Goal: Task Accomplishment & Management: Manage account settings

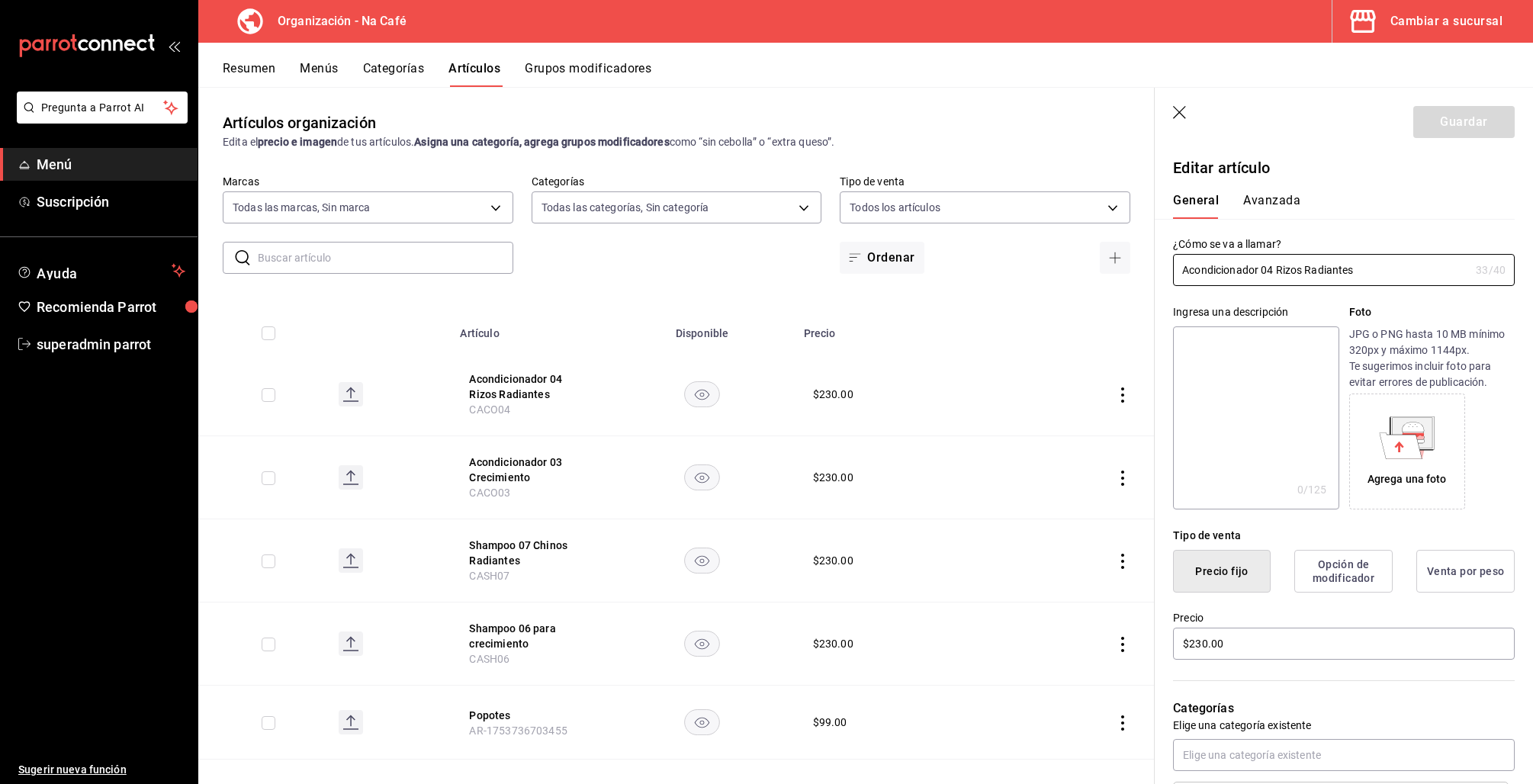
scroll to position [241, 0]
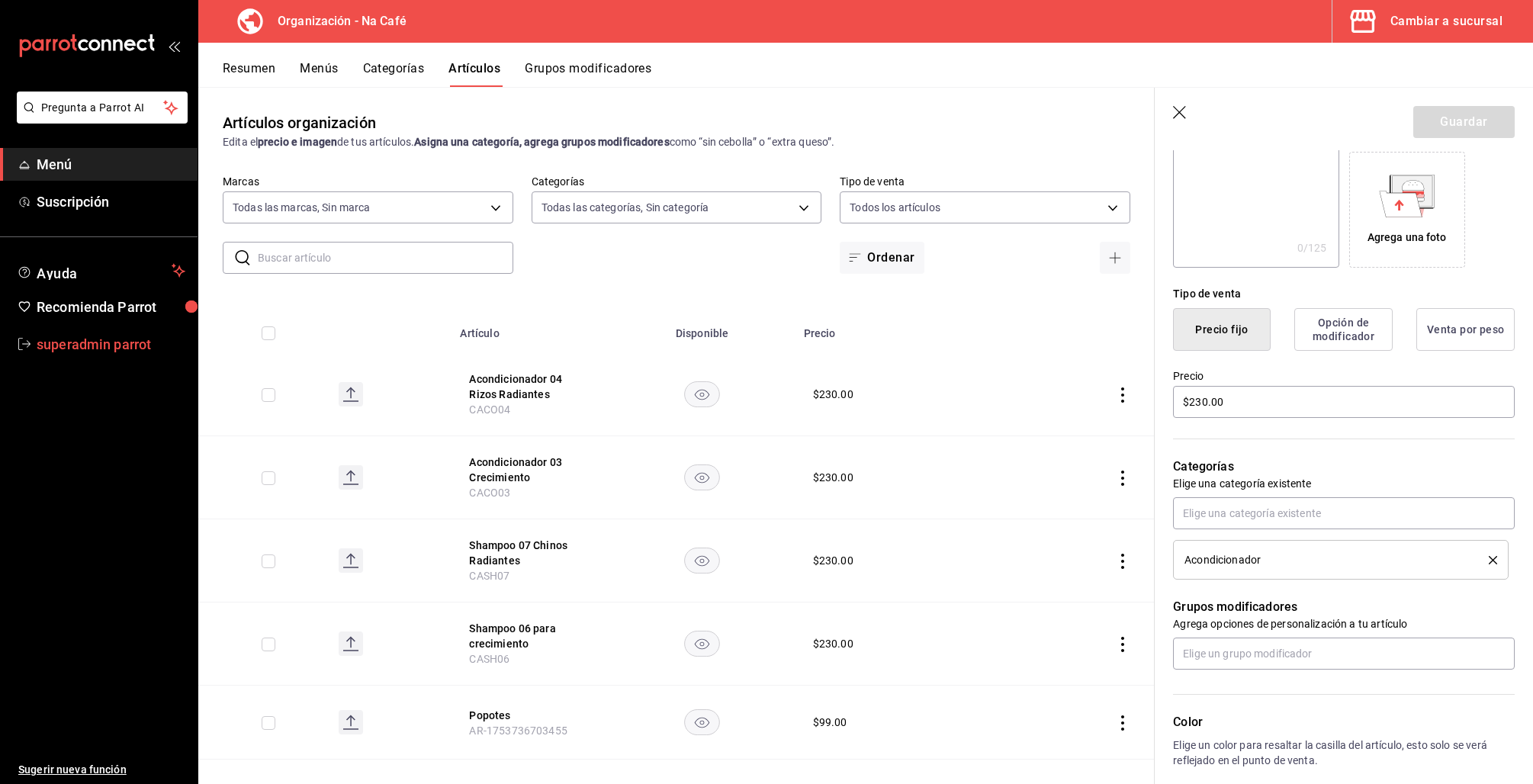
click at [99, 353] on span "superadmin parrot" at bounding box center [111, 343] width 148 height 20
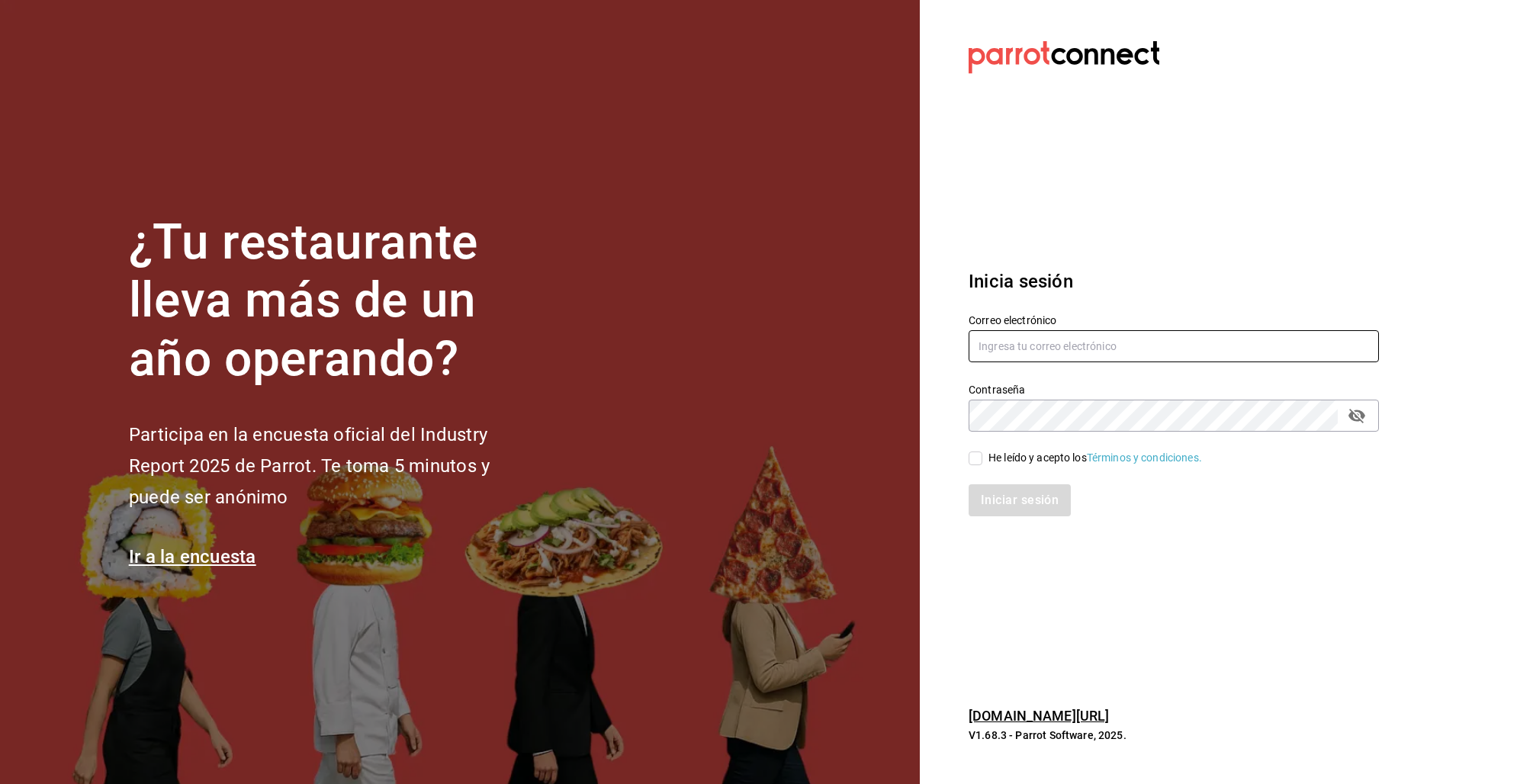
type input "taqueriaestacionsuadero@portales.com"
drag, startPoint x: 969, startPoint y: 461, endPoint x: 989, endPoint y: 457, distance: 20.4
click at [972, 461] on input "He leído y acepto los Términos y condiciones." at bounding box center [975, 458] width 14 height 14
checkbox input "true"
click at [1016, 535] on section "Datos incorrectos. Verifica que tu Correo o Contraseña estén bien escritos. Ini…" at bounding box center [1167, 392] width 496 height 784
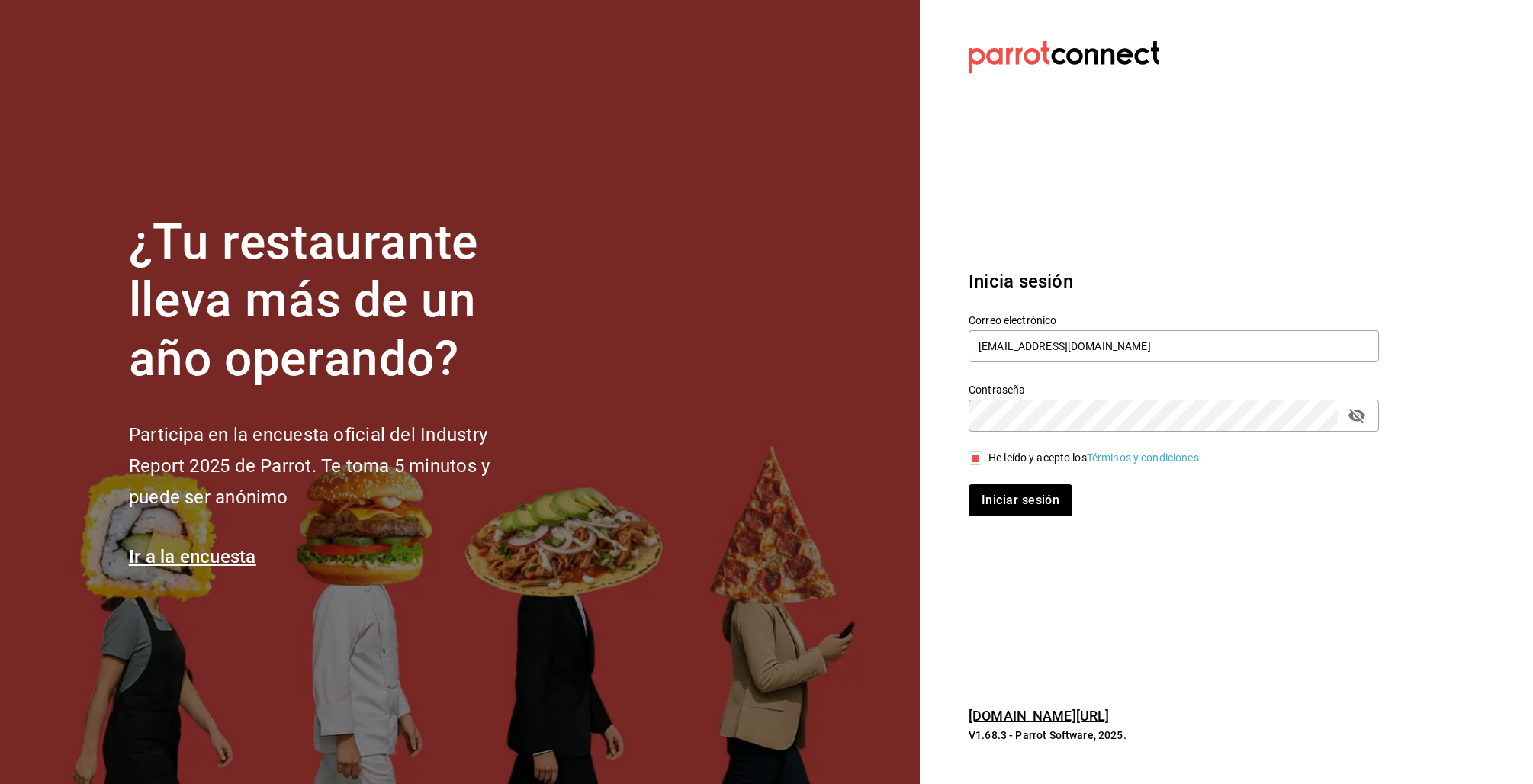
click at [1013, 504] on button "Iniciar sesión" at bounding box center [1020, 500] width 104 height 32
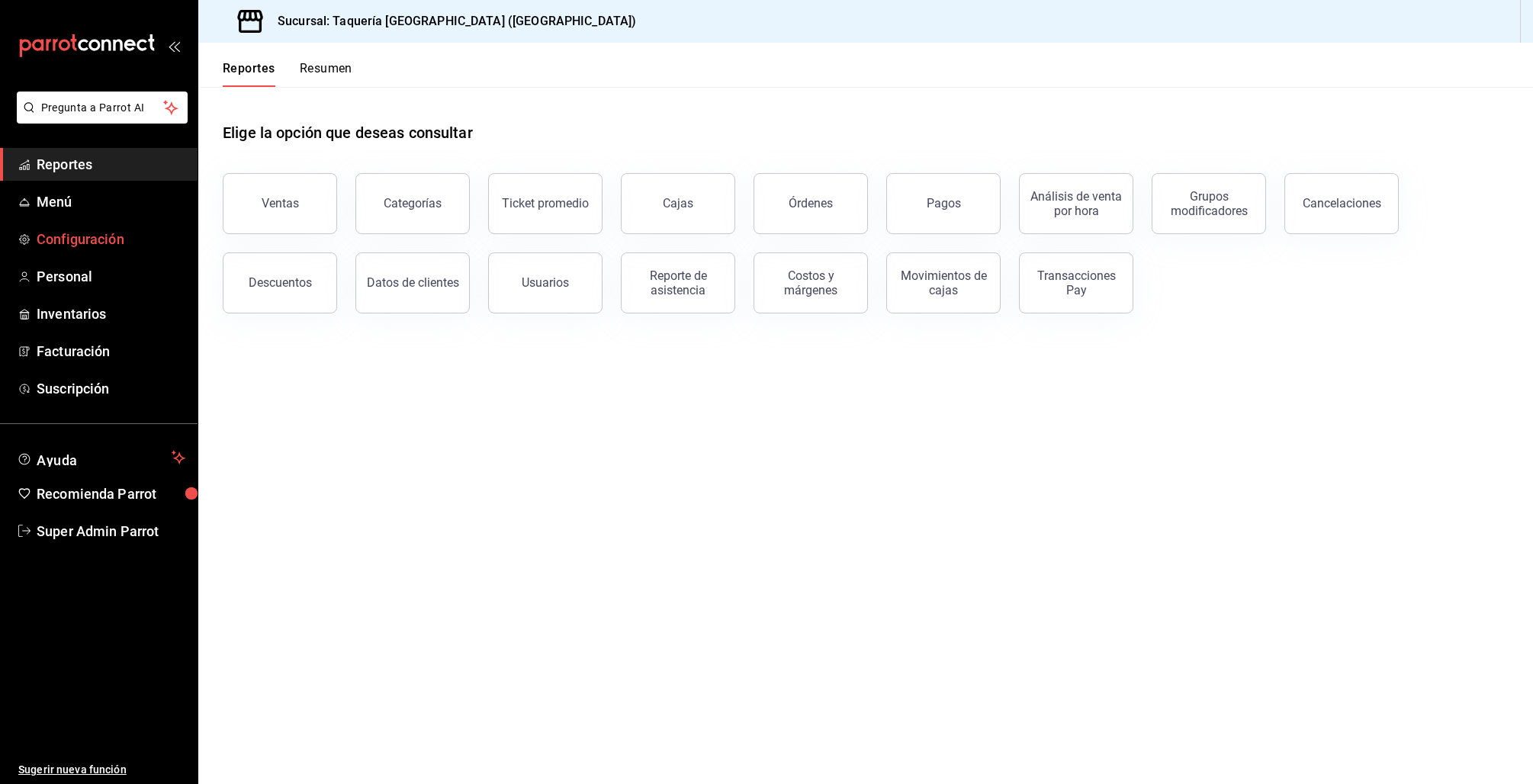
click at [66, 248] on span "Configuración" at bounding box center [111, 239] width 148 height 20
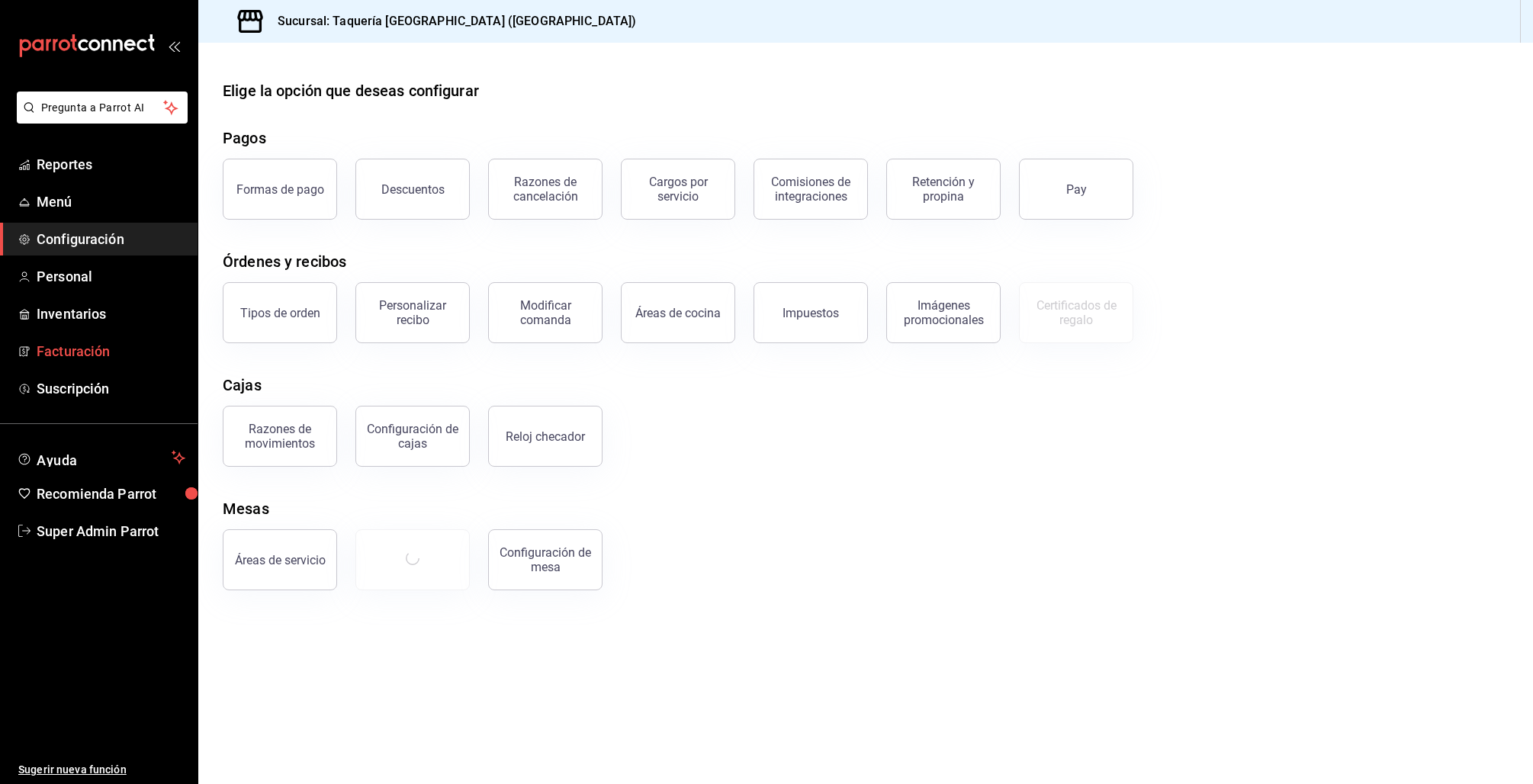
click at [83, 339] on link "Facturación" at bounding box center [98, 350] width 198 height 32
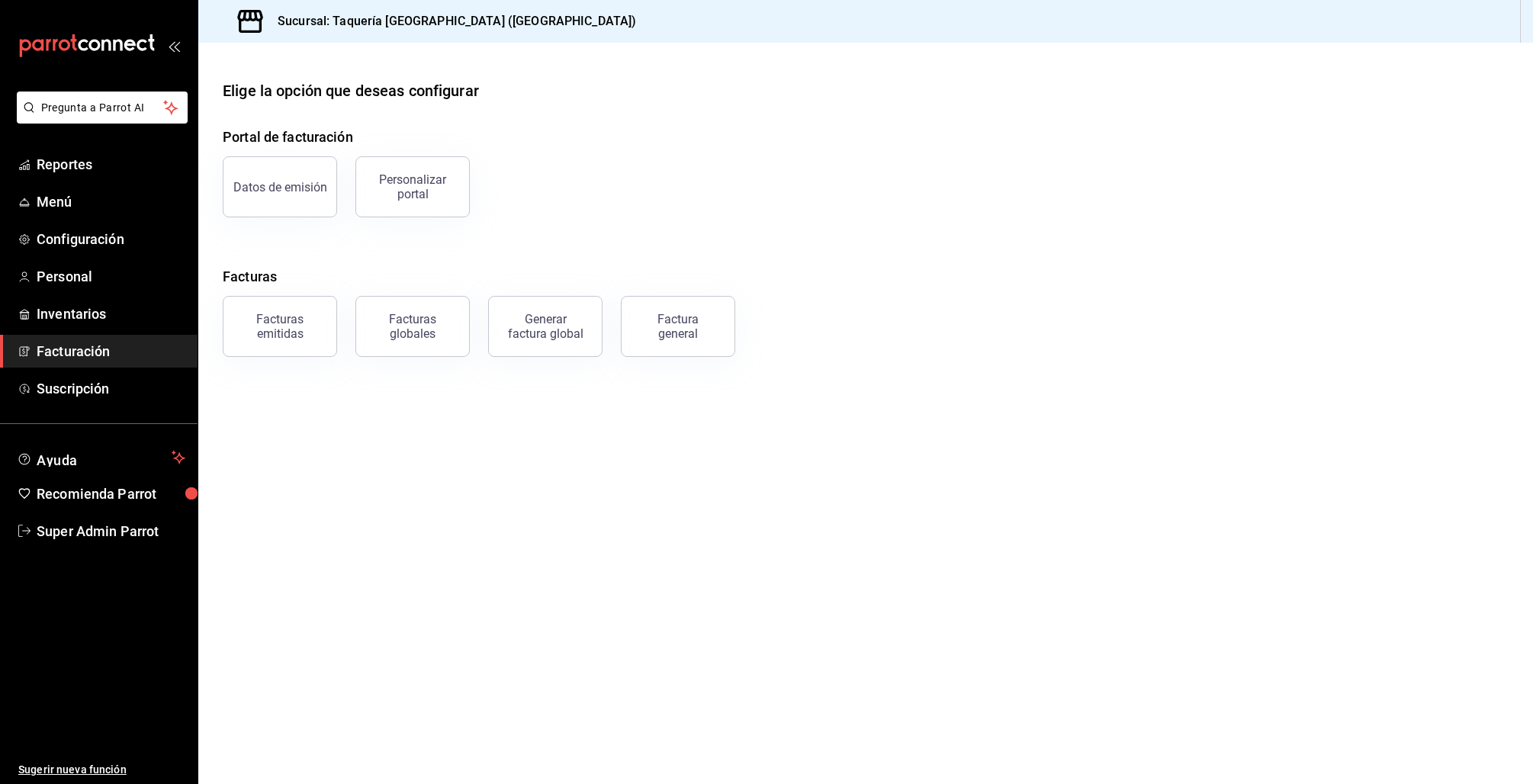
click at [449, 181] on div "Personalizar portal" at bounding box center [413, 186] width 95 height 29
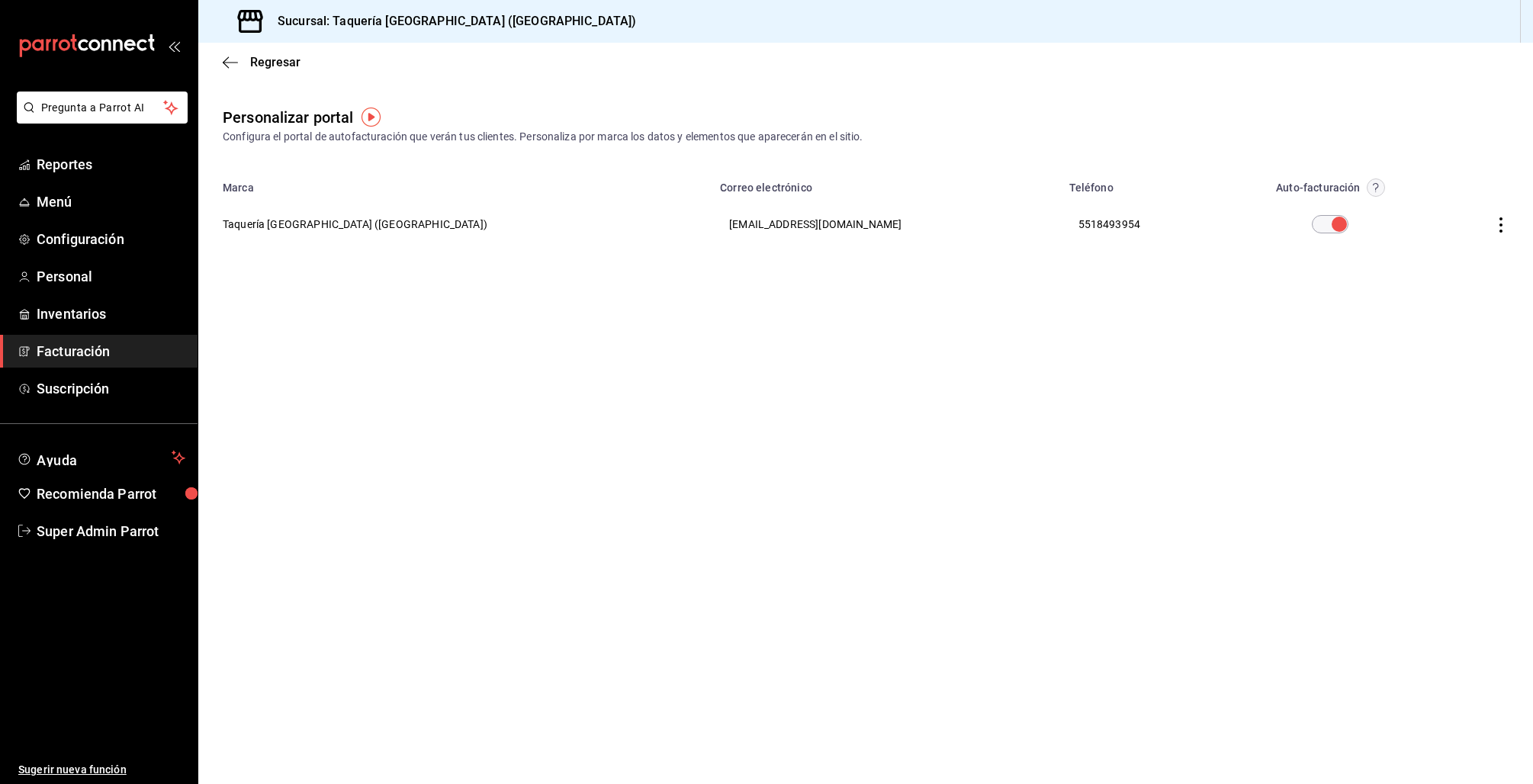
click at [1500, 212] on th at bounding box center [1484, 224] width 97 height 55
click at [1499, 218] on icon "button" at bounding box center [1501, 225] width 15 height 15
click at [1414, 238] on span "Visitar sitio" at bounding box center [1411, 243] width 74 height 14
click at [114, 522] on span "Super Admin Parrot" at bounding box center [111, 530] width 148 height 20
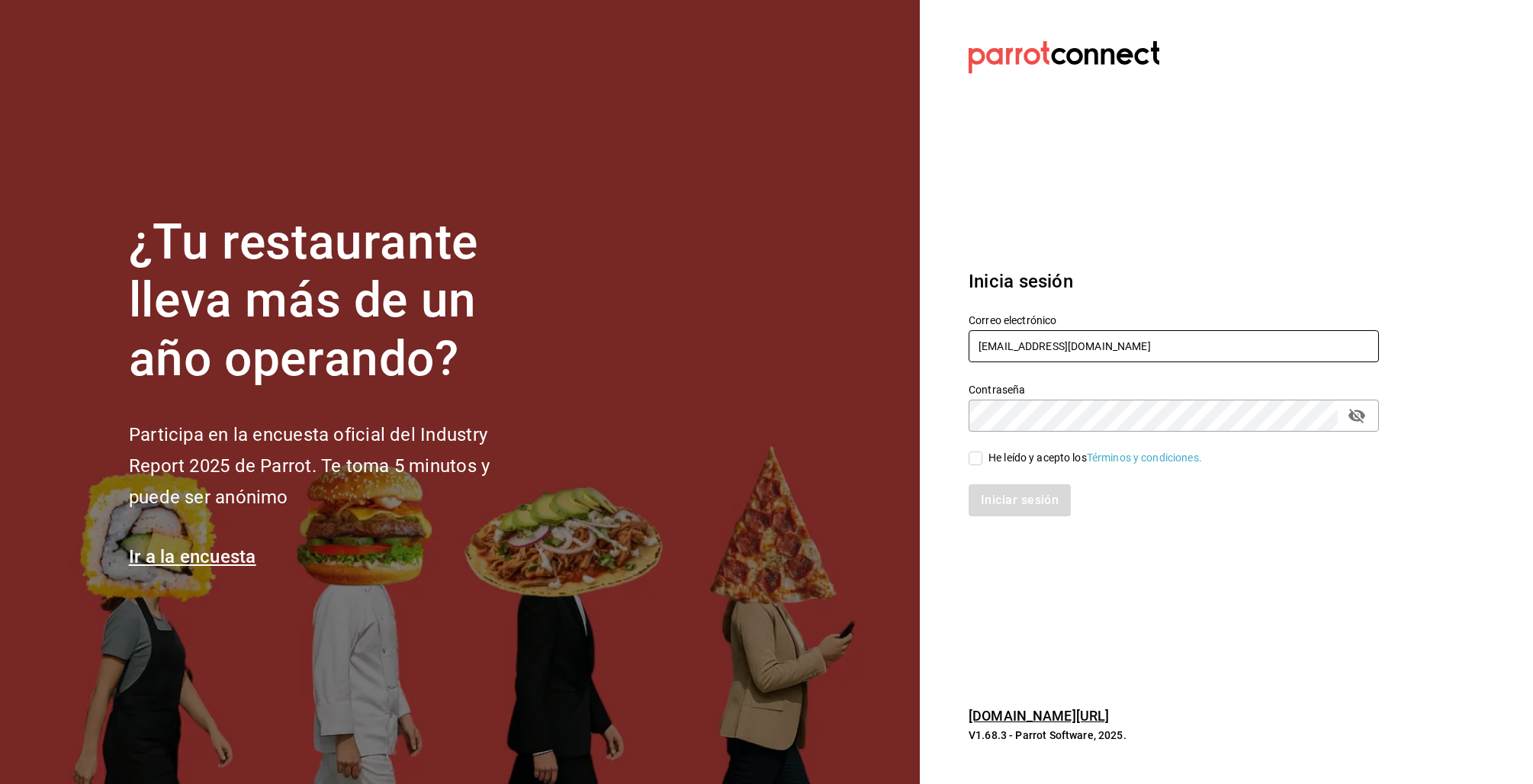
click at [1004, 356] on input "[EMAIL_ADDRESS][DOMAIN_NAME]" at bounding box center [1173, 346] width 410 height 32
click at [1004, 354] on input "[EMAIL_ADDRESS][DOMAIN_NAME]" at bounding box center [1173, 346] width 410 height 32
click at [995, 352] on input "[EMAIL_ADDRESS][DOMAIN_NAME]" at bounding box center [1173, 346] width 410 height 32
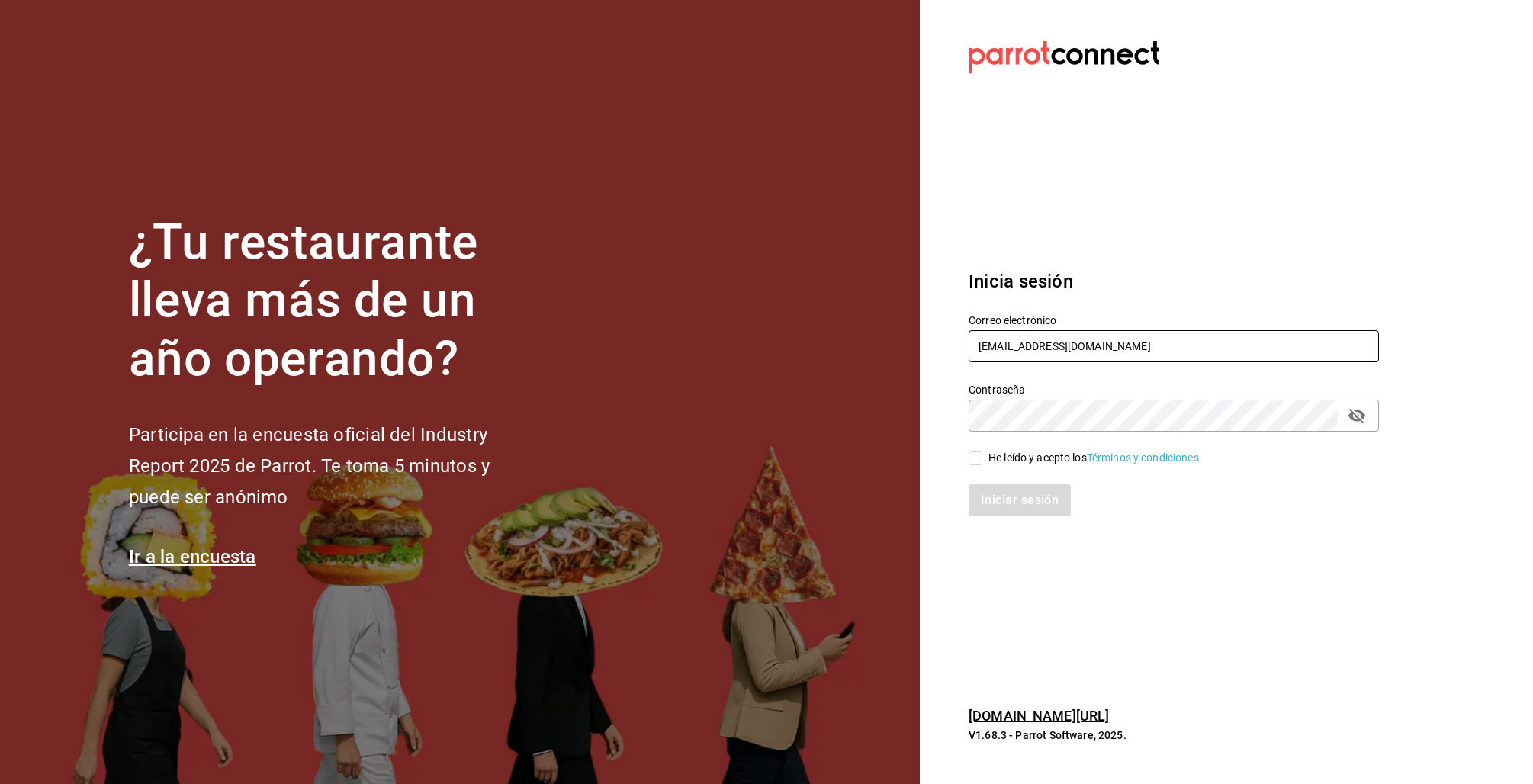
click at [995, 352] on input "taqueriaestacionsuadero@portales.com" at bounding box center [1173, 346] width 410 height 32
click at [995, 351] on input "taqueriaestacionsuadero@portales.com" at bounding box center [1173, 346] width 410 height 32
type input "[EMAIL_ADDRESS][DOMAIN_NAME]"
click at [1011, 466] on div "Iniciar sesión" at bounding box center [1164, 491] width 428 height 50
click at [1011, 459] on div "He leído y acepto los Términos y condiciones." at bounding box center [1095, 457] width 213 height 16
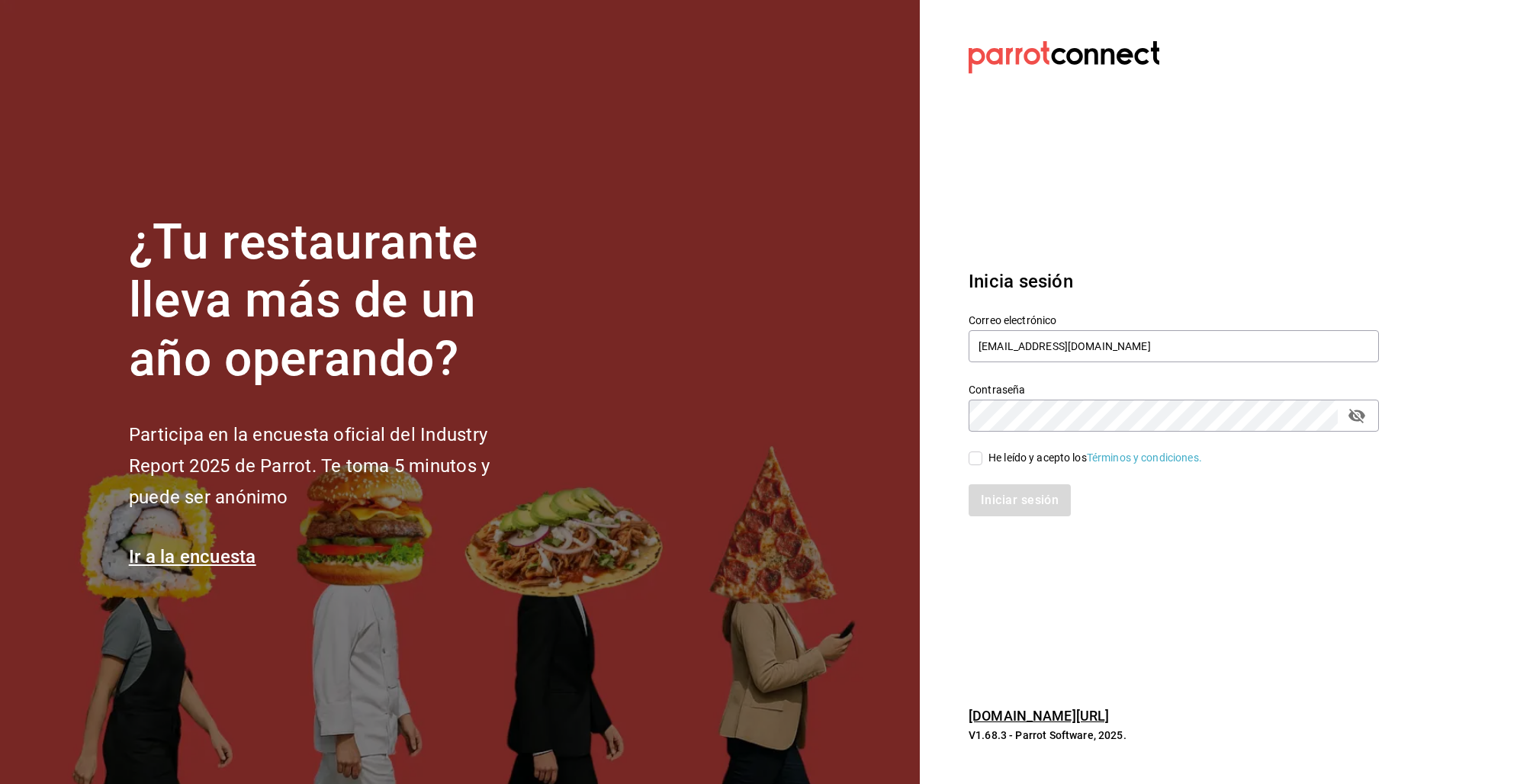
click at [982, 459] on input "He leído y acepto los Términos y condiciones." at bounding box center [975, 458] width 14 height 14
checkbox input "true"
click at [1015, 503] on button "Iniciar sesión" at bounding box center [1020, 500] width 104 height 32
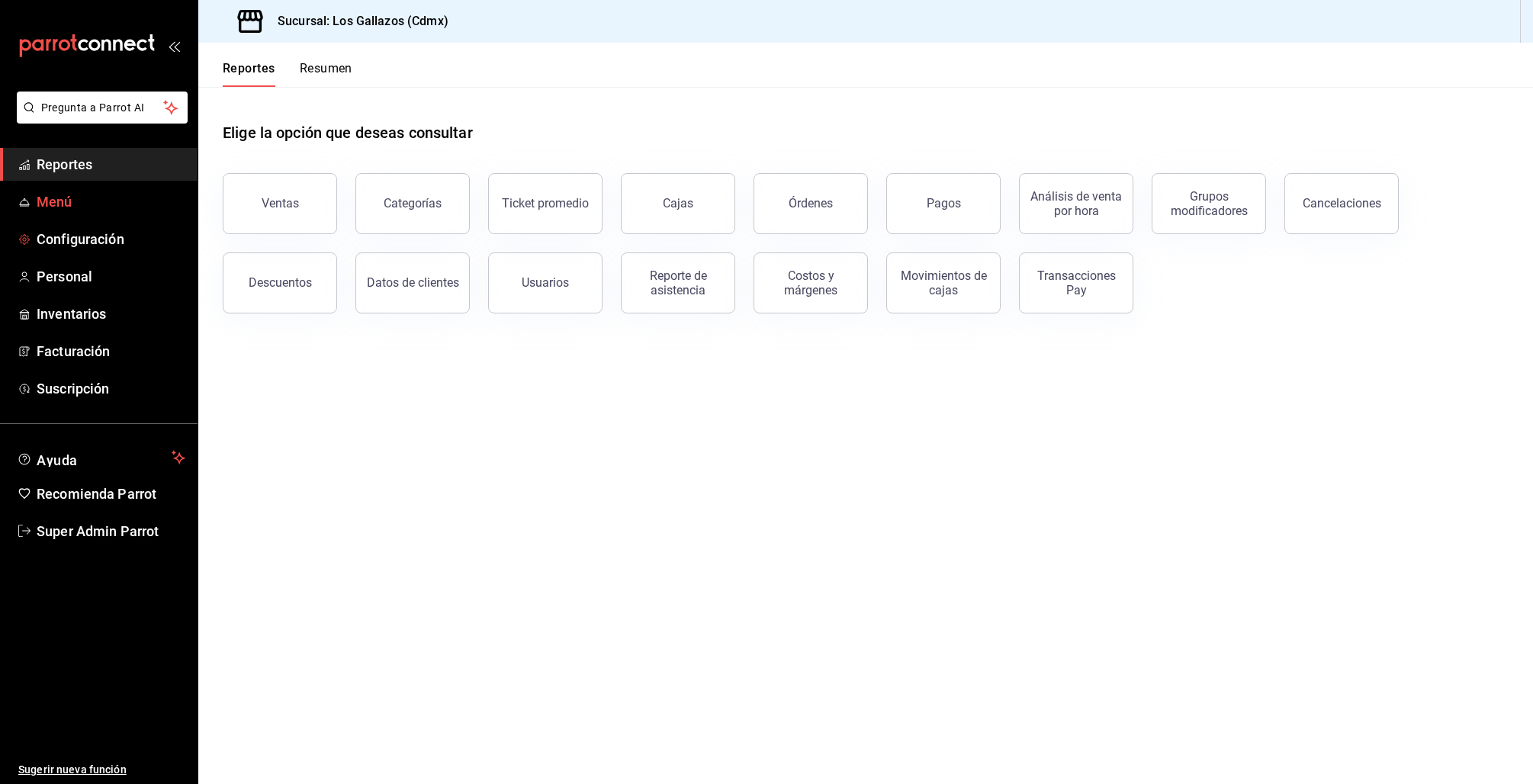
click at [42, 200] on span "Menú" at bounding box center [111, 201] width 148 height 20
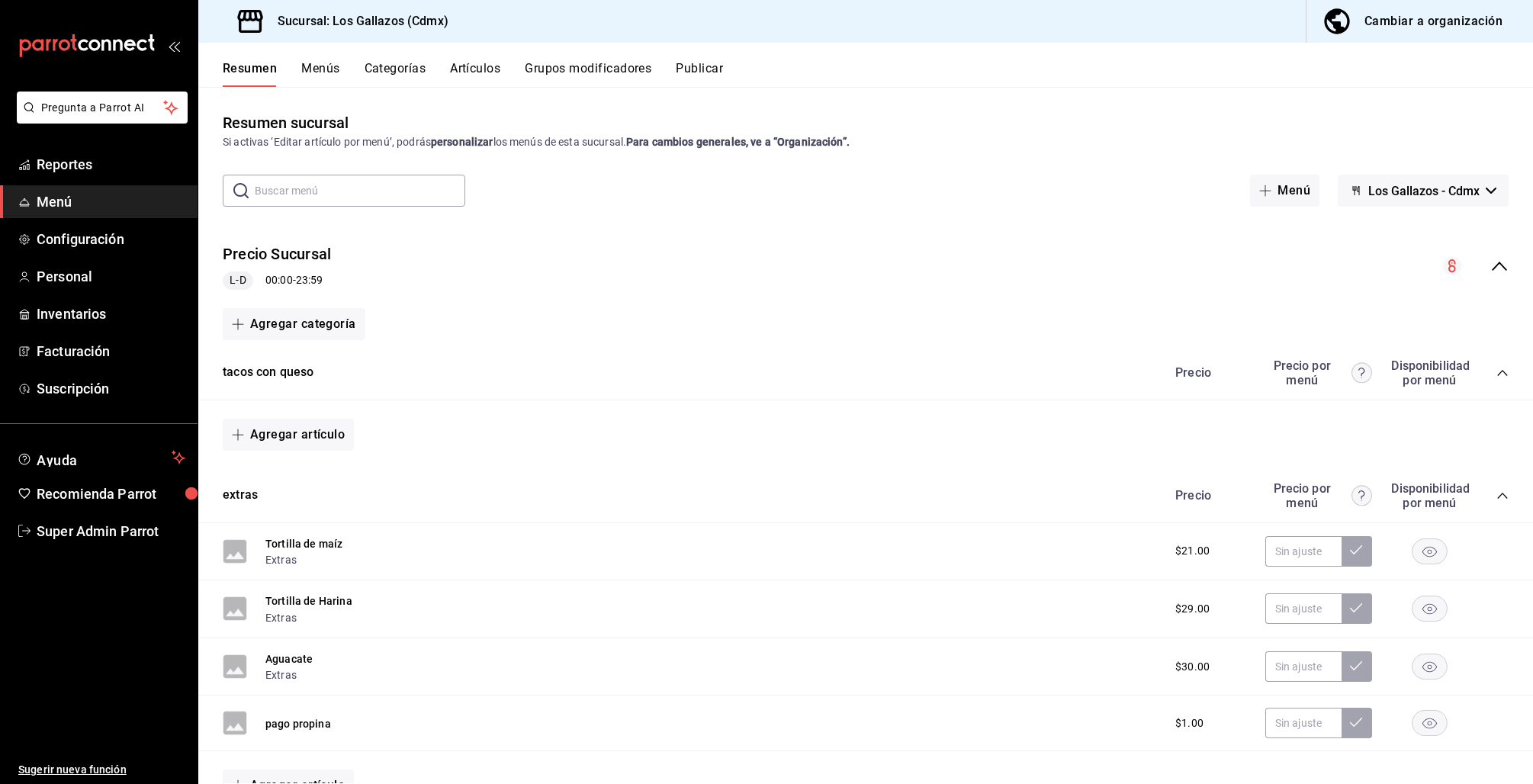
click at [716, 70] on button "Publicar" at bounding box center [700, 74] width 47 height 26
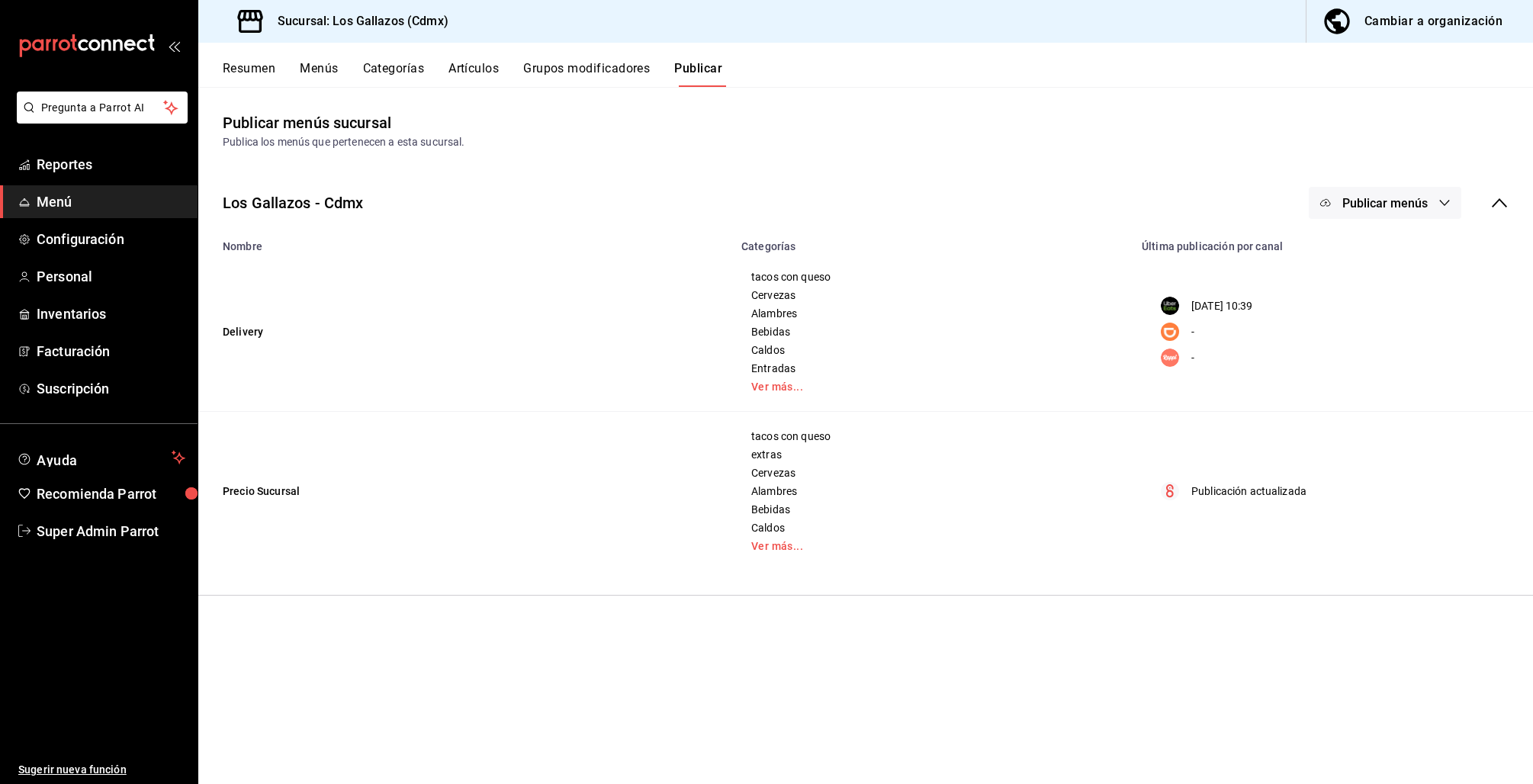
click at [1420, 196] on span "Publicar menús" at bounding box center [1385, 203] width 85 height 15
click at [1414, 290] on span "DiDi Food" at bounding box center [1407, 295] width 73 height 16
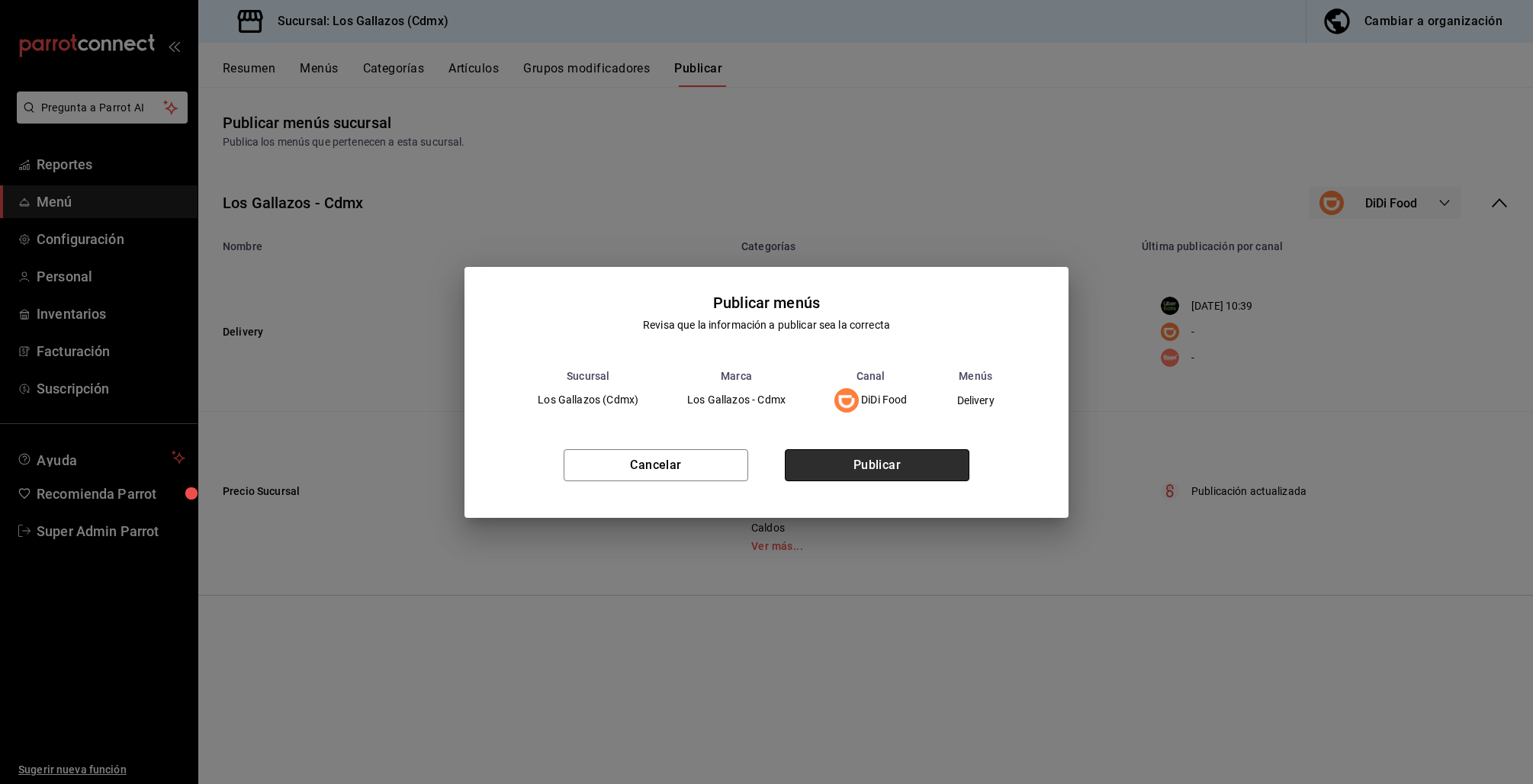
click at [845, 470] on button "Publicar" at bounding box center [877, 465] width 184 height 32
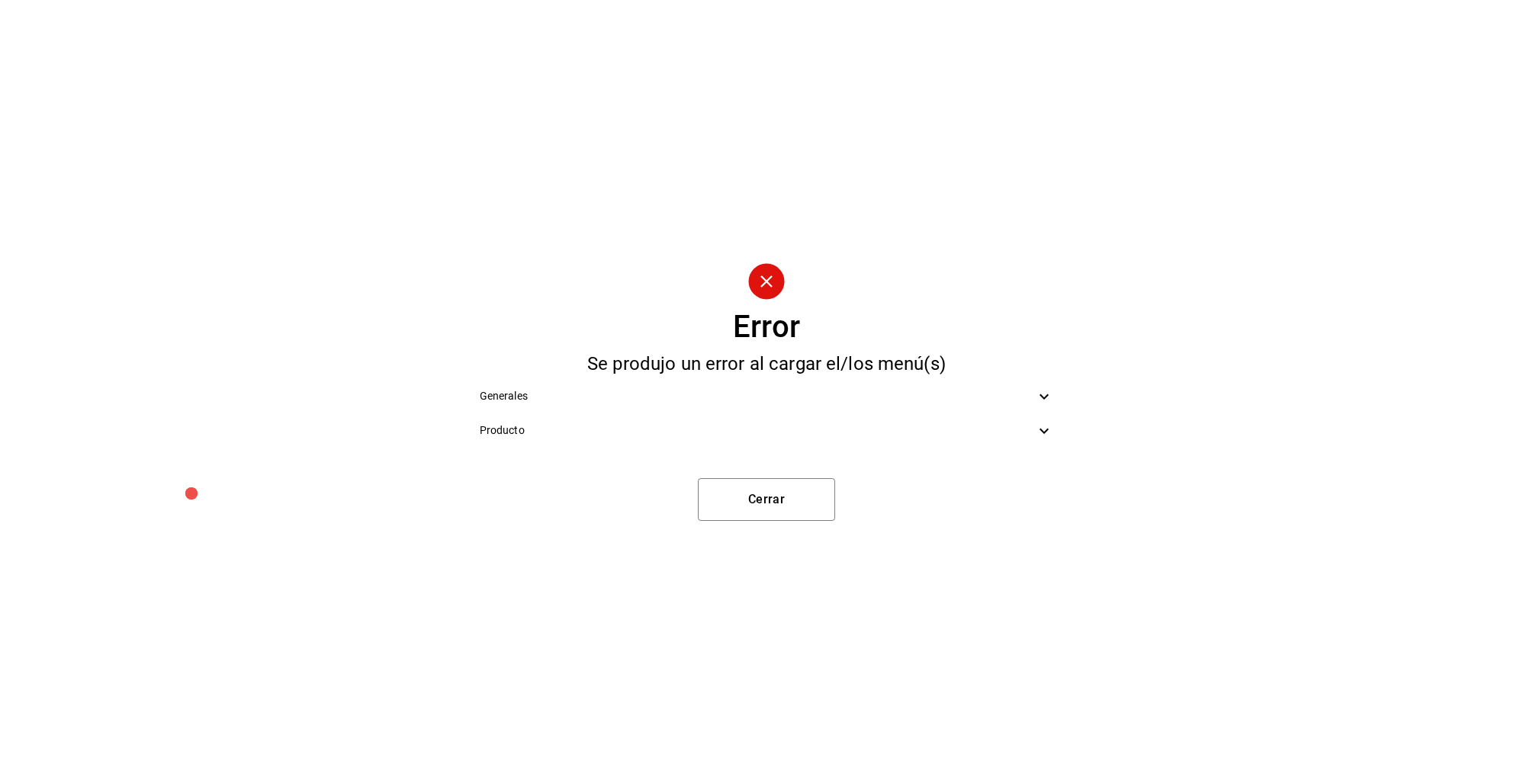
click at [776, 449] on ul "Generales Producto" at bounding box center [766, 414] width 599 height 81
click at [774, 440] on div "Producto" at bounding box center [766, 430] width 599 height 34
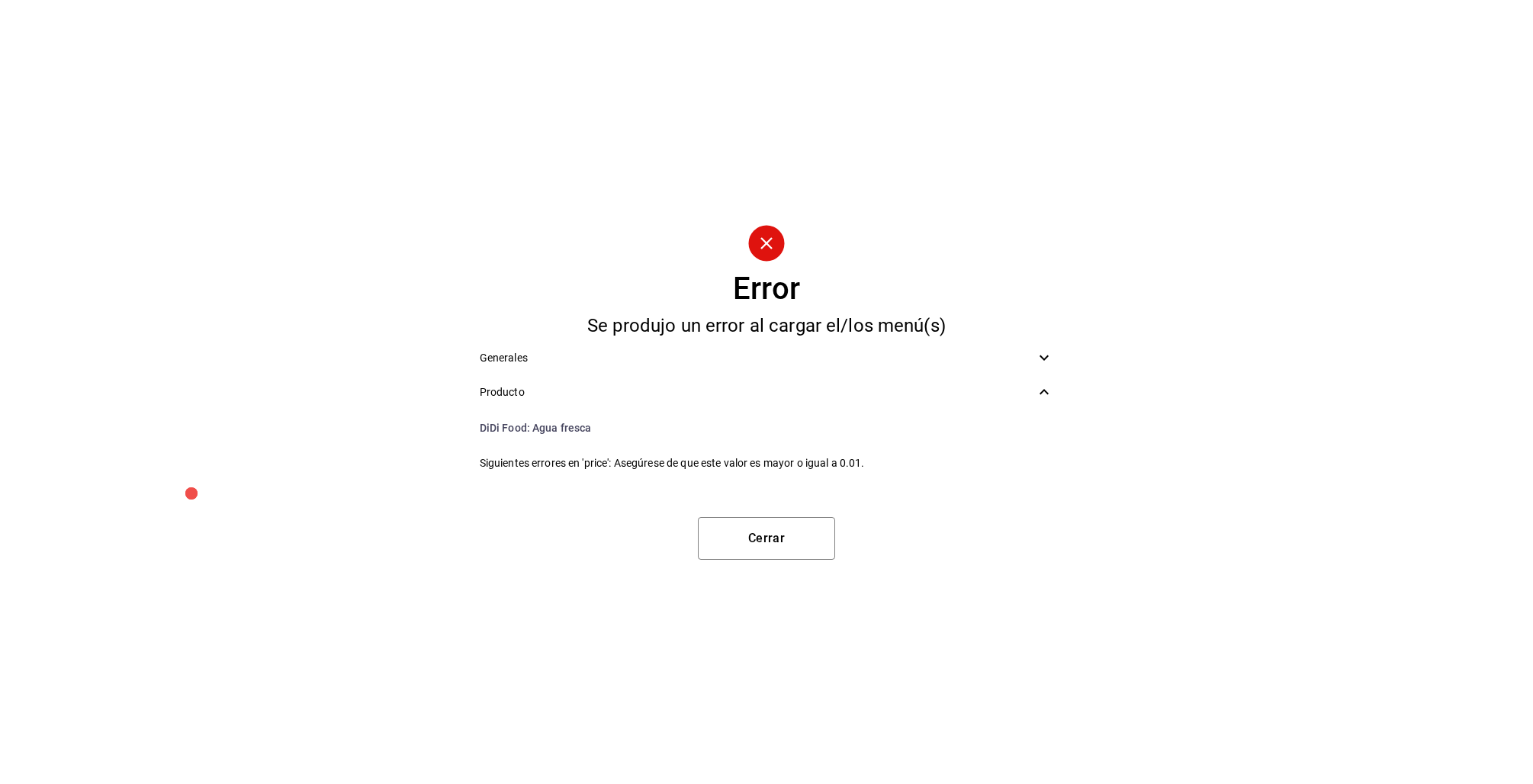
click at [772, 385] on span "Producto" at bounding box center [757, 392] width 556 height 16
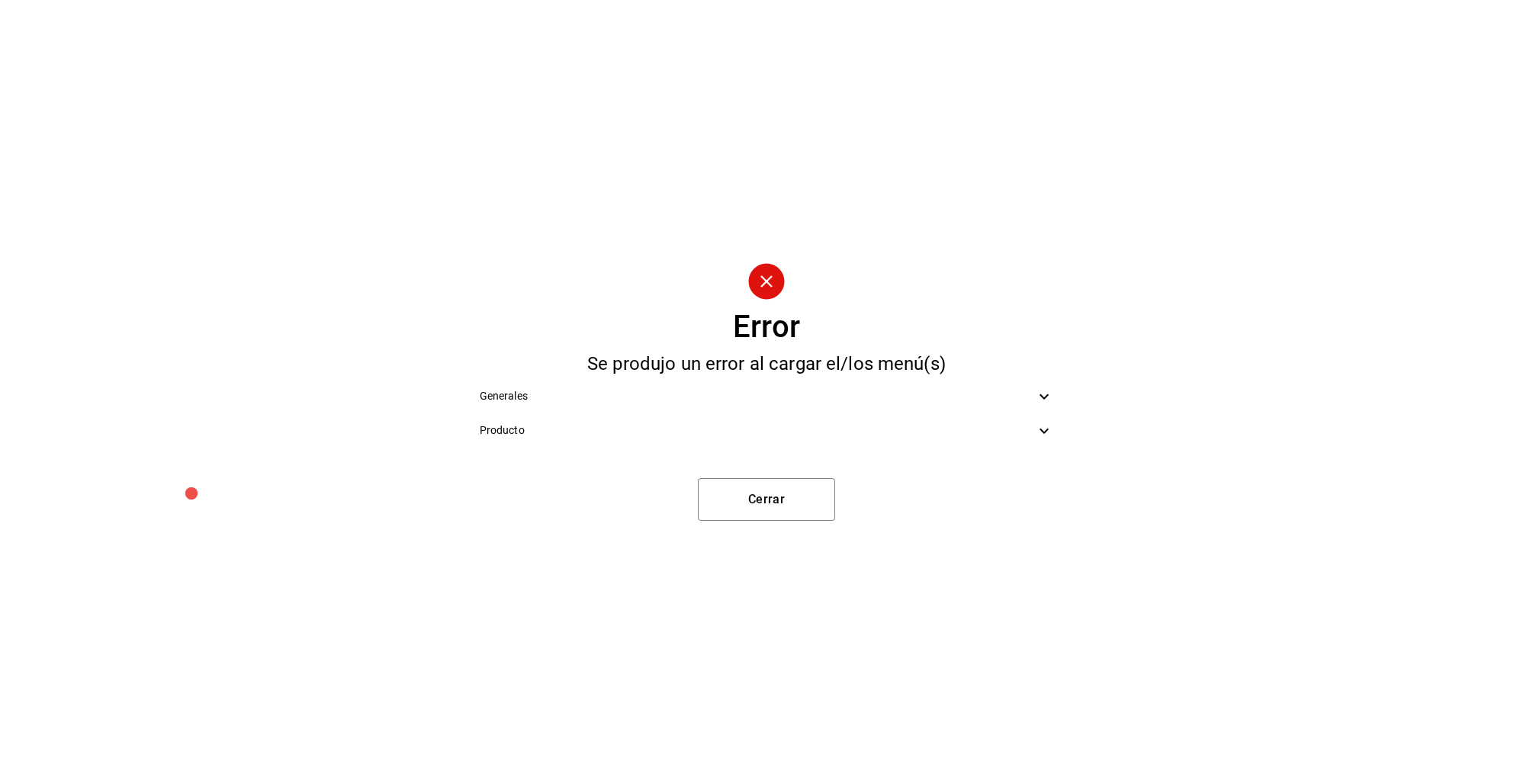
click at [772, 385] on div "Generales" at bounding box center [766, 396] width 599 height 34
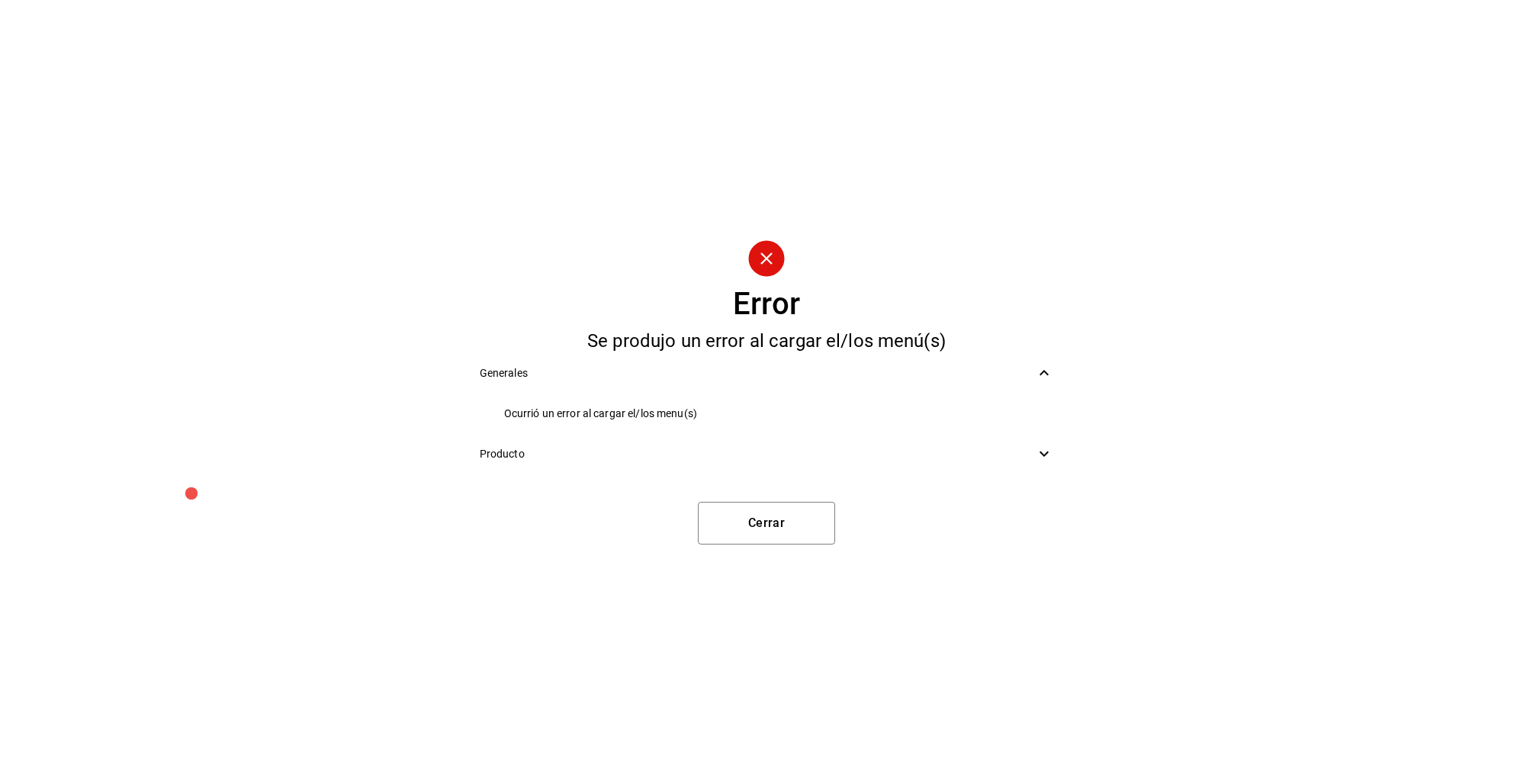
click at [772, 385] on div "Generales" at bounding box center [766, 373] width 599 height 34
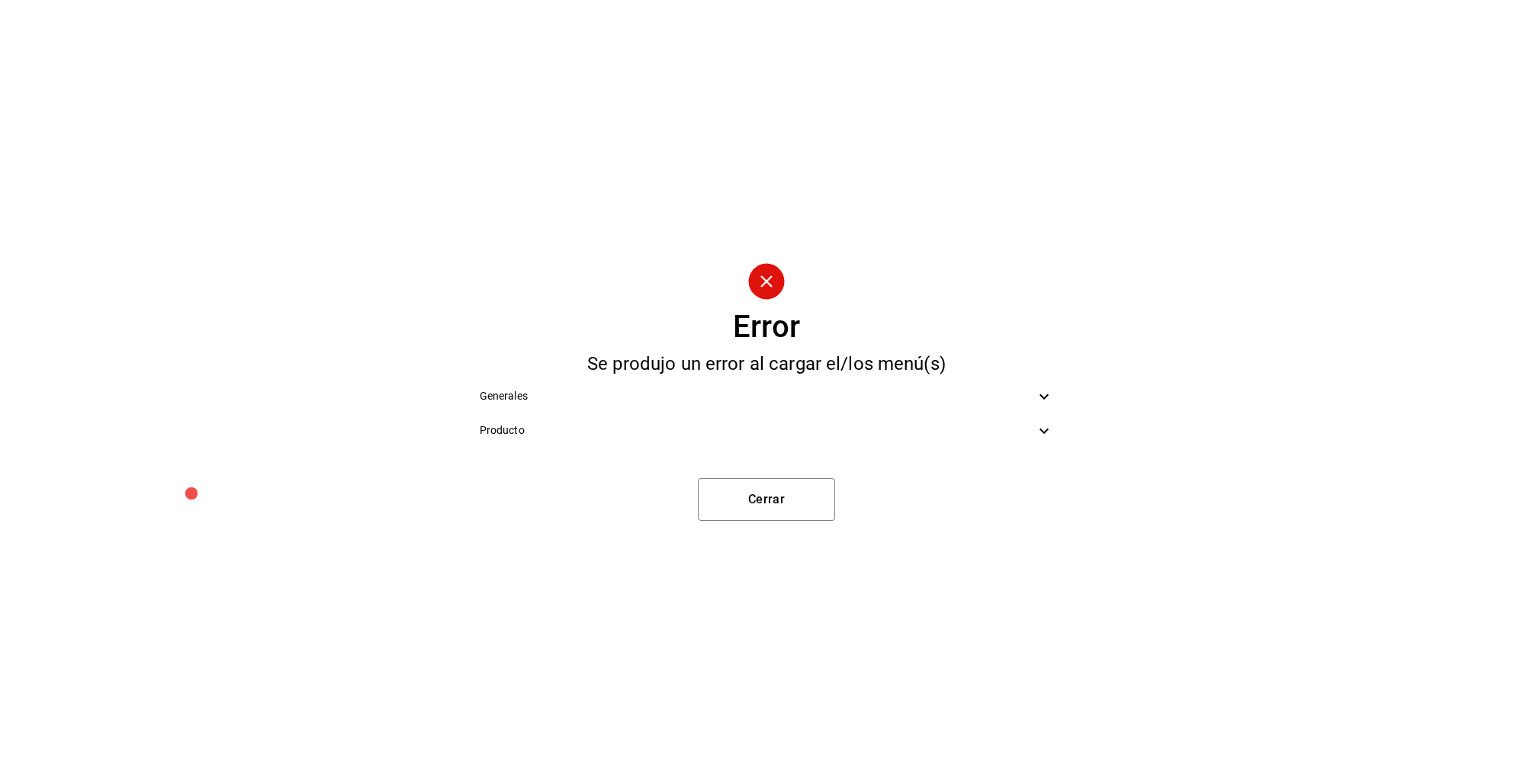
click at [612, 442] on div "Producto" at bounding box center [766, 430] width 599 height 34
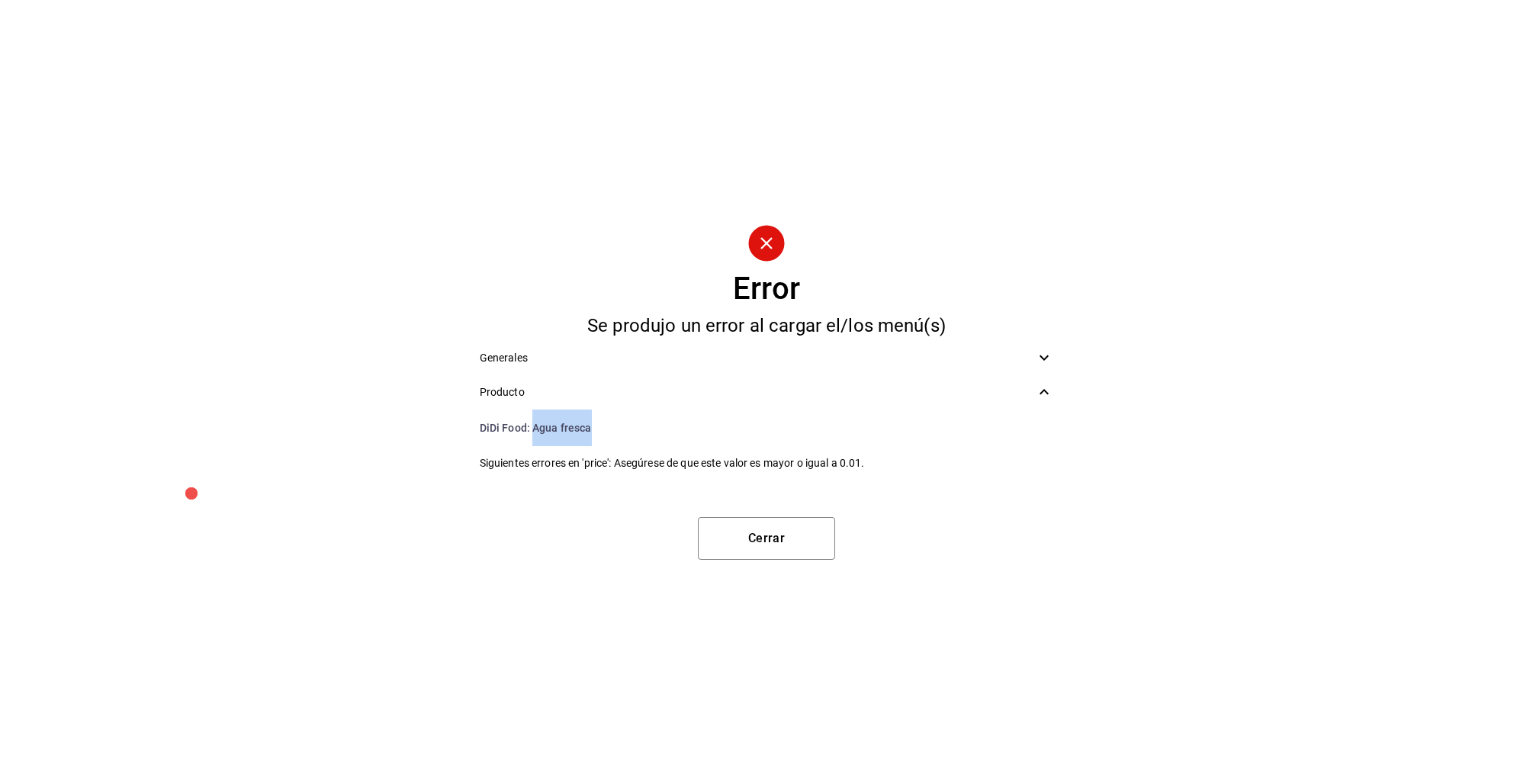
drag, startPoint x: 594, startPoint y: 423, endPoint x: 534, endPoint y: 424, distance: 60.0
click at [534, 423] on li "DiDi Food : Agua fresca" at bounding box center [766, 428] width 599 height 37
copy li "Agua fresca"
click at [783, 540] on button "Cerrar" at bounding box center [766, 538] width 137 height 43
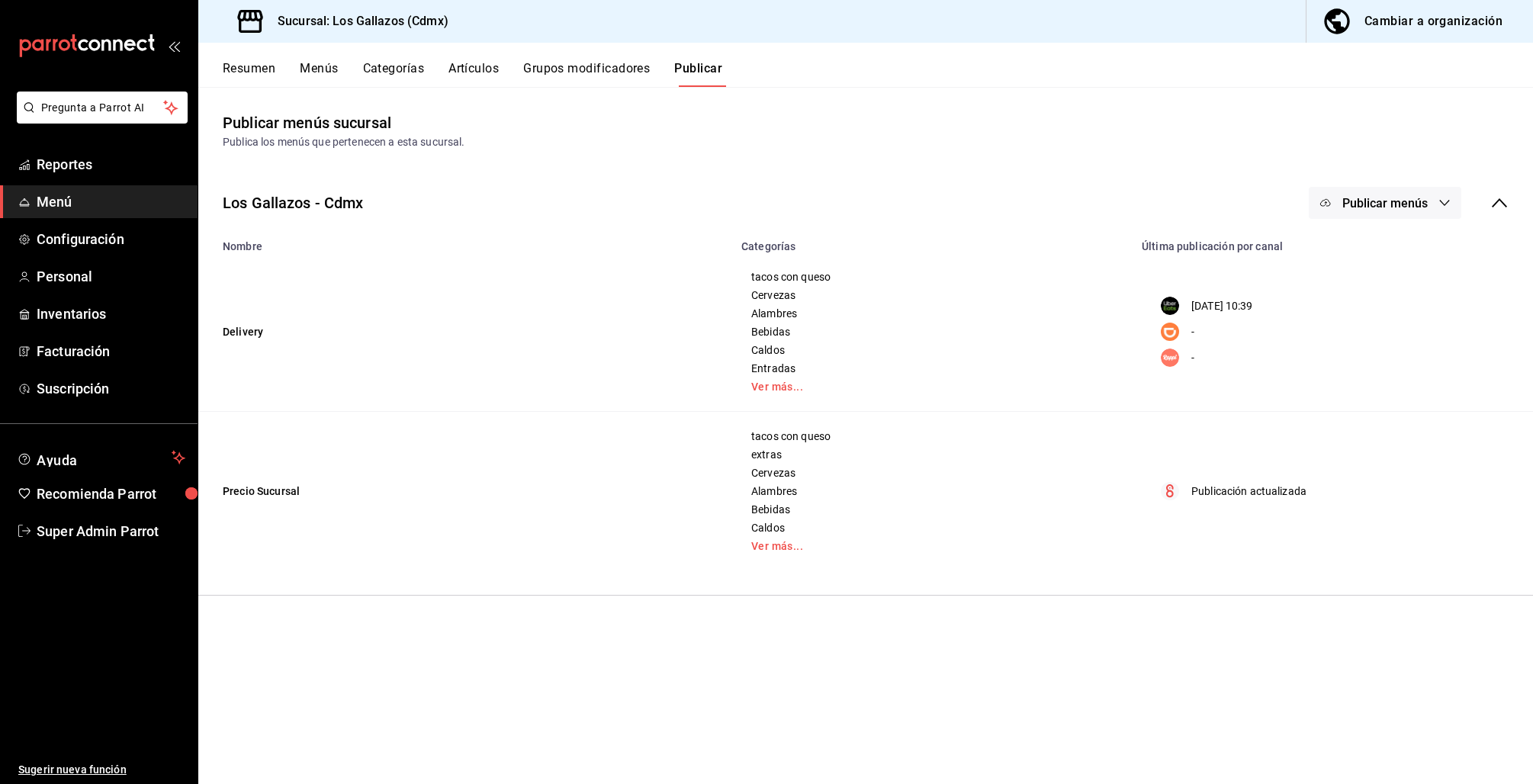
click at [487, 58] on div "Resumen Menús Categorías Artículos Grupos modificadores Publicar" at bounding box center [866, 65] width 1335 height 44
click at [486, 62] on button "Artículos" at bounding box center [473, 74] width 50 height 26
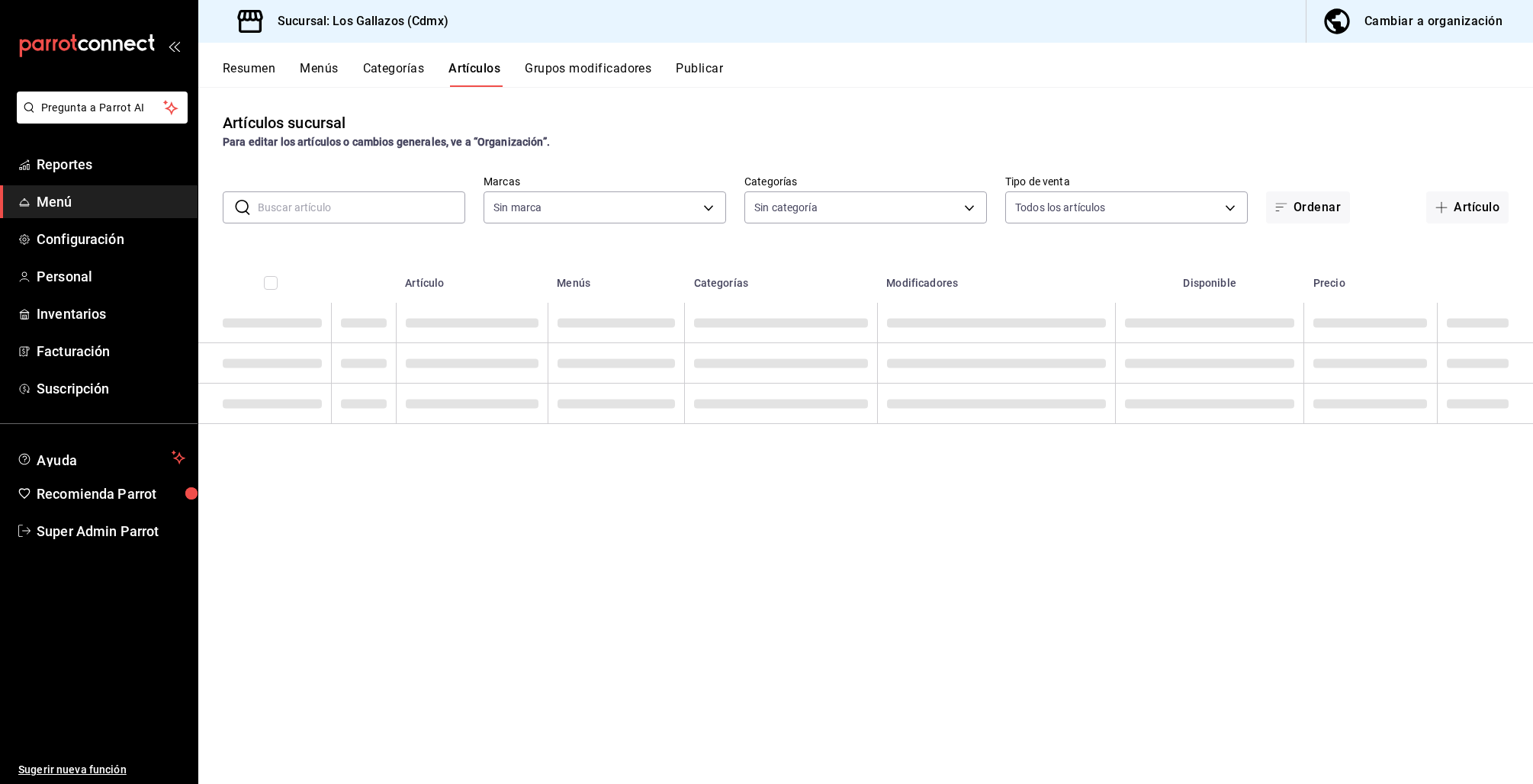
click at [323, 195] on input "text" at bounding box center [362, 207] width 207 height 31
type input "a52d2c84-77e2-4d3e-8f9f-a4ca9264df7a"
paste input "Agua fresca"
type input "Agua fresca"
type input "cad1ac8c-c339-462e-9f43-03412905b8c8,7d64b5bd-438d-42af-a054-d43f2ad0ac7f,16fa7…"
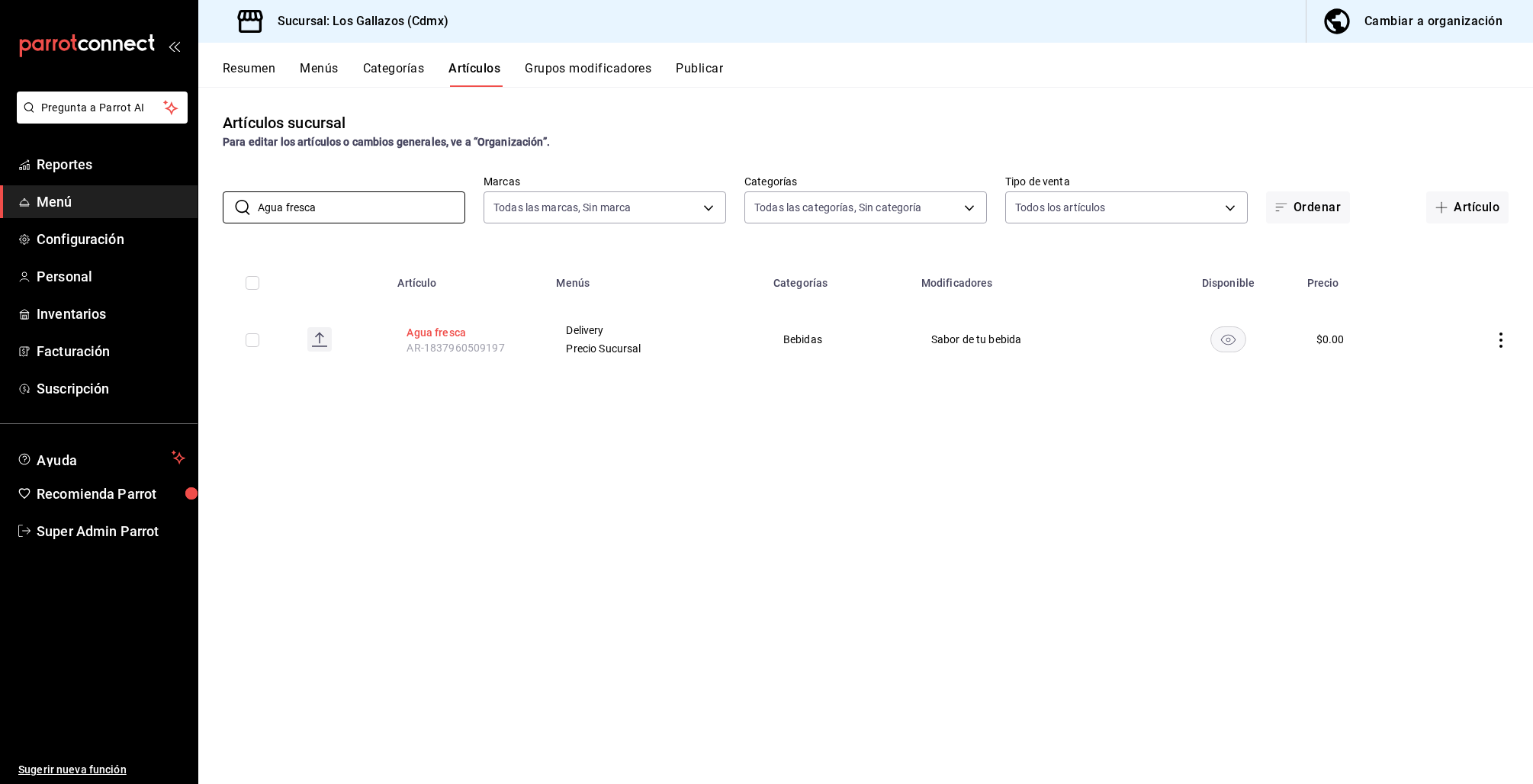
type input "Agua fresca"
click at [439, 333] on button "Agua fresca" at bounding box center [467, 332] width 122 height 15
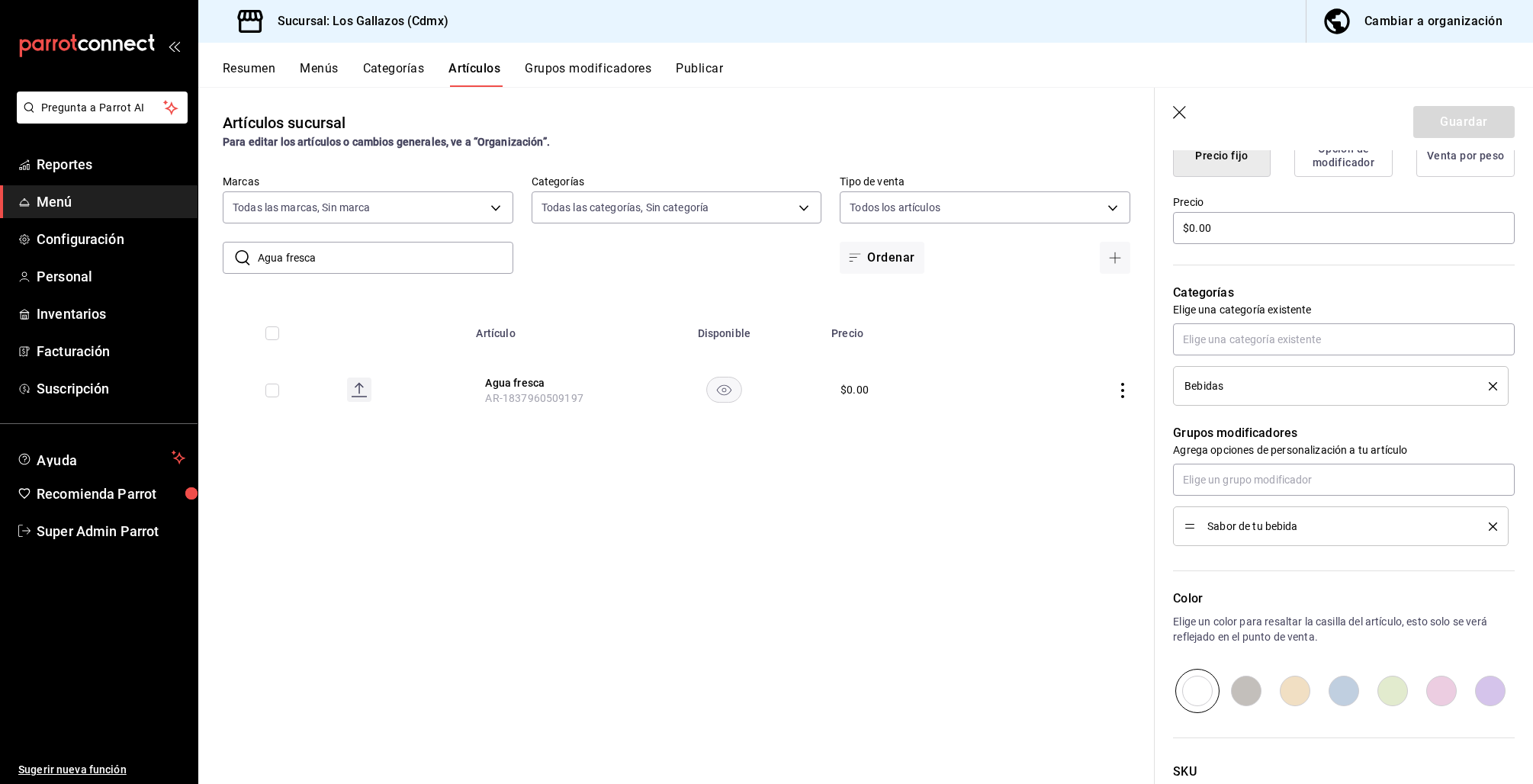
scroll to position [402, 0]
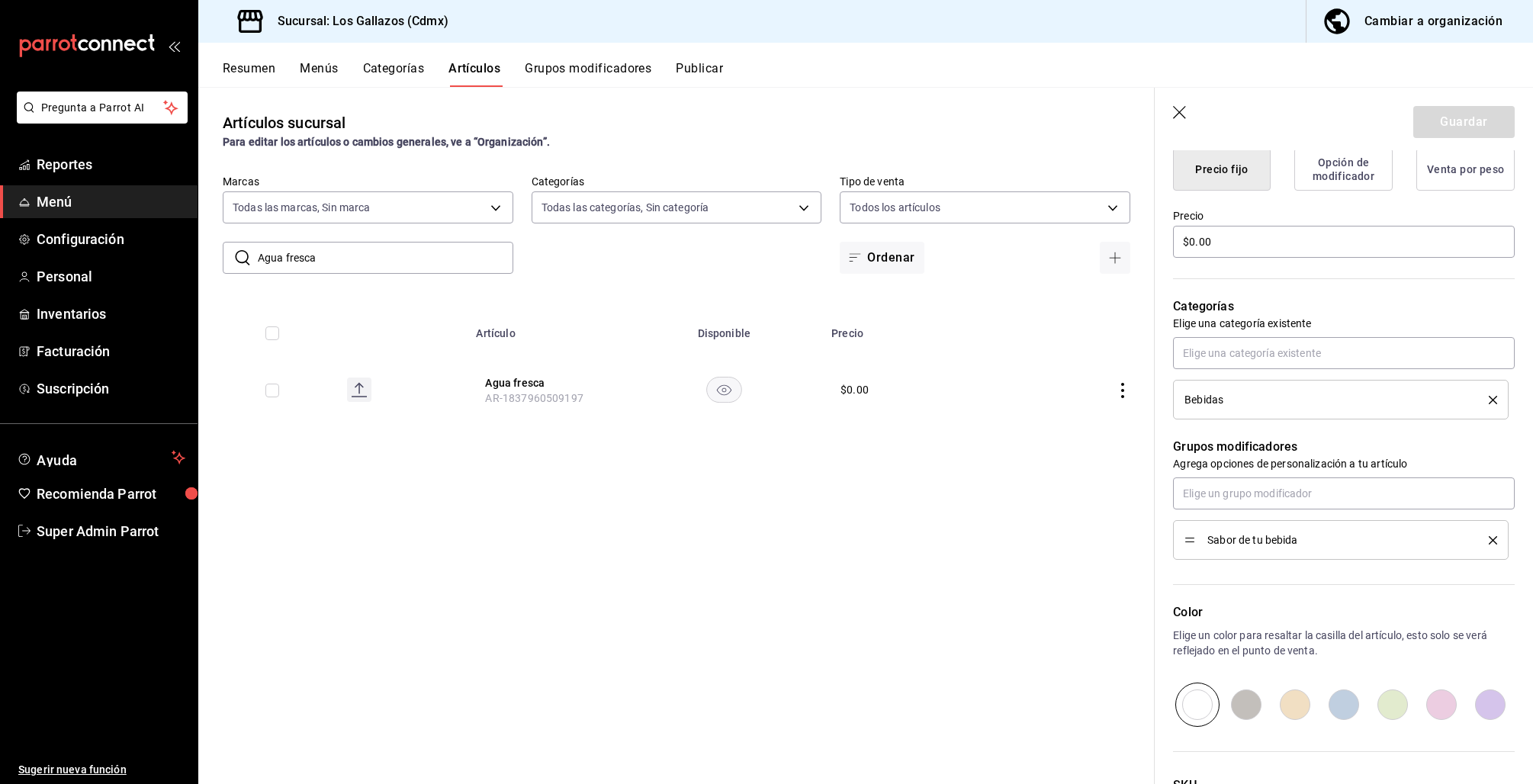
click at [313, 87] on div "Artículos sucursal Para editar los artículos o cambios generales, ve a “Organiz…" at bounding box center [676, 435] width 956 height 696
click at [234, 76] on button "Resumen" at bounding box center [249, 74] width 53 height 26
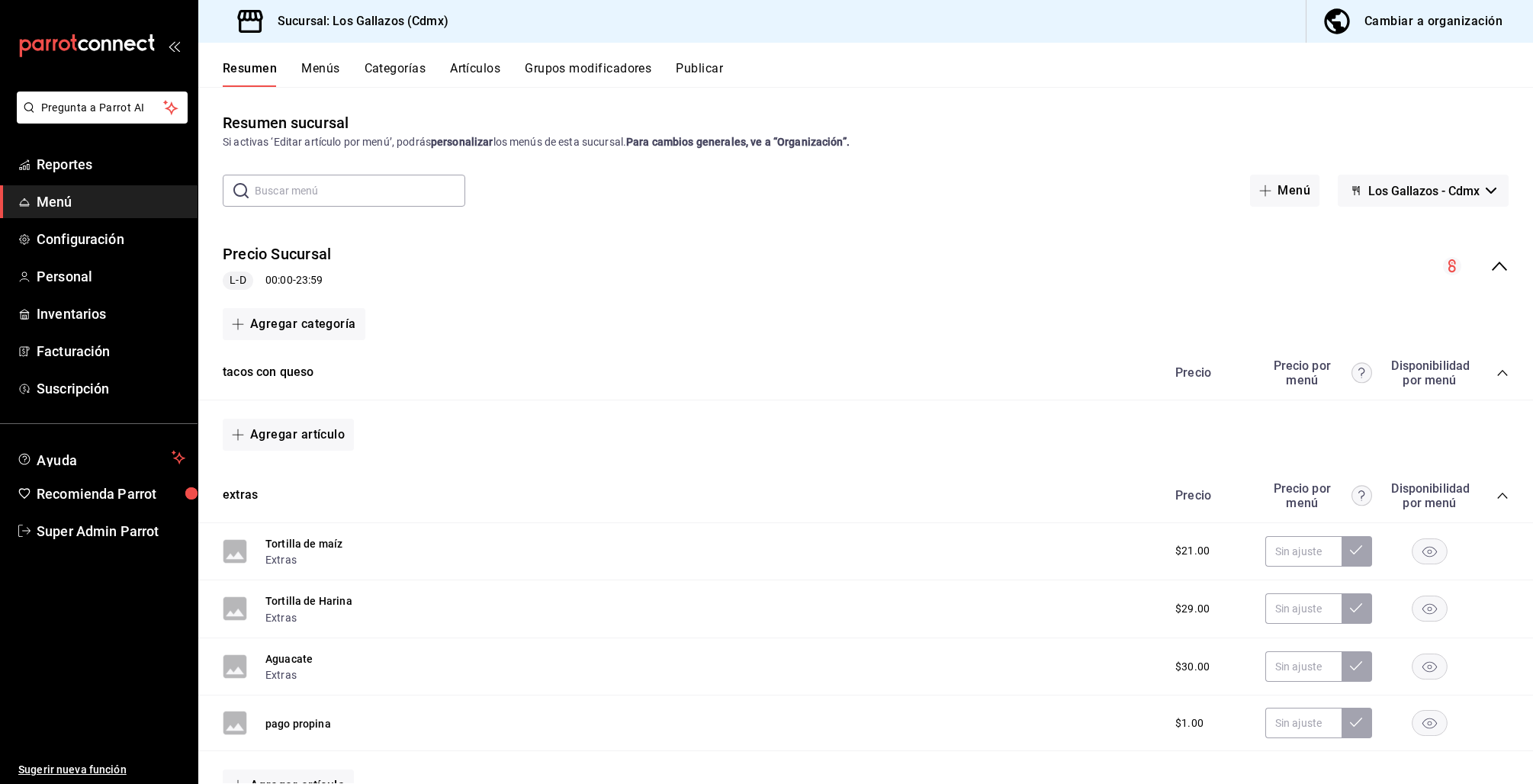
click at [1473, 255] on div "Precio Sucursal L-D 00:00 - 23:59" at bounding box center [866, 266] width 1335 height 71
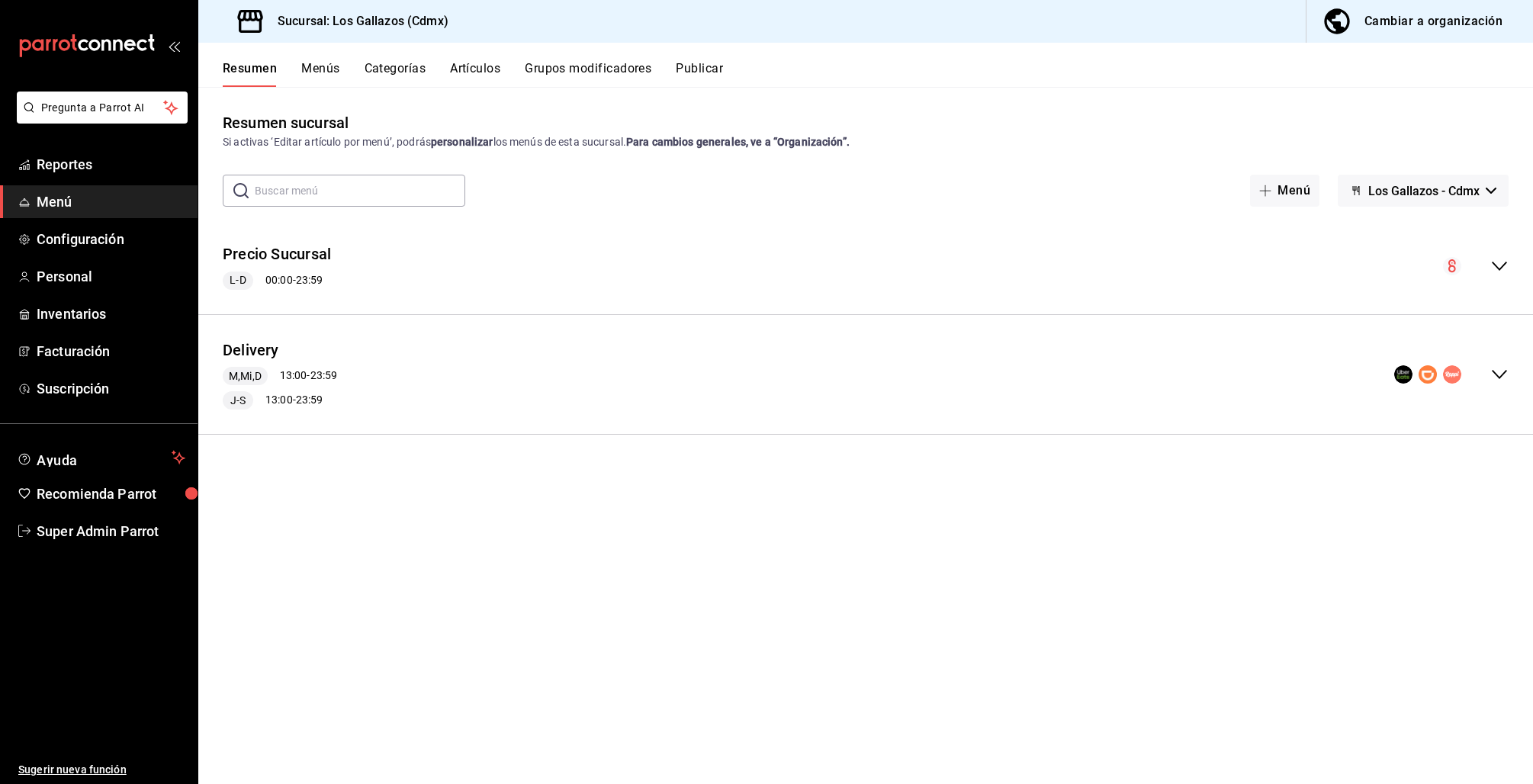
click at [1488, 386] on div "Delivery M,Mi,D 13:00 - 23:59 J-S 13:00 - 23:59" at bounding box center [866, 375] width 1335 height 96
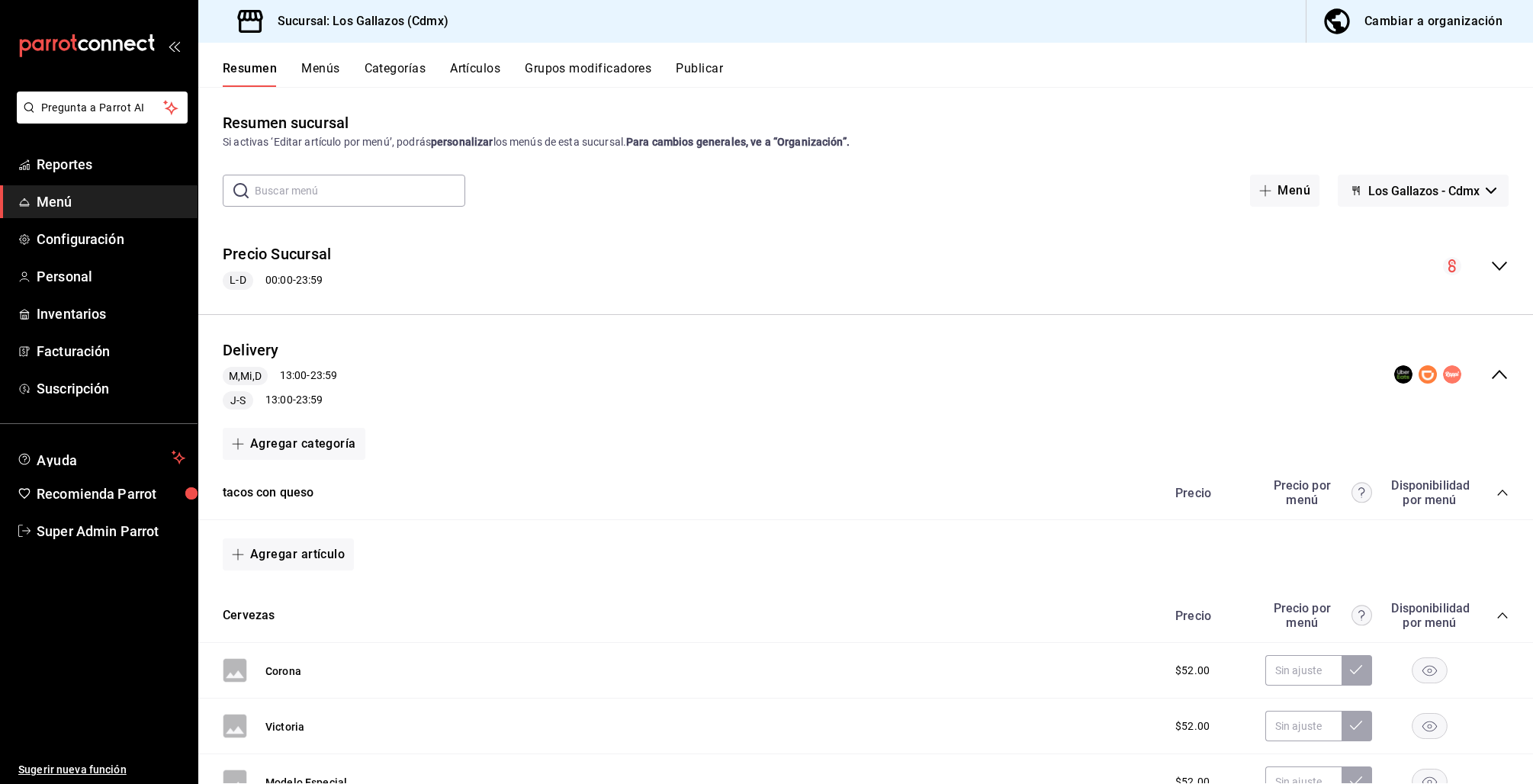
click at [1497, 493] on icon "collapse-category-row" at bounding box center [1501, 493] width 10 height 6
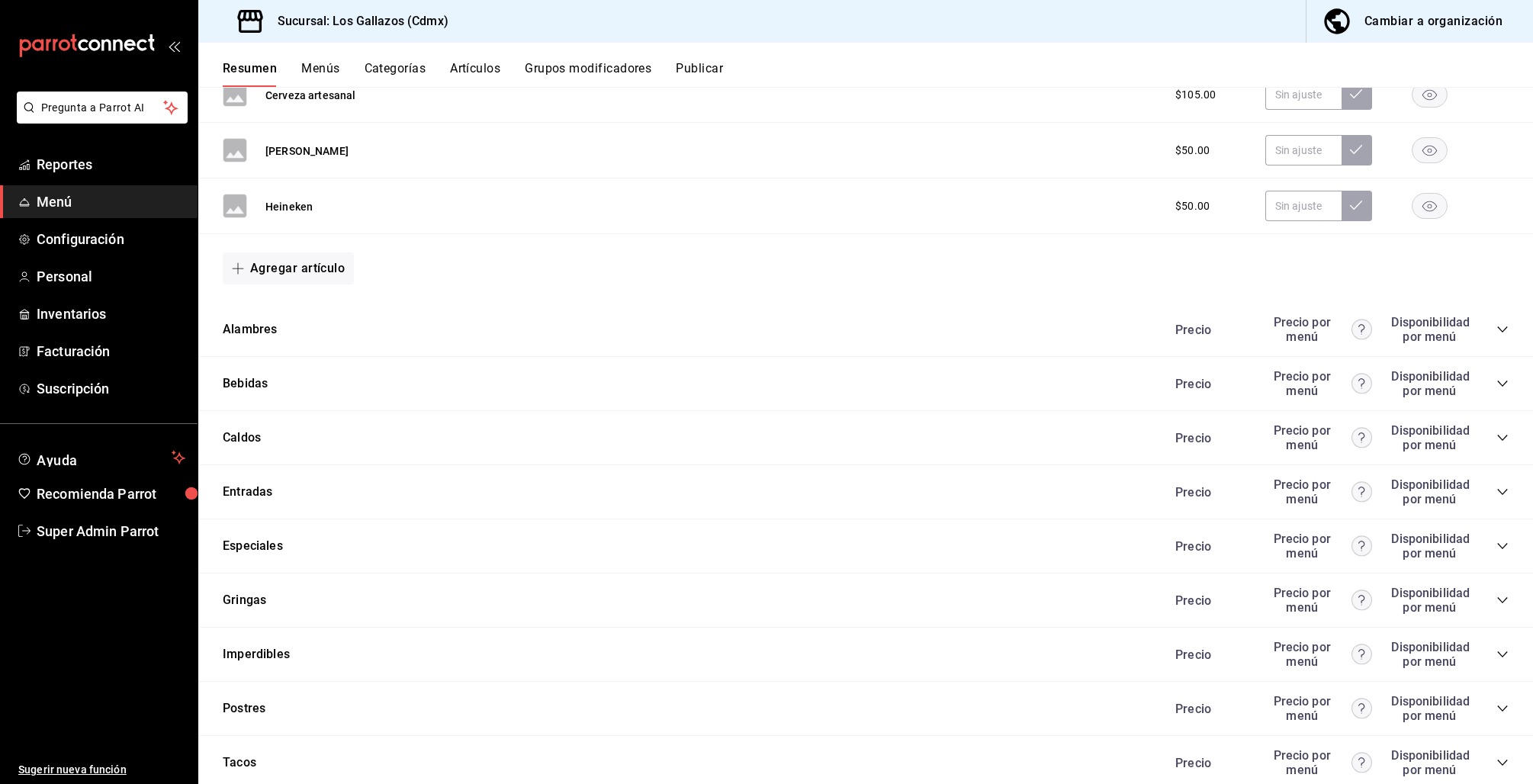
scroll to position [1469, 0]
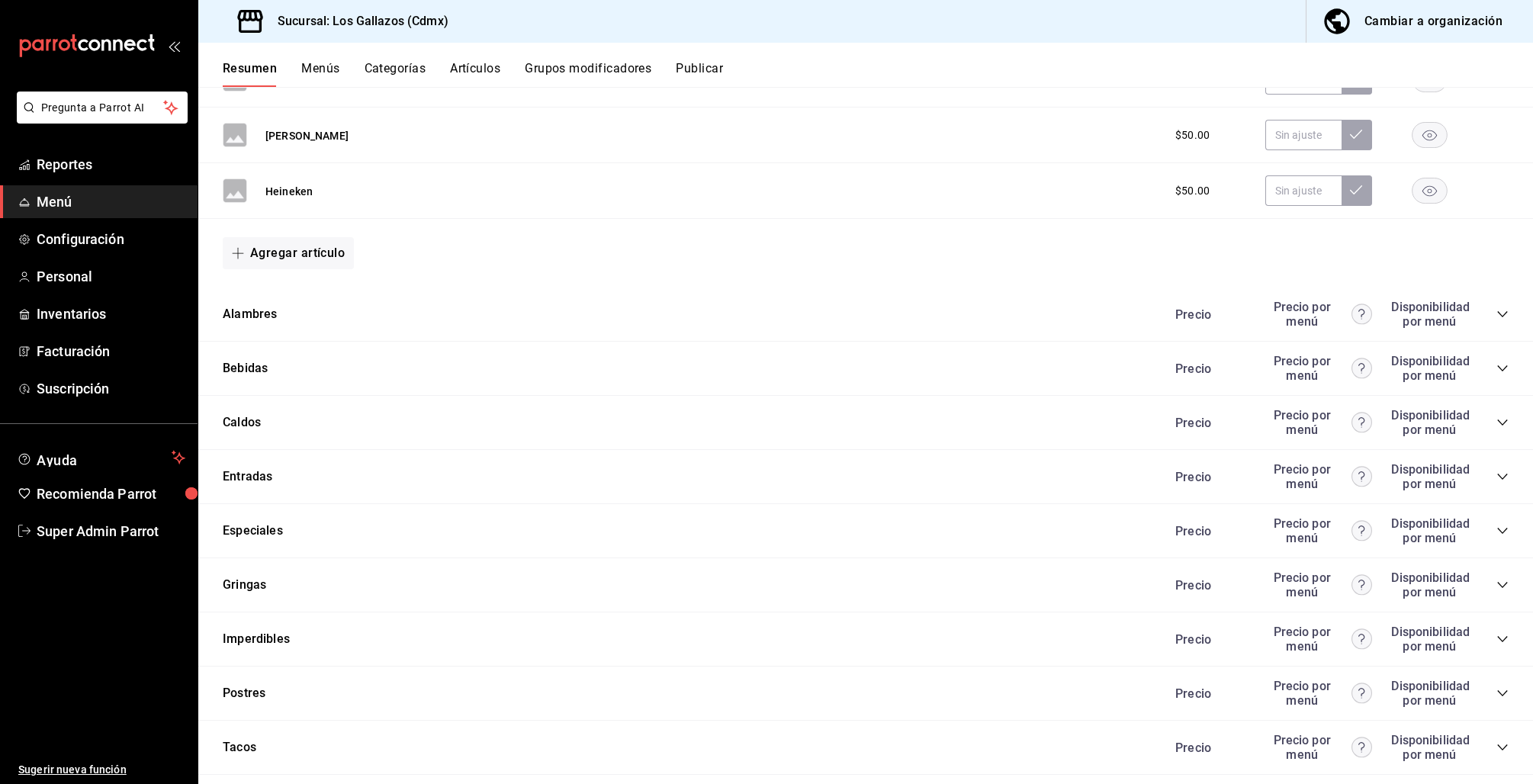
click at [1482, 364] on div "Precio Precio por menú Disponibilidad por menú" at bounding box center [1334, 368] width 349 height 29
click at [1496, 369] on icon "collapse-category-row" at bounding box center [1502, 369] width 12 height 12
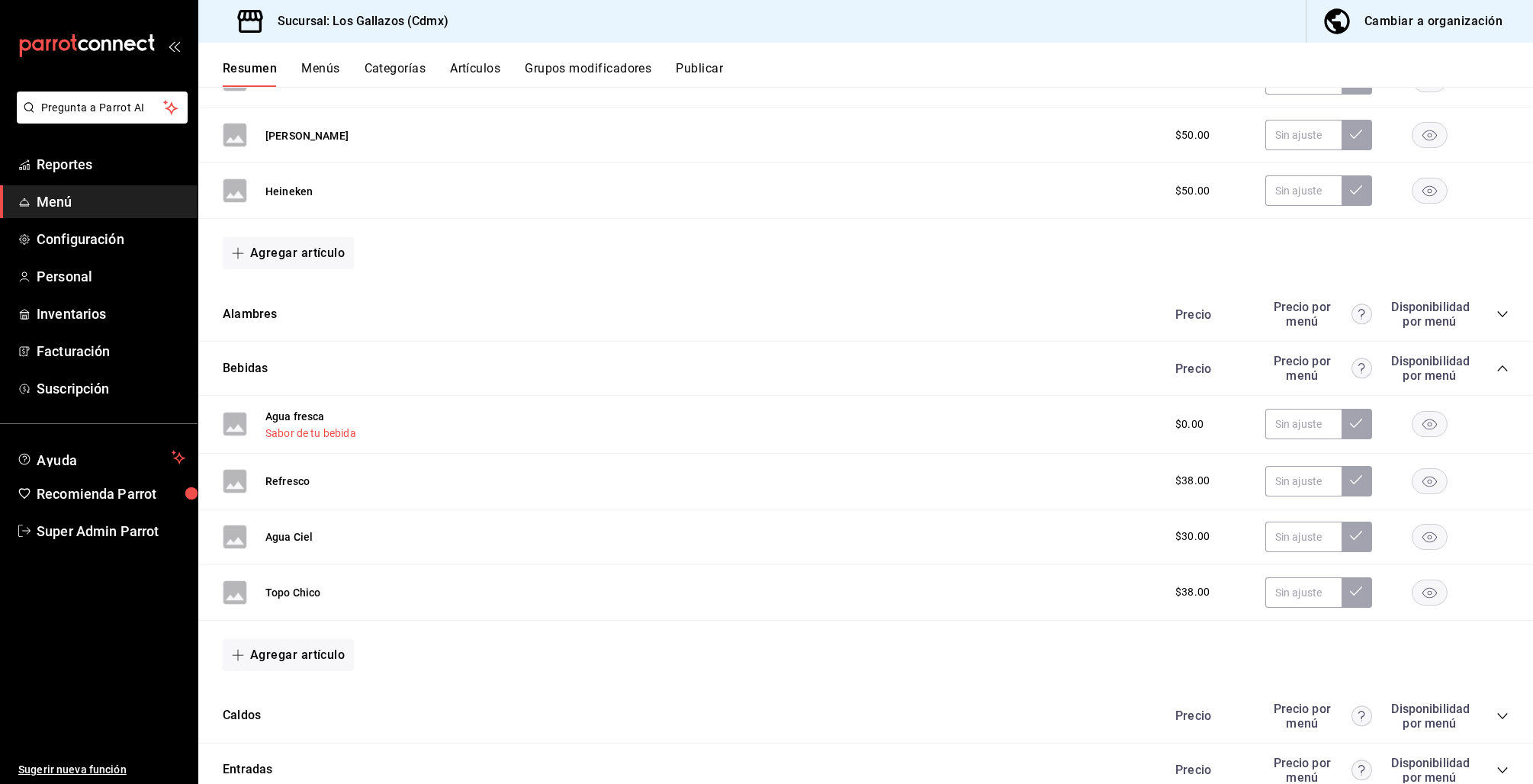
click at [330, 438] on button "Sabor de tu bebida" at bounding box center [310, 433] width 90 height 15
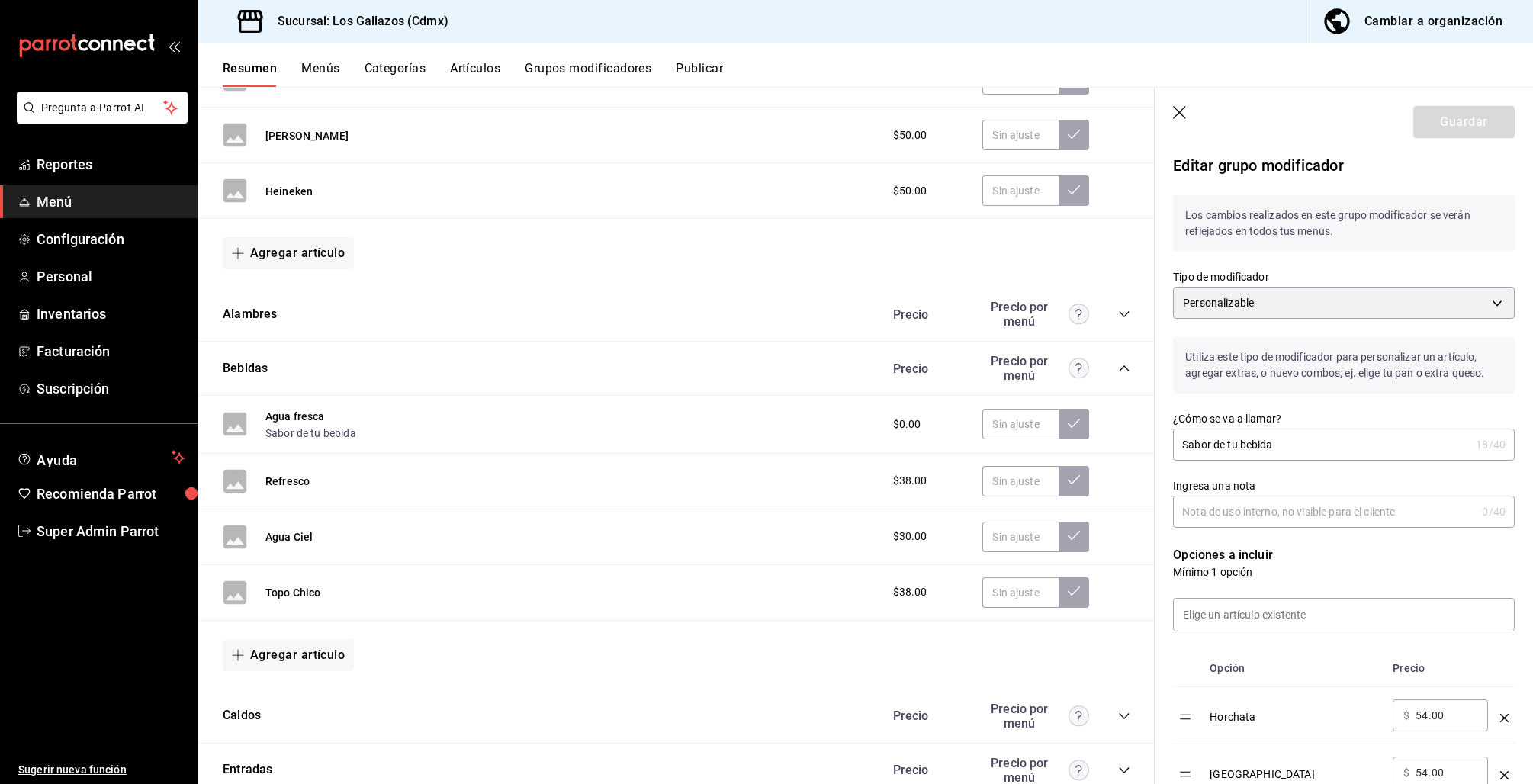
scroll to position [4, 0]
click at [1179, 114] on icon "button" at bounding box center [1180, 113] width 15 height 15
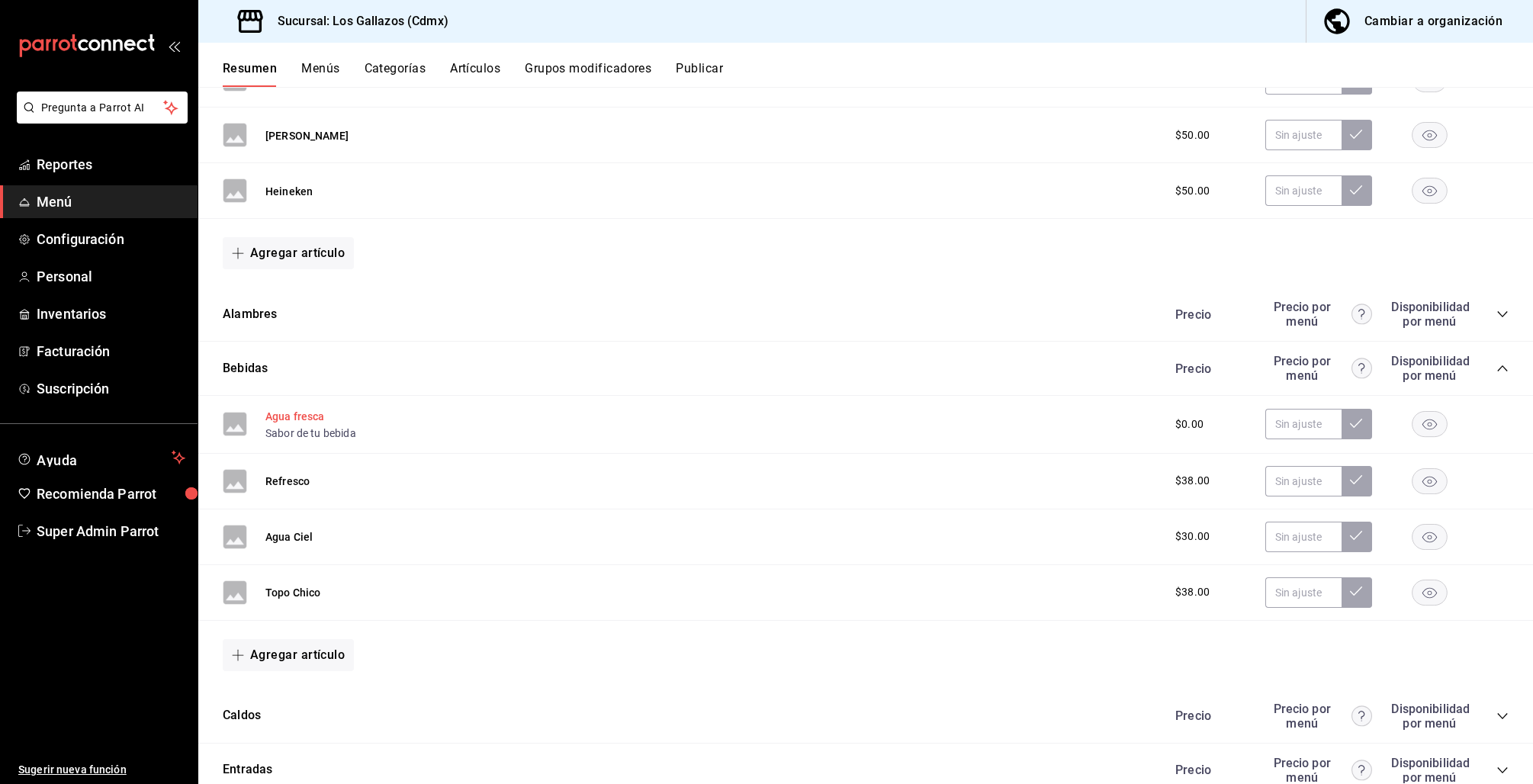
click at [310, 421] on button "Agua fresca" at bounding box center [295, 416] width 60 height 15
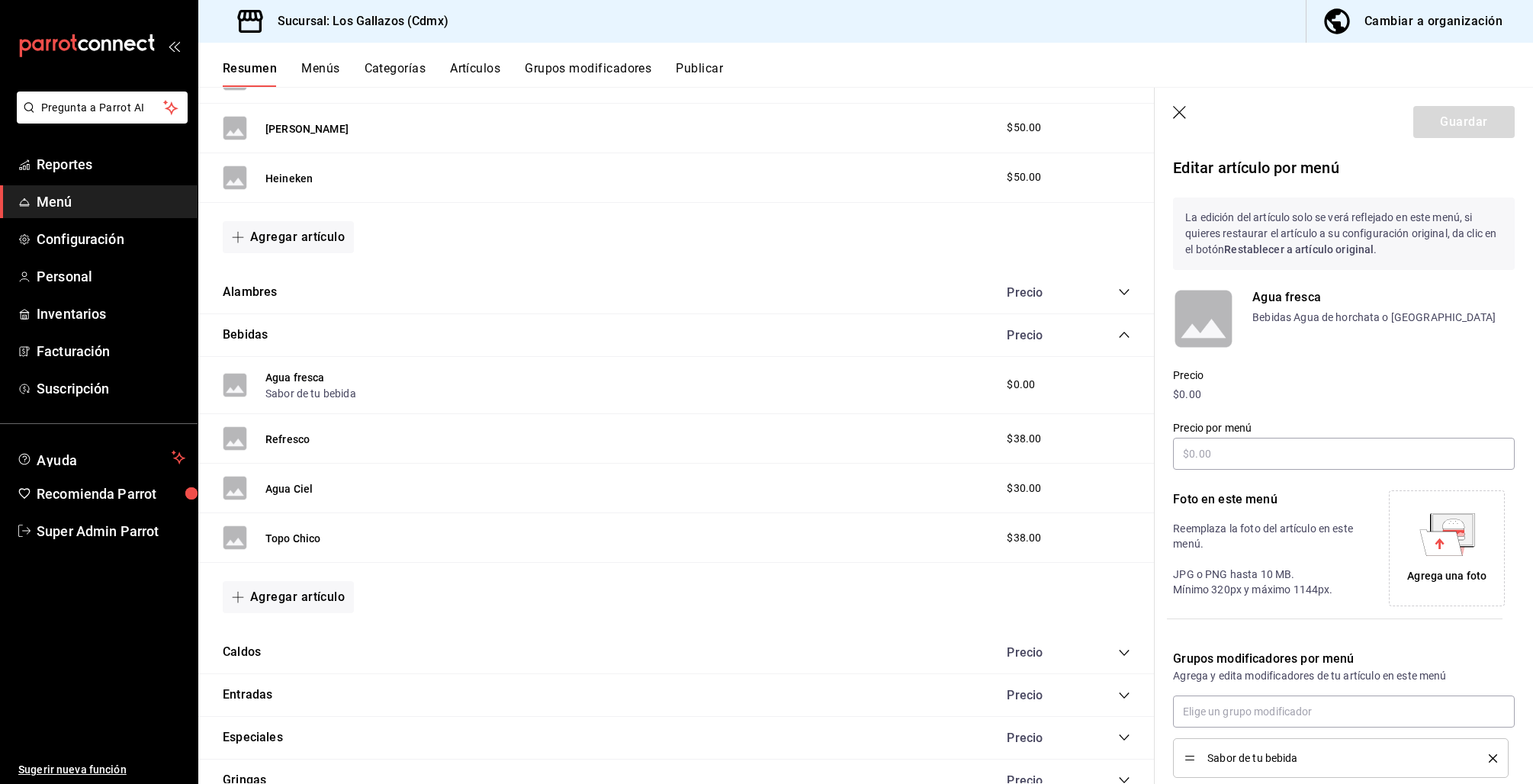
scroll to position [92, 0]
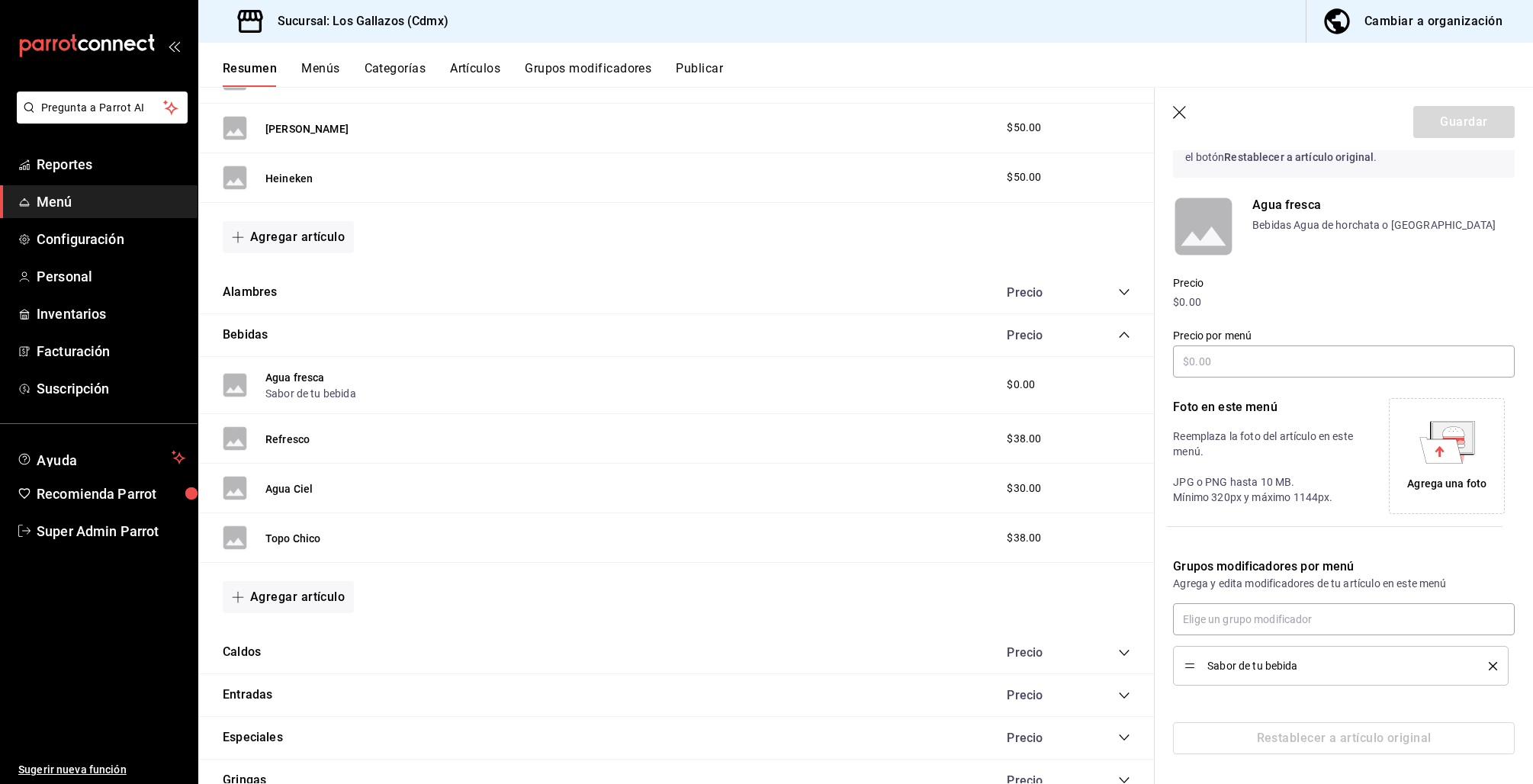
click at [332, 405] on div "Agua fresca Sabor de tu bebida $0.00" at bounding box center [676, 385] width 956 height 58
click at [322, 392] on button "Sabor de tu bebida" at bounding box center [310, 392] width 90 height 15
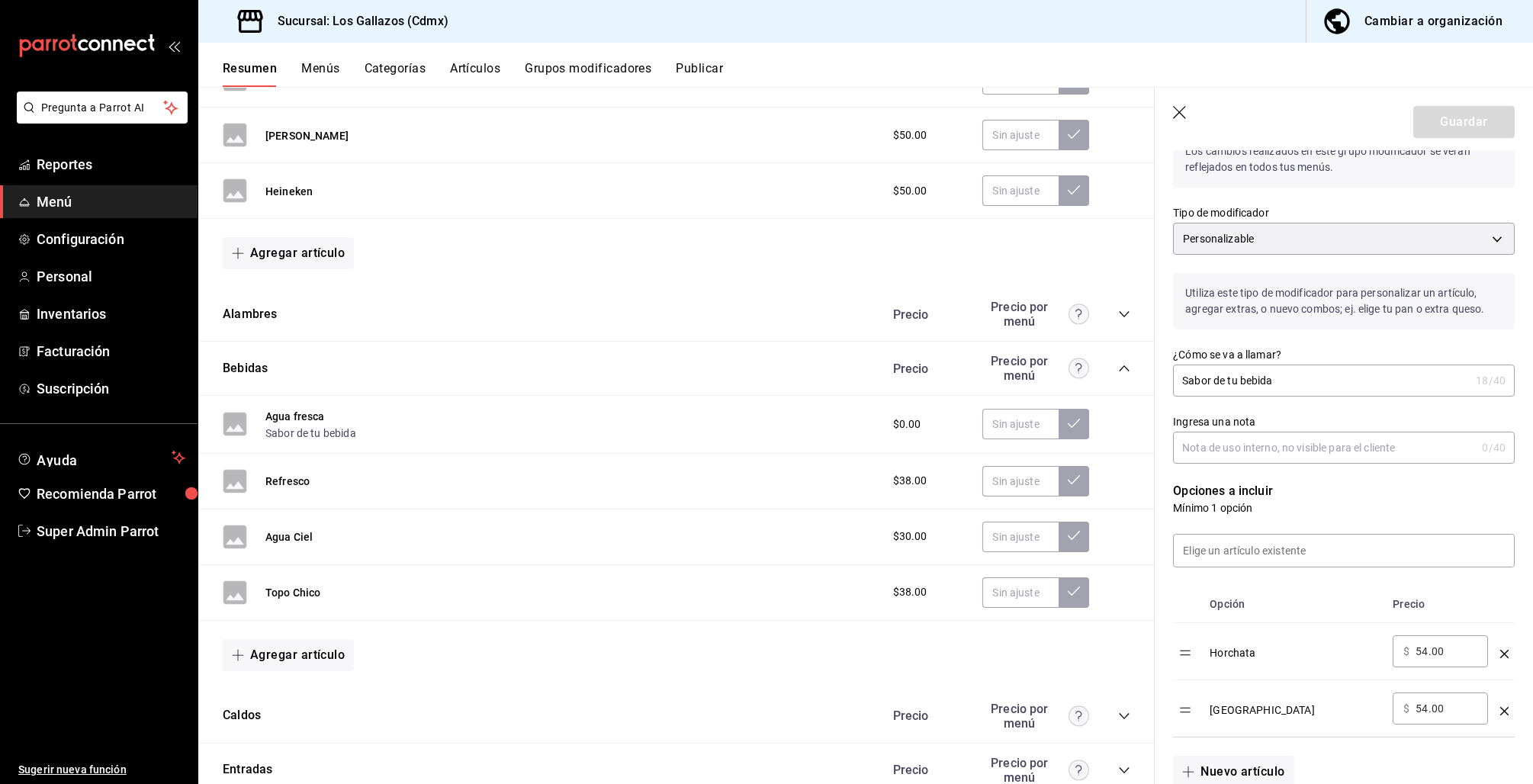
scroll to position [67, 0]
click at [486, 68] on button "Artículos" at bounding box center [474, 74] width 50 height 26
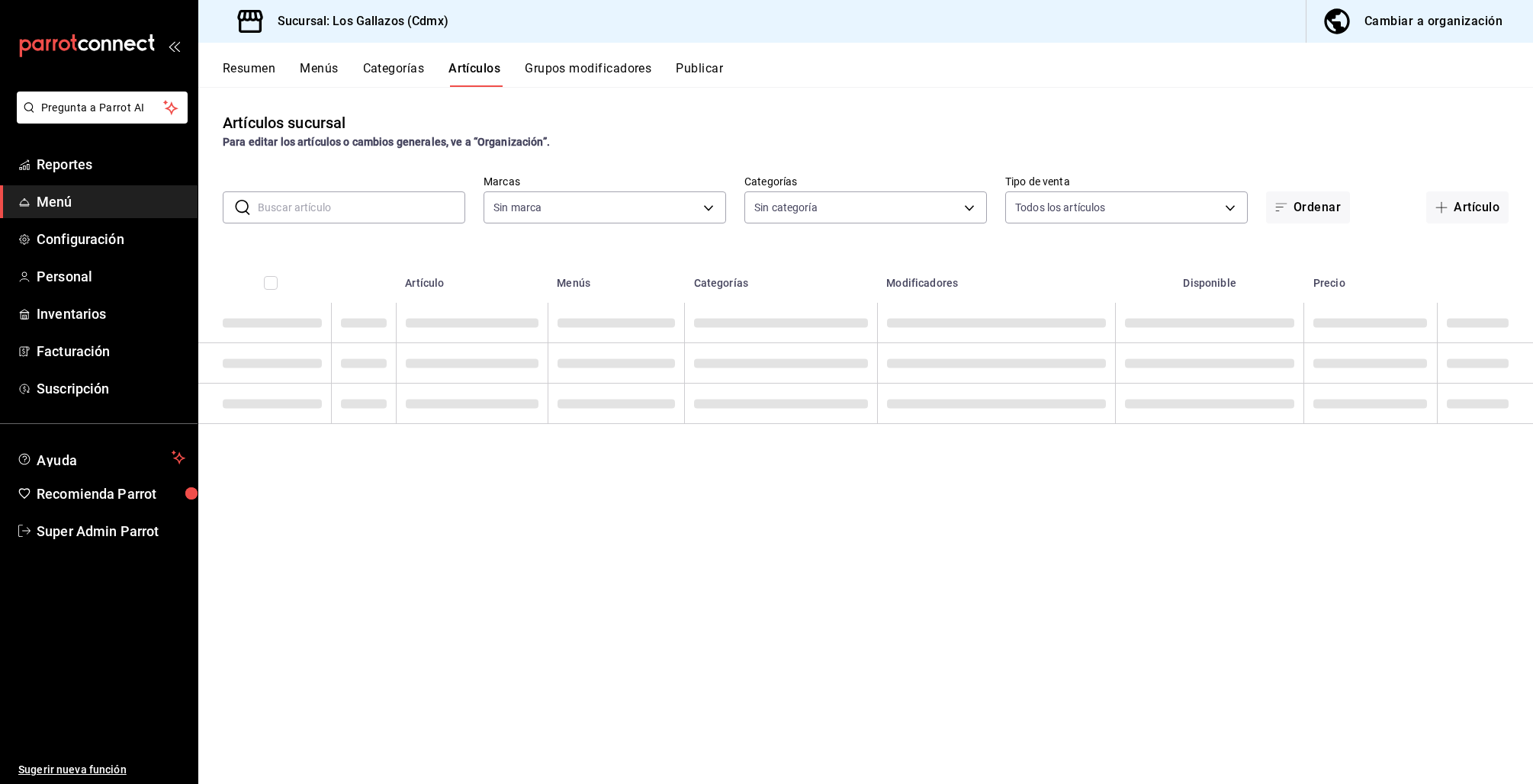
click at [293, 208] on input "text" at bounding box center [362, 207] width 207 height 31
type input "a52d2c84-77e2-4d3e-8f9f-a4ca9264df7a"
type input "cad1ac8c-c339-462e-9f43-03412905b8c8,7d64b5bd-438d-42af-a054-d43f2ad0ac7f,16fa7…"
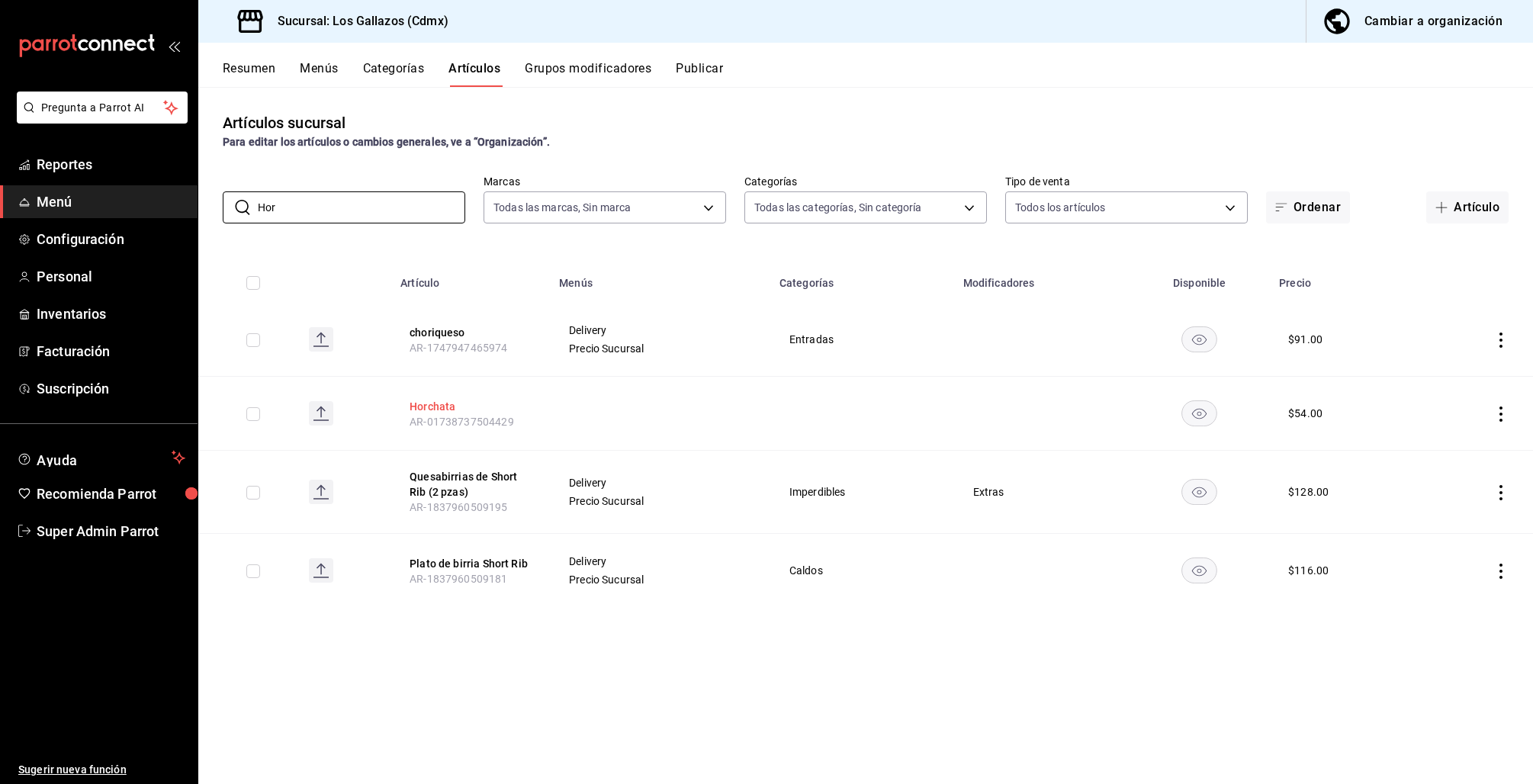
type input "Hor"
click at [432, 403] on button "Horchata" at bounding box center [470, 406] width 122 height 15
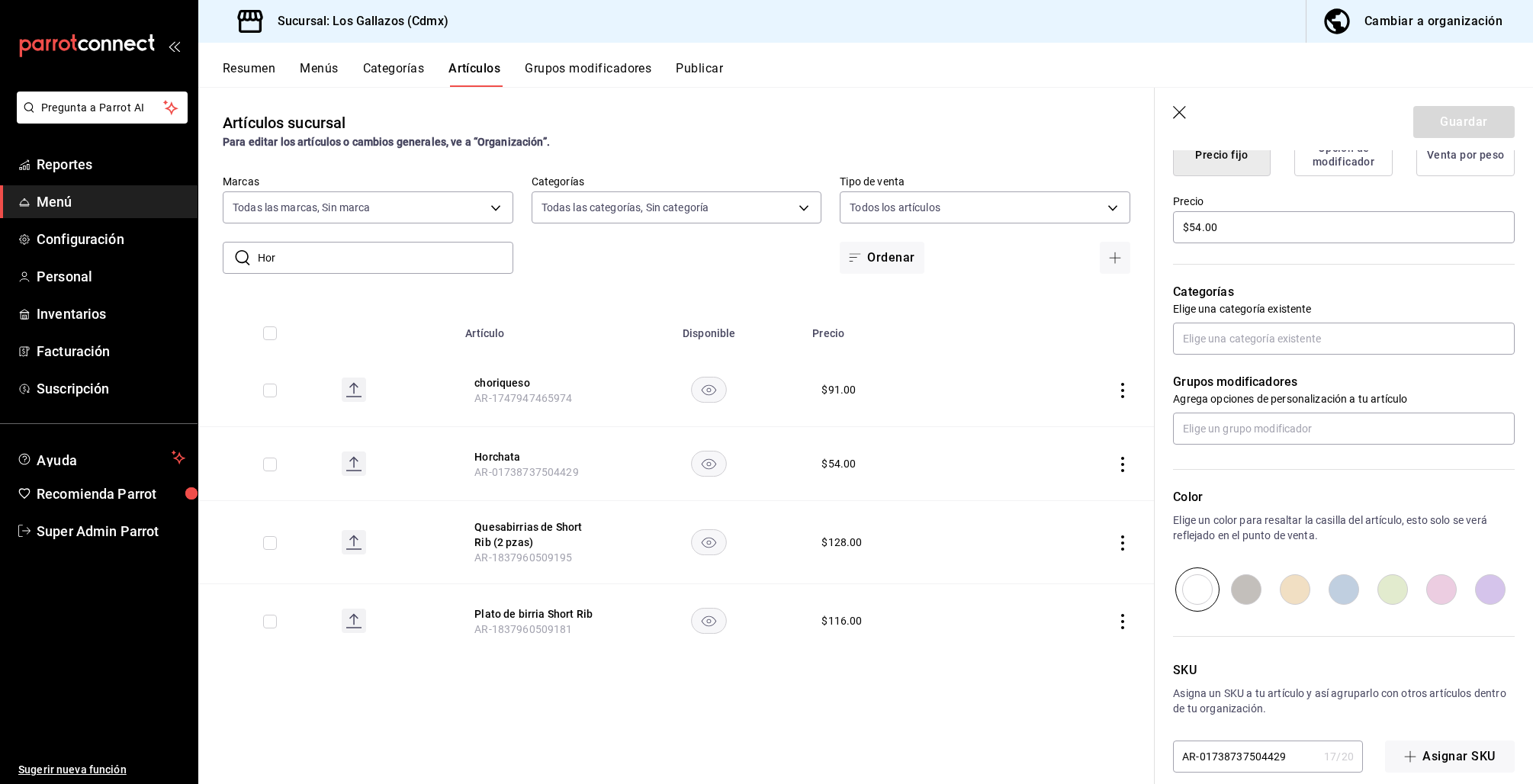
scroll to position [435, 0]
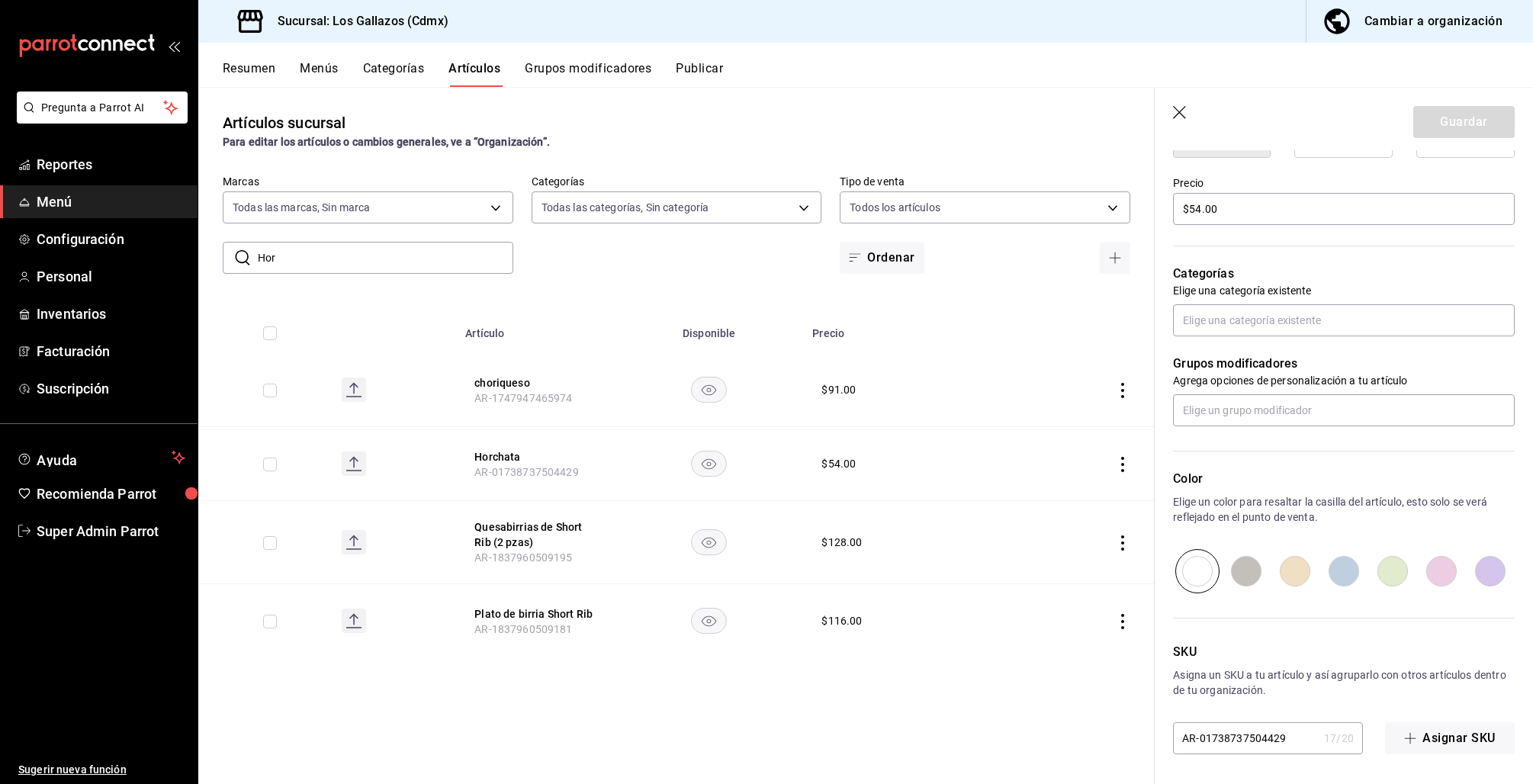
drag, startPoint x: 1184, startPoint y: 108, endPoint x: 1464, endPoint y: 113, distance: 280.0
click at [1184, 108] on icon "button" at bounding box center [1180, 113] width 15 height 15
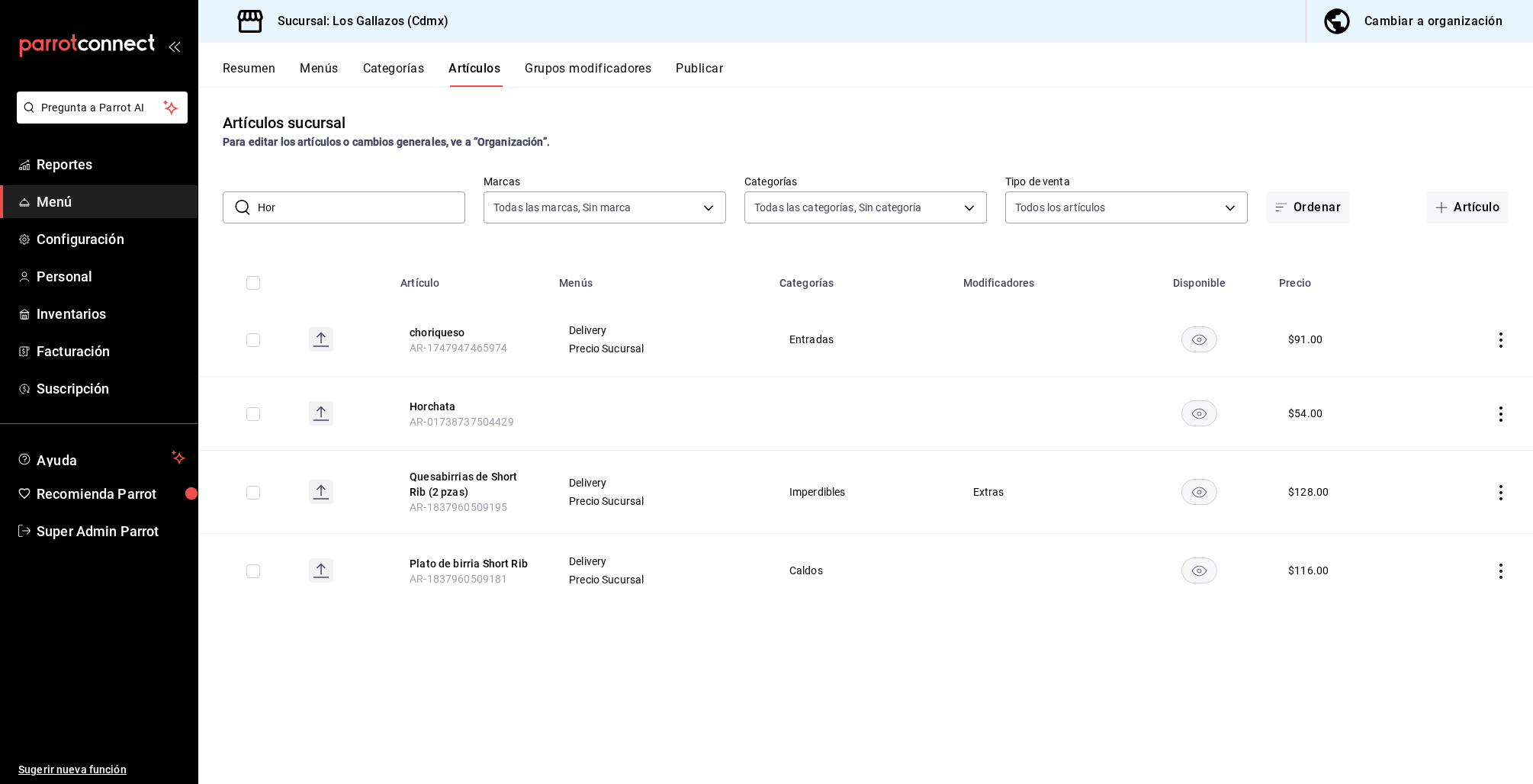
click at [316, 194] on input "Hor" at bounding box center [362, 207] width 207 height 31
drag, startPoint x: 283, startPoint y: 203, endPoint x: 108, endPoint y: 187, distance: 175.7
click at [123, 189] on div "Pregunta a Parrot AI Reportes Menú Configuración Personal Inventarios Facturaci…" at bounding box center [766, 392] width 1533 height 784
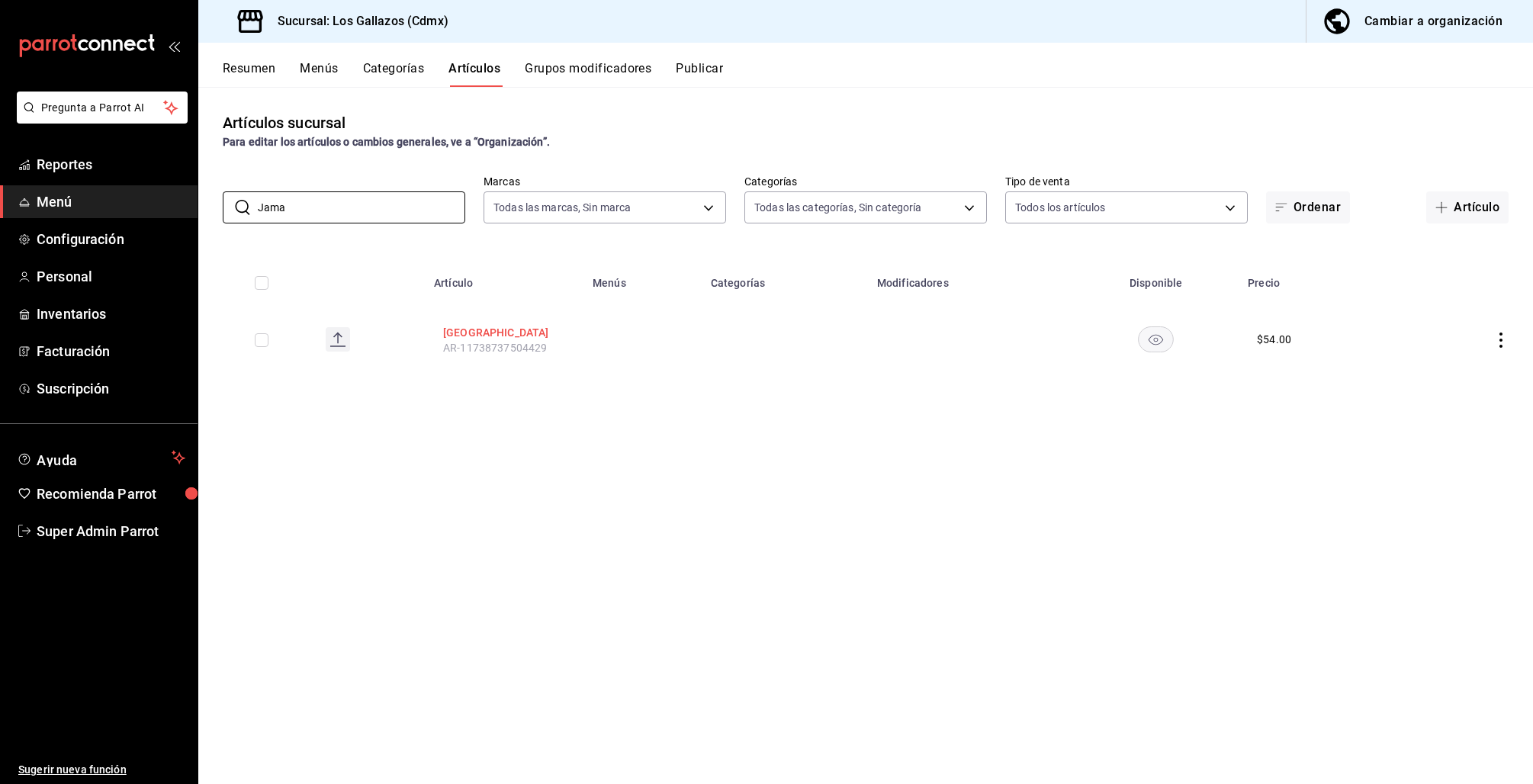
type input "Jama"
click at [480, 326] on button "Jamaica" at bounding box center [504, 332] width 122 height 15
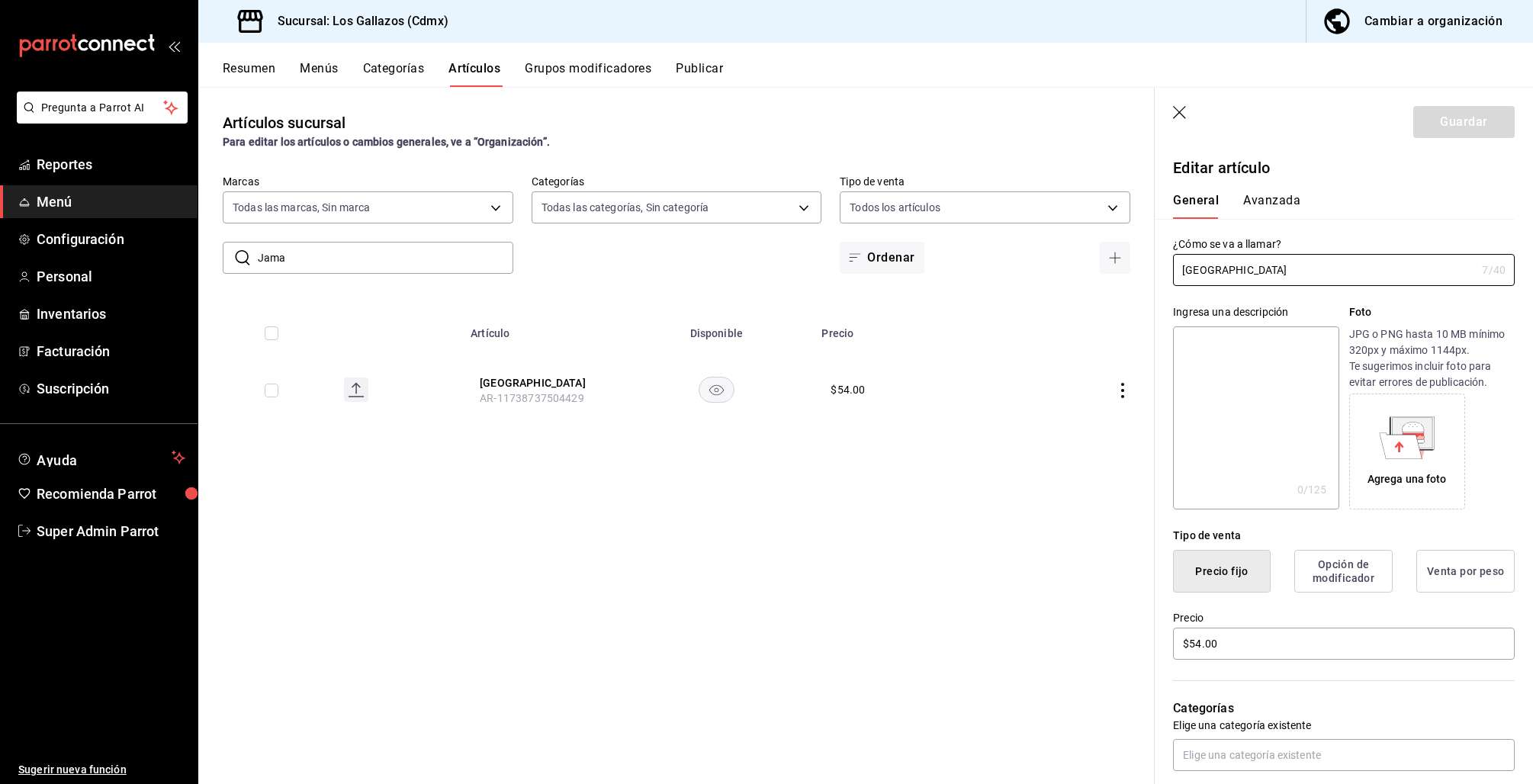
click at [586, 70] on button "Grupos modificadores" at bounding box center [588, 74] width 126 height 26
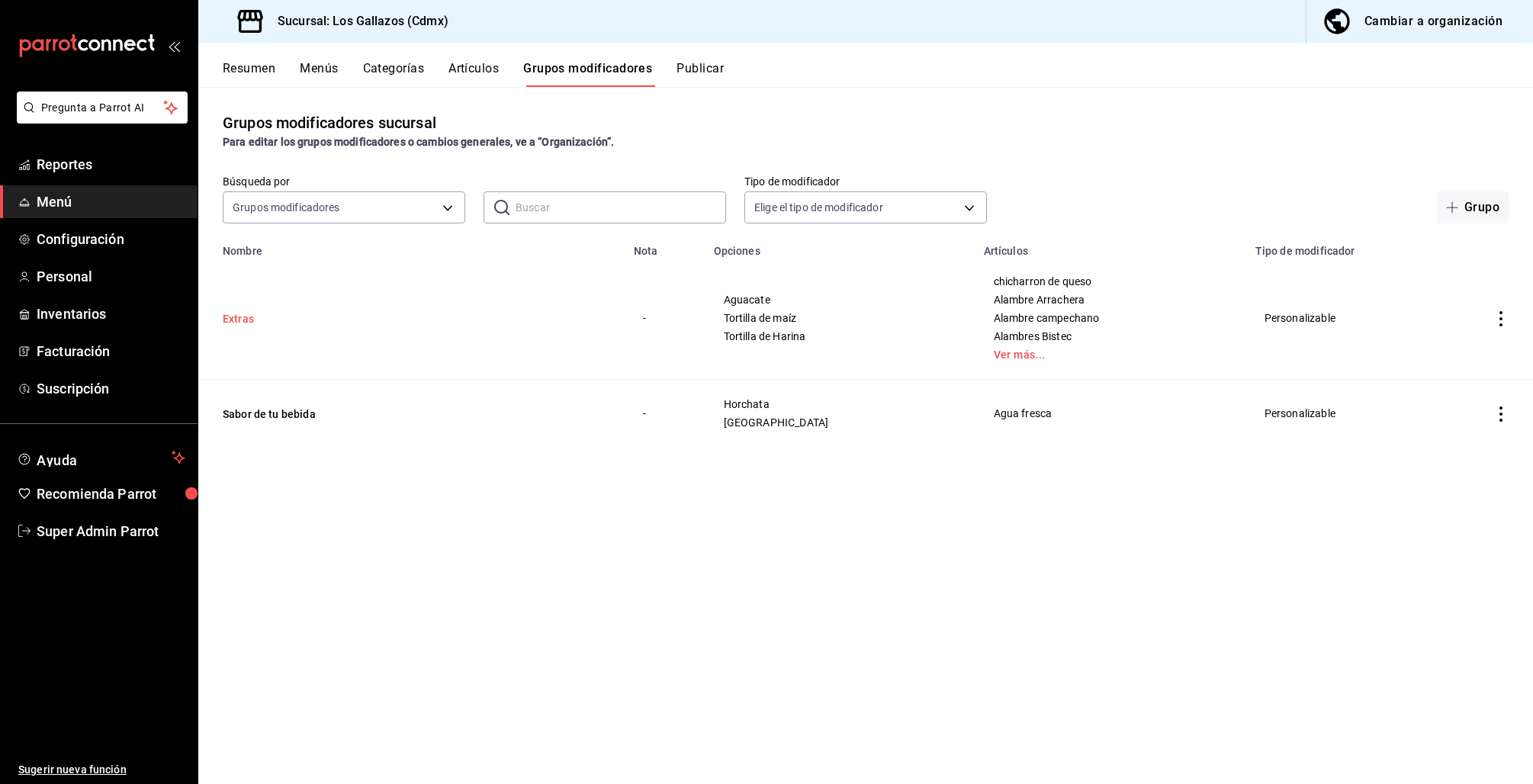
click at [251, 316] on button "Extras" at bounding box center [314, 318] width 183 height 15
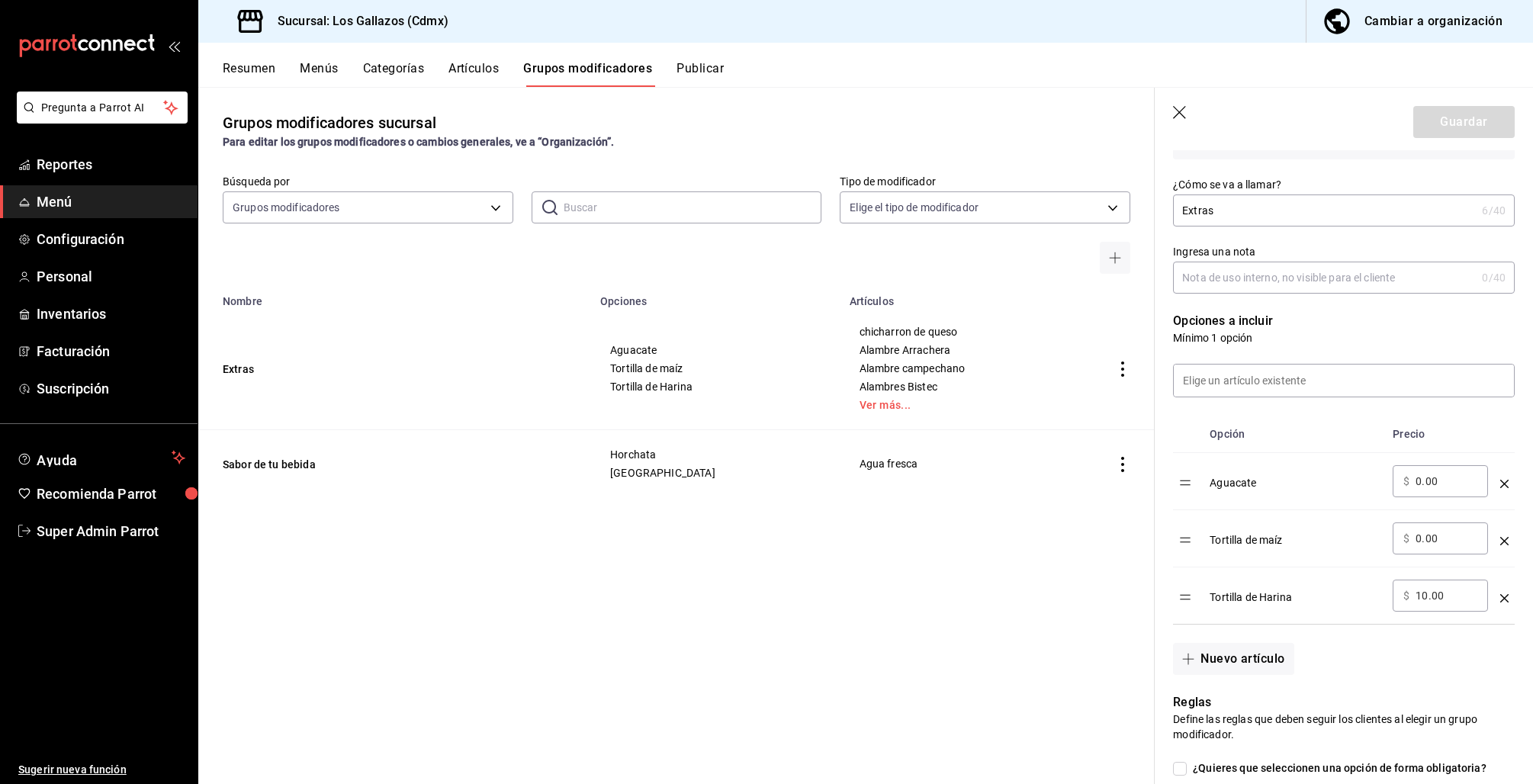
scroll to position [202, 0]
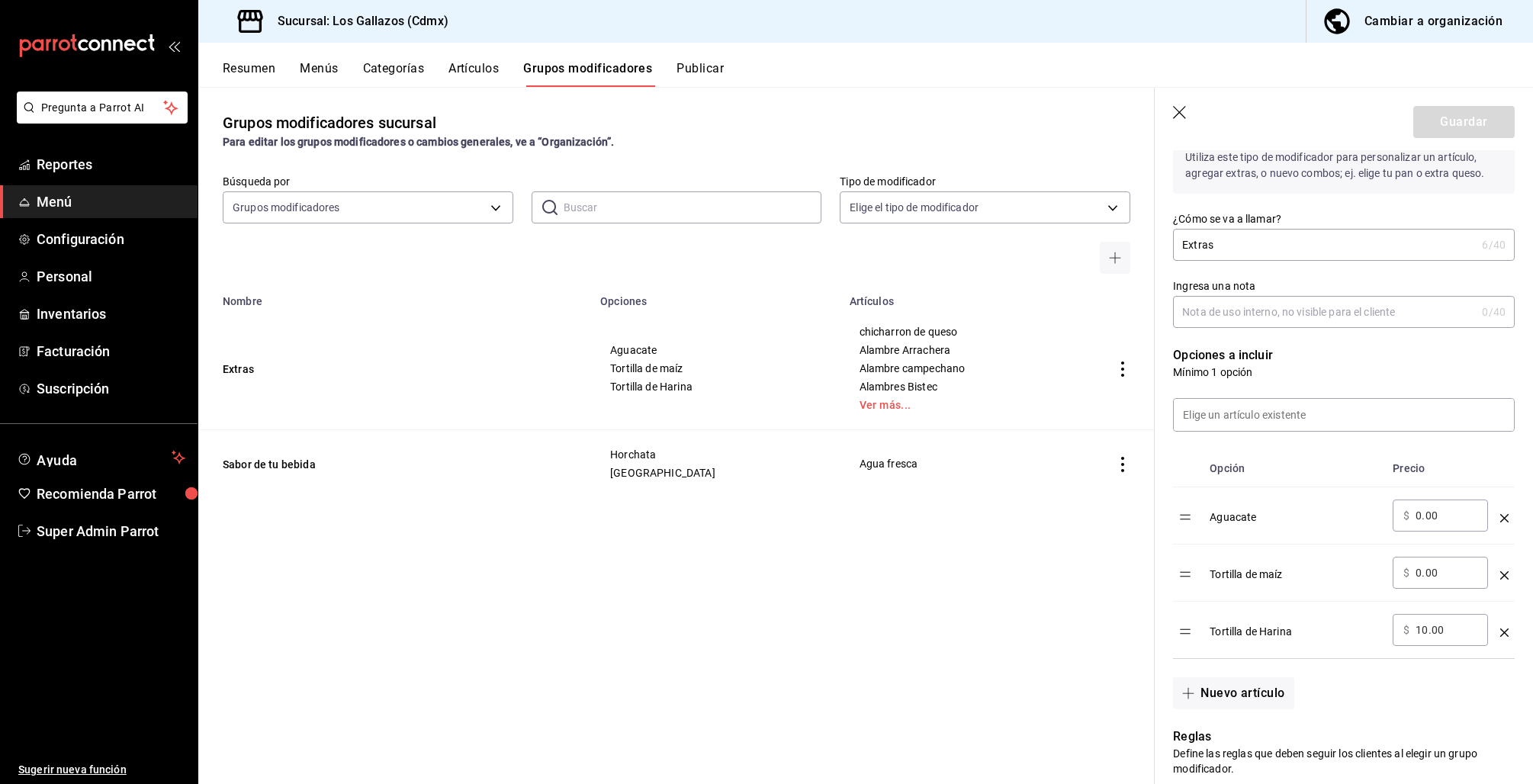
click at [1169, 102] on header "Guardar" at bounding box center [1343, 119] width 378 height 62
click at [1175, 107] on icon "button" at bounding box center [1179, 112] width 13 height 13
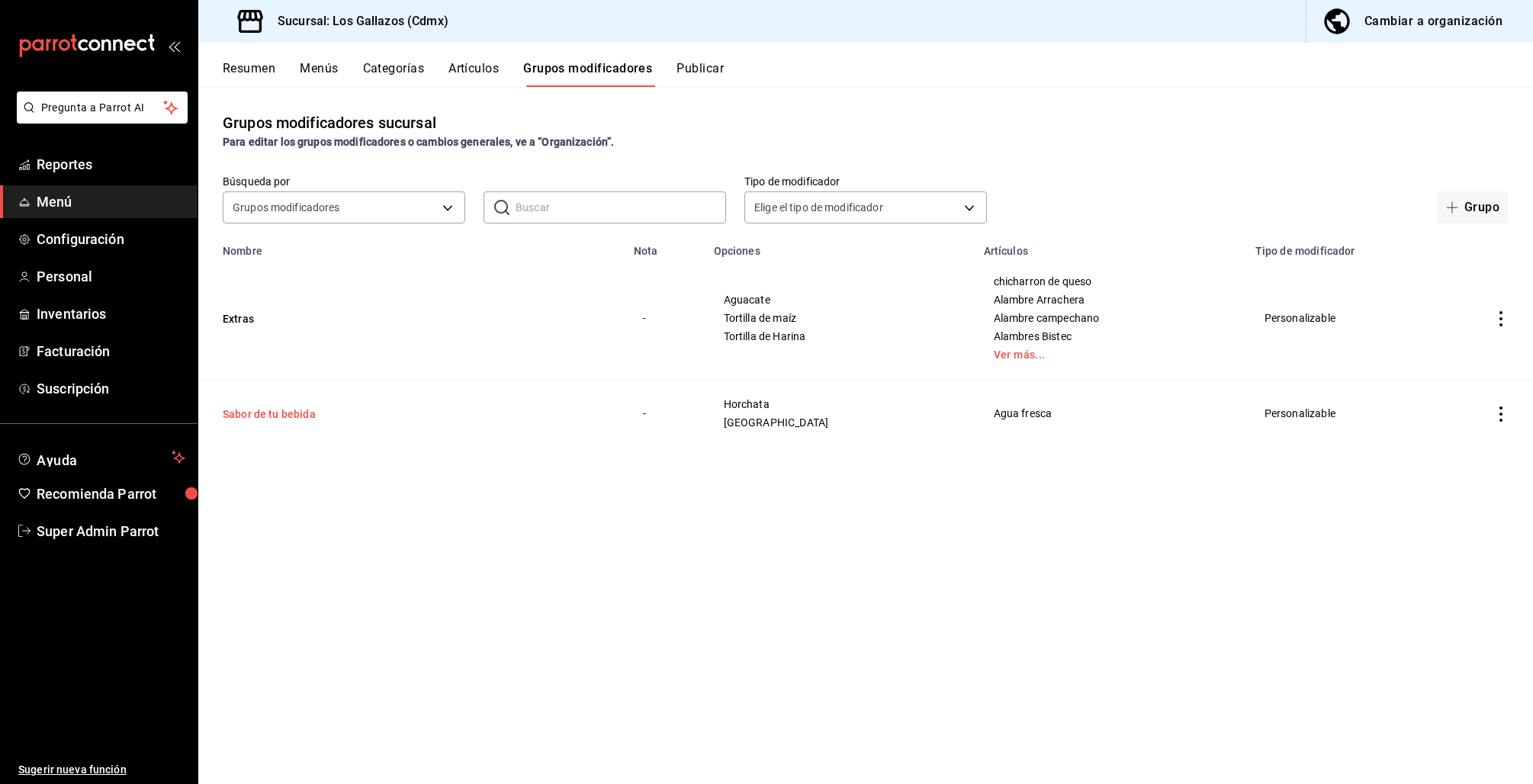
click at [299, 419] on button "Sabor de tu bebida" at bounding box center [314, 414] width 183 height 15
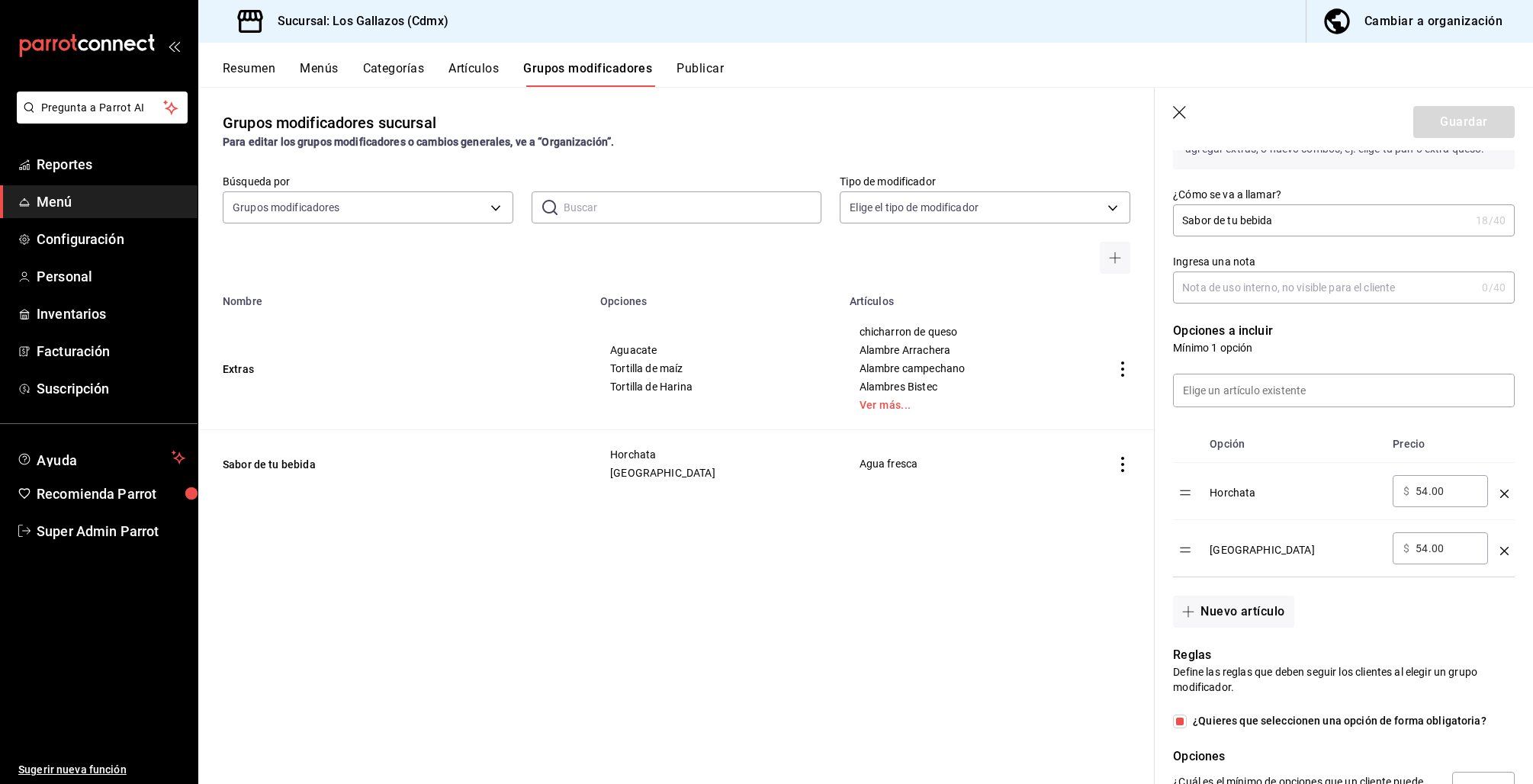
scroll to position [299, 0]
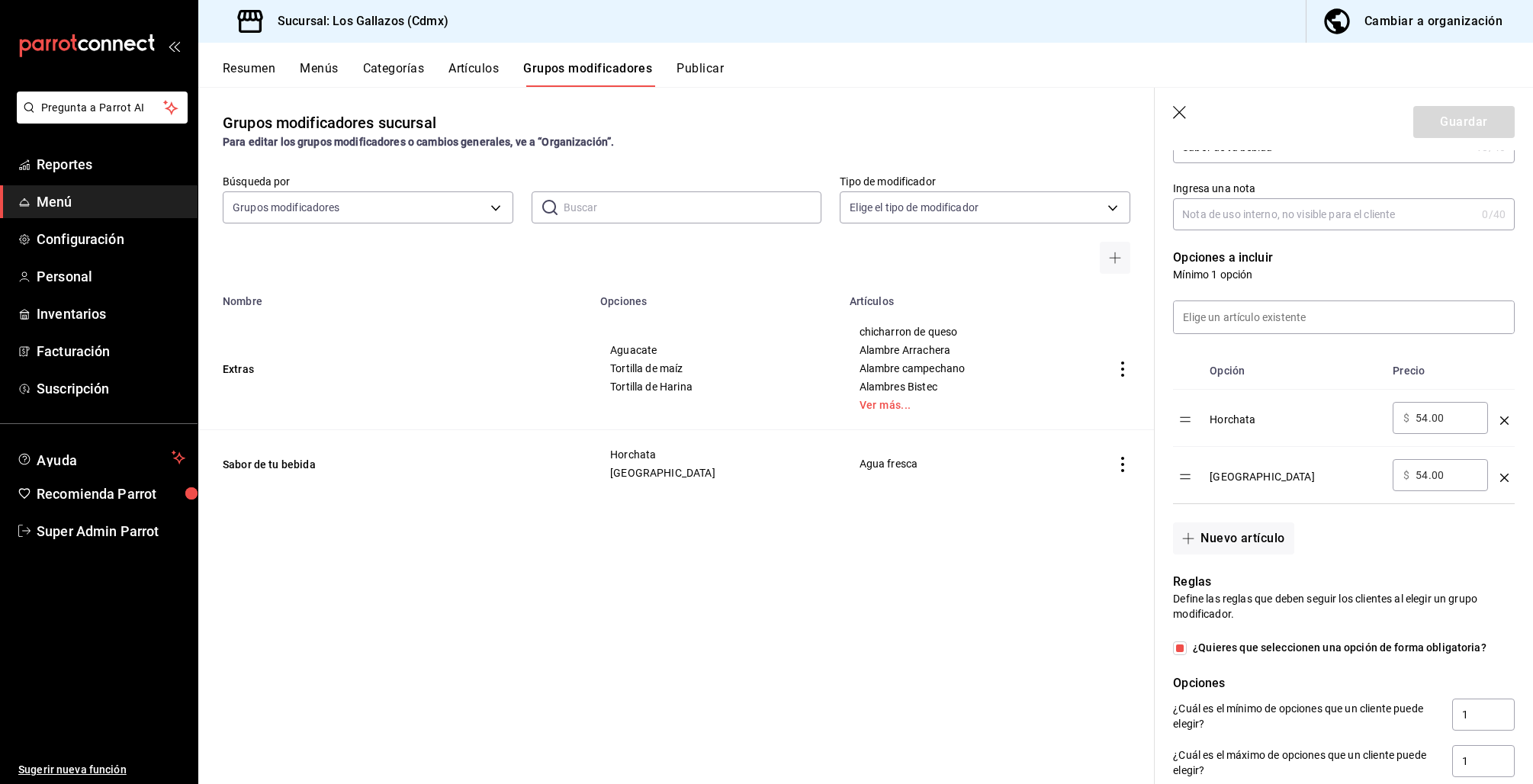
click at [1500, 473] on icon "optionsTable" at bounding box center [1504, 478] width 9 height 9
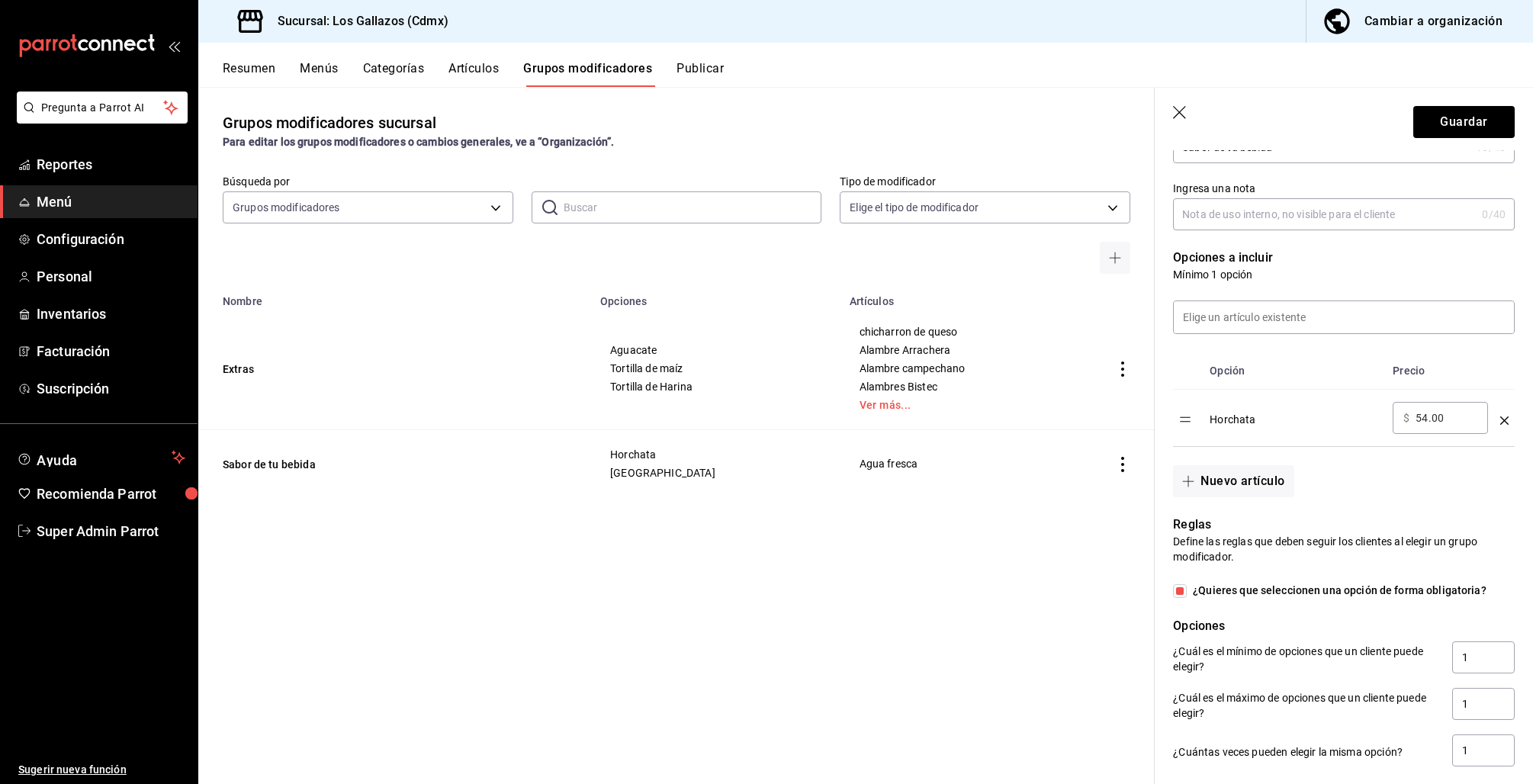
click at [1500, 417] on icon "optionsTable" at bounding box center [1504, 421] width 9 height 9
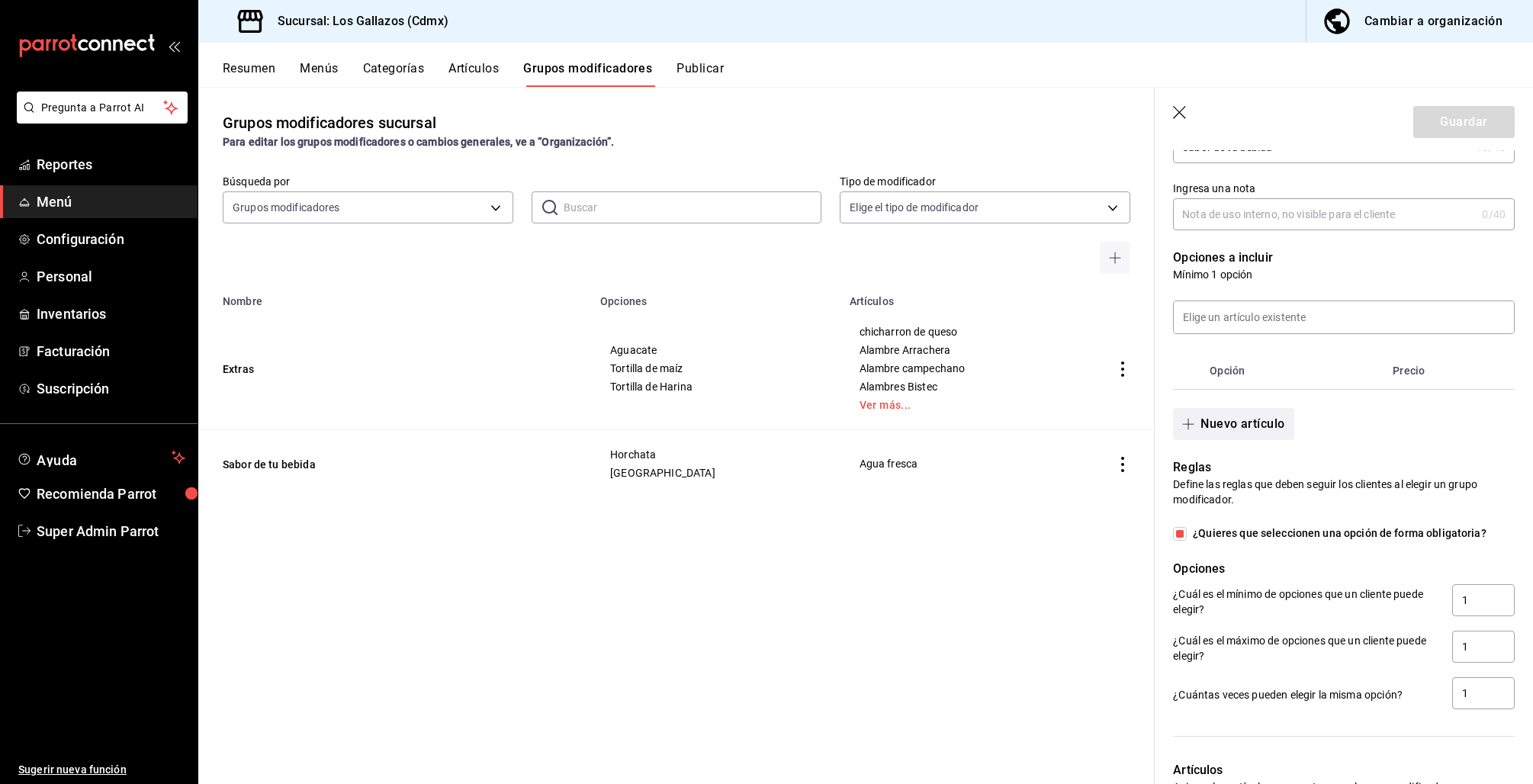
click at [1211, 426] on button "Nuevo artículo" at bounding box center [1233, 424] width 120 height 32
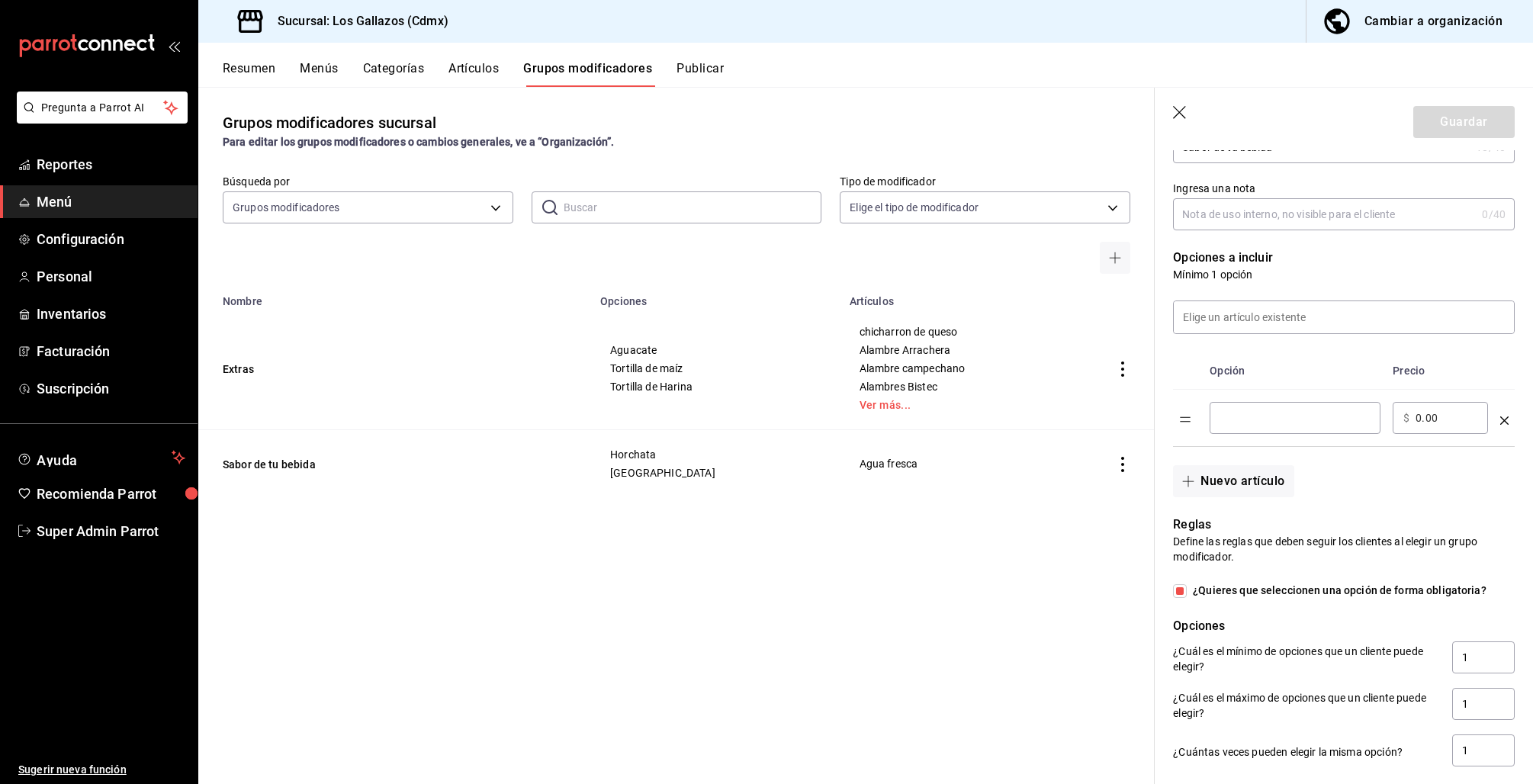
click at [1255, 425] on div "​" at bounding box center [1294, 418] width 171 height 32
type input "Horchata."
click at [1262, 484] on button "Nuevo artículo" at bounding box center [1233, 481] width 120 height 32
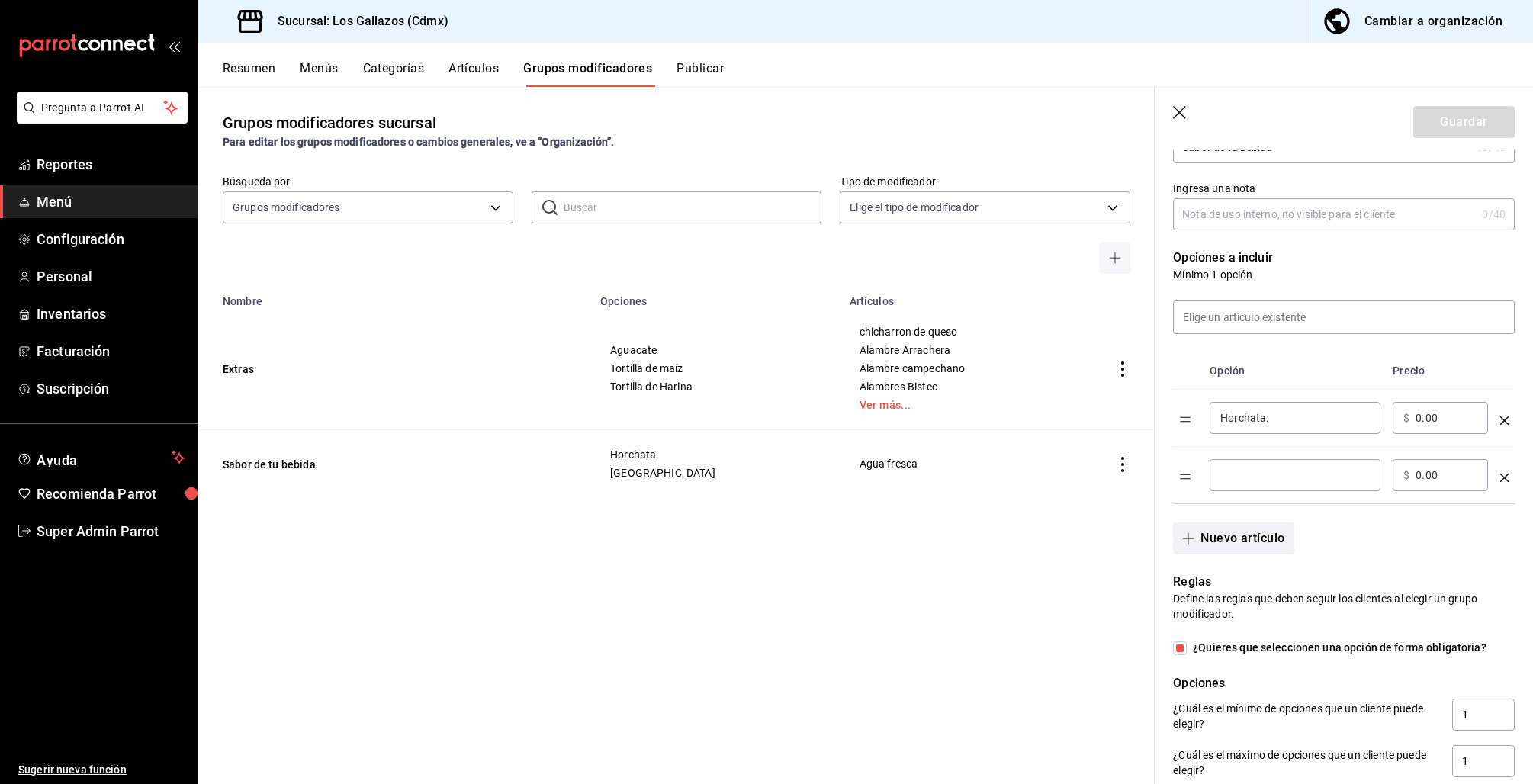
click at [1262, 484] on div "​" at bounding box center [1294, 475] width 171 height 32
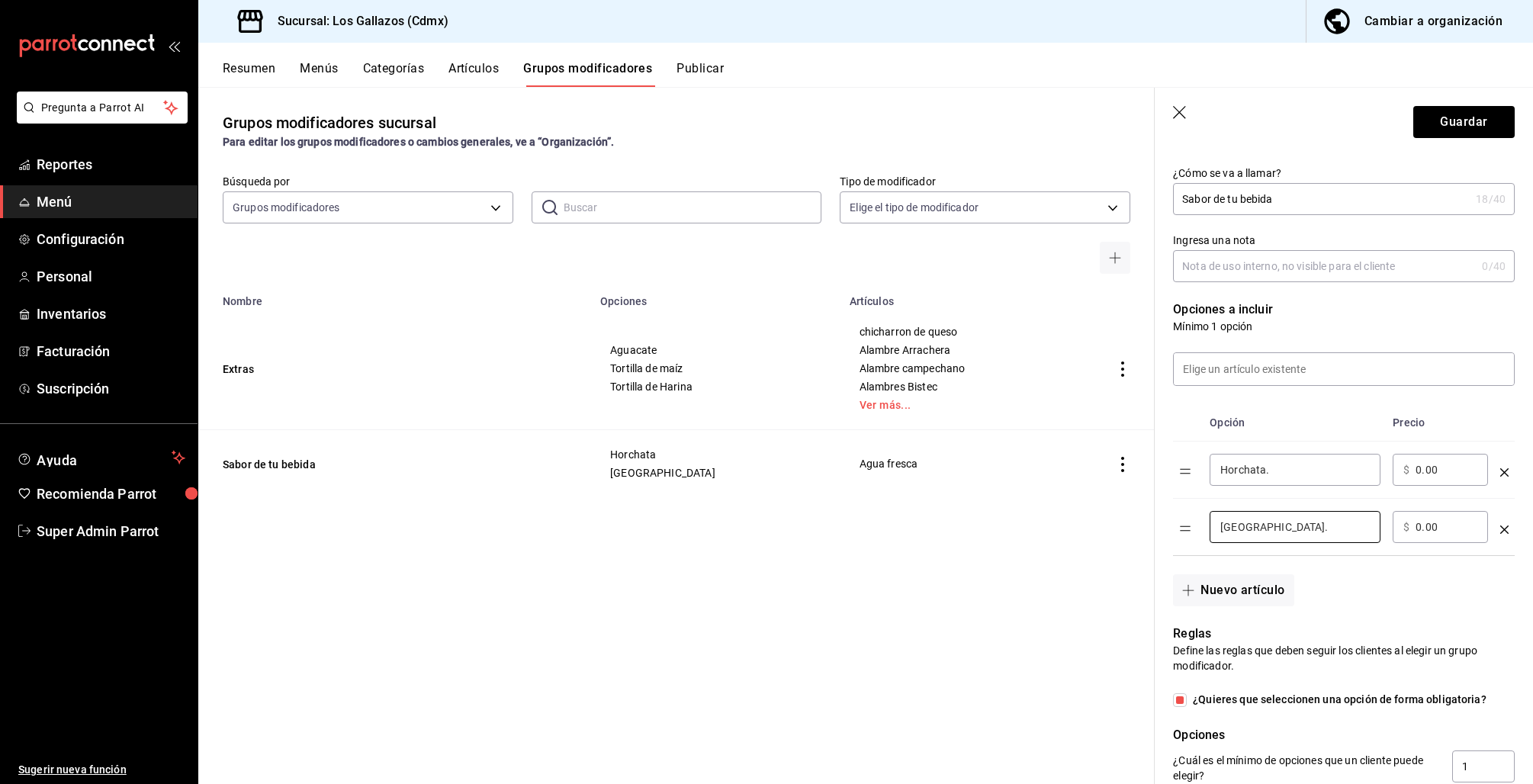
scroll to position [159, 0]
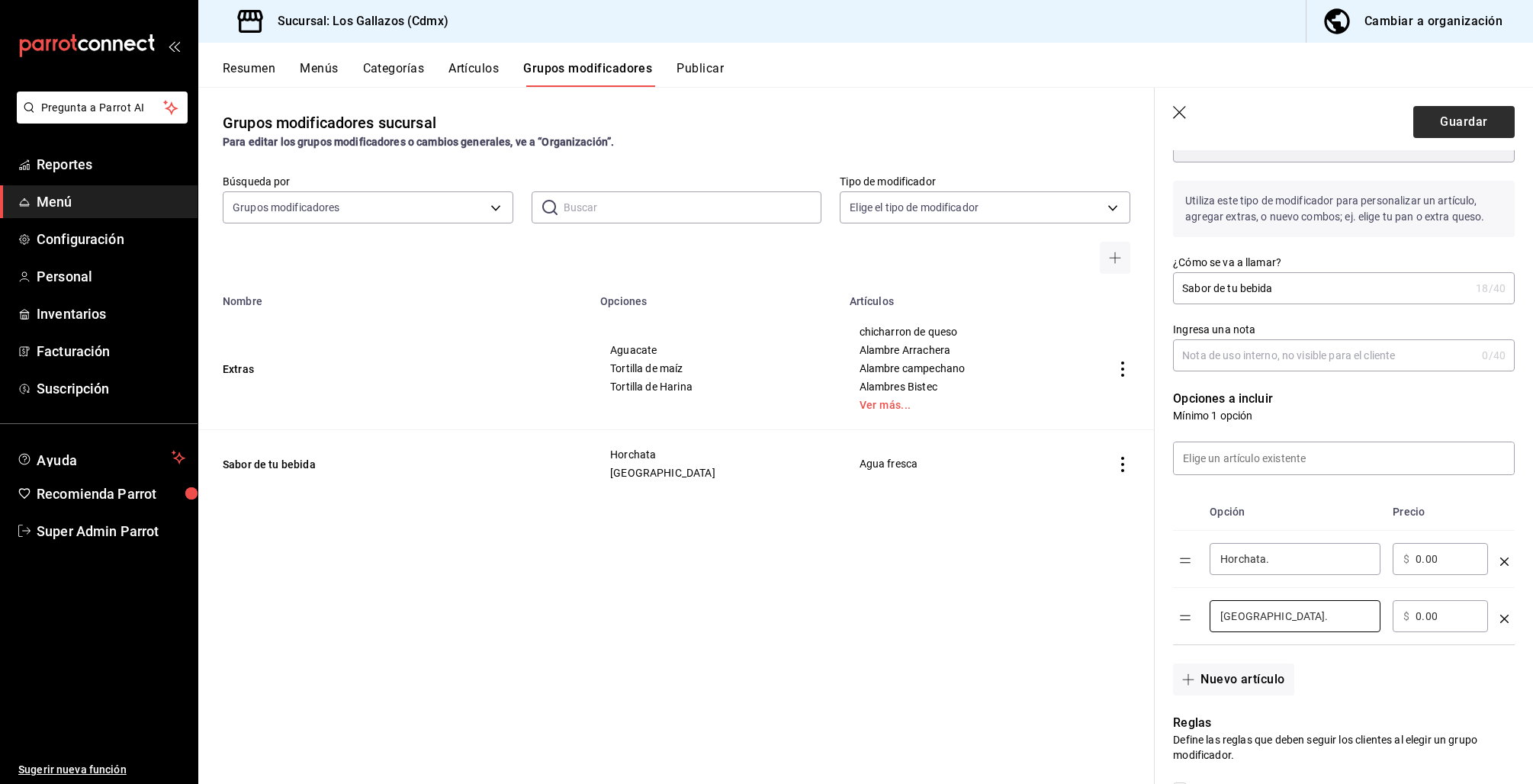
type input "Jamaica."
click at [1447, 132] on button "Guardar" at bounding box center [1464, 122] width 102 height 32
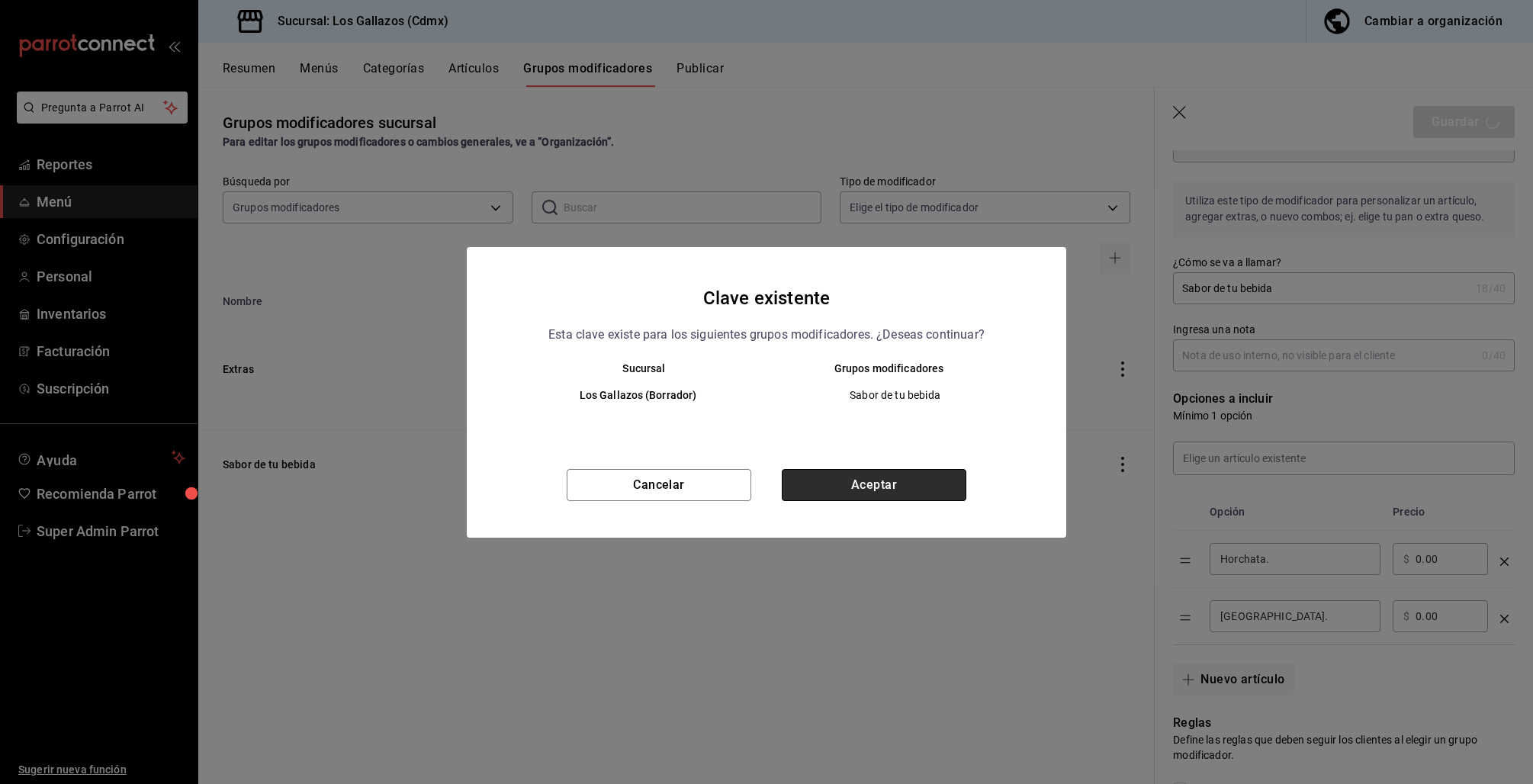
click at [936, 477] on button "Aceptar" at bounding box center [874, 485] width 184 height 32
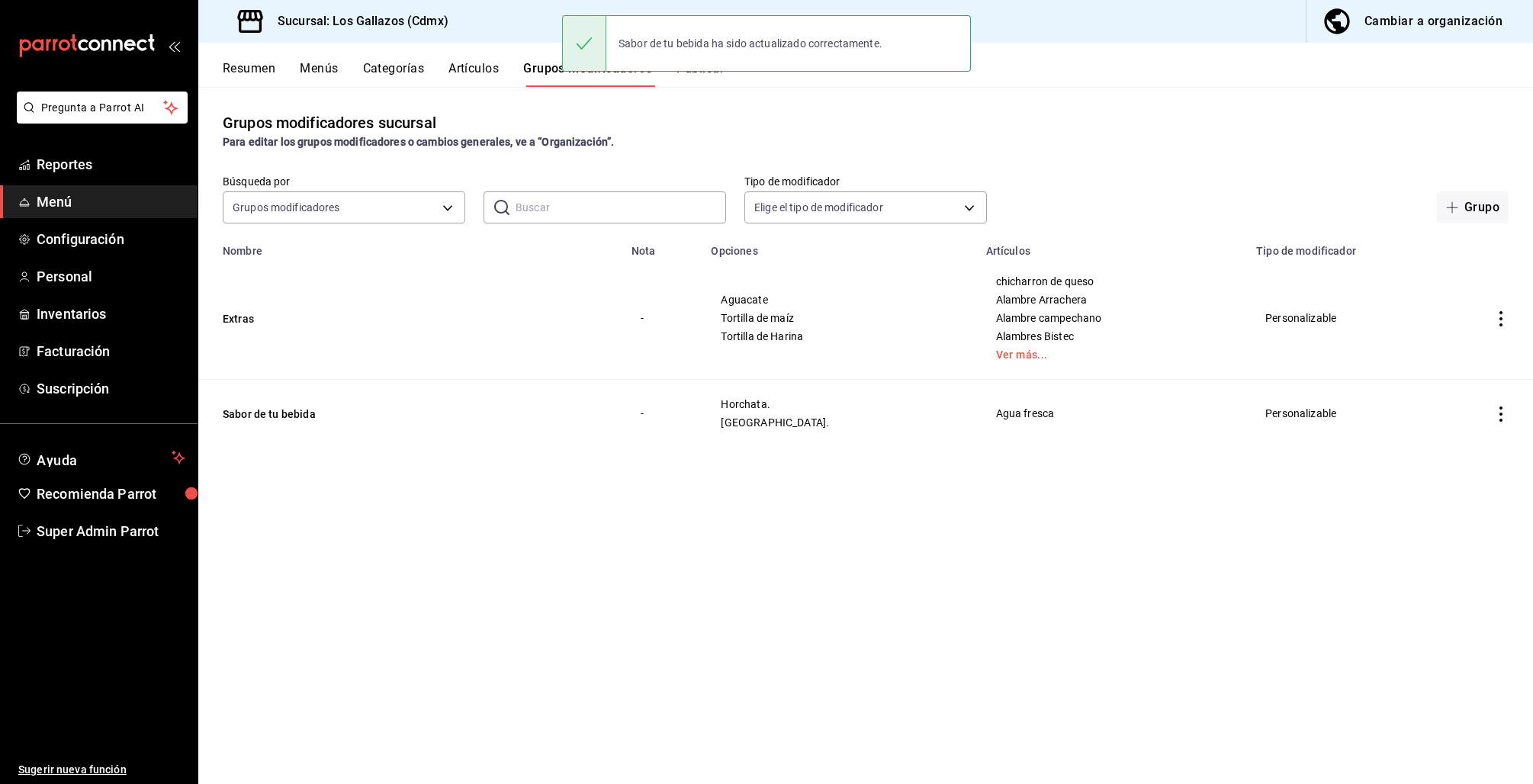
click at [255, 68] on button "Resumen" at bounding box center [249, 74] width 53 height 26
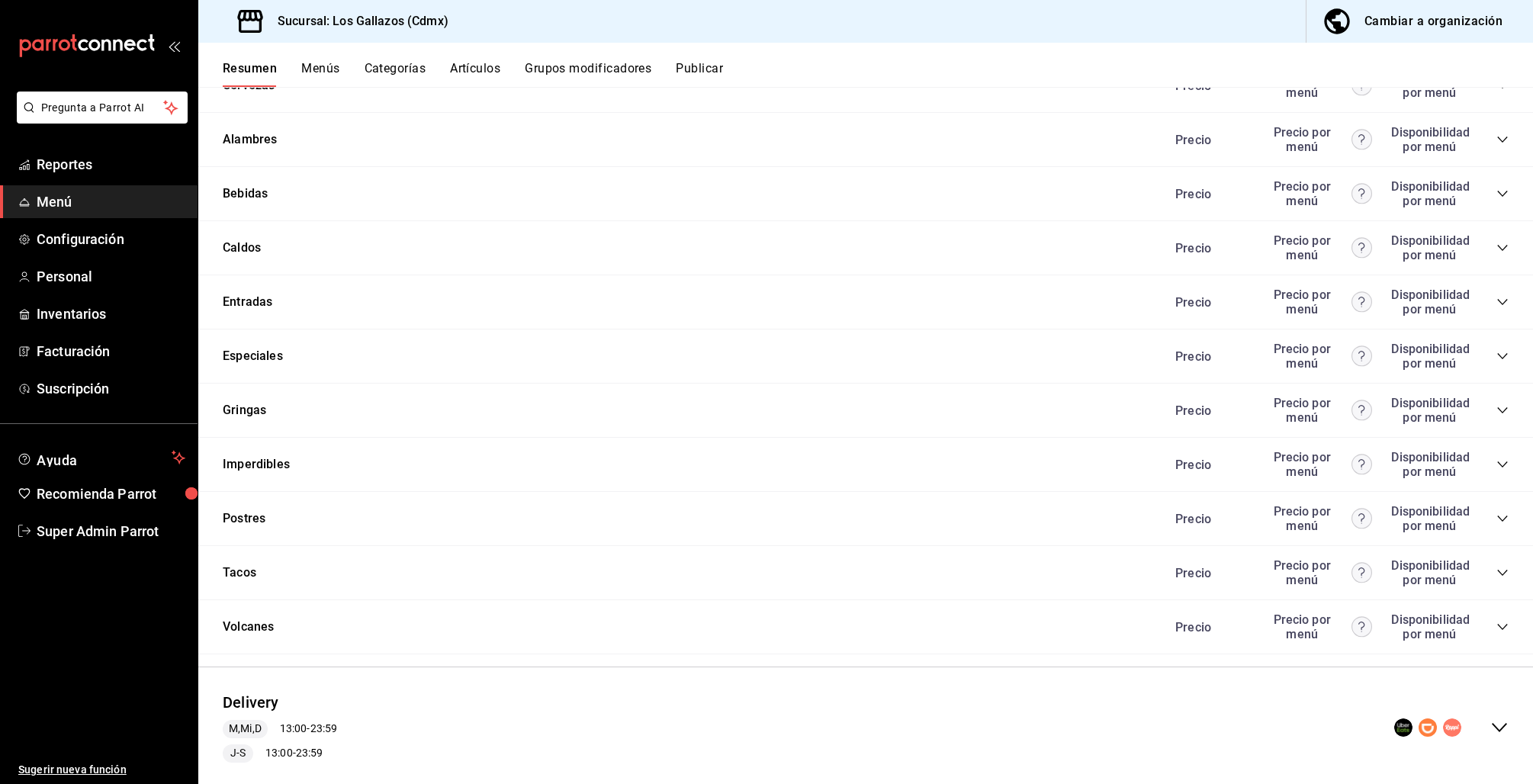
scroll to position [792, 0]
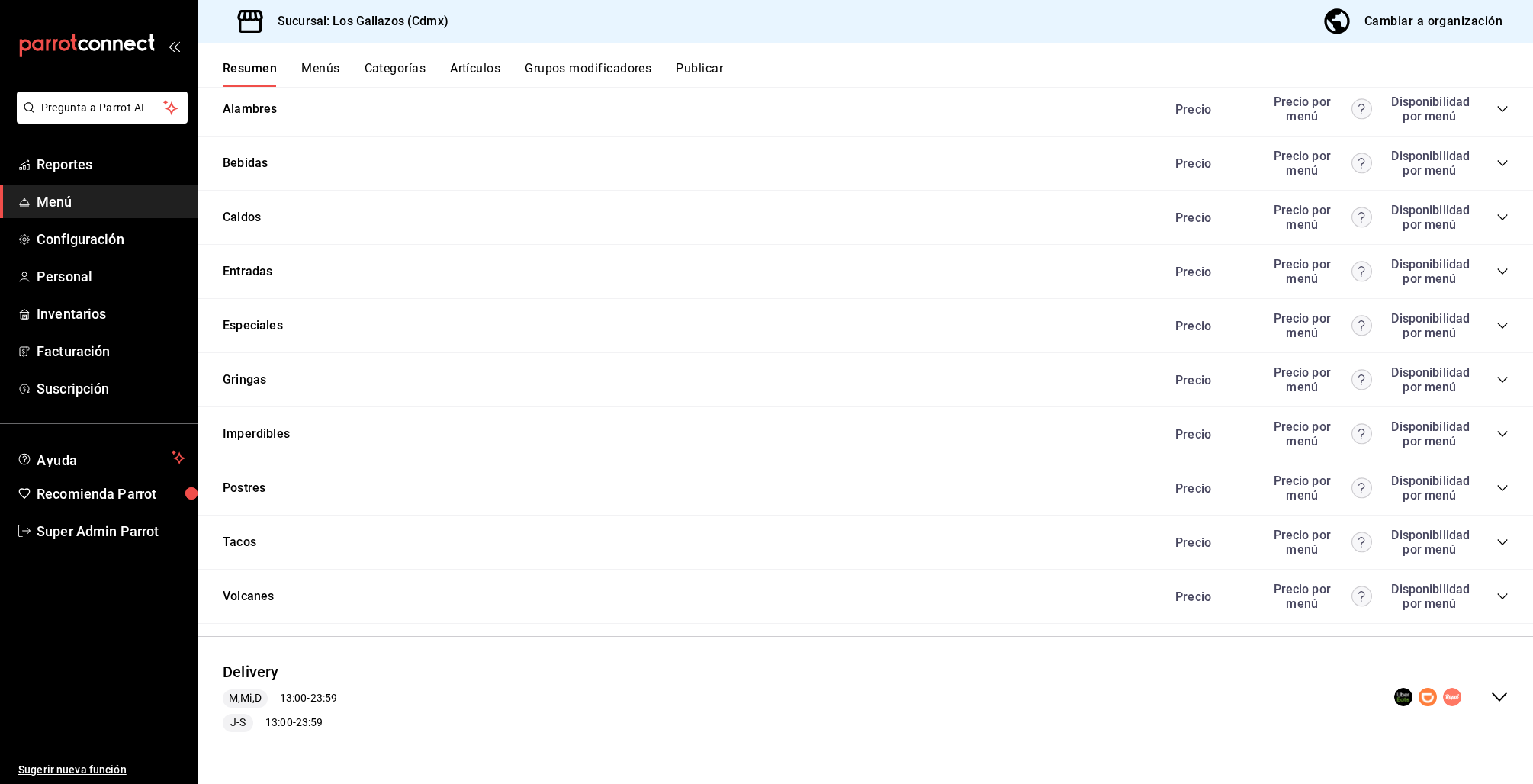
click at [1493, 694] on icon "collapse-menu-row" at bounding box center [1499, 696] width 18 height 18
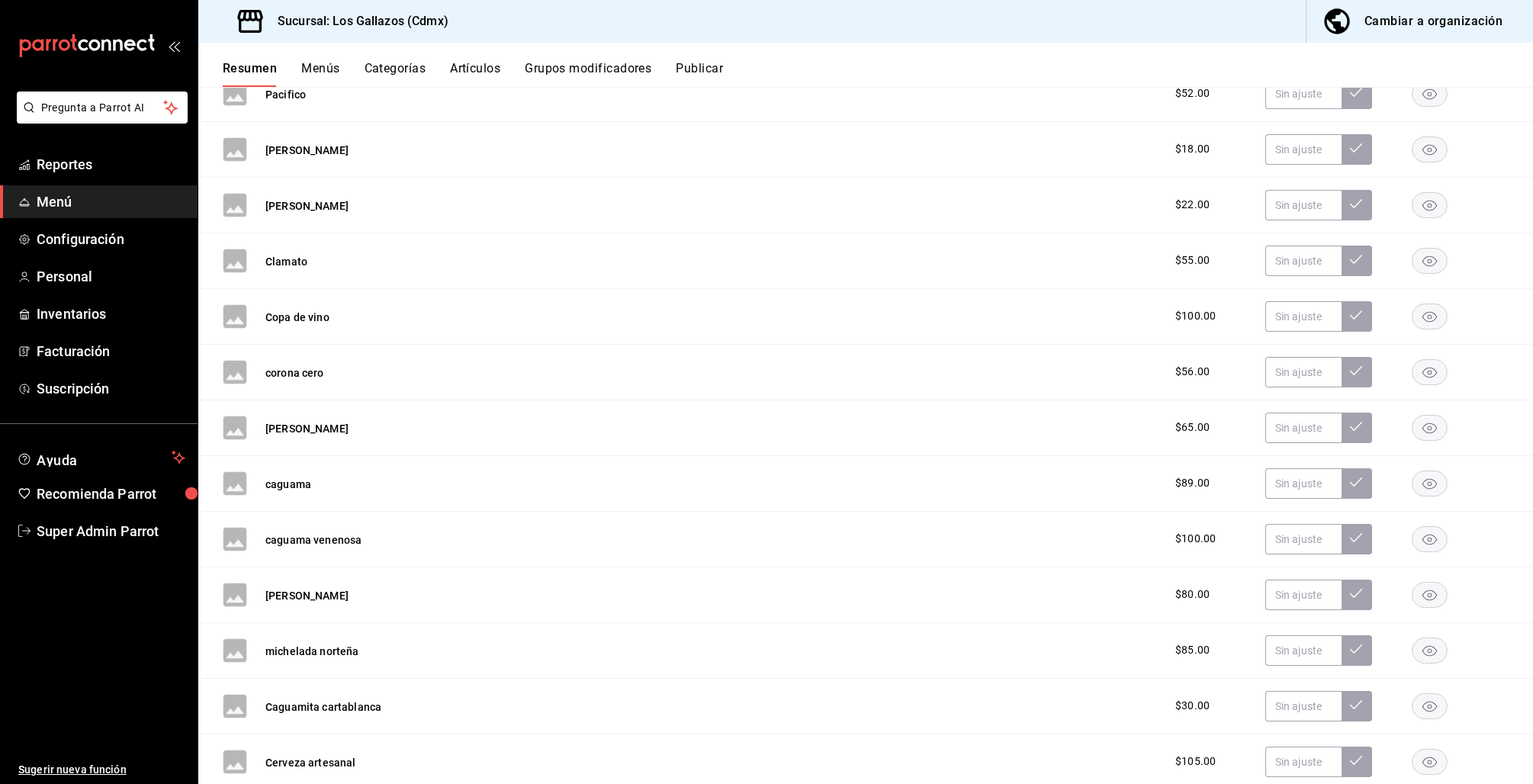
scroll to position [2738, 0]
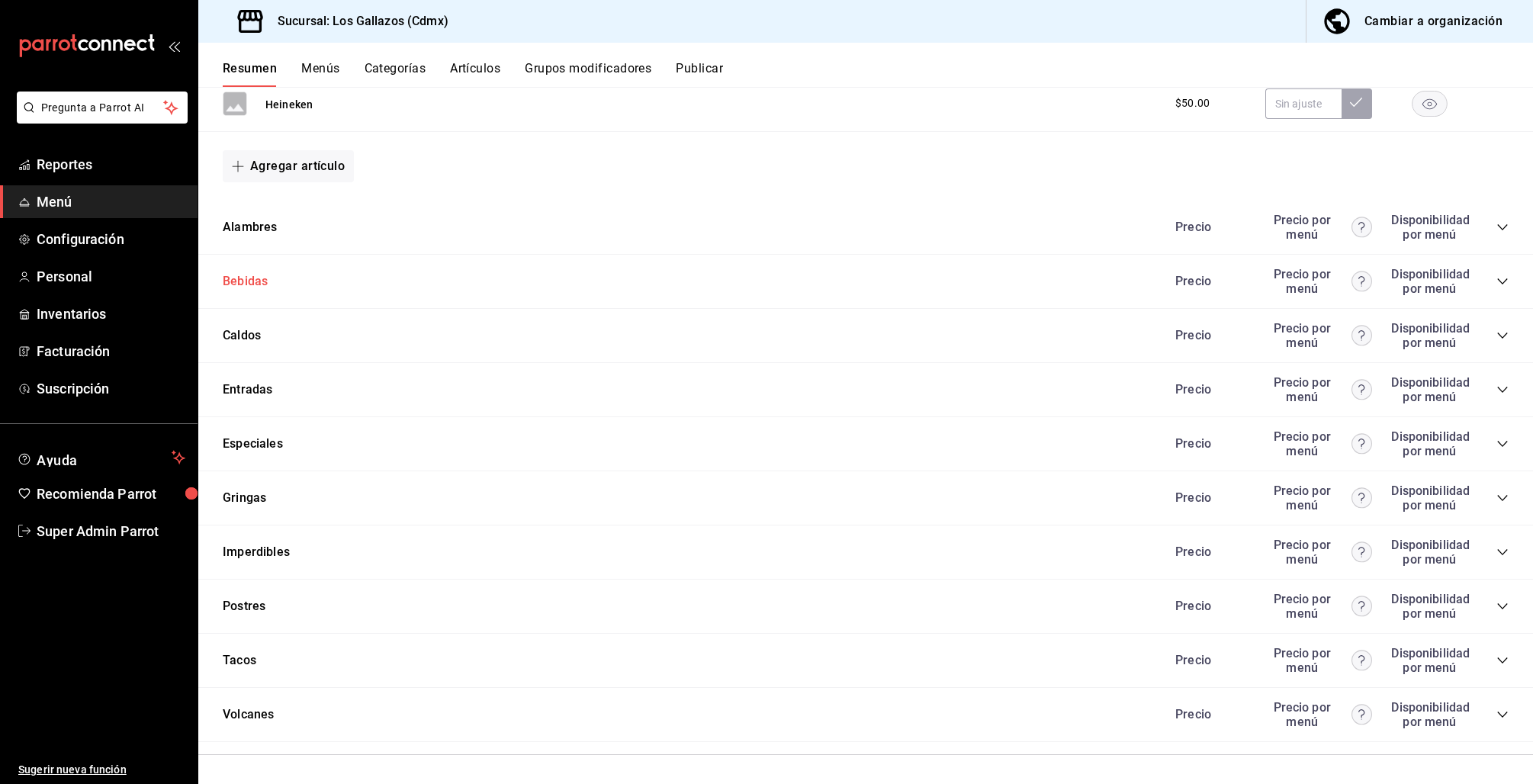
click at [251, 288] on button "Bebidas" at bounding box center [245, 282] width 45 height 18
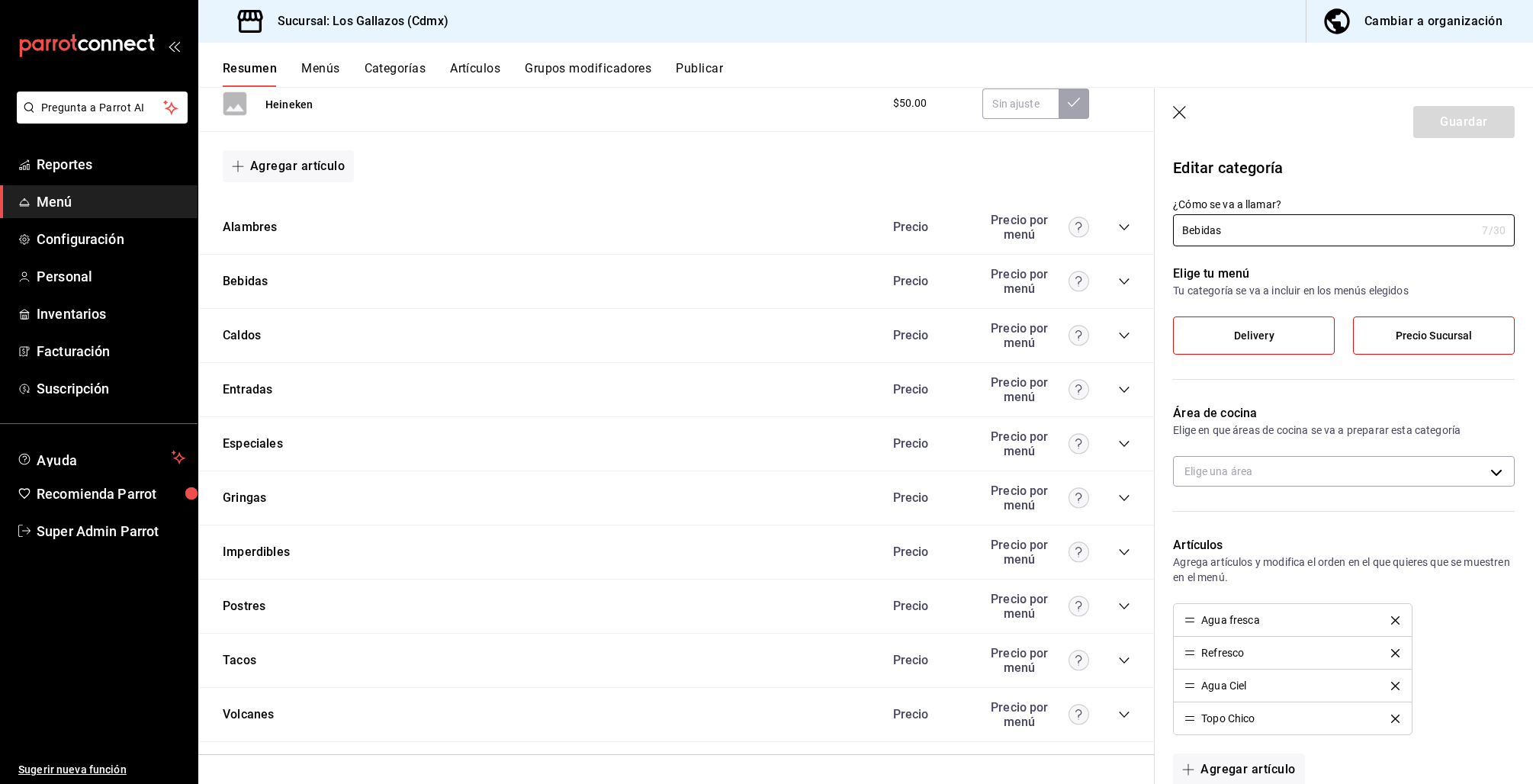
type input "0c8bb1c0-2a90-41df-b8c5-009c07170b8f"
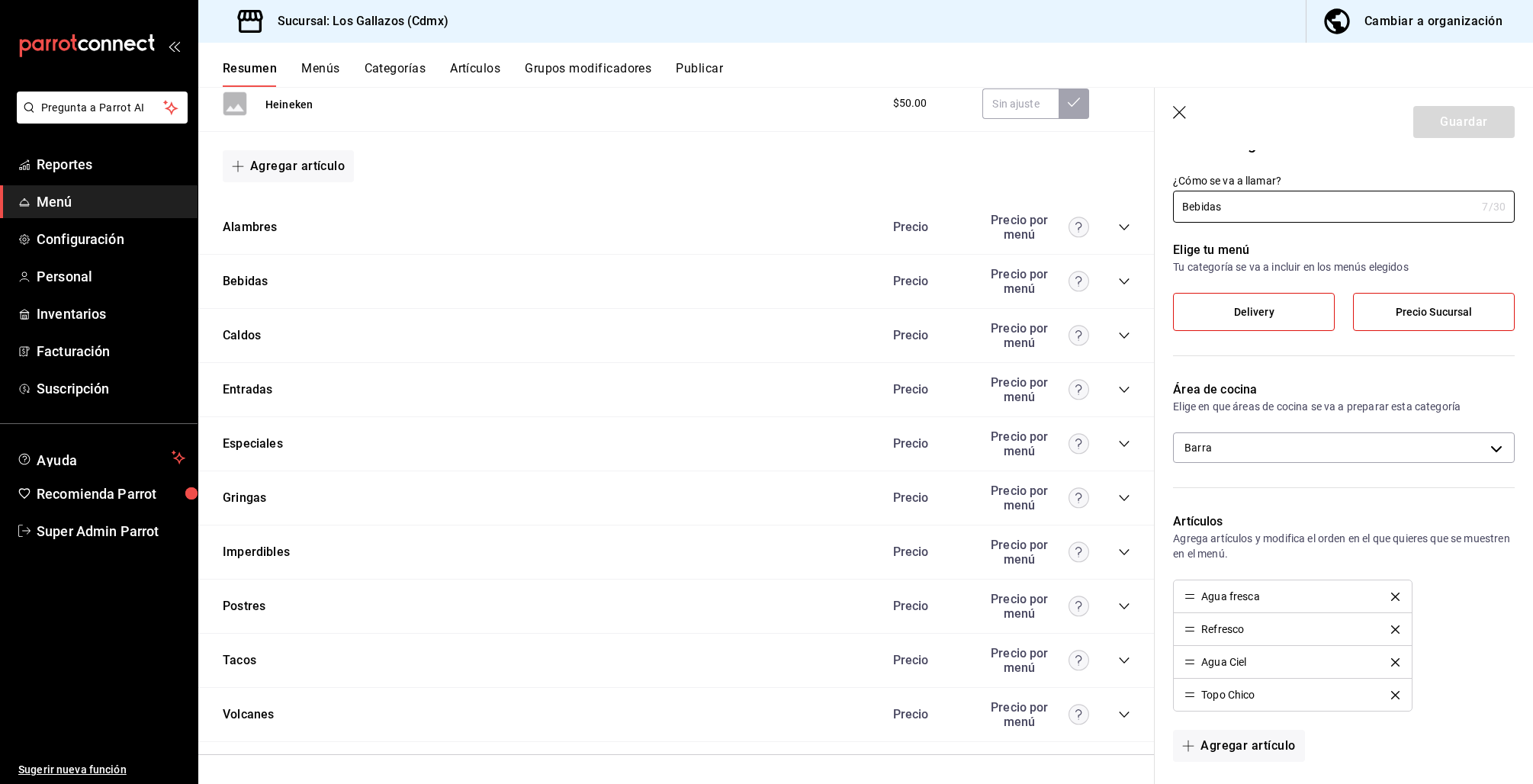
scroll to position [25, 0]
click at [1179, 117] on icon "button" at bounding box center [1180, 113] width 15 height 15
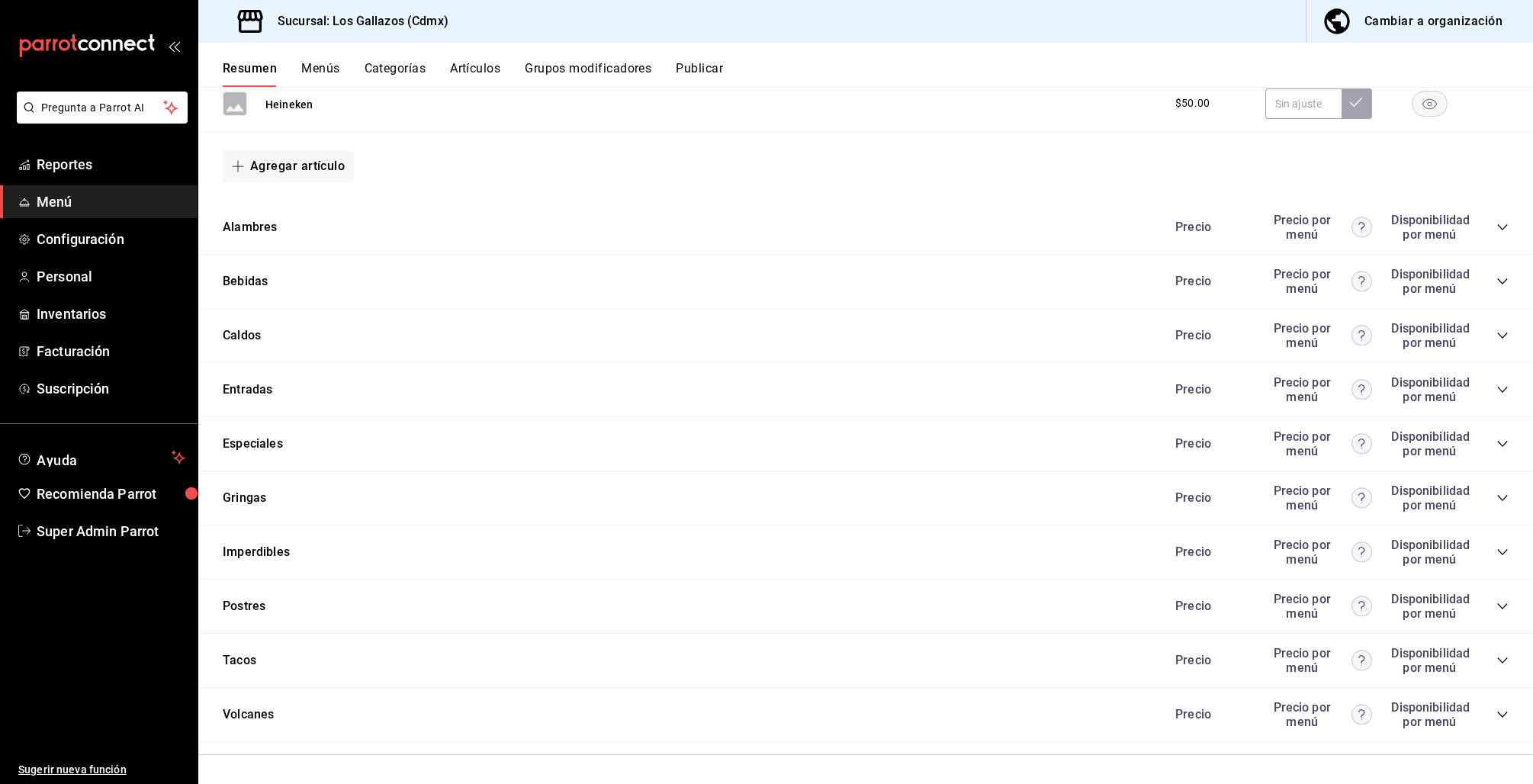
click at [1496, 281] on icon "collapse-category-row" at bounding box center [1502, 282] width 12 height 12
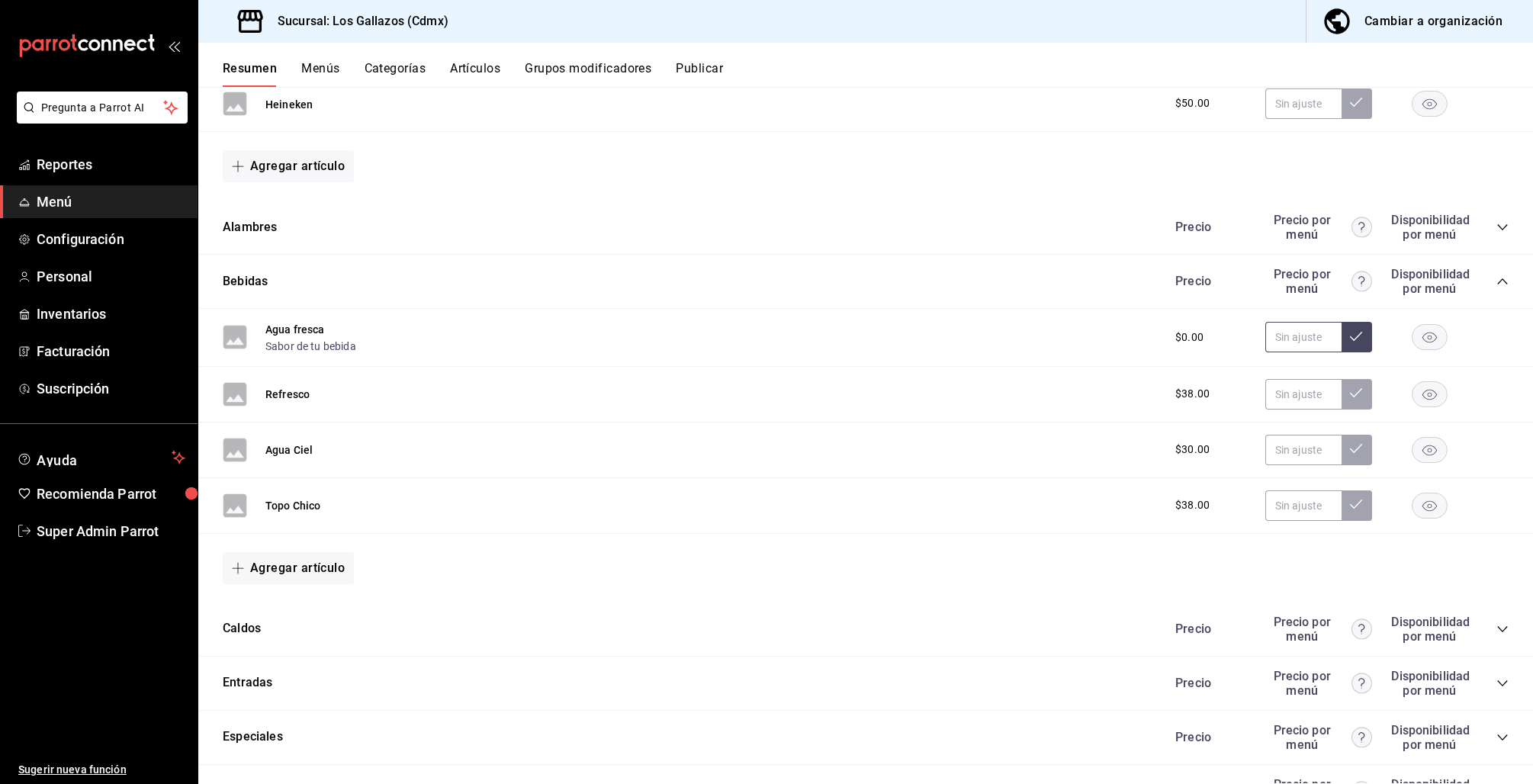
click at [1294, 341] on input "text" at bounding box center [1303, 337] width 76 height 31
type input "$54.00"
click at [1349, 332] on icon at bounding box center [1356, 336] width 12 height 12
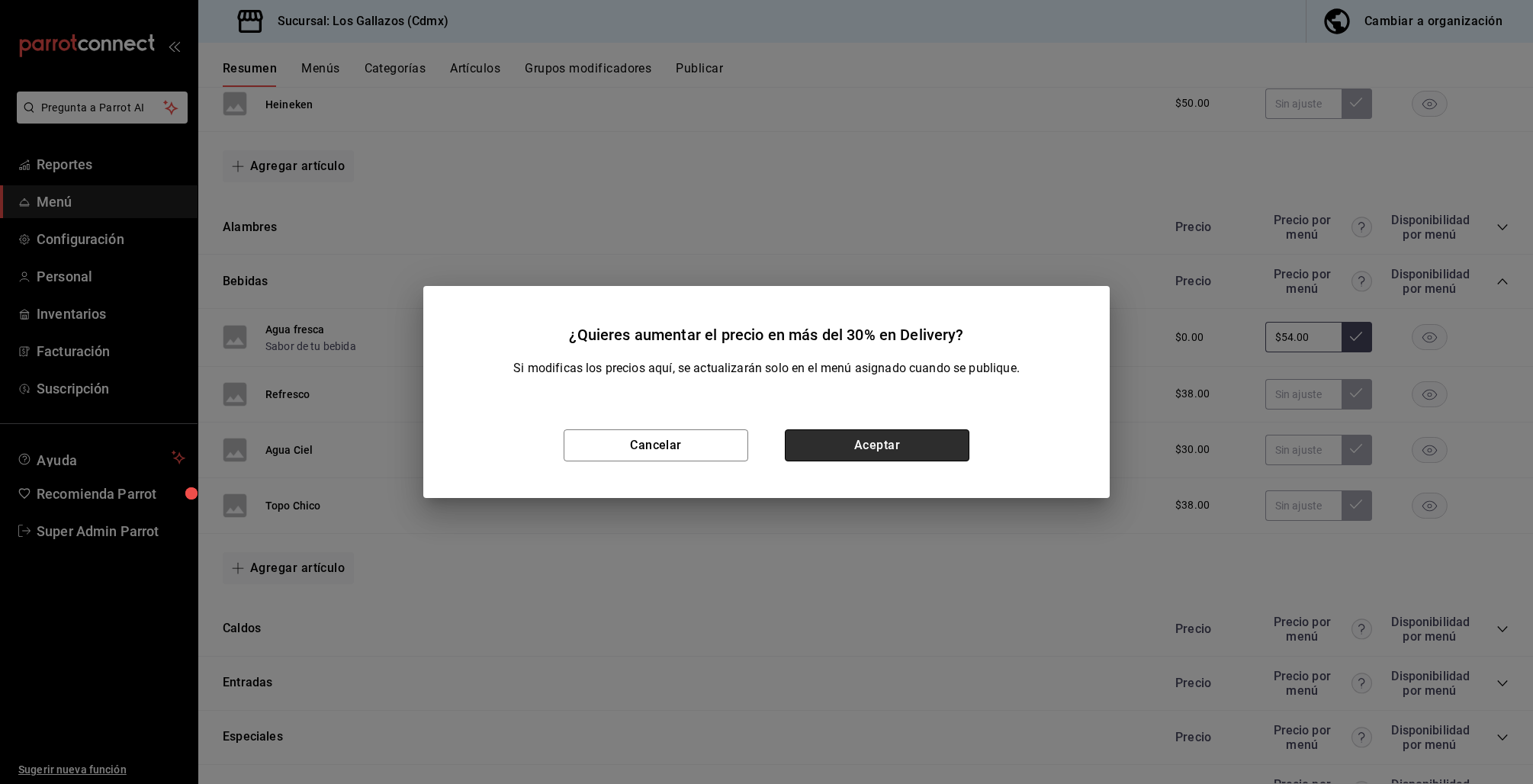
click at [948, 445] on button "Aceptar" at bounding box center [877, 445] width 184 height 32
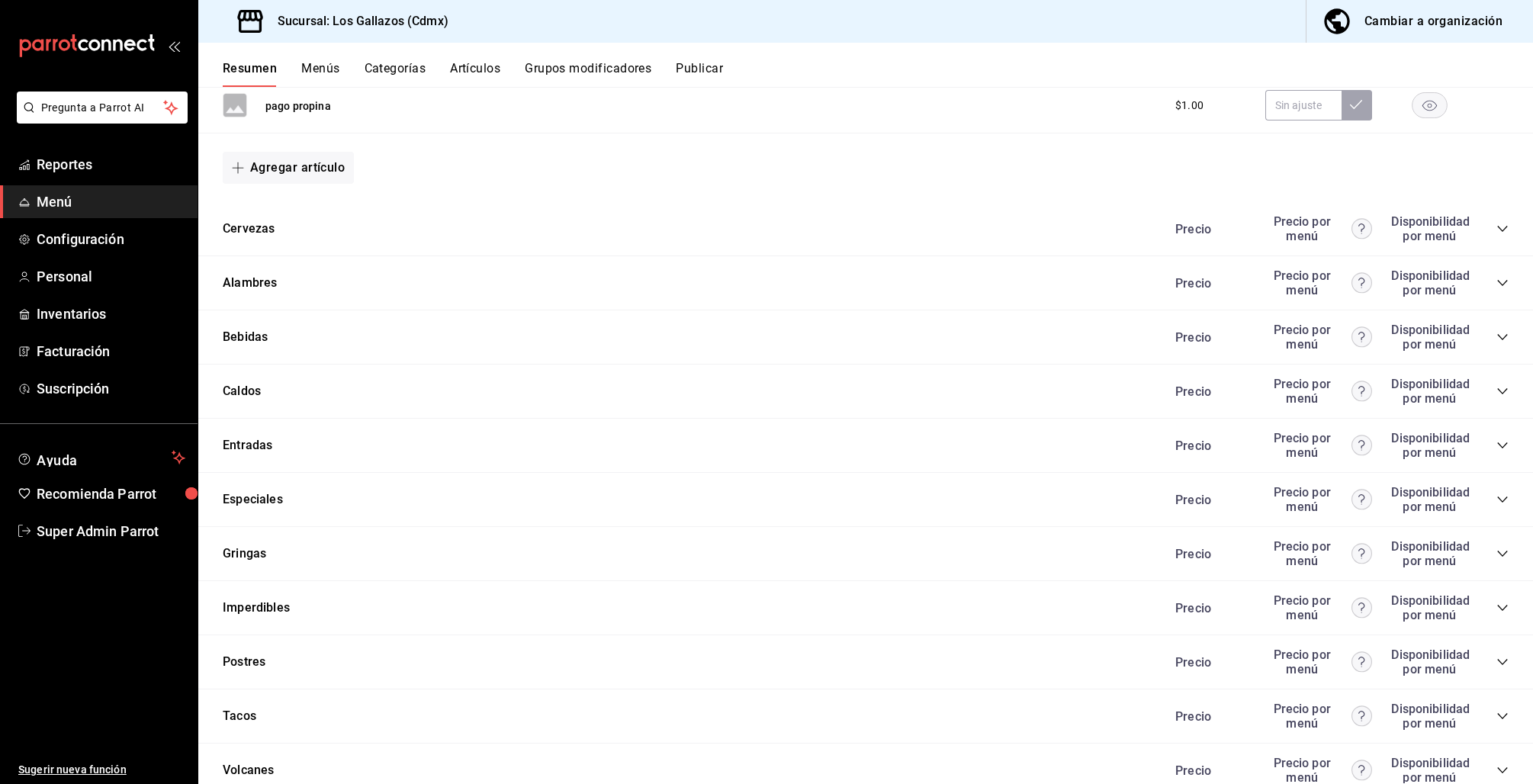
scroll to position [615, 0]
click at [1491, 343] on div "Precio Precio por menú Disponibilidad por menú" at bounding box center [1334, 339] width 349 height 29
click at [1496, 342] on icon "collapse-category-row" at bounding box center [1502, 340] width 12 height 12
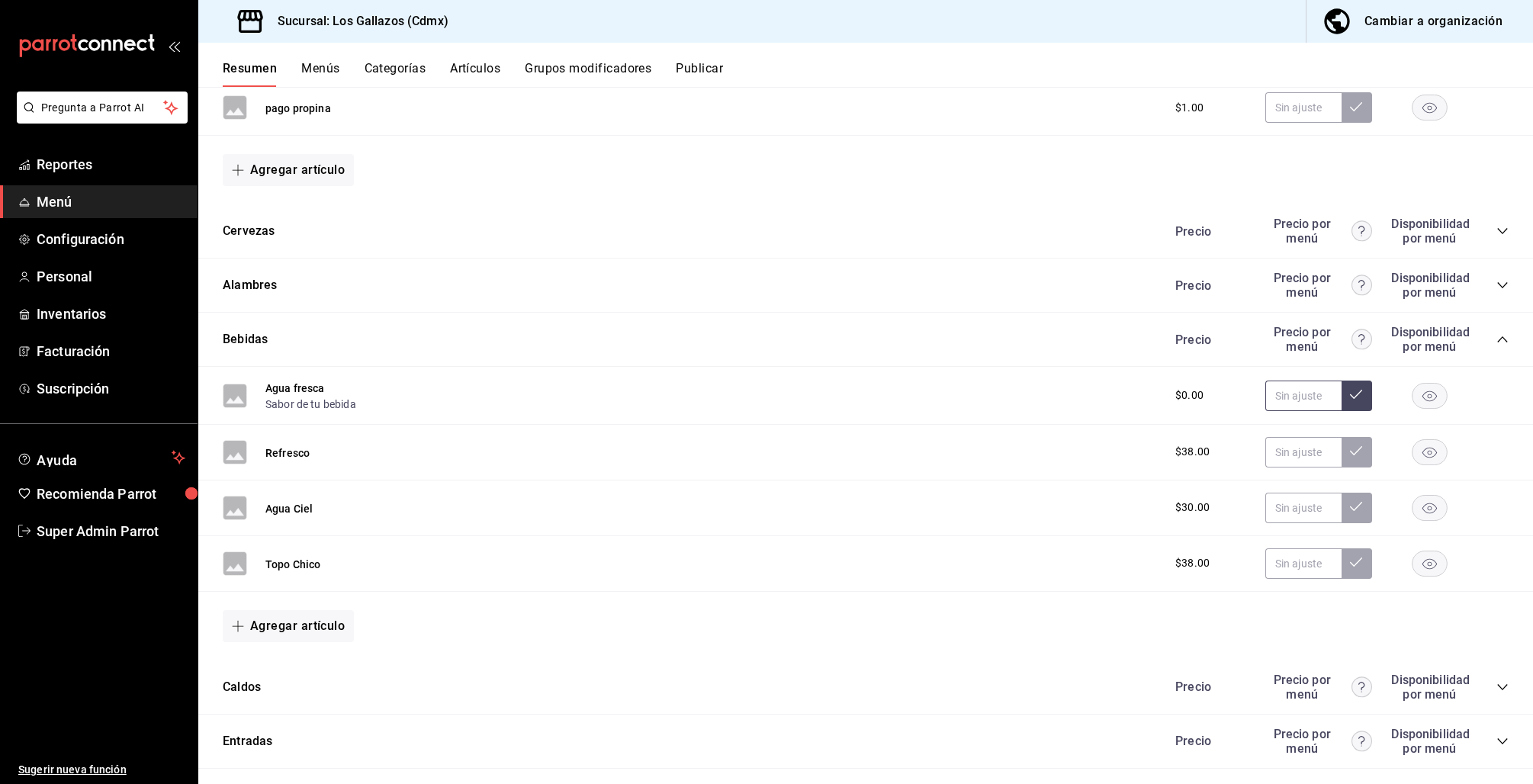
click at [1278, 395] on input "text" at bounding box center [1303, 395] width 76 height 31
click at [334, 400] on button "Sabor de tu bebida" at bounding box center [310, 404] width 90 height 15
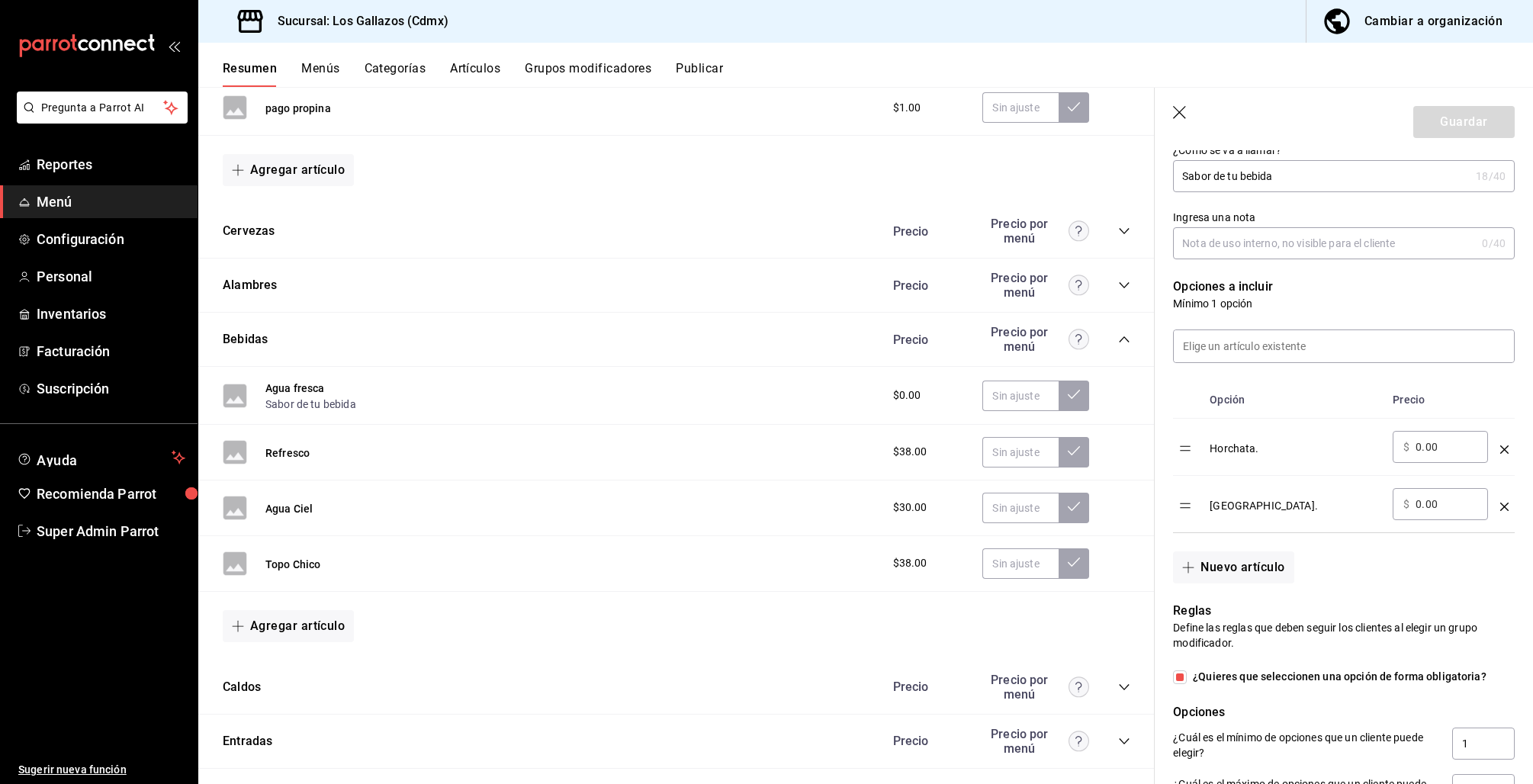
scroll to position [241, 0]
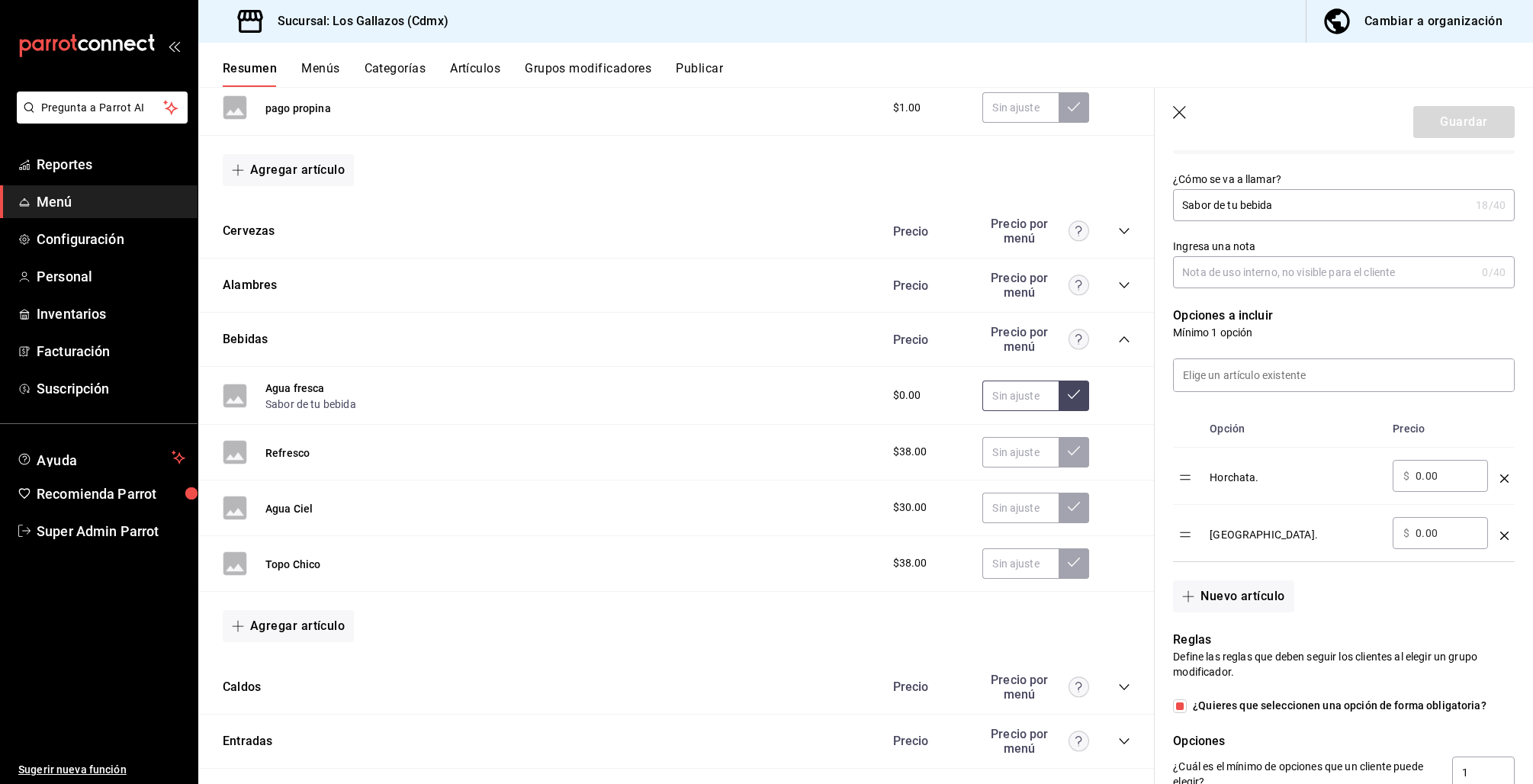
click at [997, 406] on input "text" at bounding box center [1020, 395] width 76 height 31
type input "$54.00"
click at [1068, 394] on icon at bounding box center [1074, 394] width 12 height 12
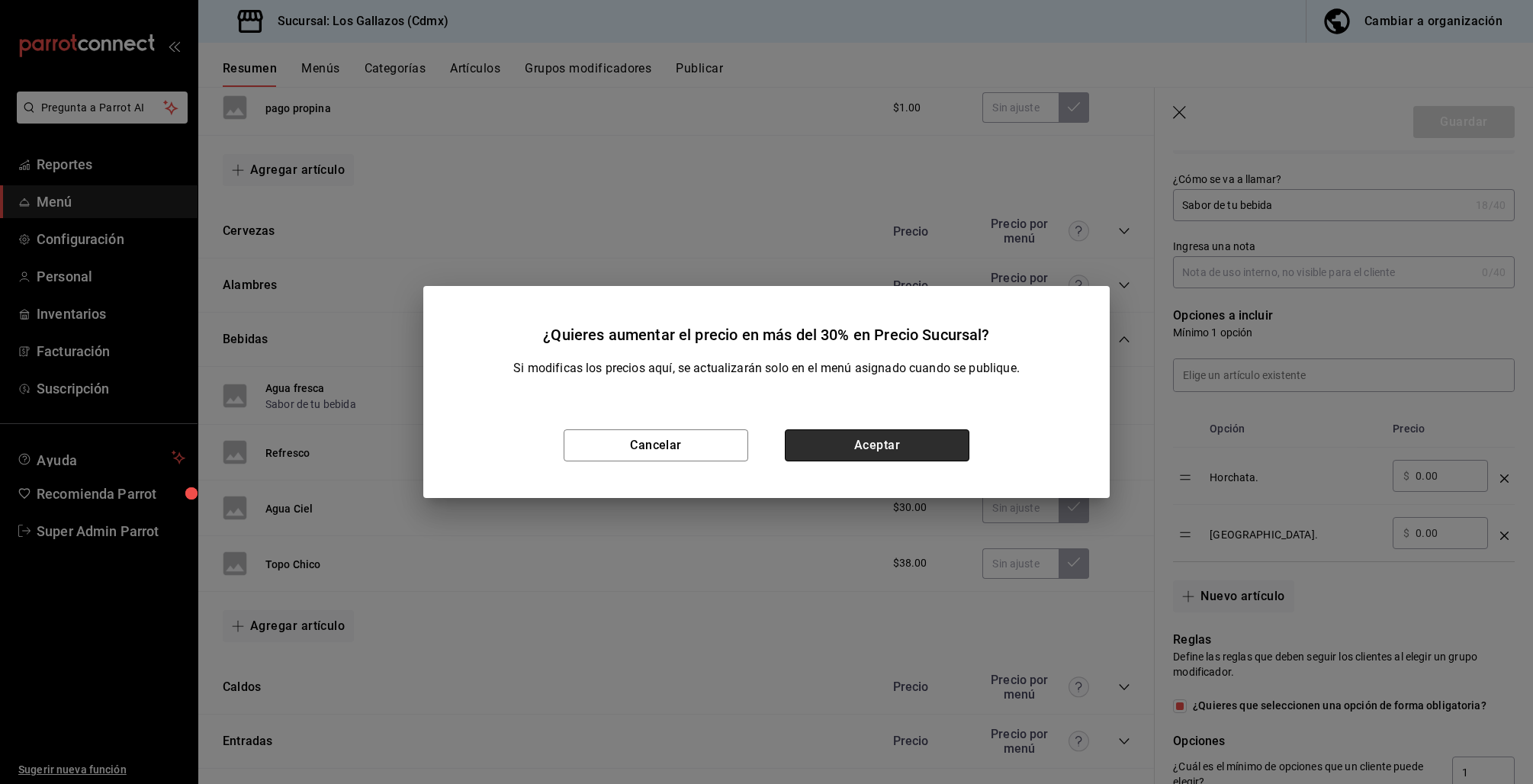
click at [905, 449] on button "Aceptar" at bounding box center [877, 445] width 184 height 32
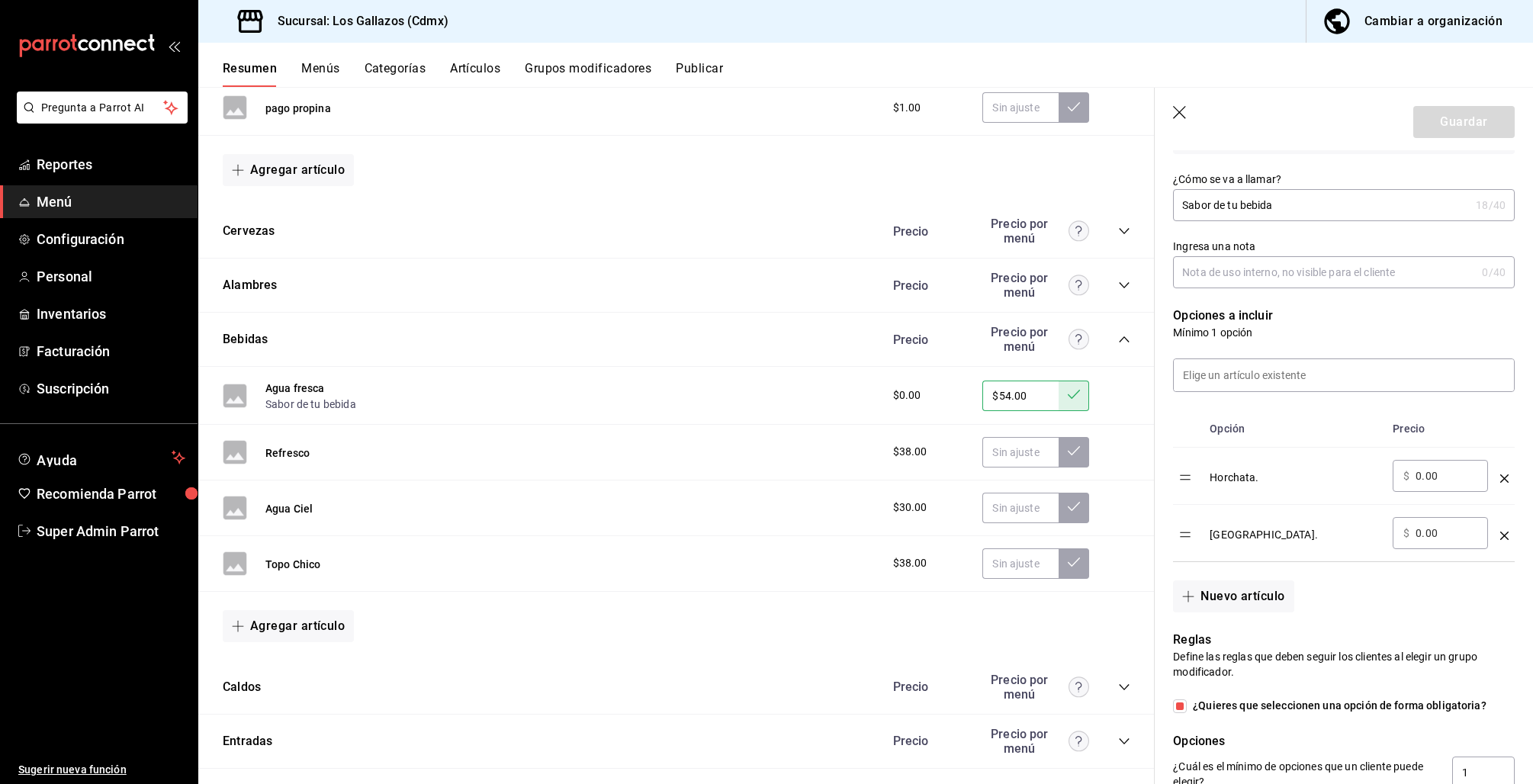
click at [1186, 109] on icon "button" at bounding box center [1180, 113] width 15 height 15
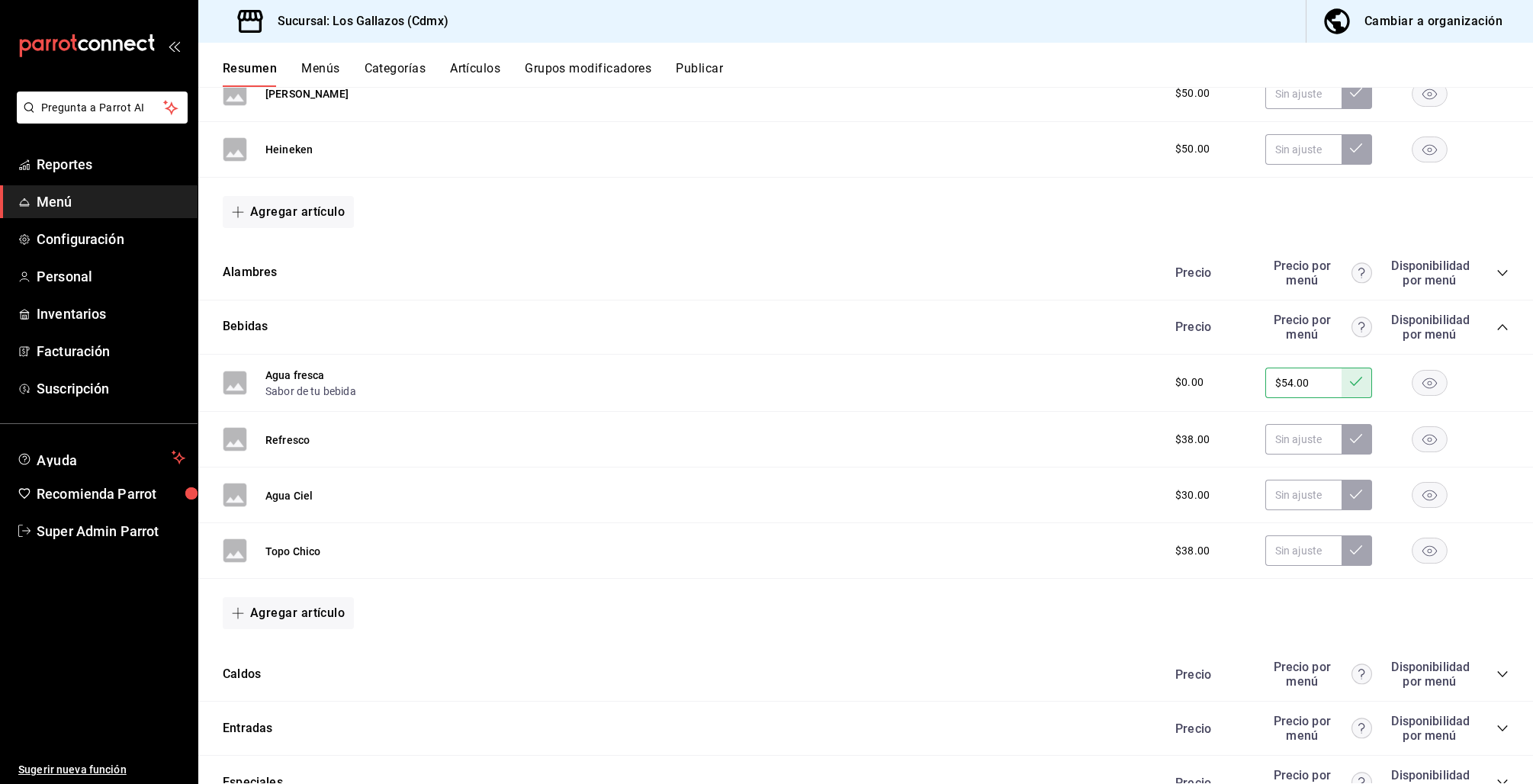
scroll to position [3326, 0]
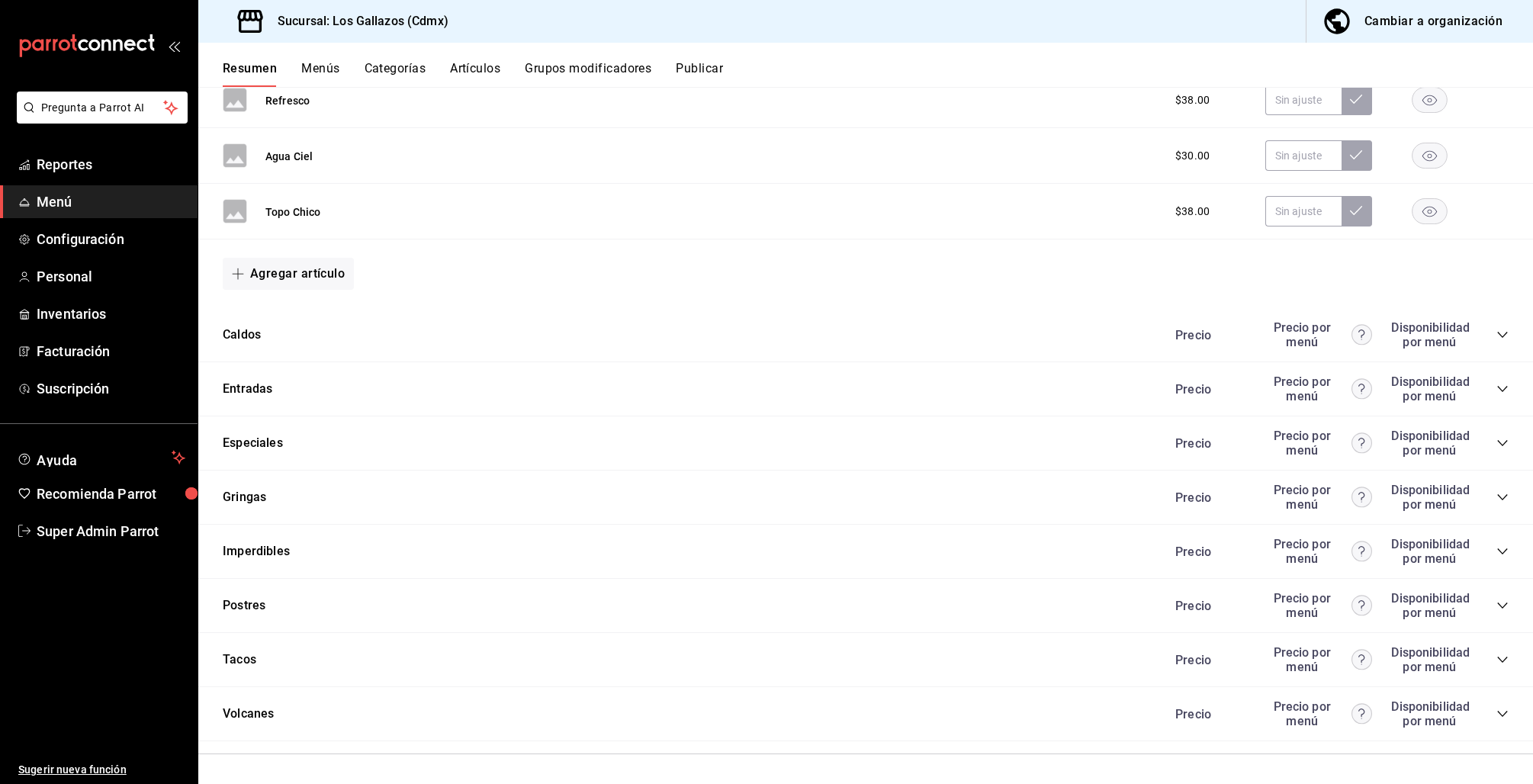
click at [699, 73] on button "Publicar" at bounding box center [700, 74] width 47 height 26
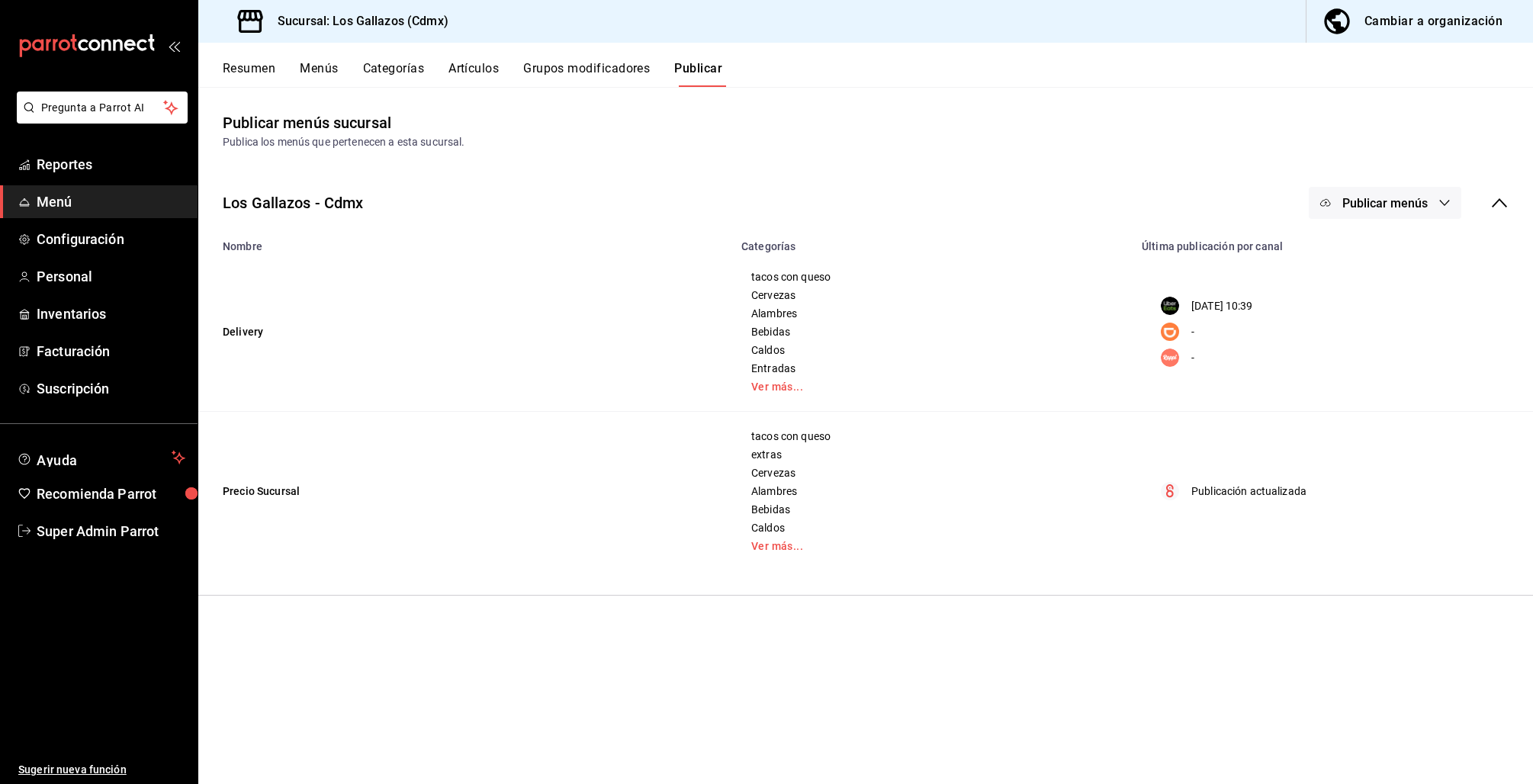
click at [1421, 212] on button "Publicar menús" at bounding box center [1385, 203] width 153 height 32
click at [1385, 291] on span "DiDi Food" at bounding box center [1407, 295] width 73 height 16
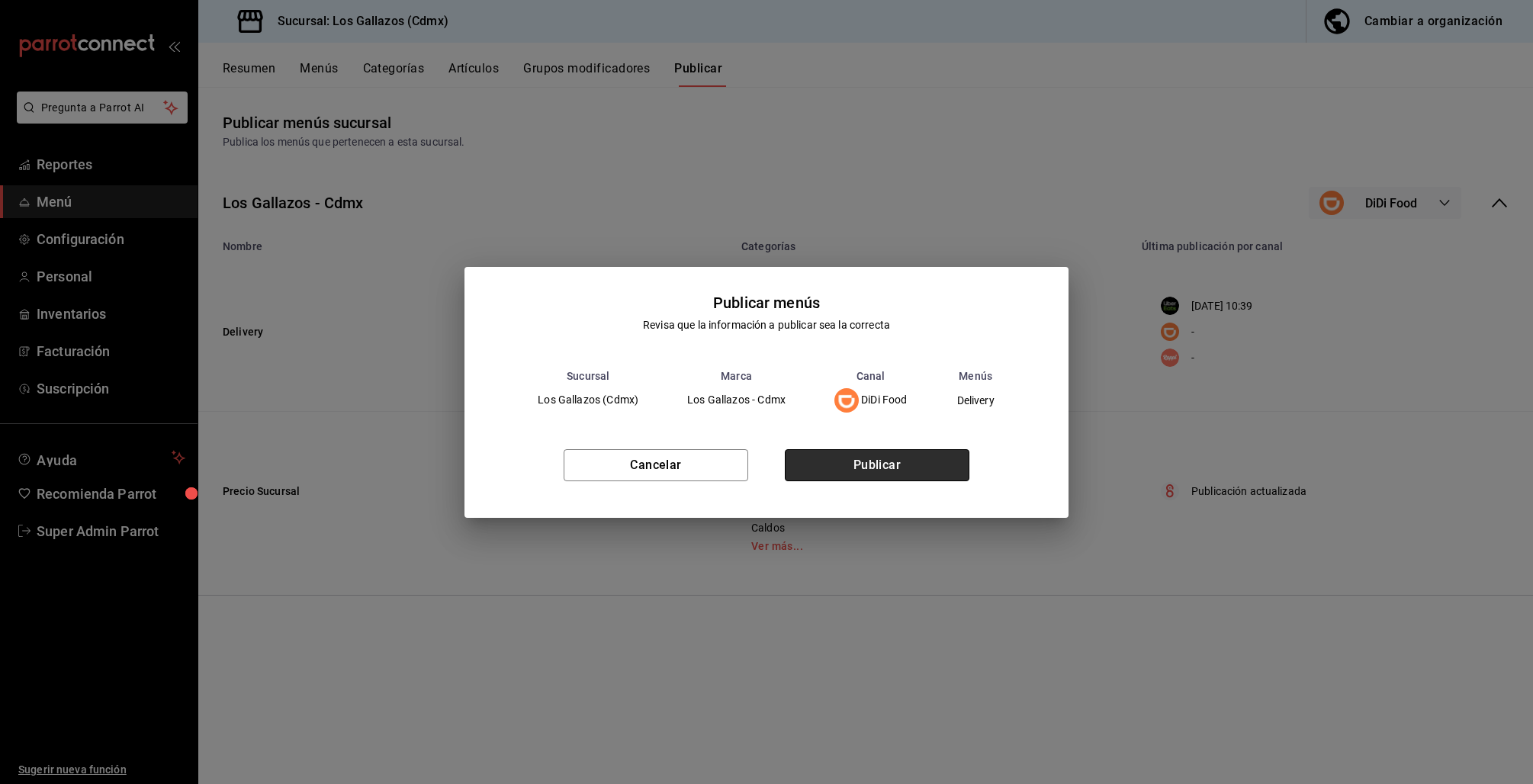
click at [884, 459] on button "Publicar" at bounding box center [877, 465] width 184 height 32
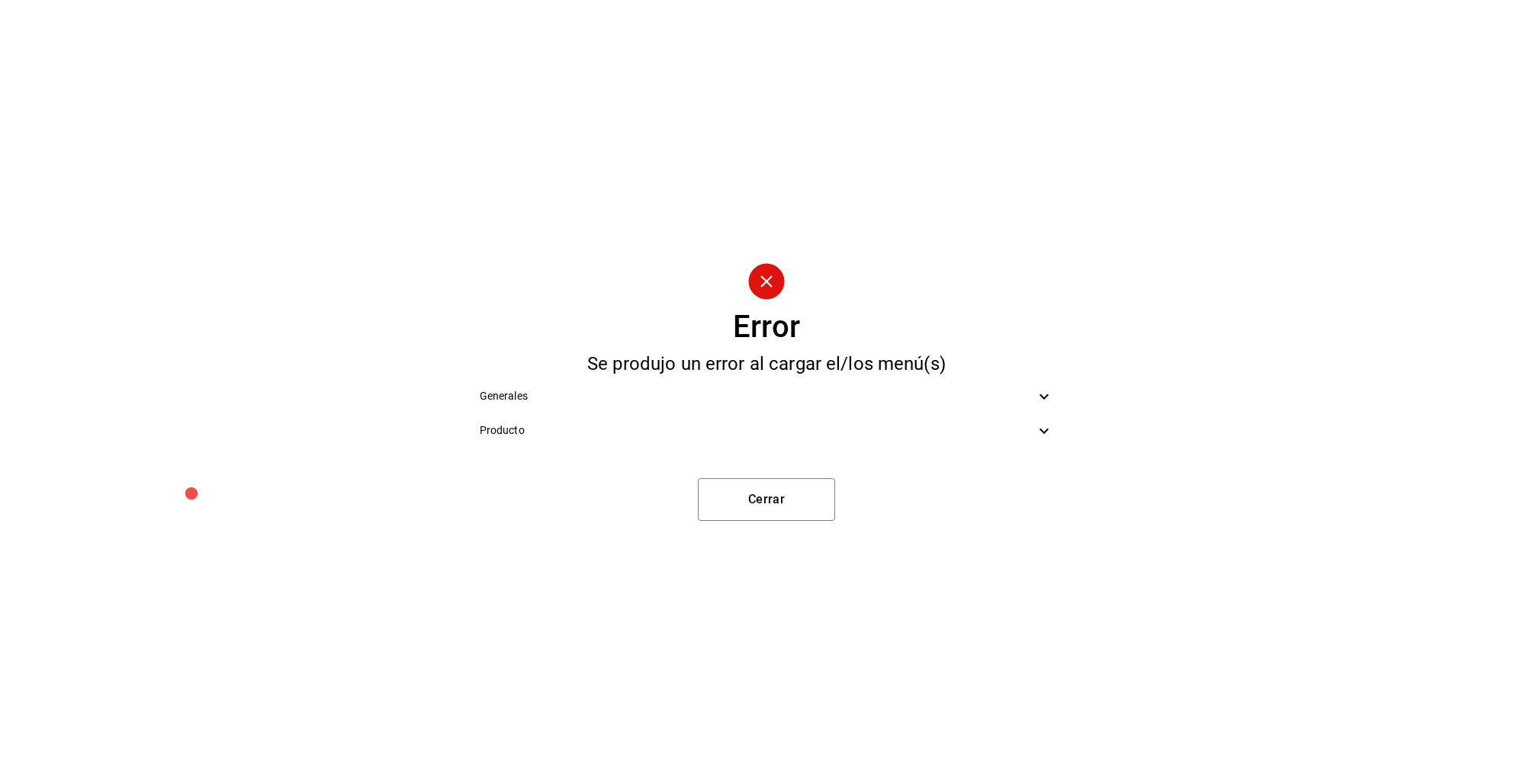
click at [659, 448] on ul "Generales Producto" at bounding box center [766, 414] width 599 height 81
click at [653, 432] on span "Producto" at bounding box center [757, 430] width 556 height 16
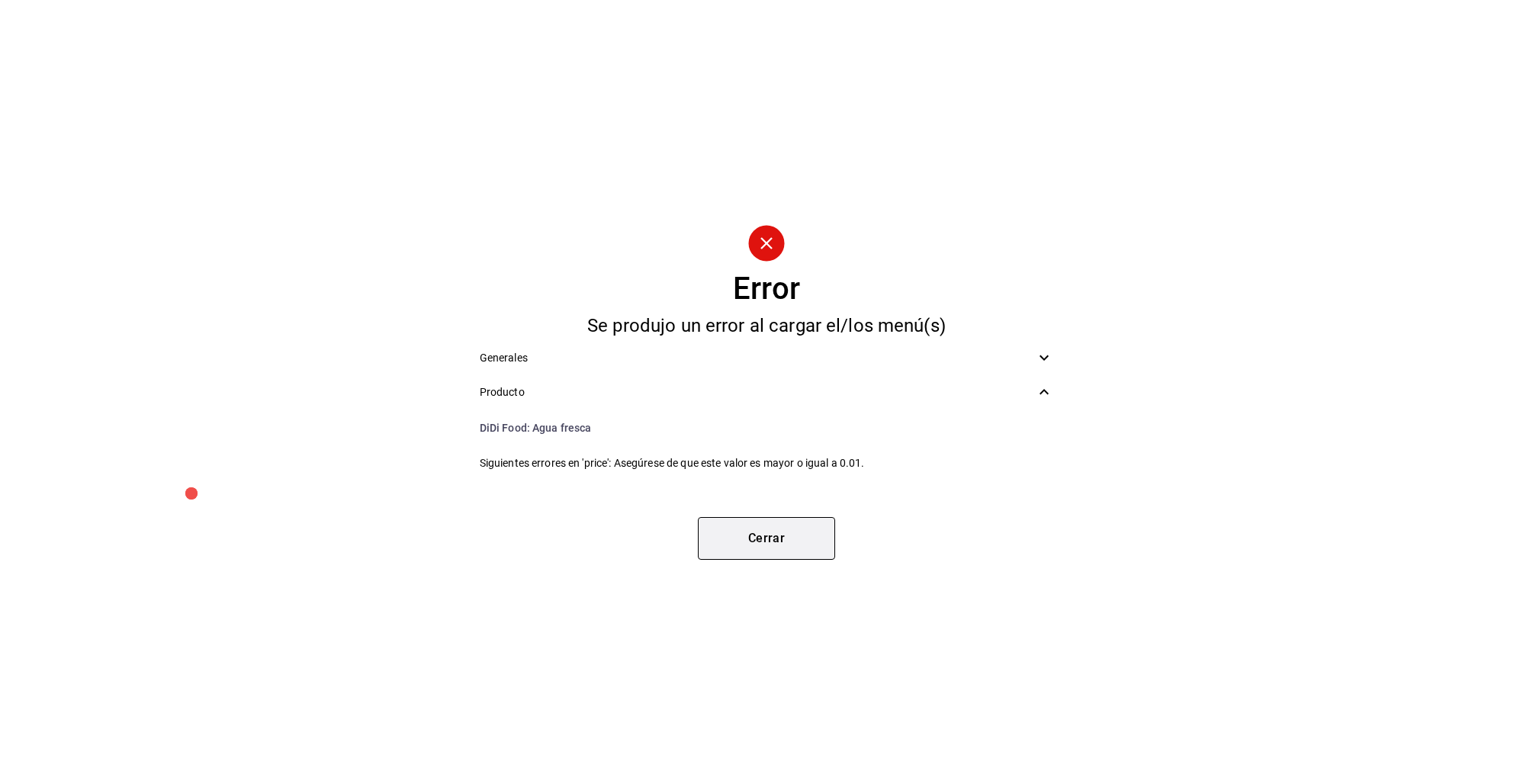
click at [763, 547] on button "Cerrar" at bounding box center [766, 538] width 137 height 43
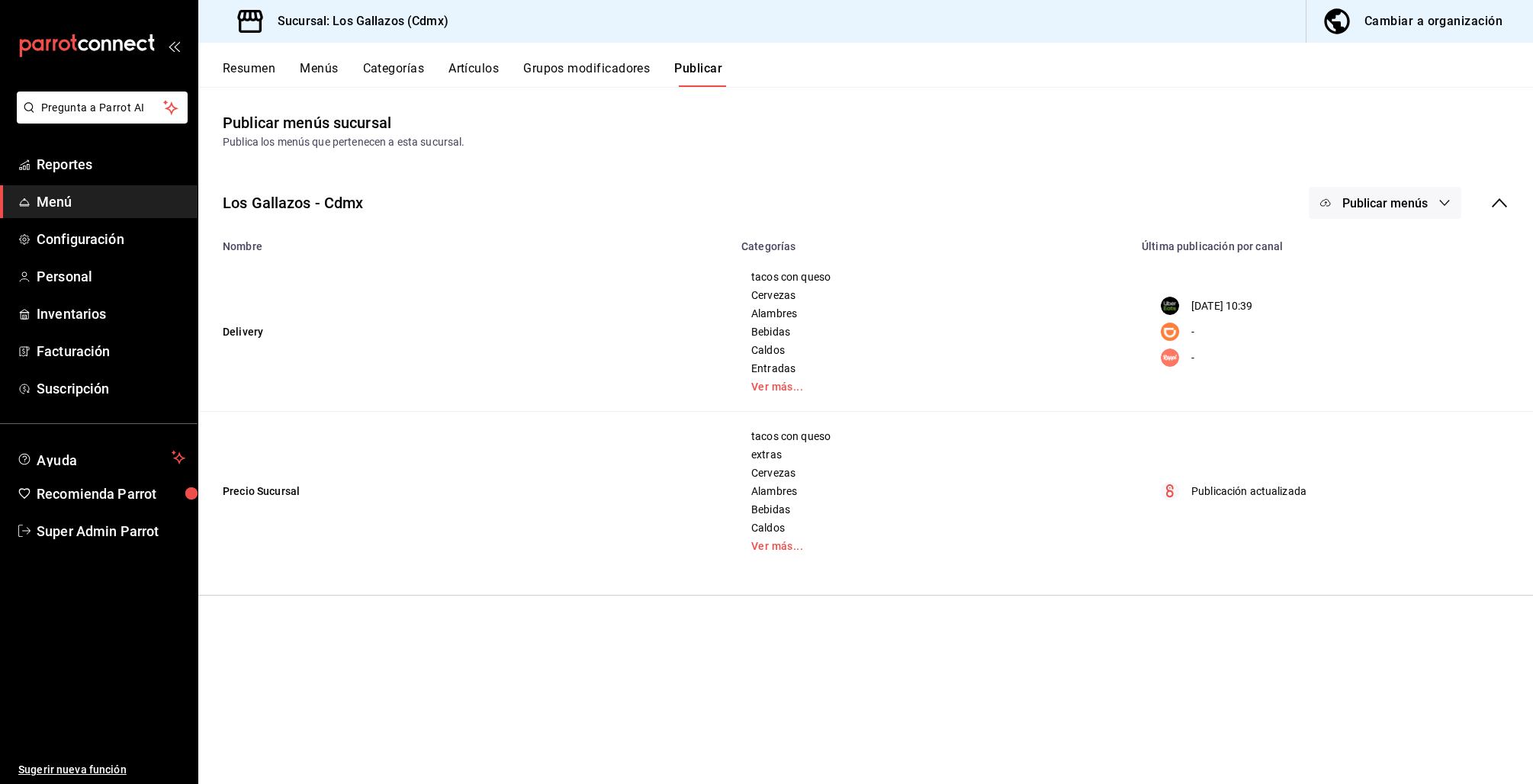
click at [260, 76] on button "Resumen" at bounding box center [249, 74] width 53 height 26
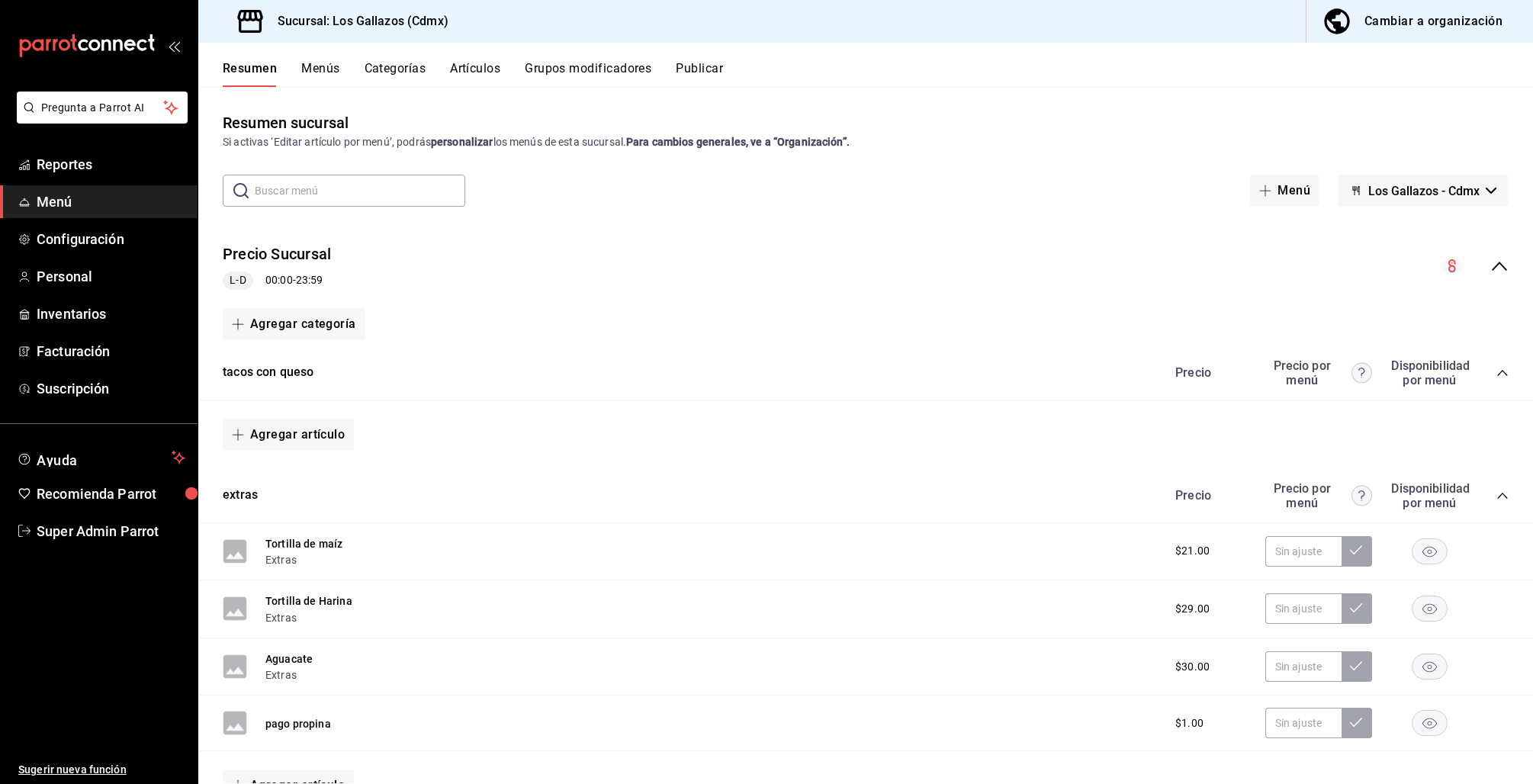
click at [1490, 270] on icon "collapse-menu-row" at bounding box center [1499, 266] width 18 height 18
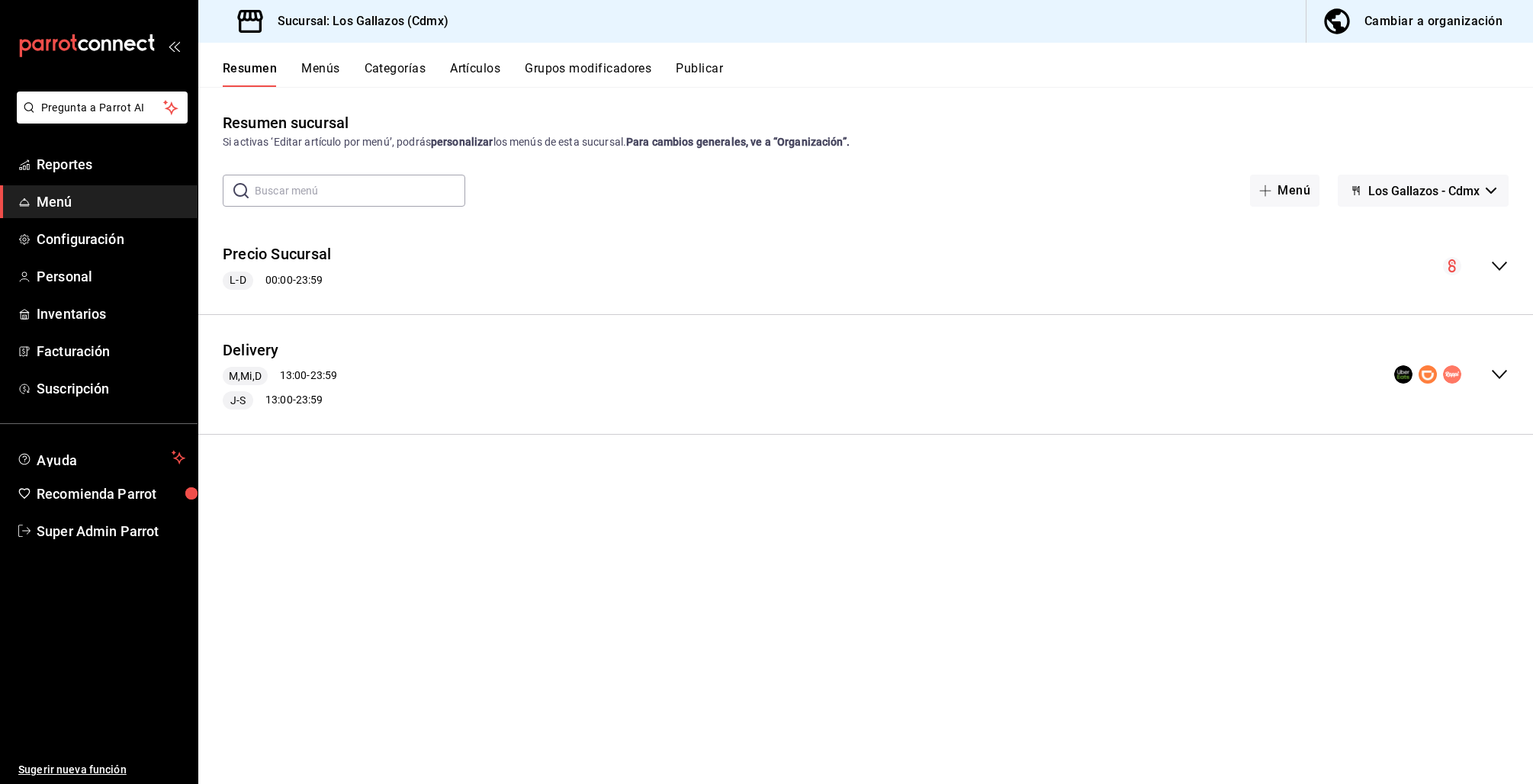
click at [1497, 370] on icon "collapse-menu-row" at bounding box center [1499, 374] width 18 height 18
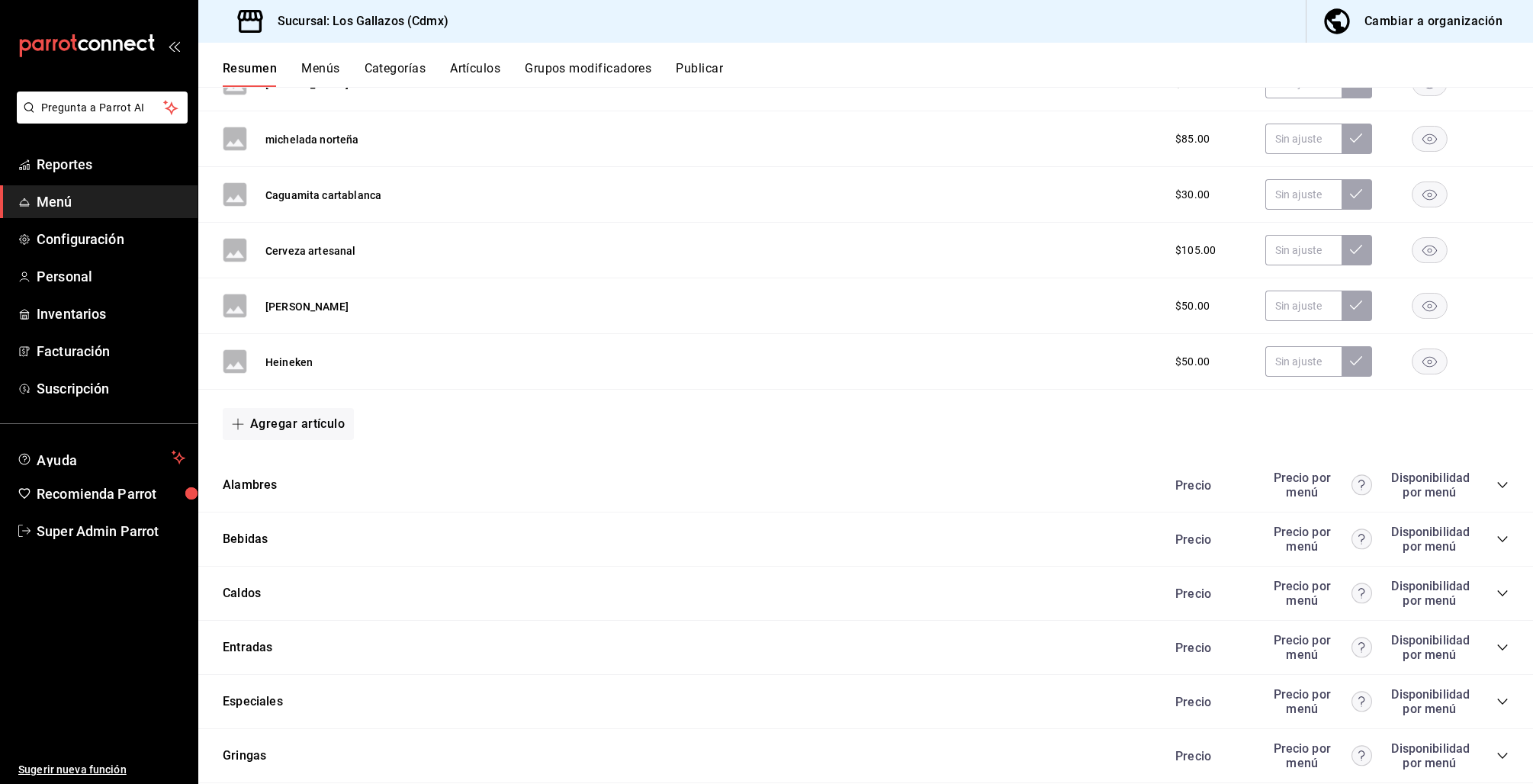
scroll to position [1380, 0]
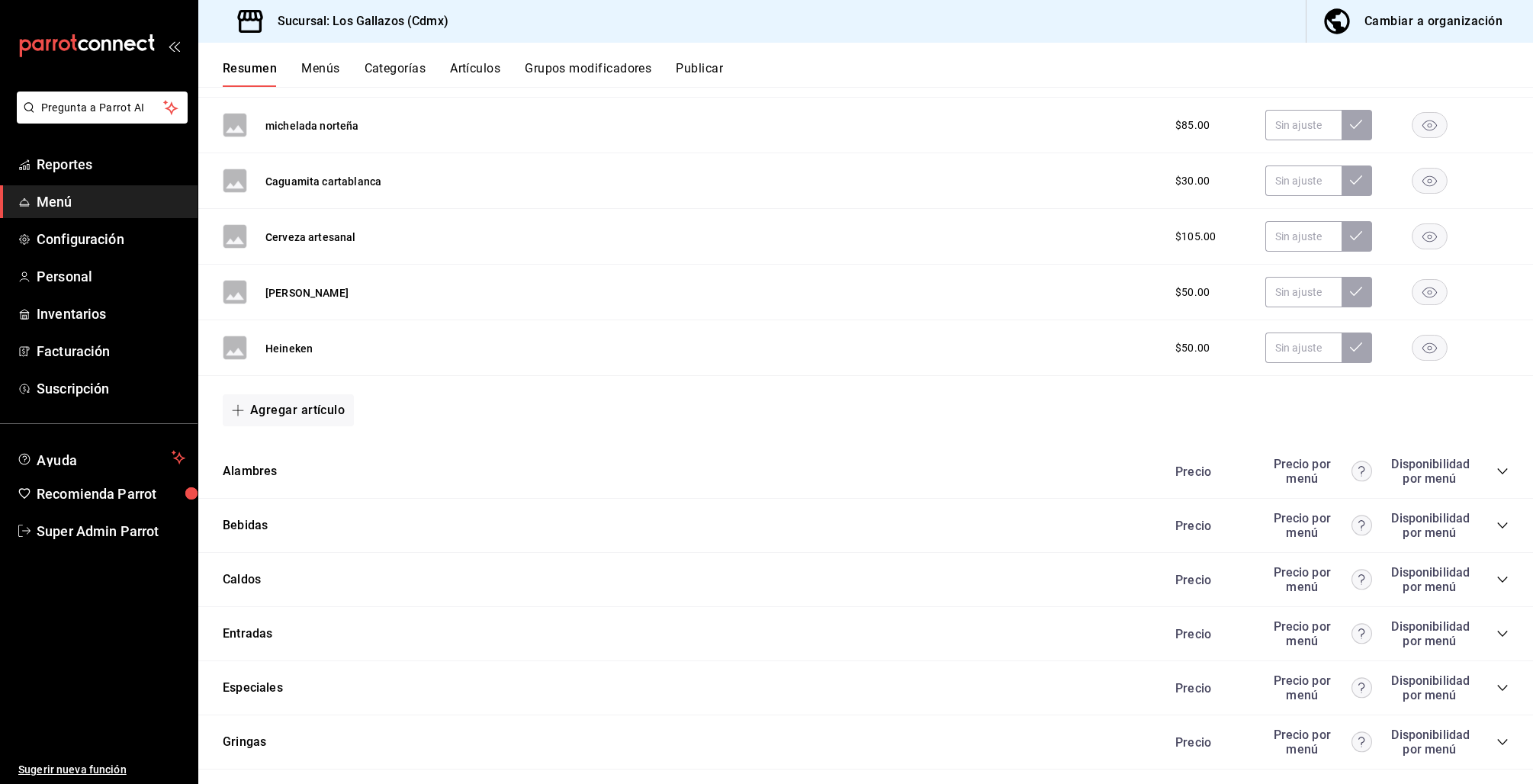
click at [1496, 526] on div "Bebidas Precio Precio por menú Disponibilidad por menú" at bounding box center [866, 526] width 1335 height 54
click at [1496, 525] on icon "collapse-category-row" at bounding box center [1502, 525] width 12 height 12
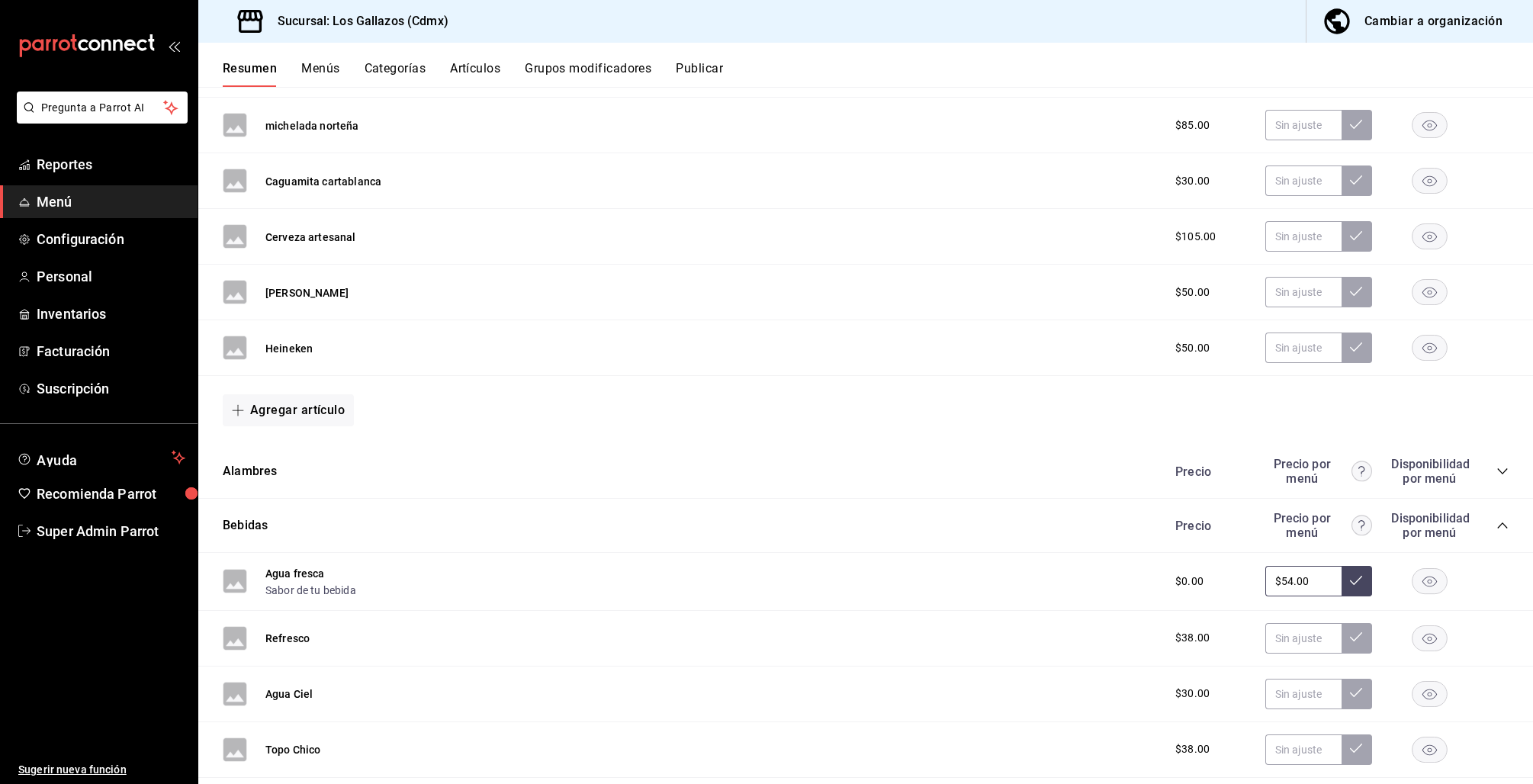
click at [1348, 577] on button at bounding box center [1357, 580] width 31 height 31
click at [287, 572] on button "Agua fresca" at bounding box center [295, 572] width 60 height 15
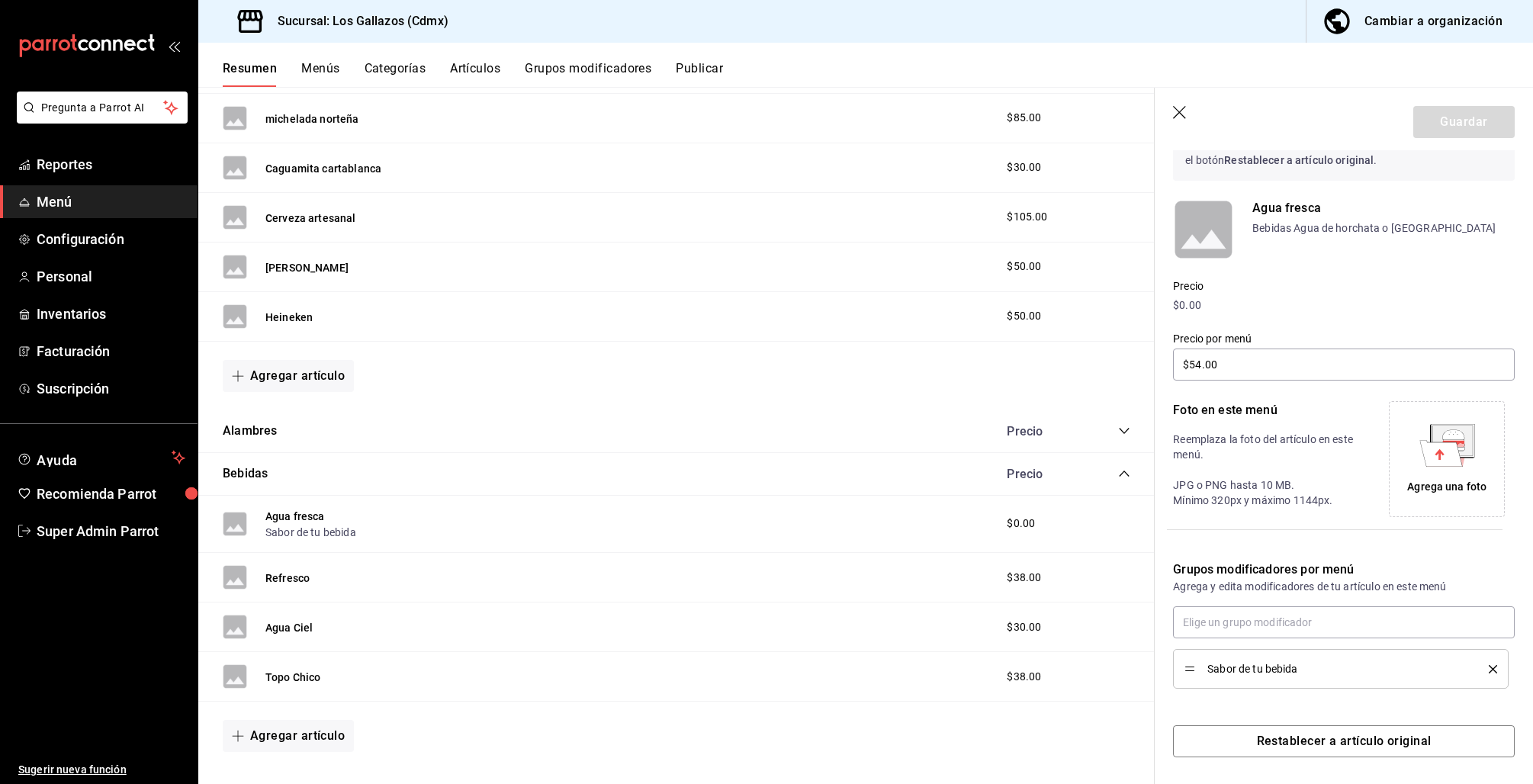
scroll to position [92, 0]
drag, startPoint x: 1184, startPoint y: 112, endPoint x: 764, endPoint y: 65, distance: 422.6
click at [1184, 112] on icon "button" at bounding box center [1180, 113] width 15 height 15
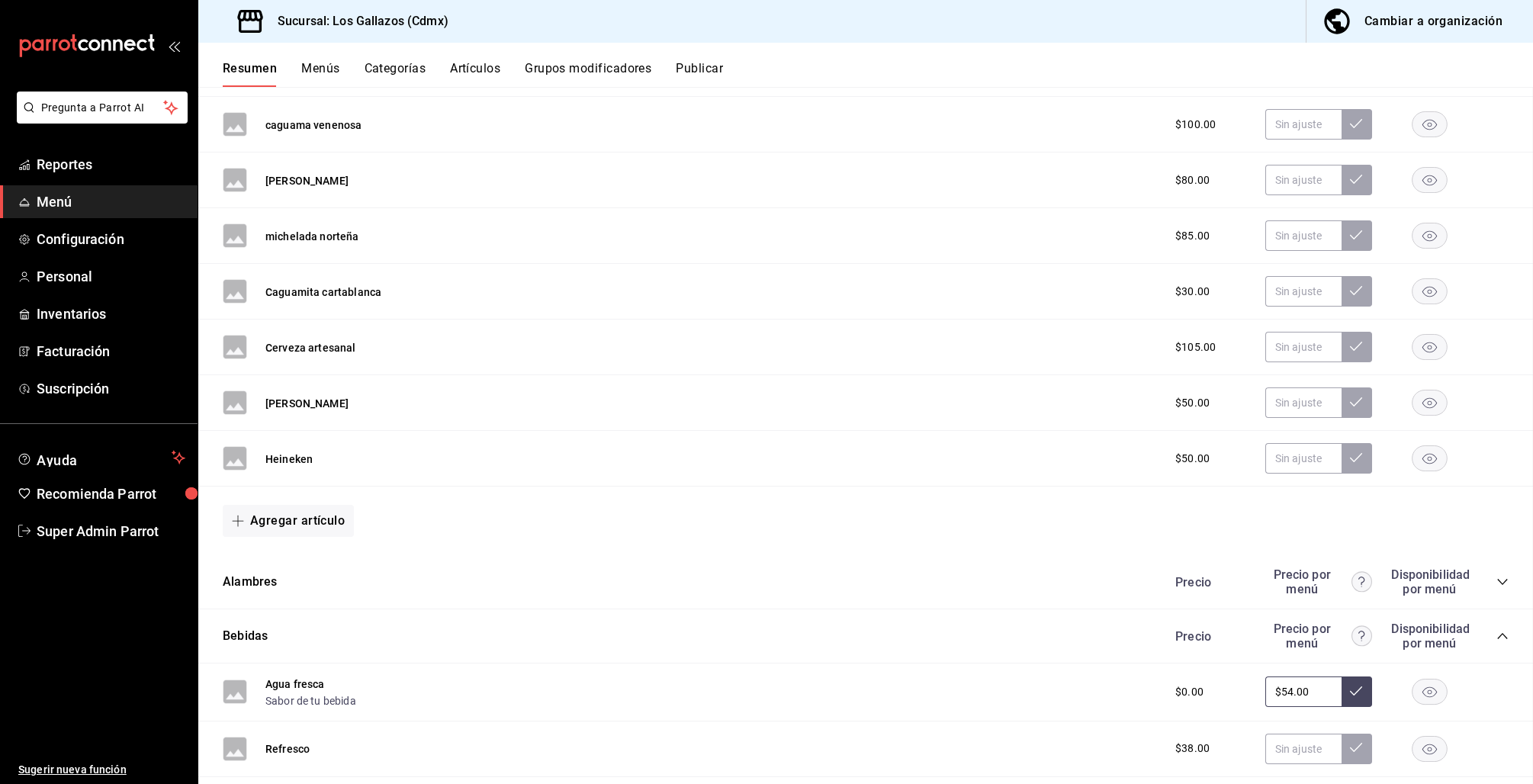
scroll to position [1380, 0]
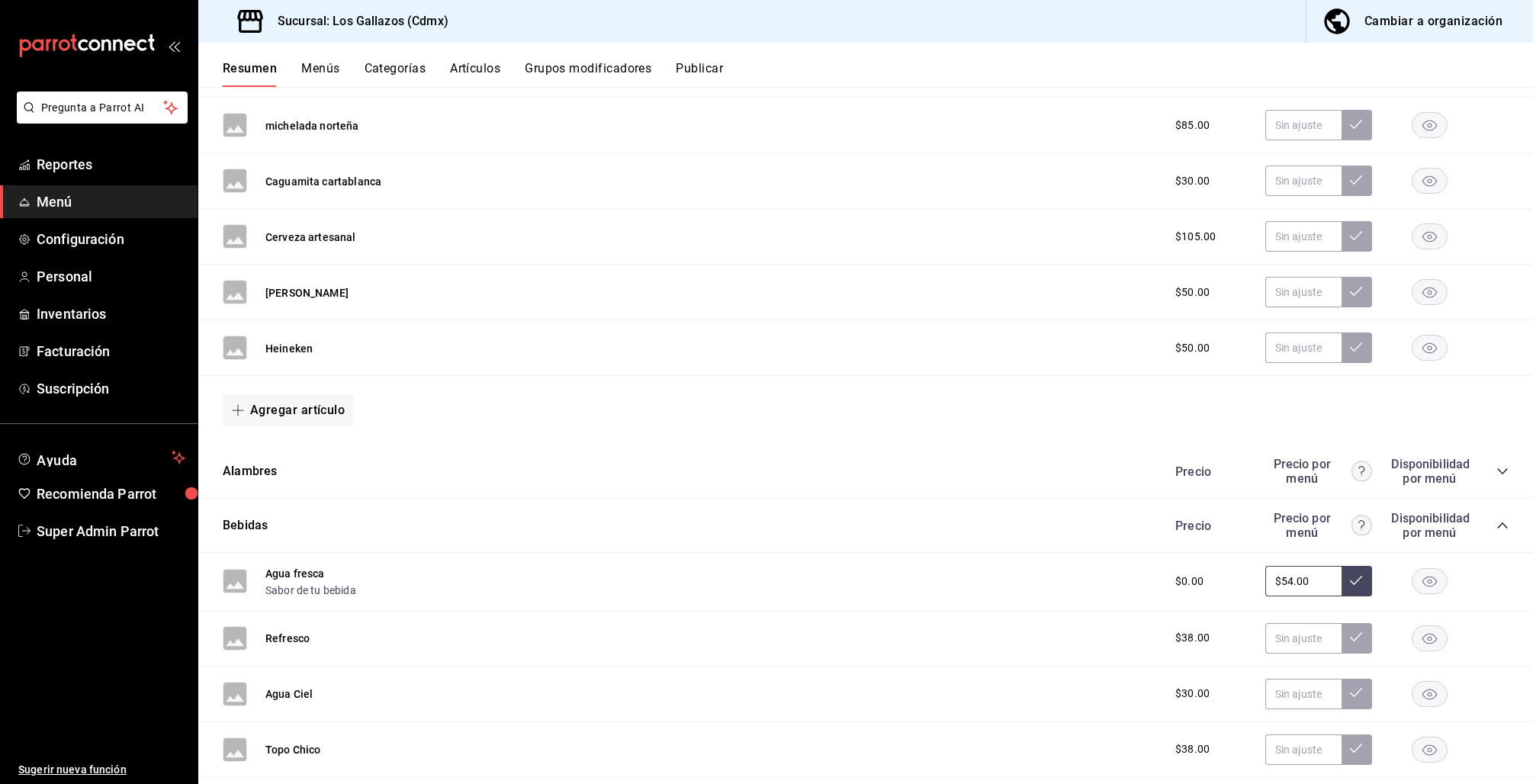
click at [480, 71] on button "Artículos" at bounding box center [474, 74] width 50 height 26
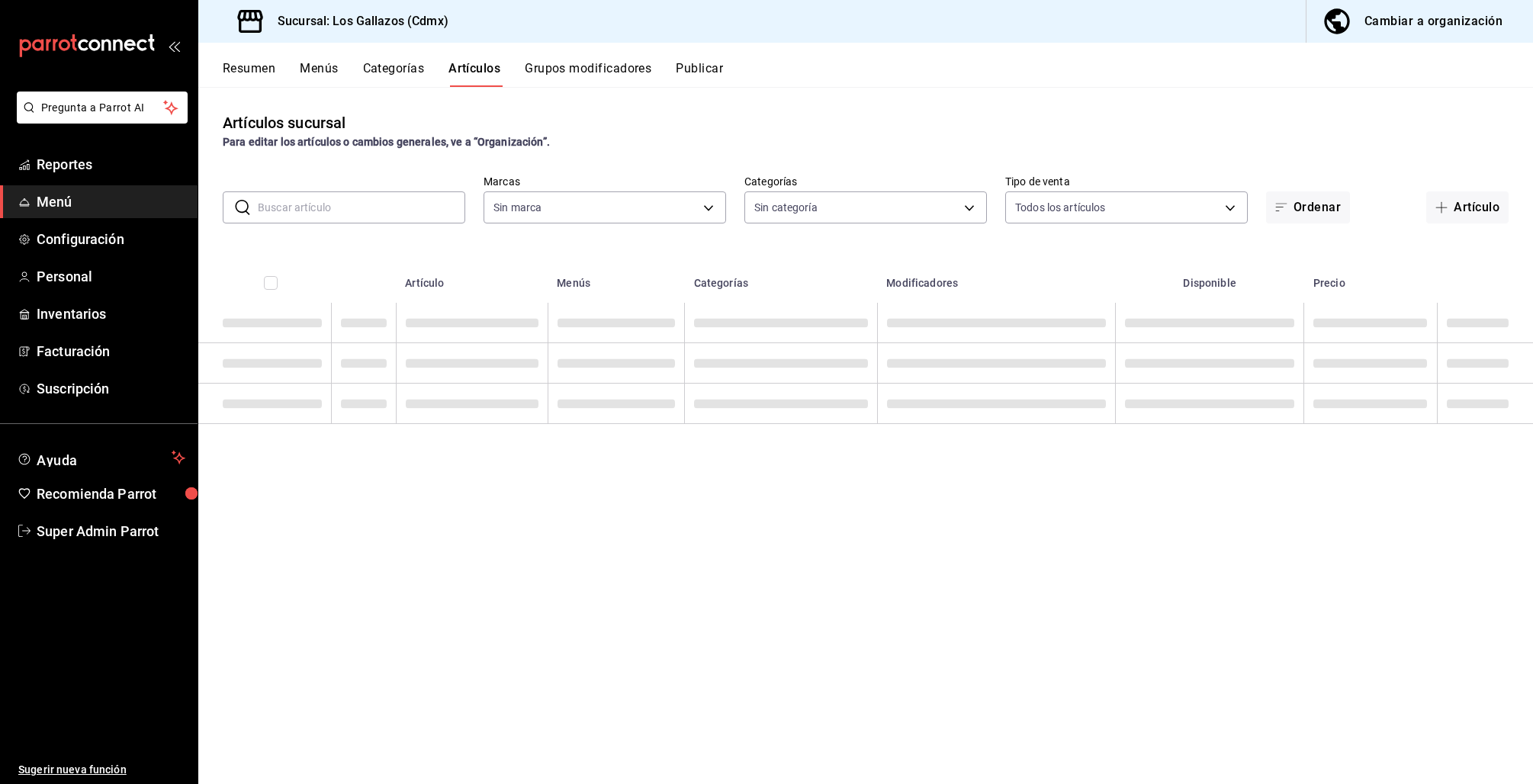
type input "a52d2c84-77e2-4d3e-8f9f-a4ca9264df7a"
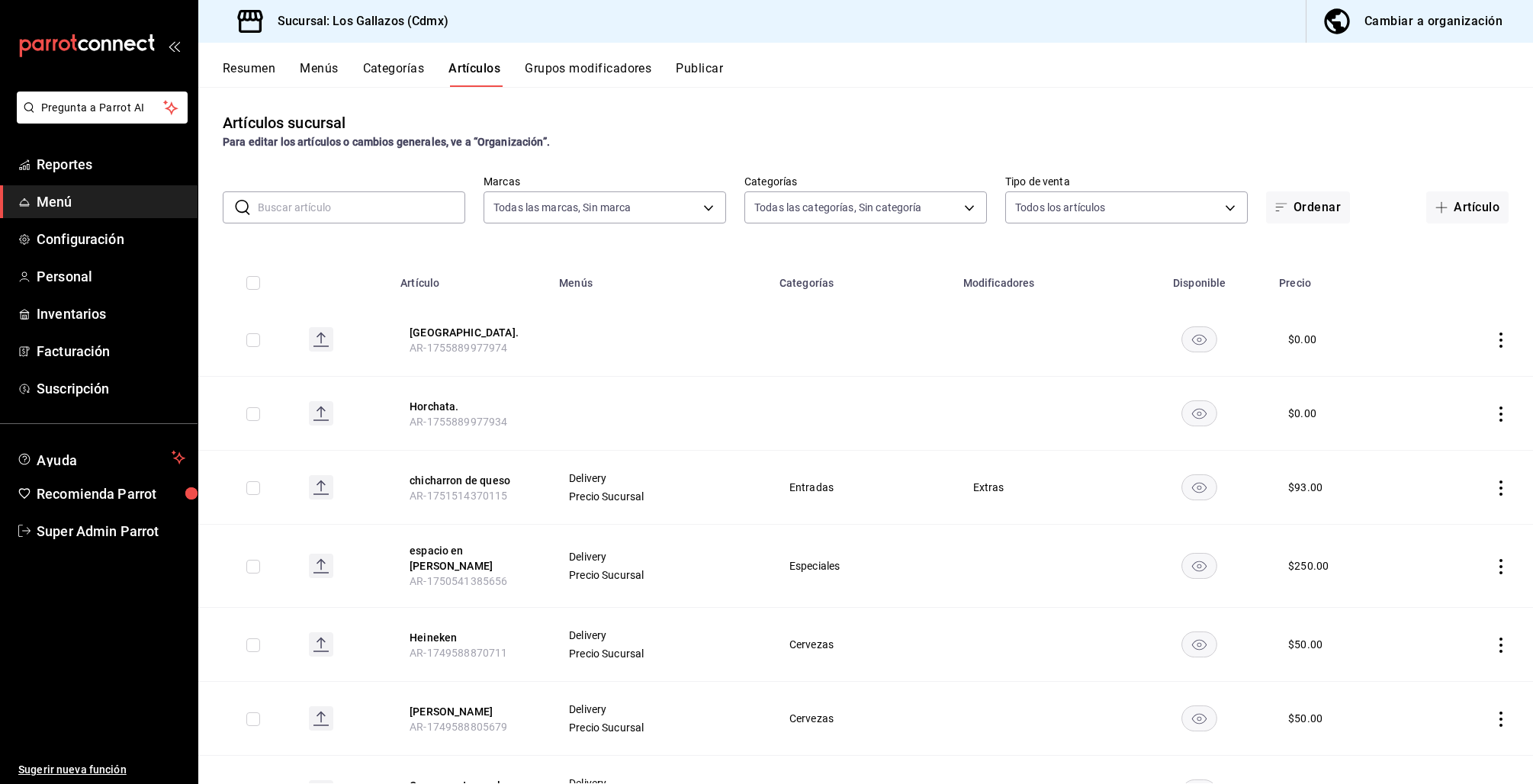
type input "cad1ac8c-c339-462e-9f43-03412905b8c8,7d64b5bd-438d-42af-a054-d43f2ad0ac7f,16fa7…"
click at [353, 207] on input "text" at bounding box center [362, 207] width 207 height 31
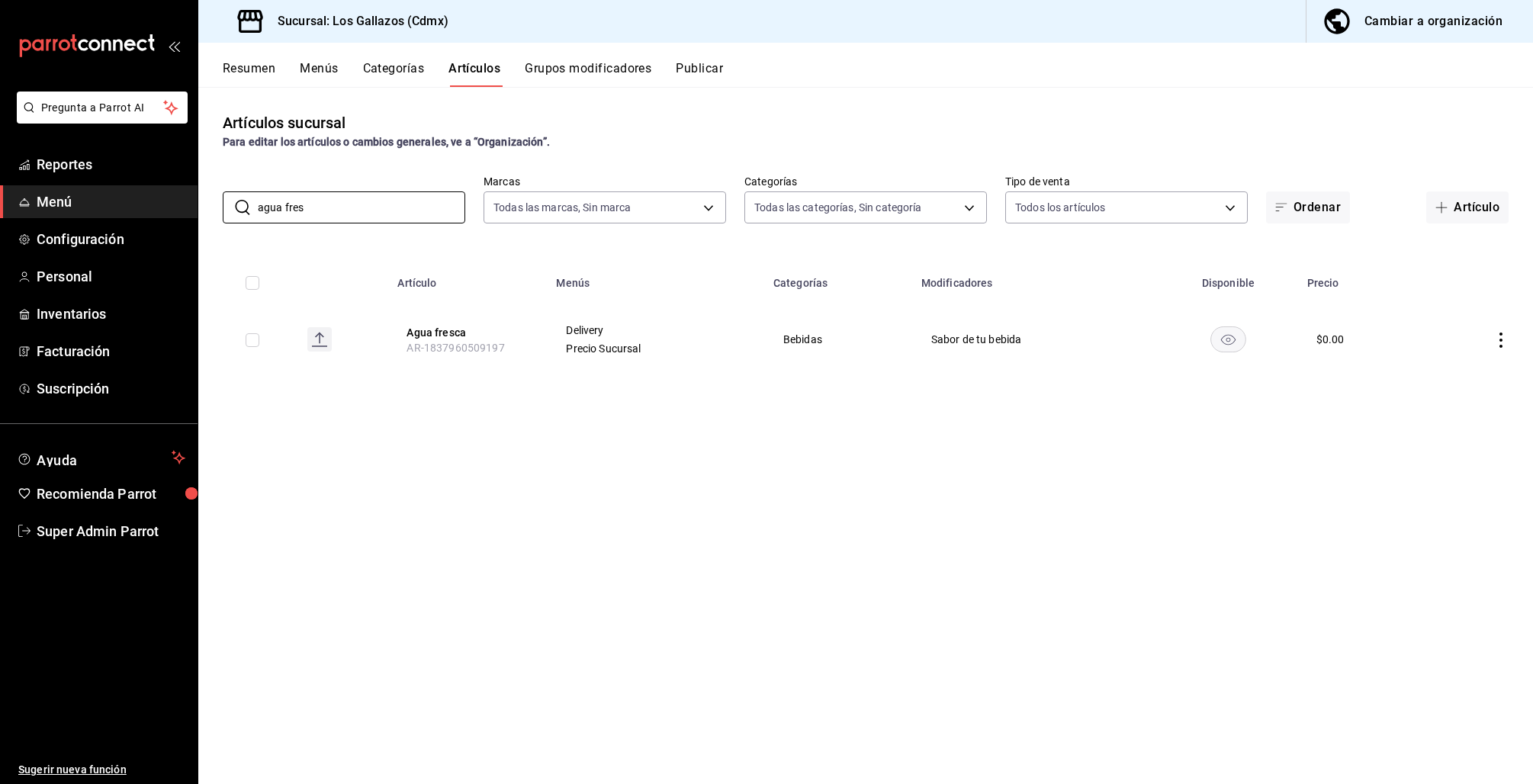
type input "agua fres"
click at [1349, 343] on div "$ 0.00" at bounding box center [1360, 339] width 88 height 15
click at [427, 327] on button "Agua fresca" at bounding box center [467, 332] width 122 height 15
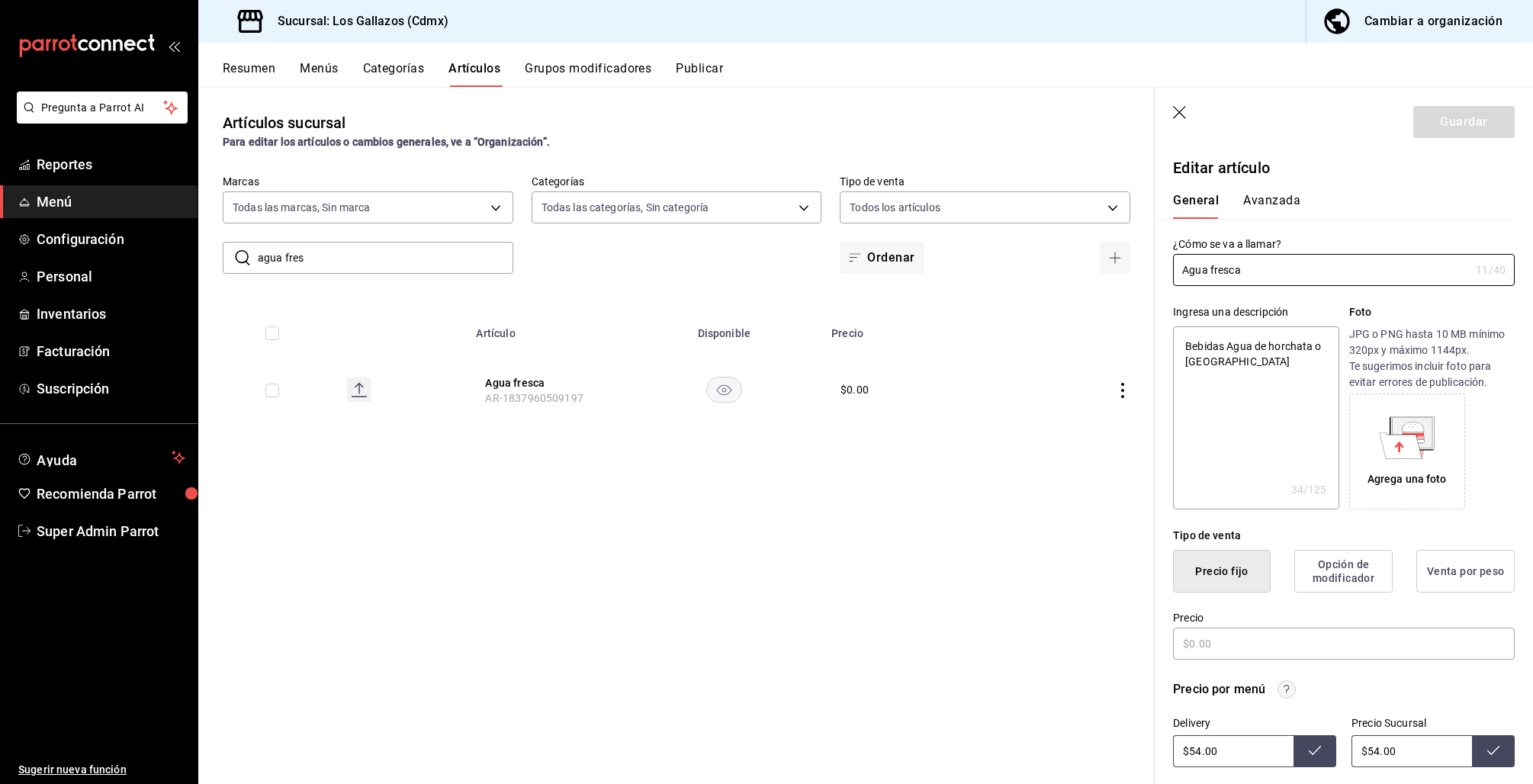
type textarea "x"
type input "$0.00"
drag, startPoint x: 1212, startPoint y: 640, endPoint x: 1131, endPoint y: 633, distance: 81.3
click at [1131, 633] on main "Artículos sucursal Para editar los artículos o cambios generales, ve a “Organiz…" at bounding box center [866, 435] width 1335 height 697
type textarea "x"
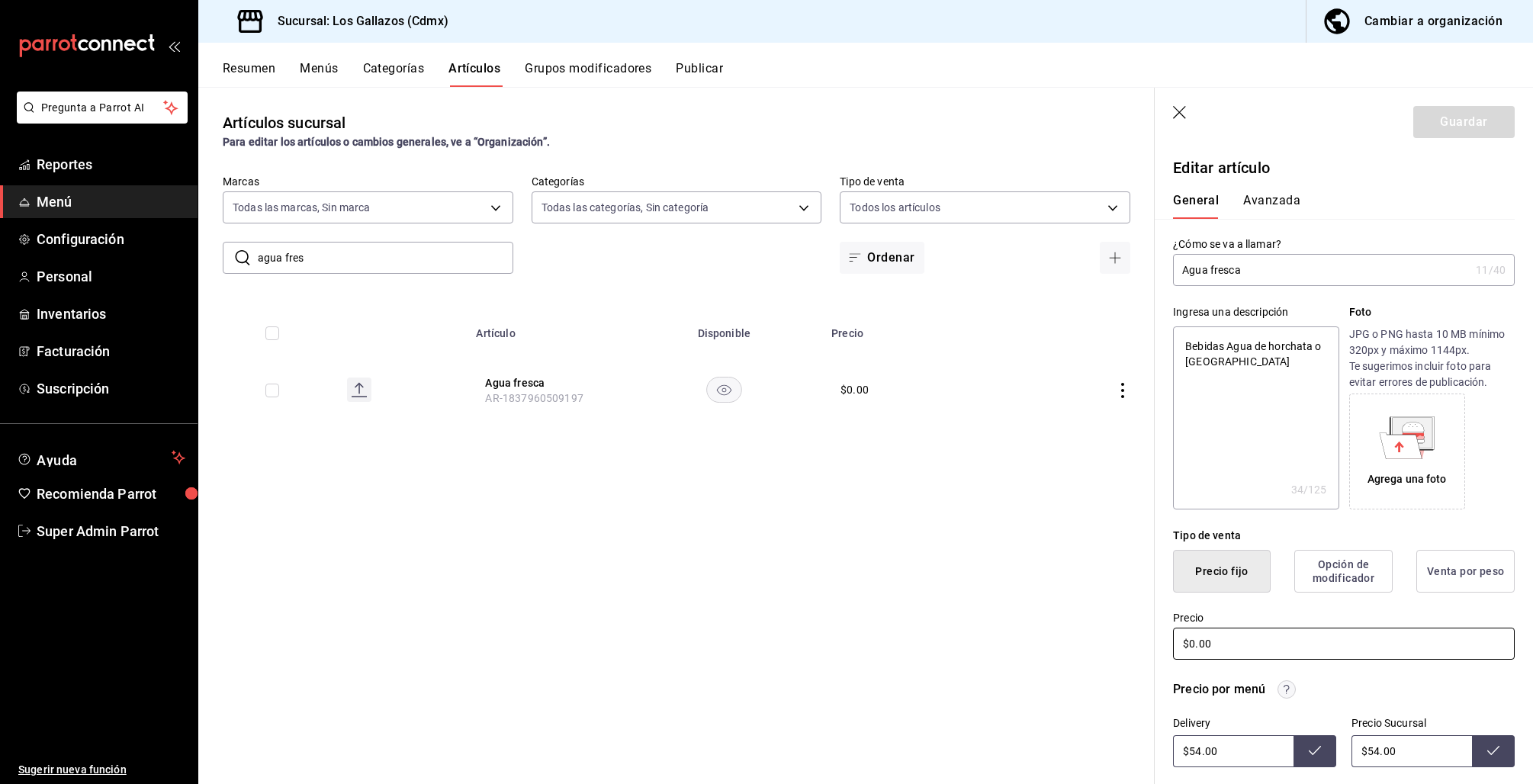
type input "$5.00"
type textarea "x"
type input "$54.00"
click at [1482, 125] on button "Guardar" at bounding box center [1464, 122] width 102 height 32
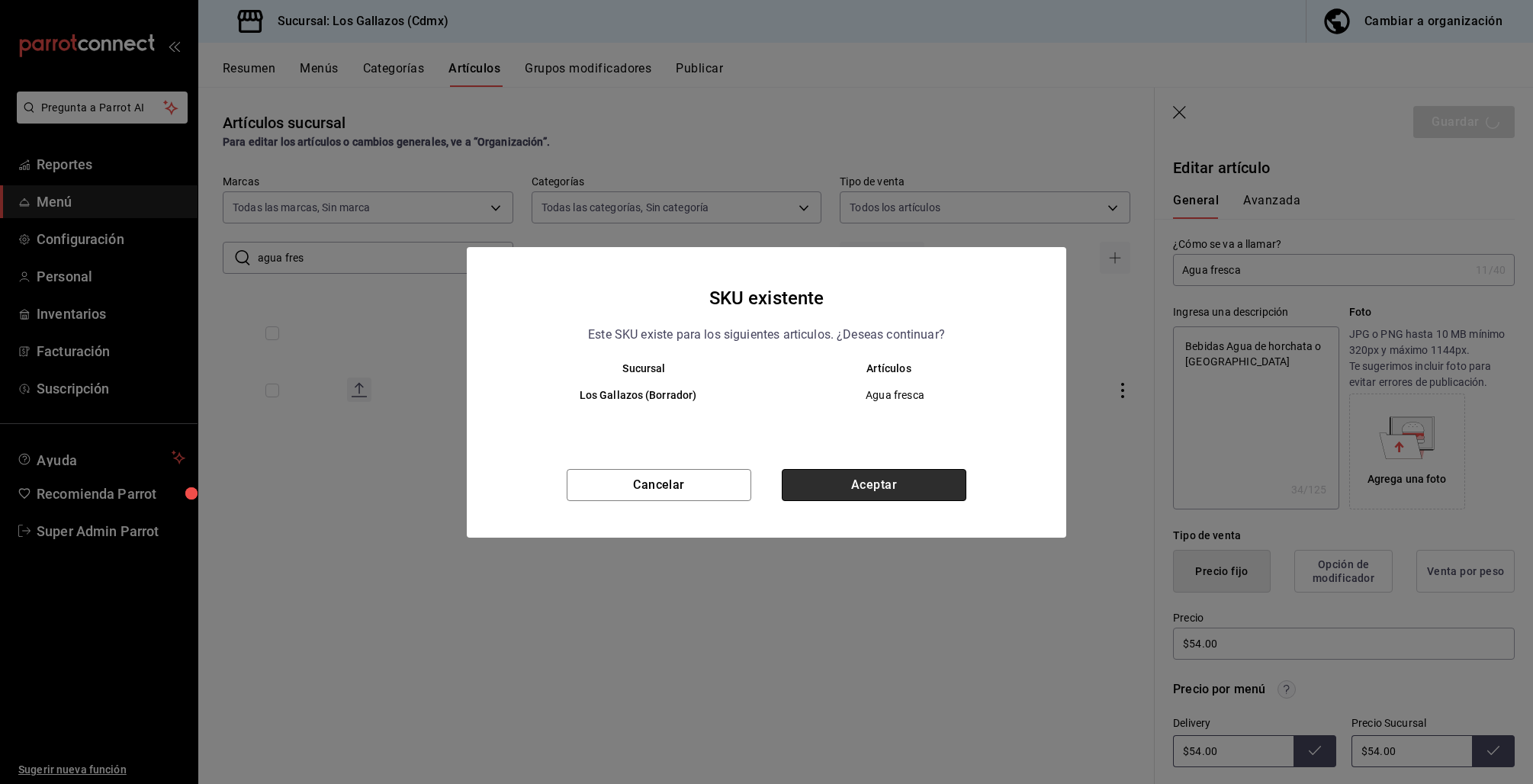
click at [896, 487] on button "Aceptar" at bounding box center [874, 485] width 184 height 32
type textarea "x"
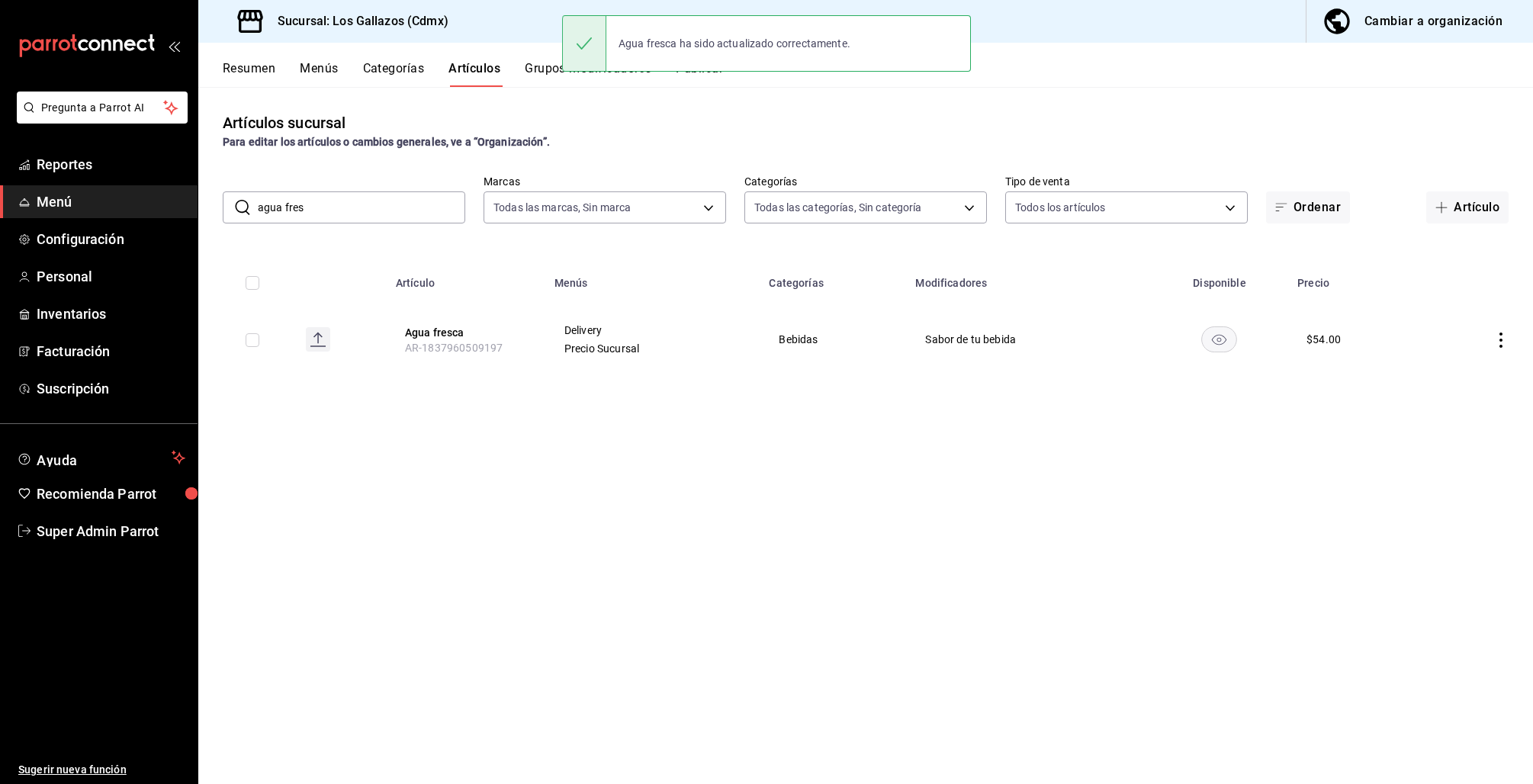
click at [548, 72] on button "Grupos modificadores" at bounding box center [588, 74] width 126 height 26
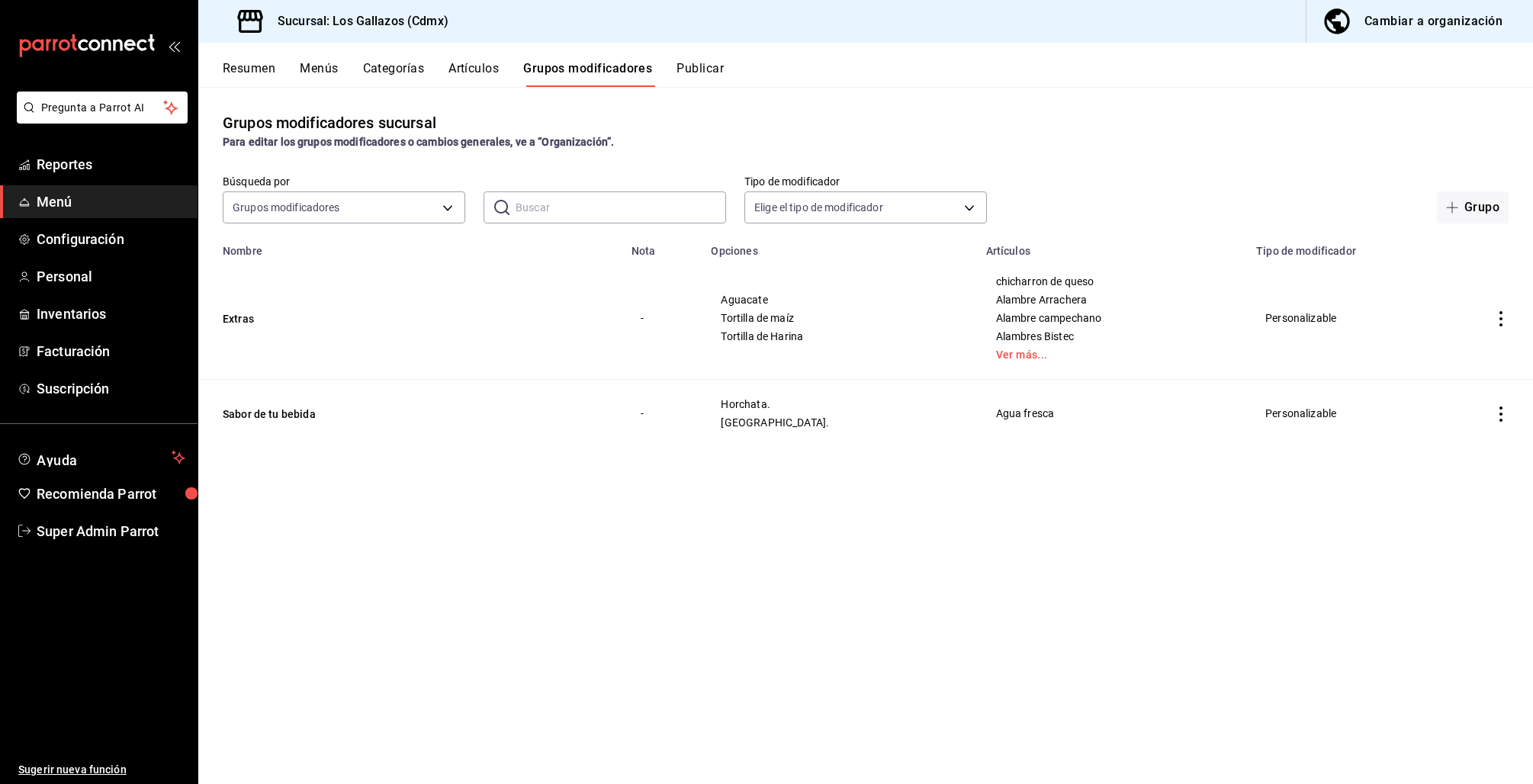
click at [692, 68] on button "Publicar" at bounding box center [700, 74] width 47 height 26
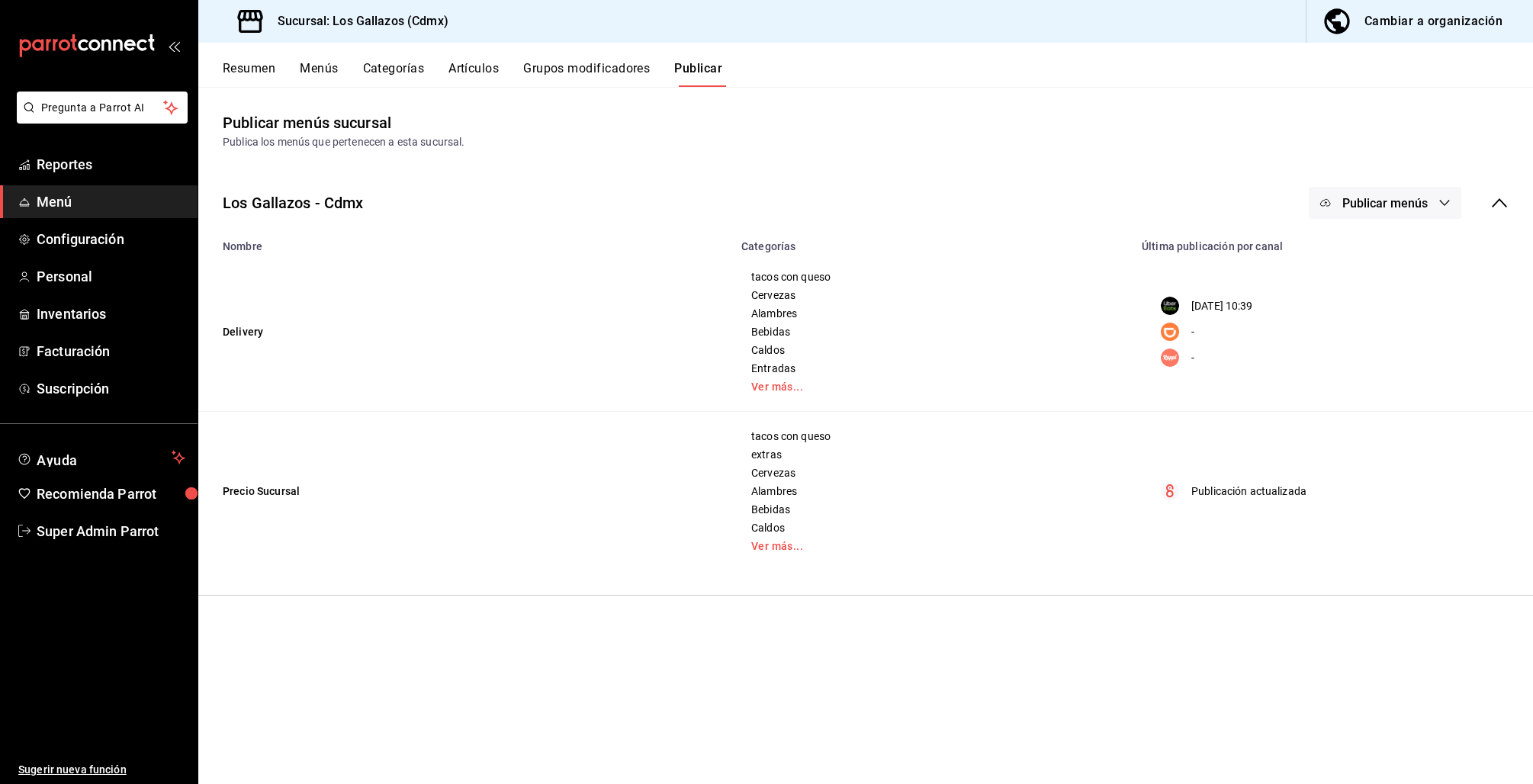
click at [1431, 200] on button "Publicar menús" at bounding box center [1385, 203] width 153 height 32
click at [1389, 291] on span "DiDi Food" at bounding box center [1407, 295] width 73 height 16
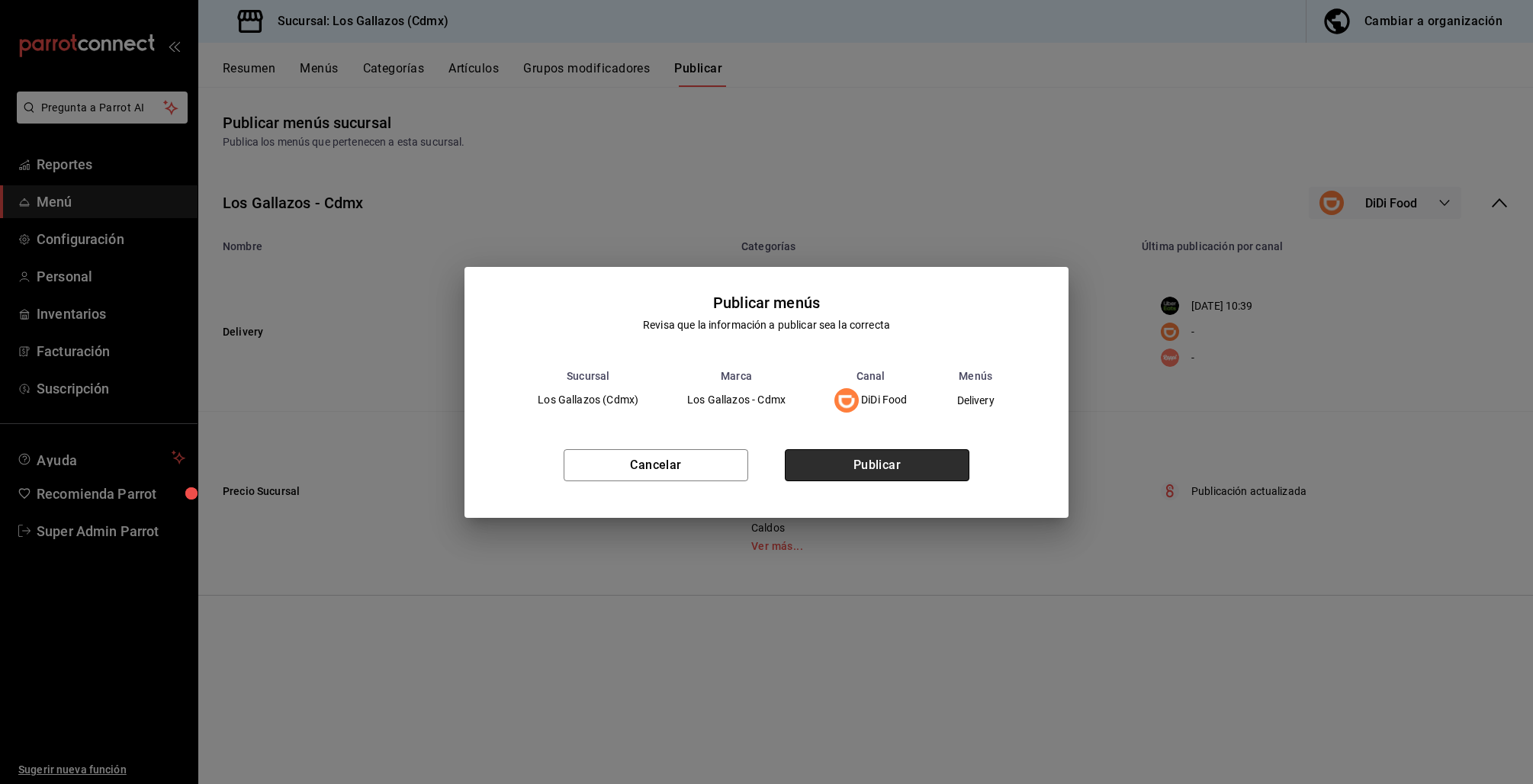
click at [948, 473] on button "Publicar" at bounding box center [877, 465] width 184 height 32
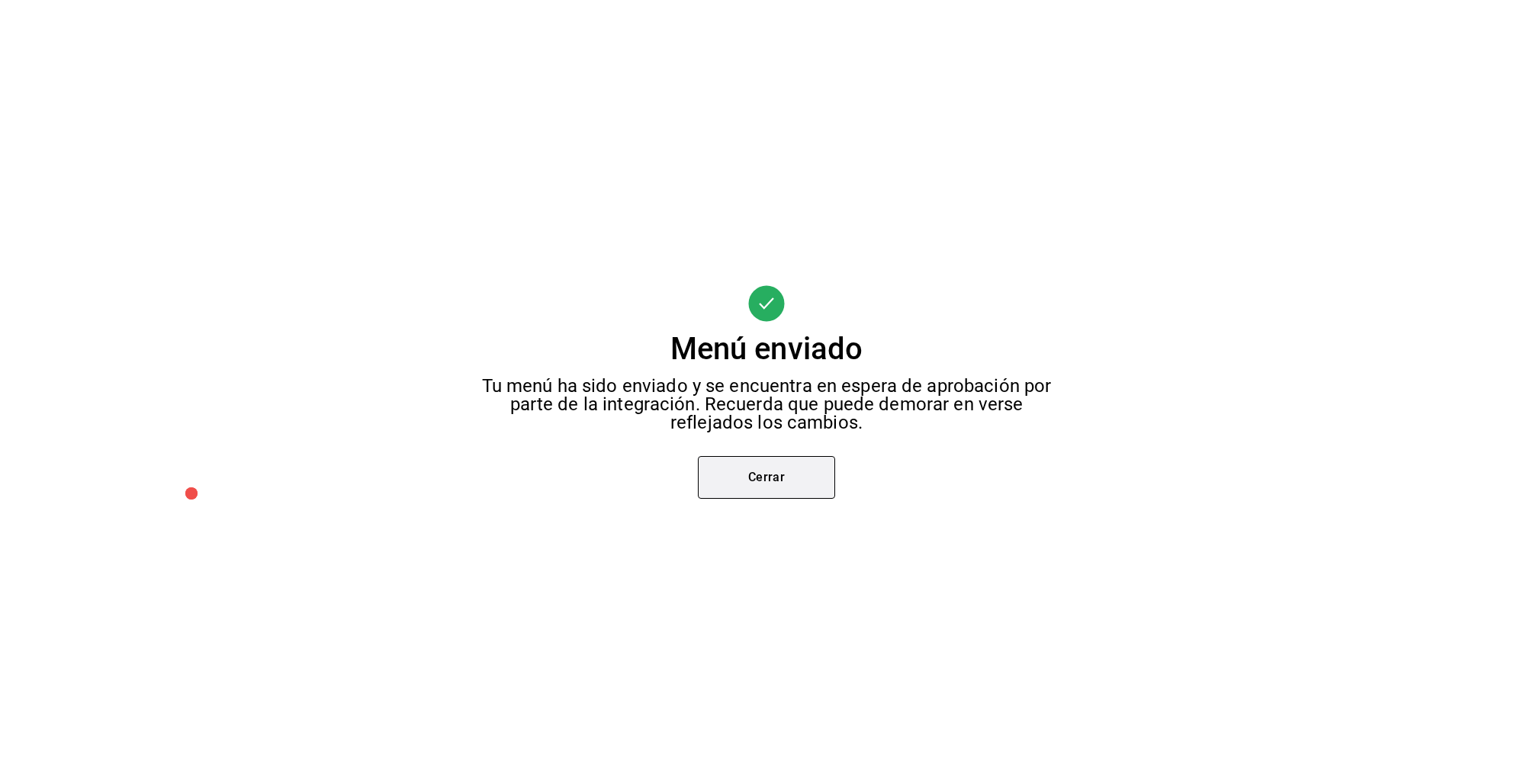
click at [760, 498] on div "Cerrar" at bounding box center [766, 477] width 137 height 43
click at [790, 472] on button "Cerrar" at bounding box center [766, 477] width 137 height 43
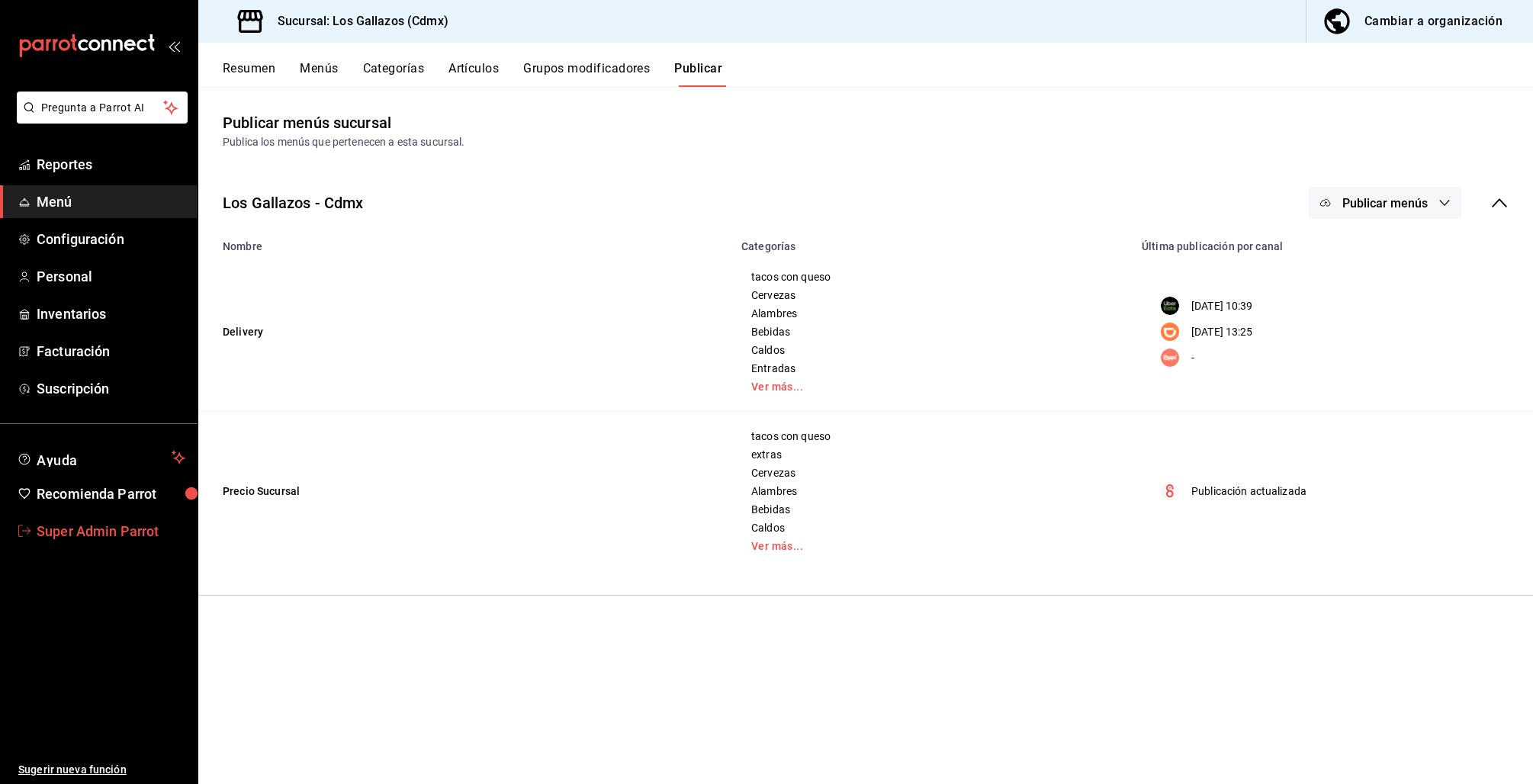
click at [150, 524] on span "Super Admin Parrot" at bounding box center [111, 530] width 148 height 20
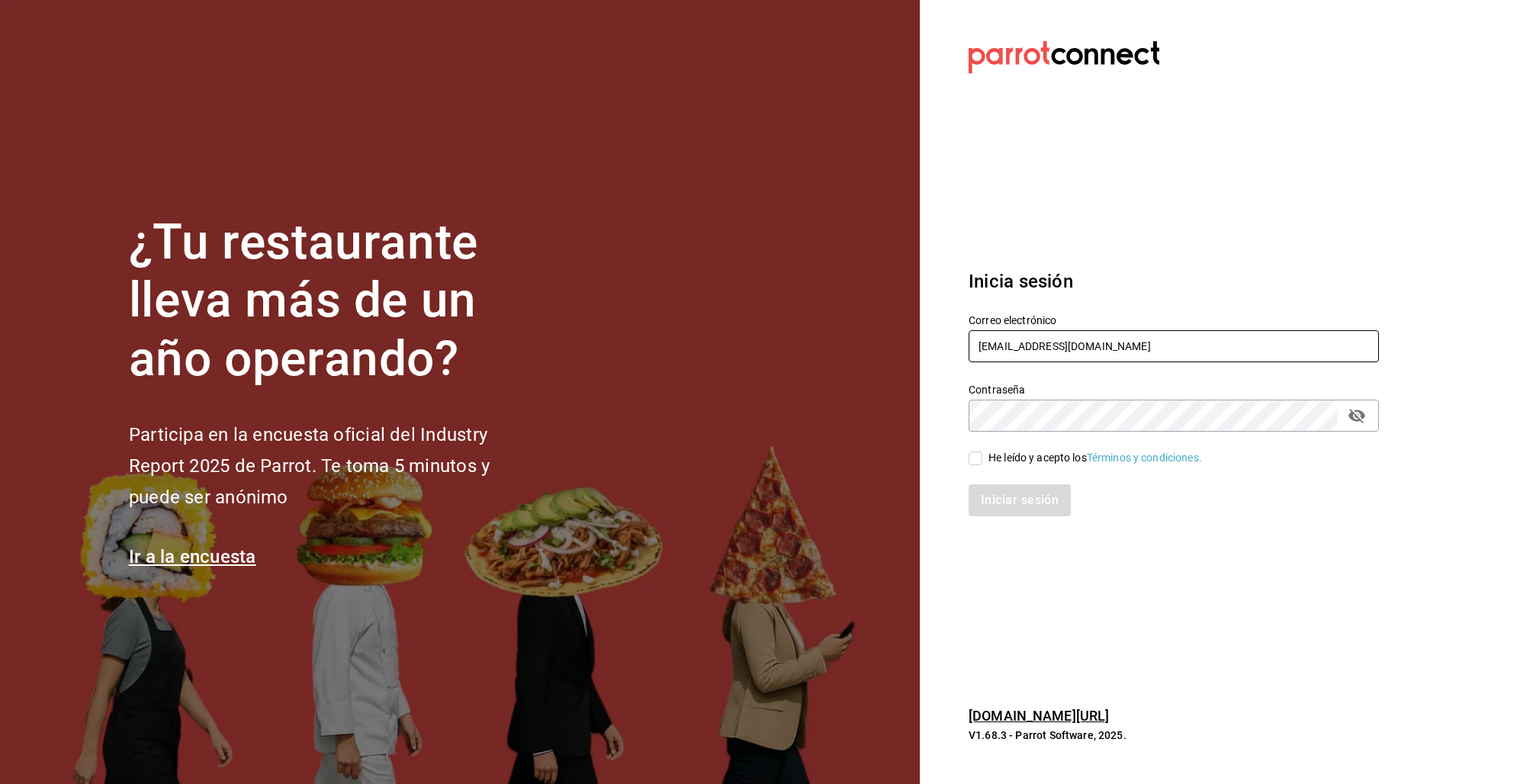
click at [1030, 346] on input "losgallazos@taqueria.com" at bounding box center [1173, 346] width 410 height 32
click at [1029, 345] on input "losgallazos@taqueria.com" at bounding box center [1173, 346] width 410 height 32
click at [1030, 344] on input "multi" at bounding box center [1173, 346] width 410 height 32
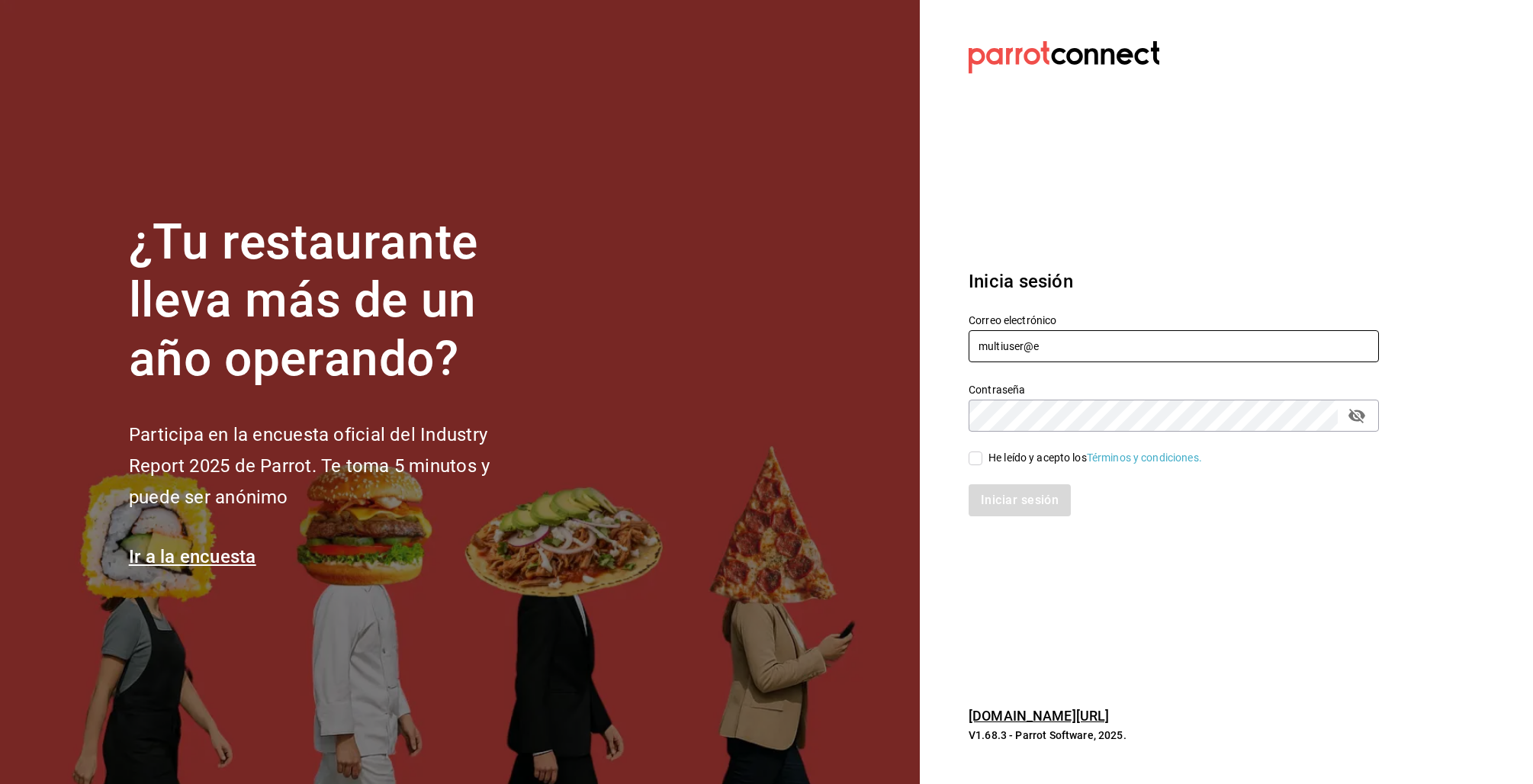
type input "multiuser@elemento.com"
click at [990, 458] on div "He leído y acepto los Términos y condiciones." at bounding box center [1095, 457] width 213 height 16
click at [982, 458] on input "He leído y acepto los Términos y condiciones." at bounding box center [975, 458] width 14 height 14
checkbox input "true"
click at [998, 496] on button "Iniciar sesión" at bounding box center [1020, 500] width 104 height 32
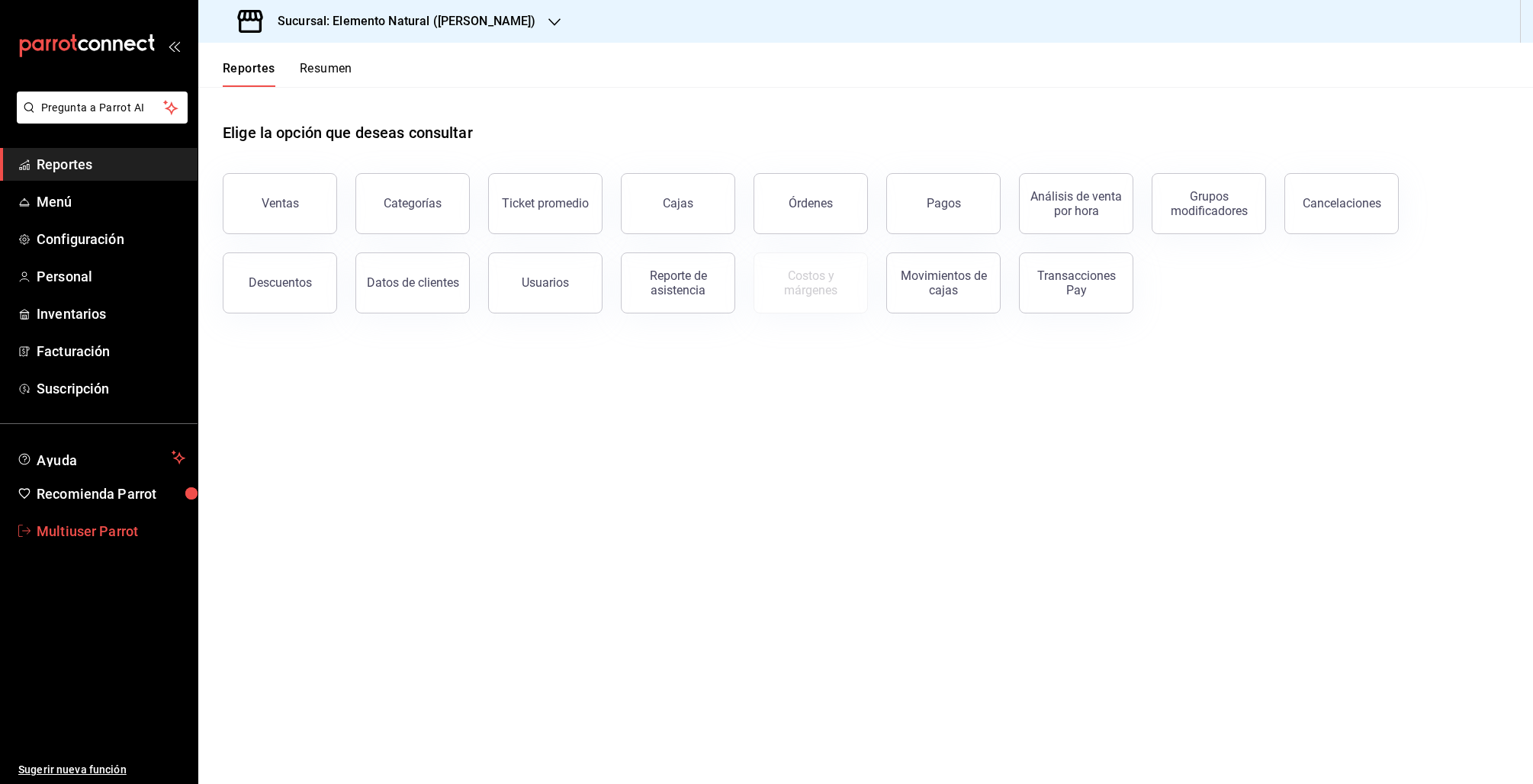
click at [102, 525] on span "Multiuser Parrot" at bounding box center [111, 530] width 148 height 20
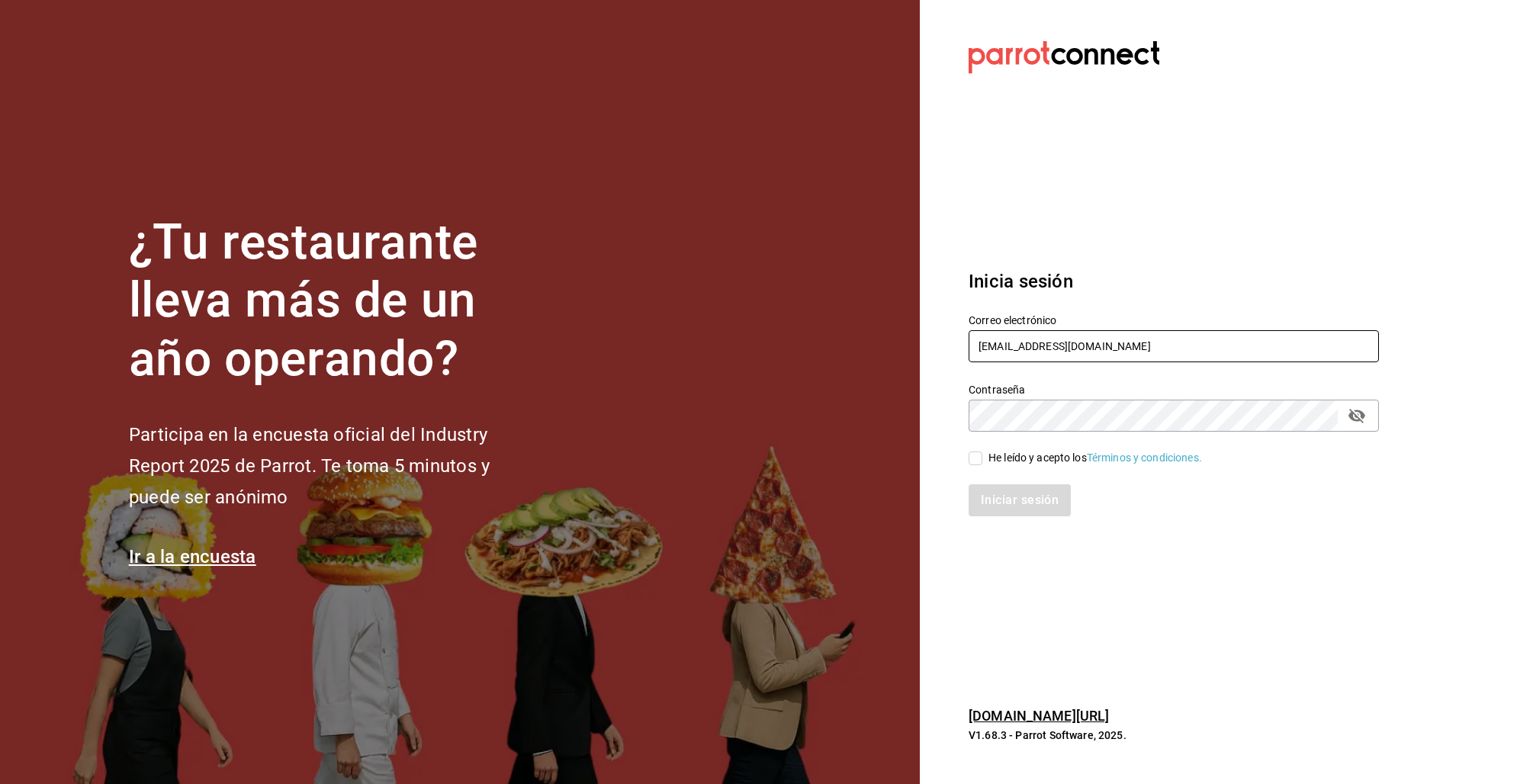
click at [1023, 342] on input "[EMAIL_ADDRESS][DOMAIN_NAME]" at bounding box center [1173, 346] width 410 height 32
type input "v"
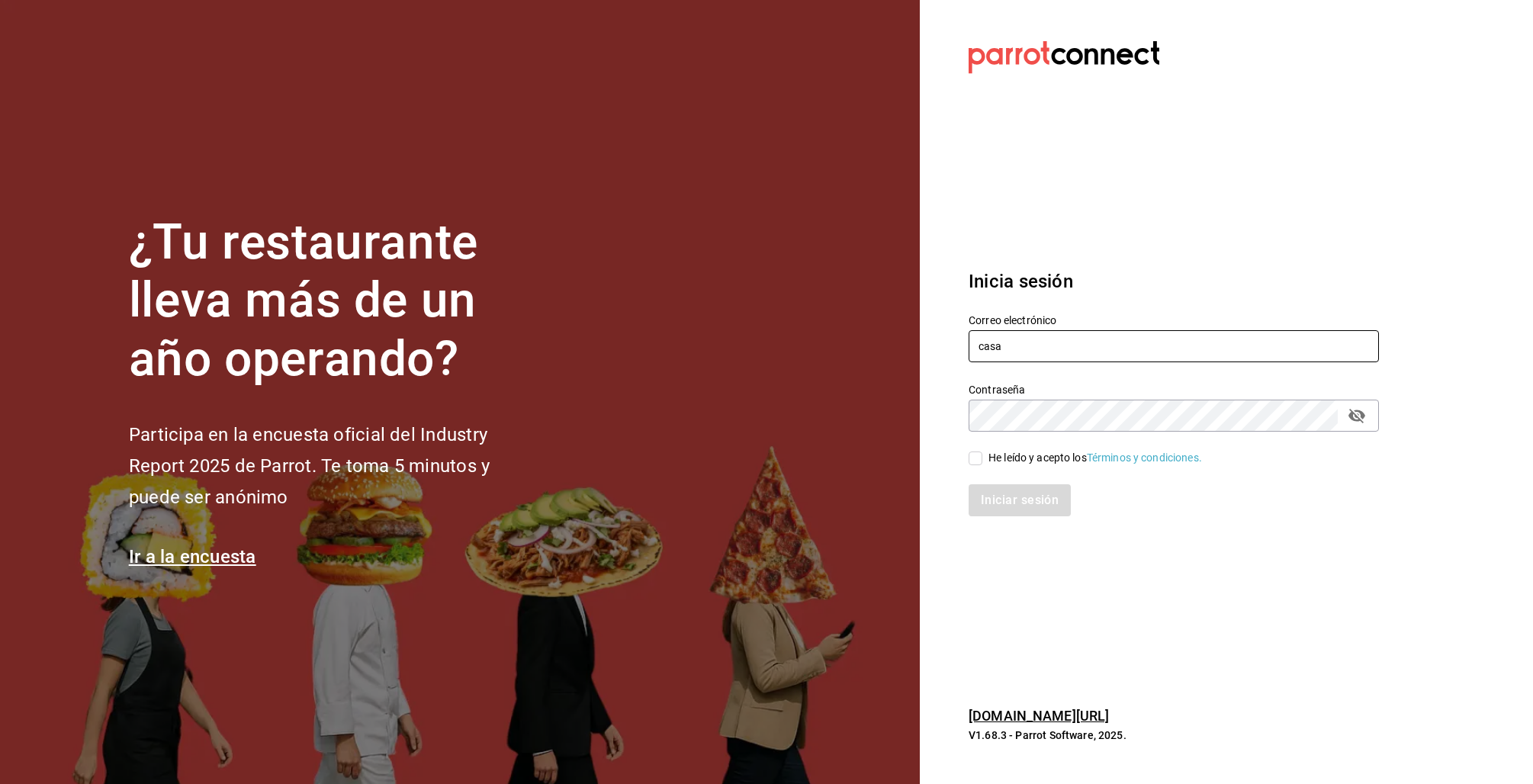
type input "[EMAIL_ADDRESS][DOMAIN_NAME]"
click at [987, 464] on span "He leído y acepto los Términos y condiciones." at bounding box center [1092, 457] width 220 height 16
click at [982, 464] on input "He leído y acepto los Términos y condiciones." at bounding box center [975, 458] width 14 height 14
checkbox input "true"
click at [1006, 502] on button "Iniciar sesión" at bounding box center [1020, 500] width 104 height 32
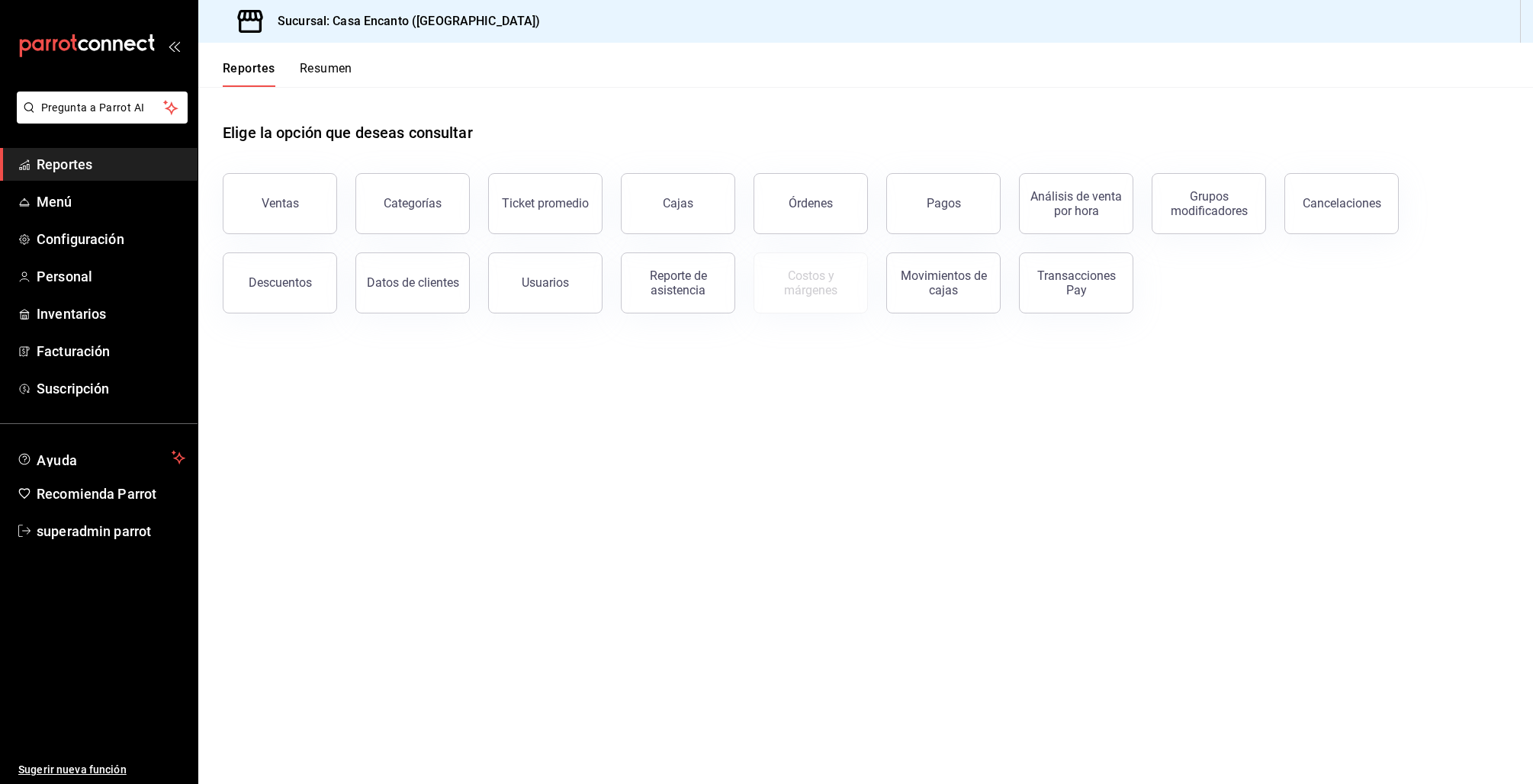
click at [274, 198] on div "Ventas" at bounding box center [280, 203] width 38 height 15
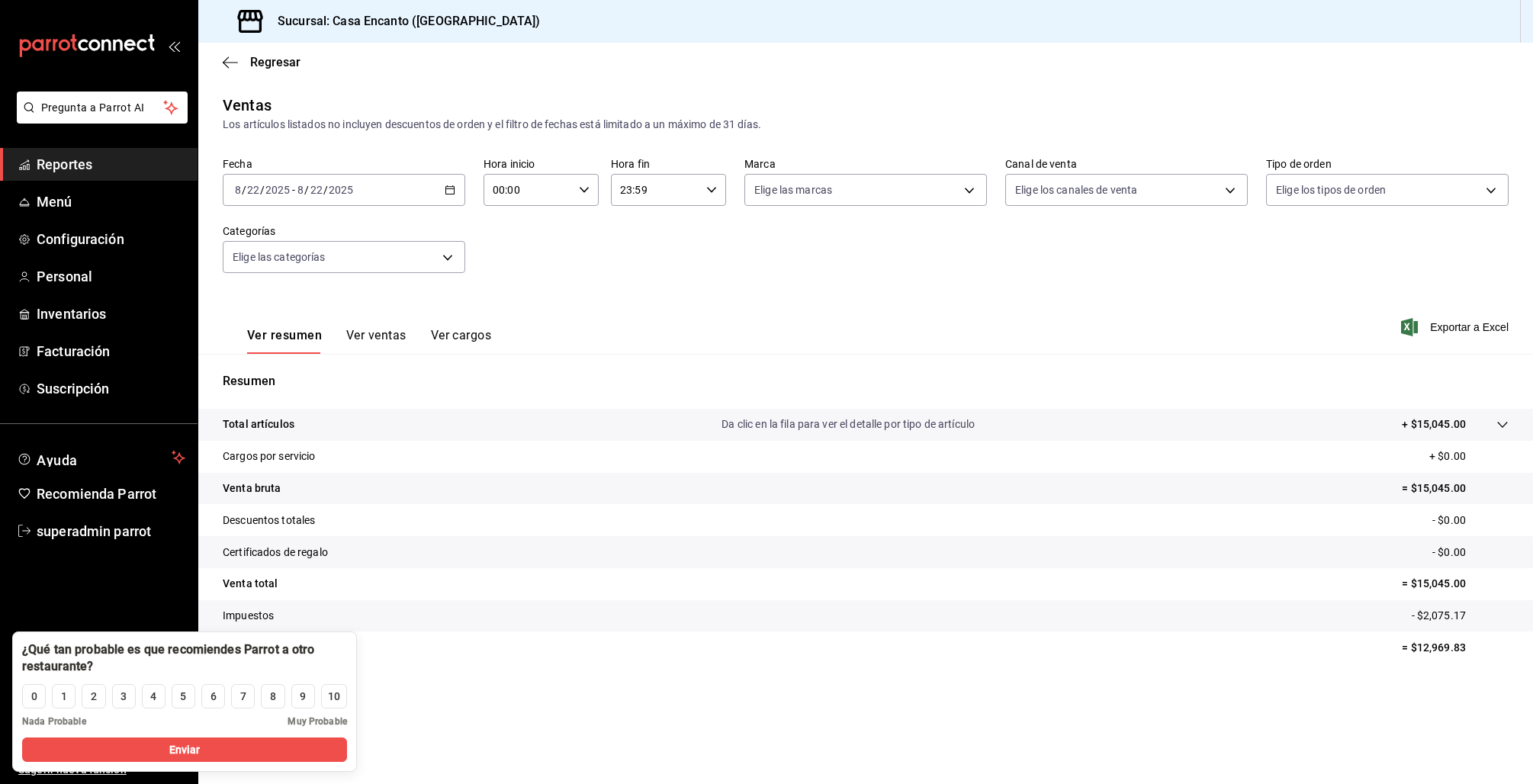
click at [388, 339] on button "Ver ventas" at bounding box center [376, 341] width 61 height 26
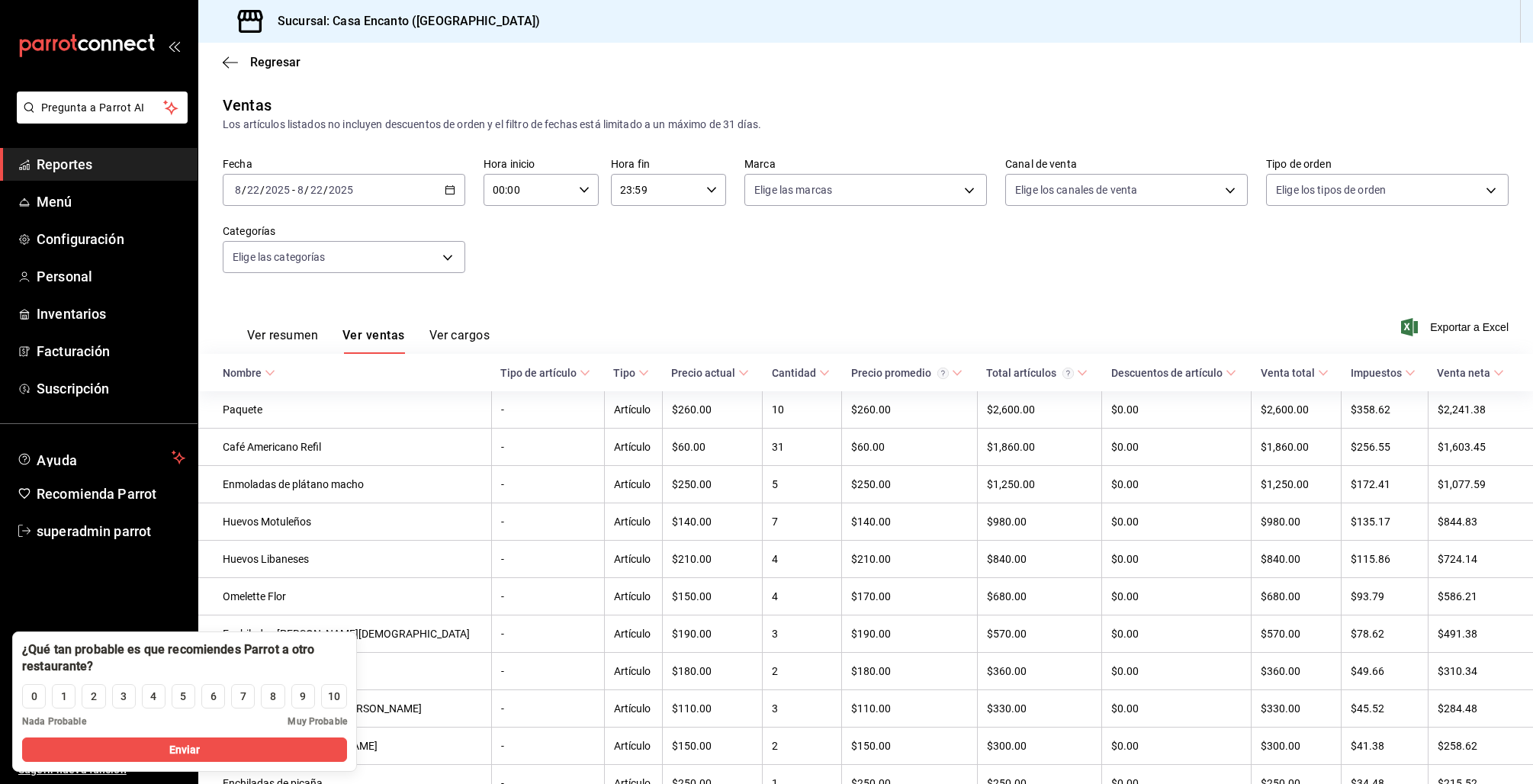
click at [443, 183] on div "2025-08-22 8 / 22 / 2025 - 2025-08-22 8 / 22 / 2025" at bounding box center [344, 190] width 242 height 32
click at [293, 374] on span "Rango de fechas" at bounding box center [294, 373] width 119 height 16
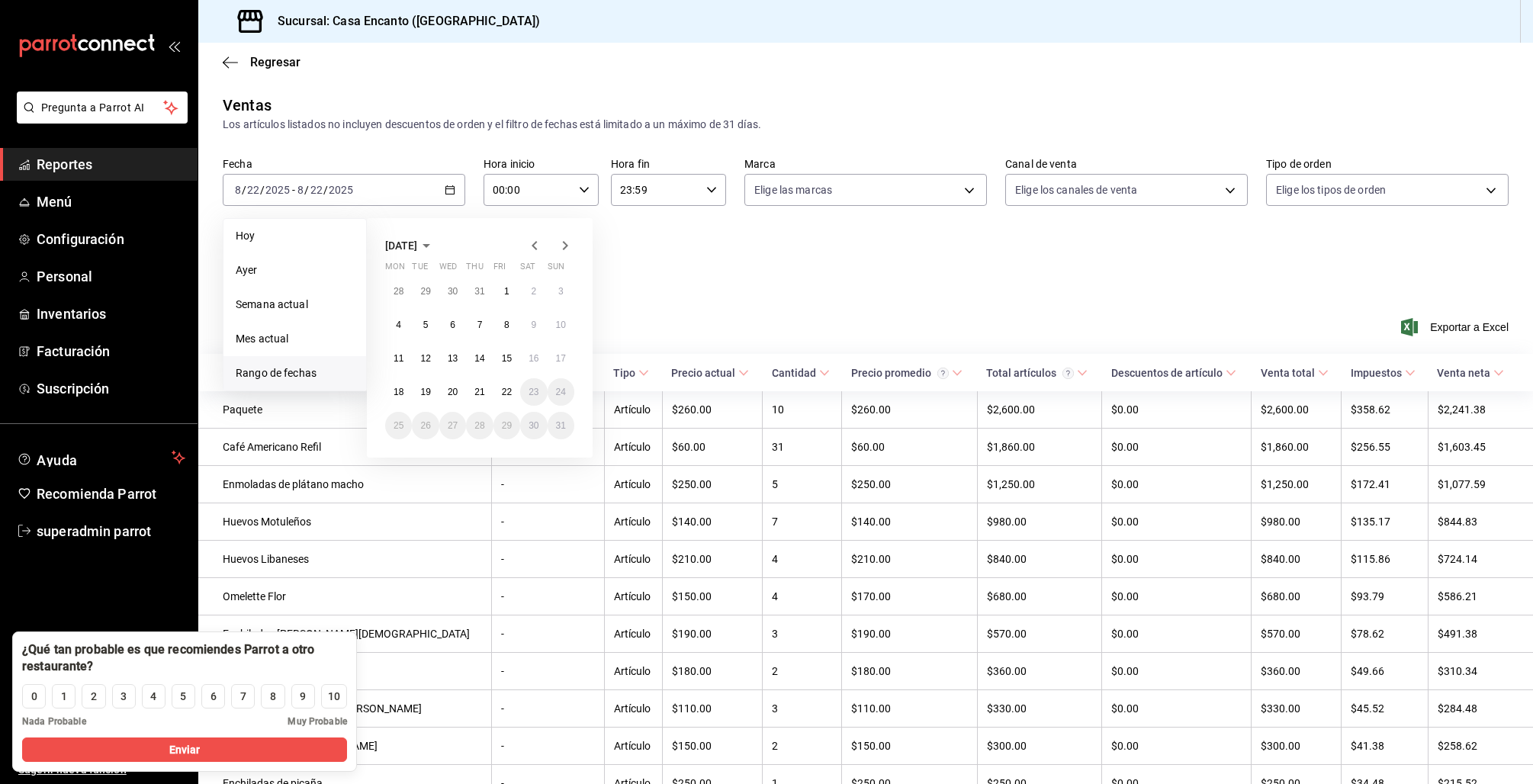
click at [531, 241] on icon "button" at bounding box center [534, 245] width 18 height 18
click at [433, 294] on button "1" at bounding box center [425, 291] width 26 height 27
click at [479, 425] on abbr "31" at bounding box center [479, 426] width 10 height 11
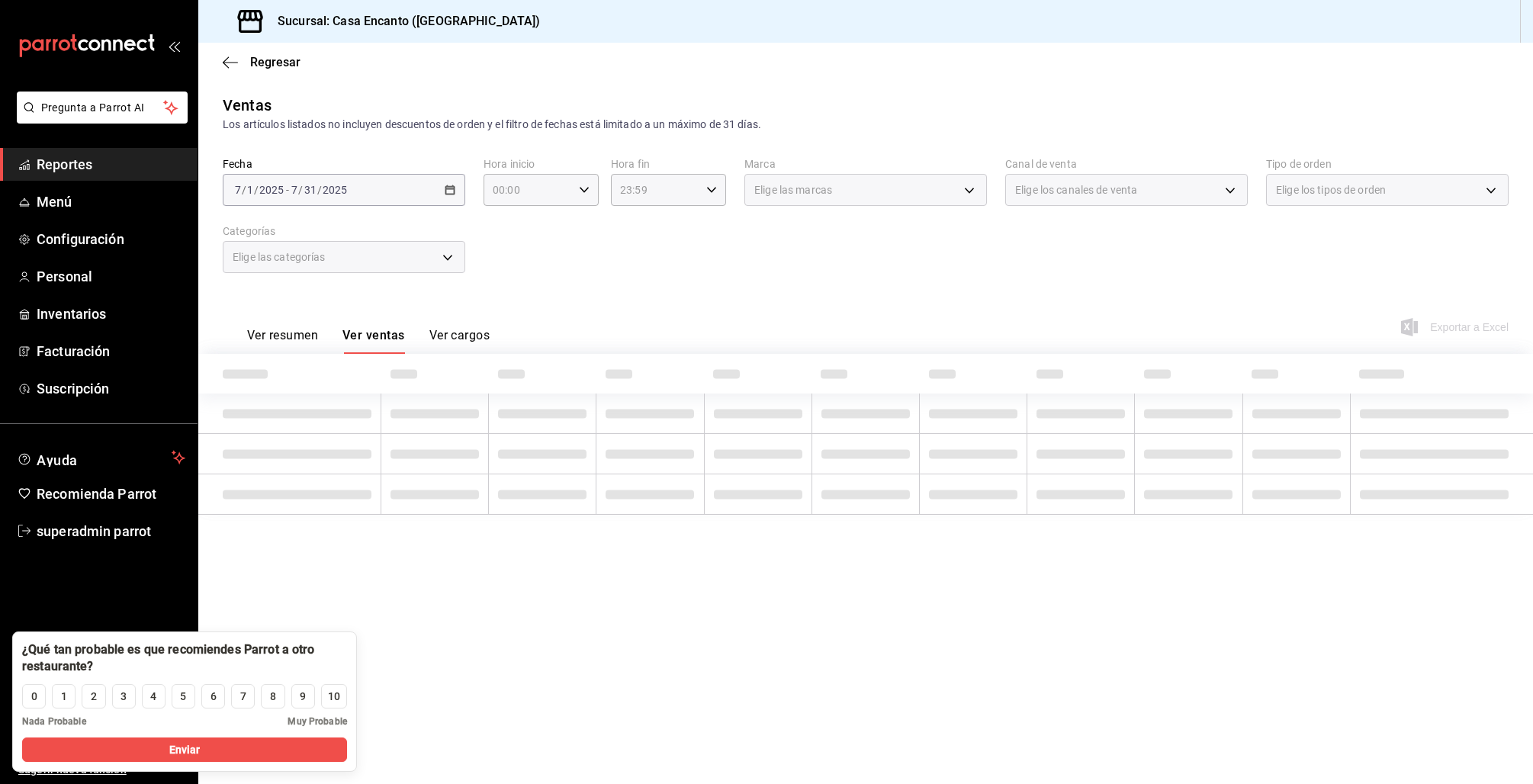
click at [300, 336] on button "Ver resumen" at bounding box center [282, 341] width 71 height 26
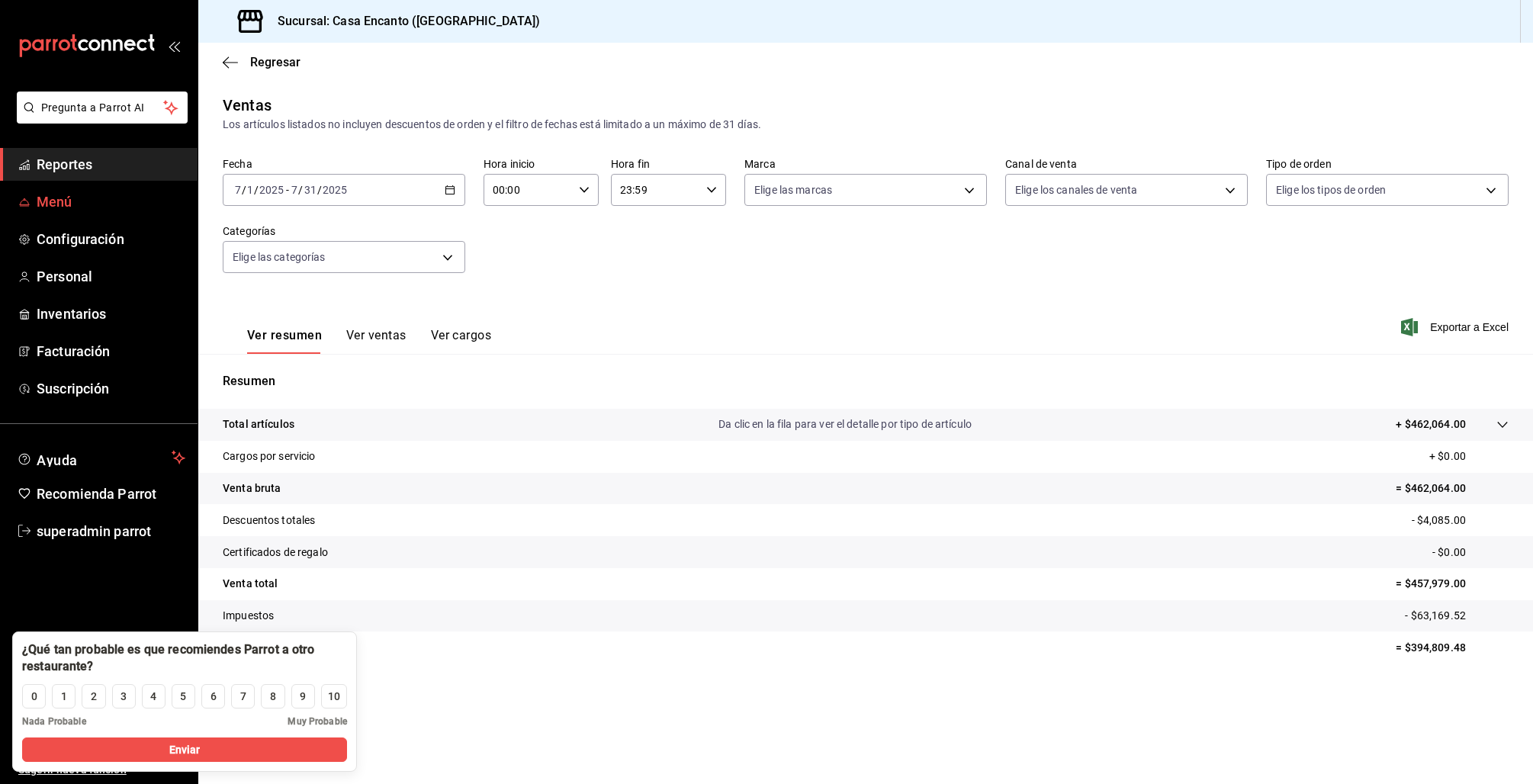
click at [65, 200] on span "Menú" at bounding box center [111, 201] width 148 height 20
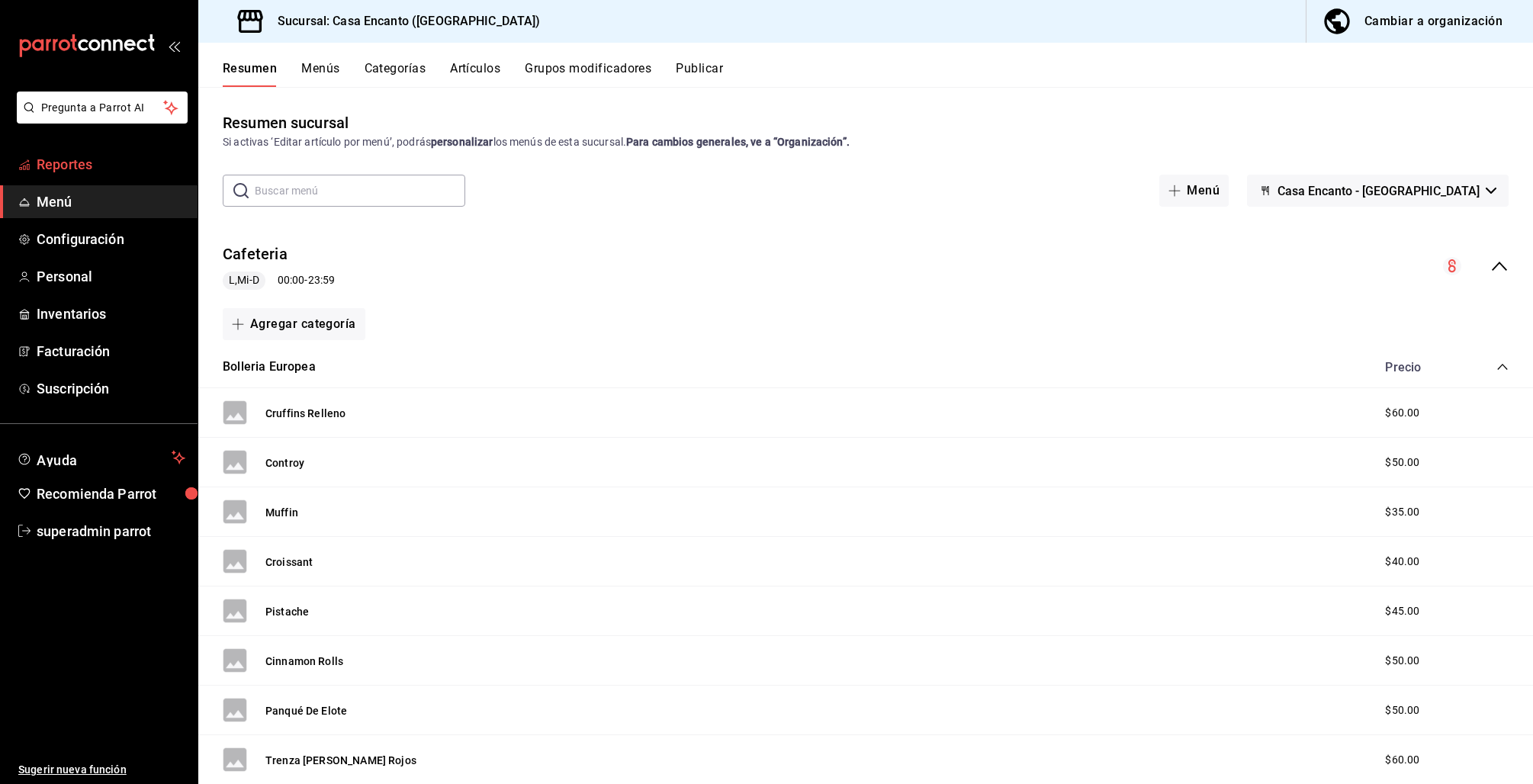
click at [71, 159] on span "Reportes" at bounding box center [111, 163] width 148 height 20
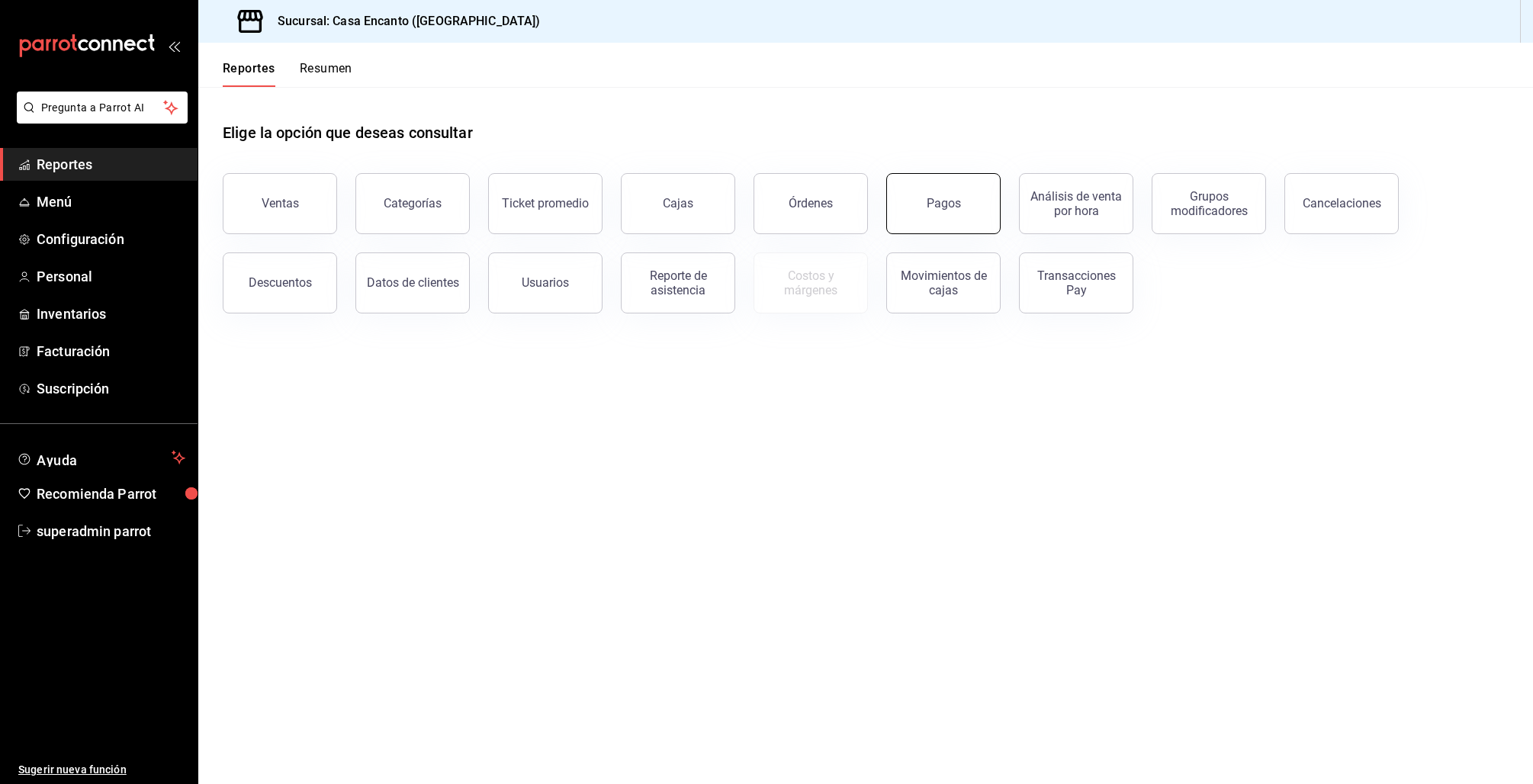
click at [984, 217] on button "Pagos" at bounding box center [943, 203] width 114 height 61
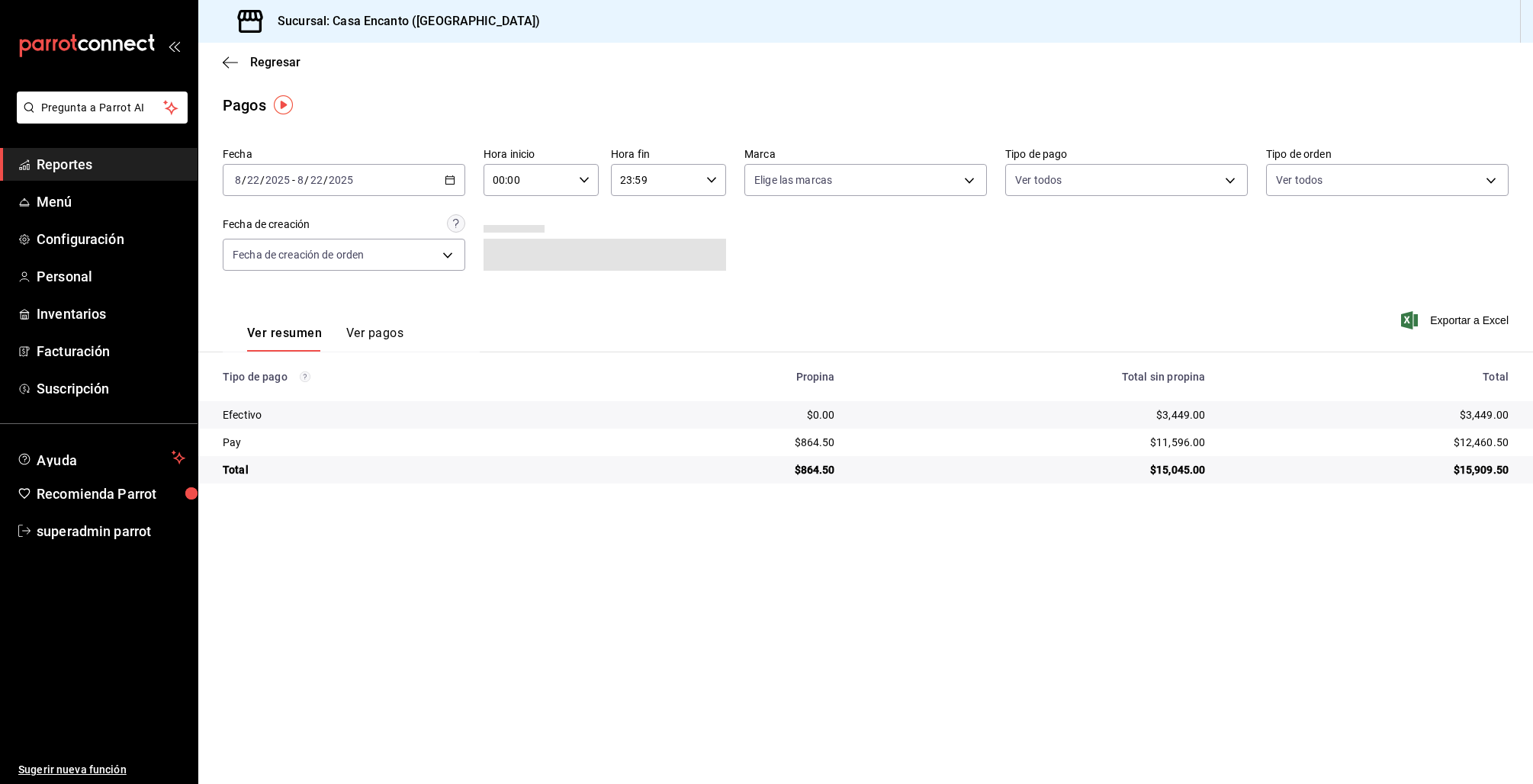
click at [460, 176] on div "2025-08-22 8 / 22 / 2025 - 2025-08-22 8 / 22 / 2025" at bounding box center [344, 180] width 242 height 32
click at [322, 399] on span "Rango de fechas" at bounding box center [294, 398] width 119 height 16
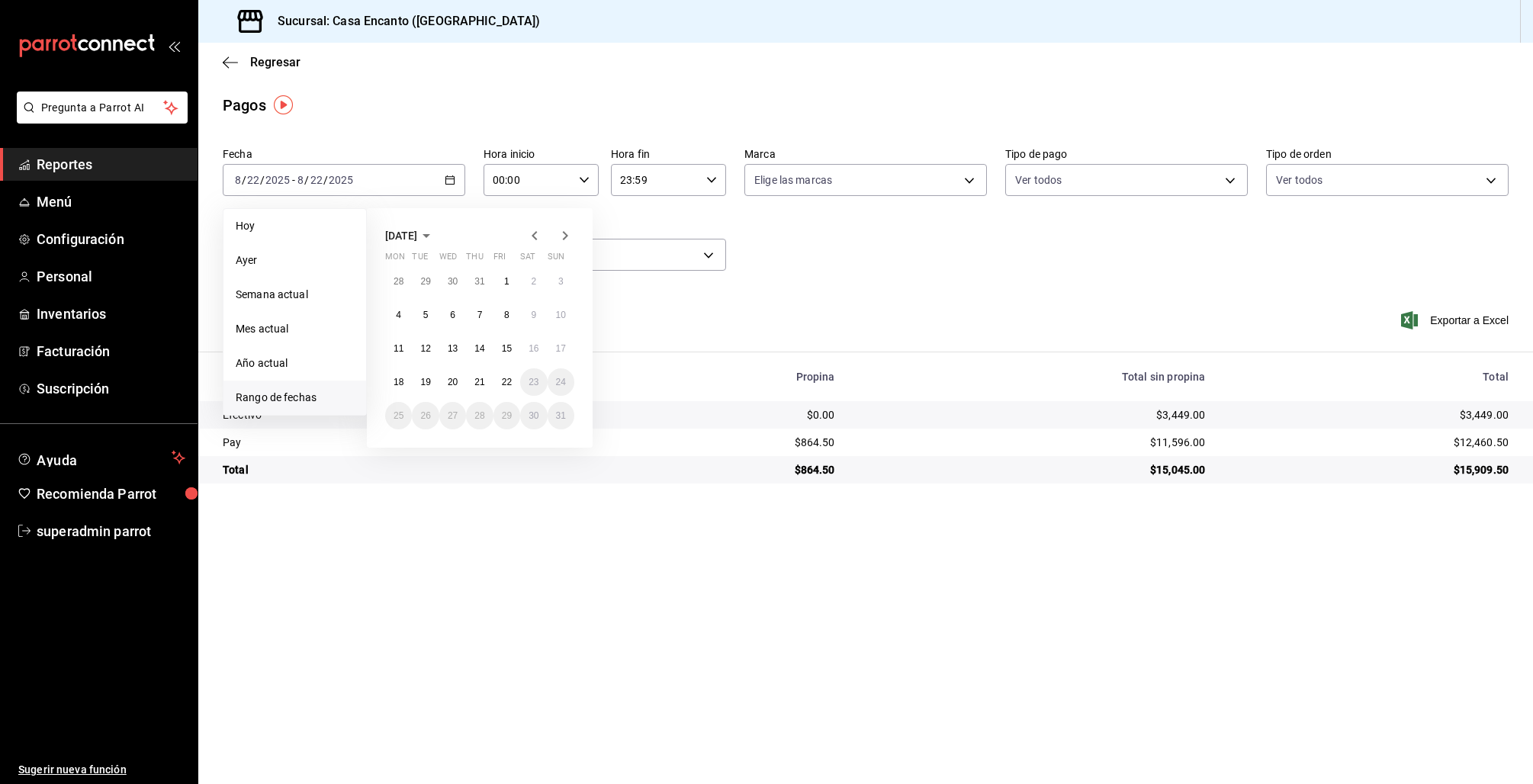
click at [545, 229] on div at bounding box center [550, 235] width 49 height 18
click at [542, 231] on icon "button" at bounding box center [534, 235] width 18 height 18
click at [485, 279] on button "1" at bounding box center [479, 281] width 26 height 27
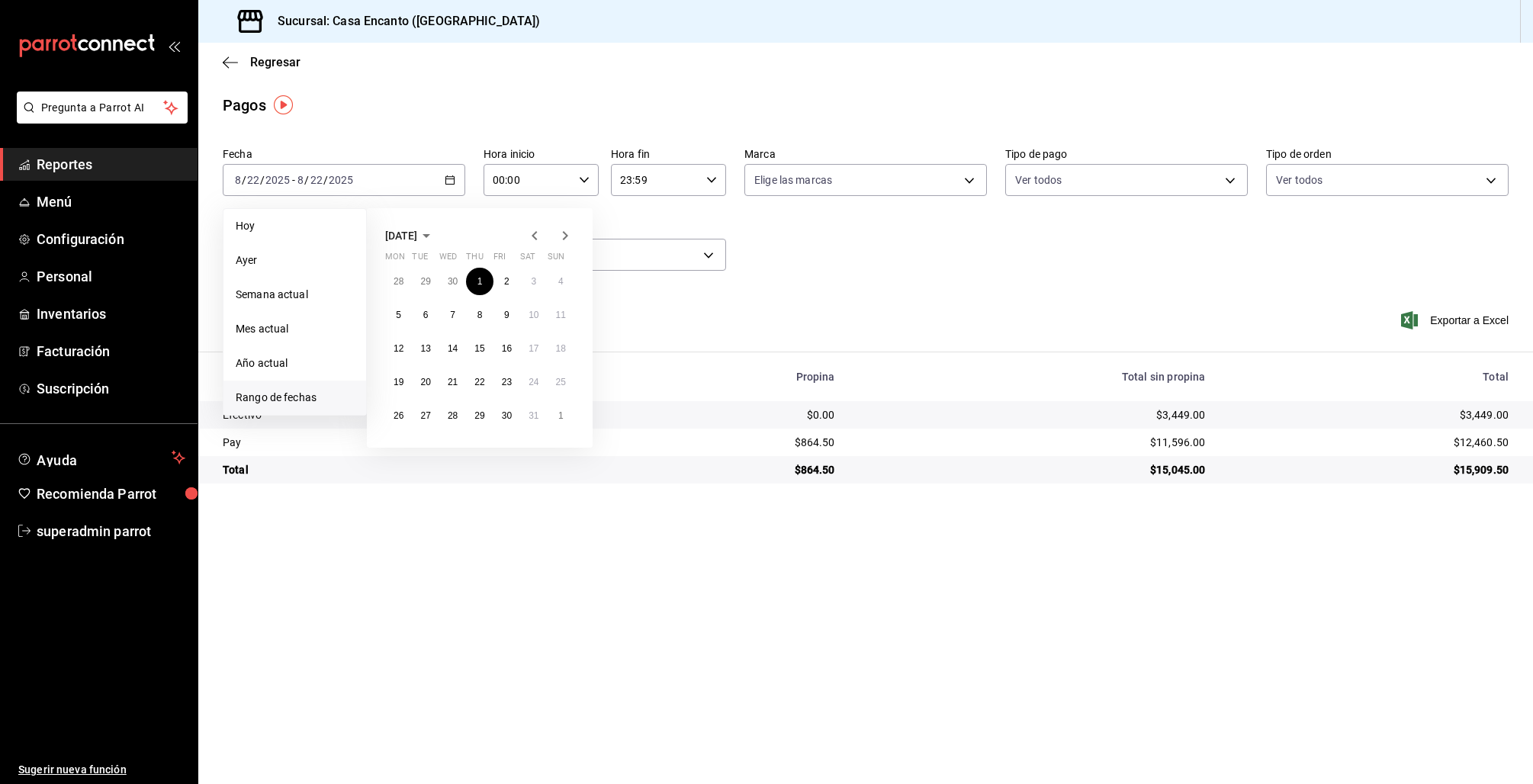
click at [565, 236] on icon "button" at bounding box center [565, 235] width 18 height 18
click at [565, 236] on icon "button" at bounding box center [565, 235] width 5 height 9
click at [487, 412] on button "31" at bounding box center [479, 415] width 26 height 27
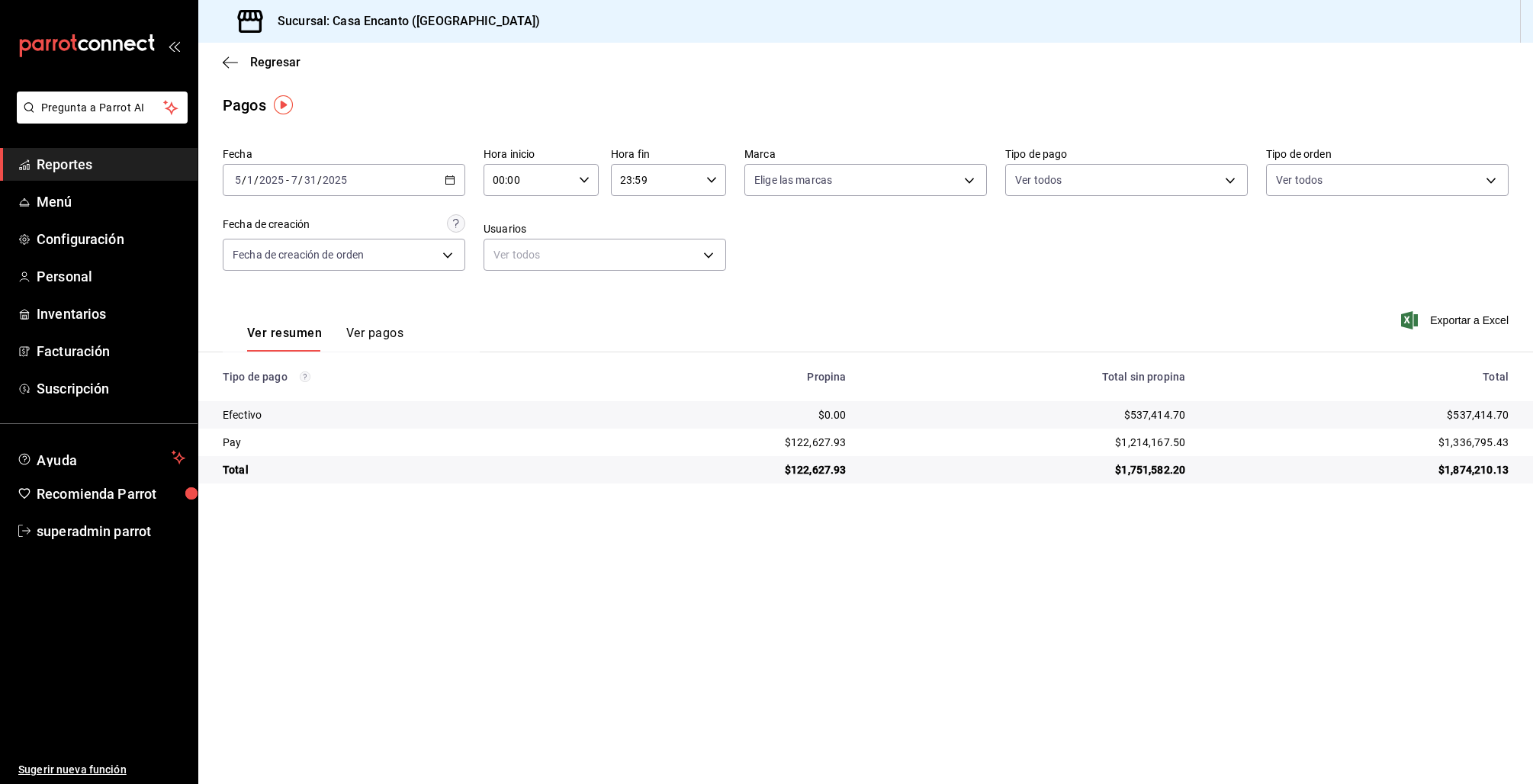
click at [100, 529] on span "superadmin parrot" at bounding box center [111, 530] width 148 height 20
click at [102, 529] on html "Pregunta a Parrot AI Reportes Menú Configuración Personal Inventarios Facturaci…" at bounding box center [766, 392] width 1533 height 784
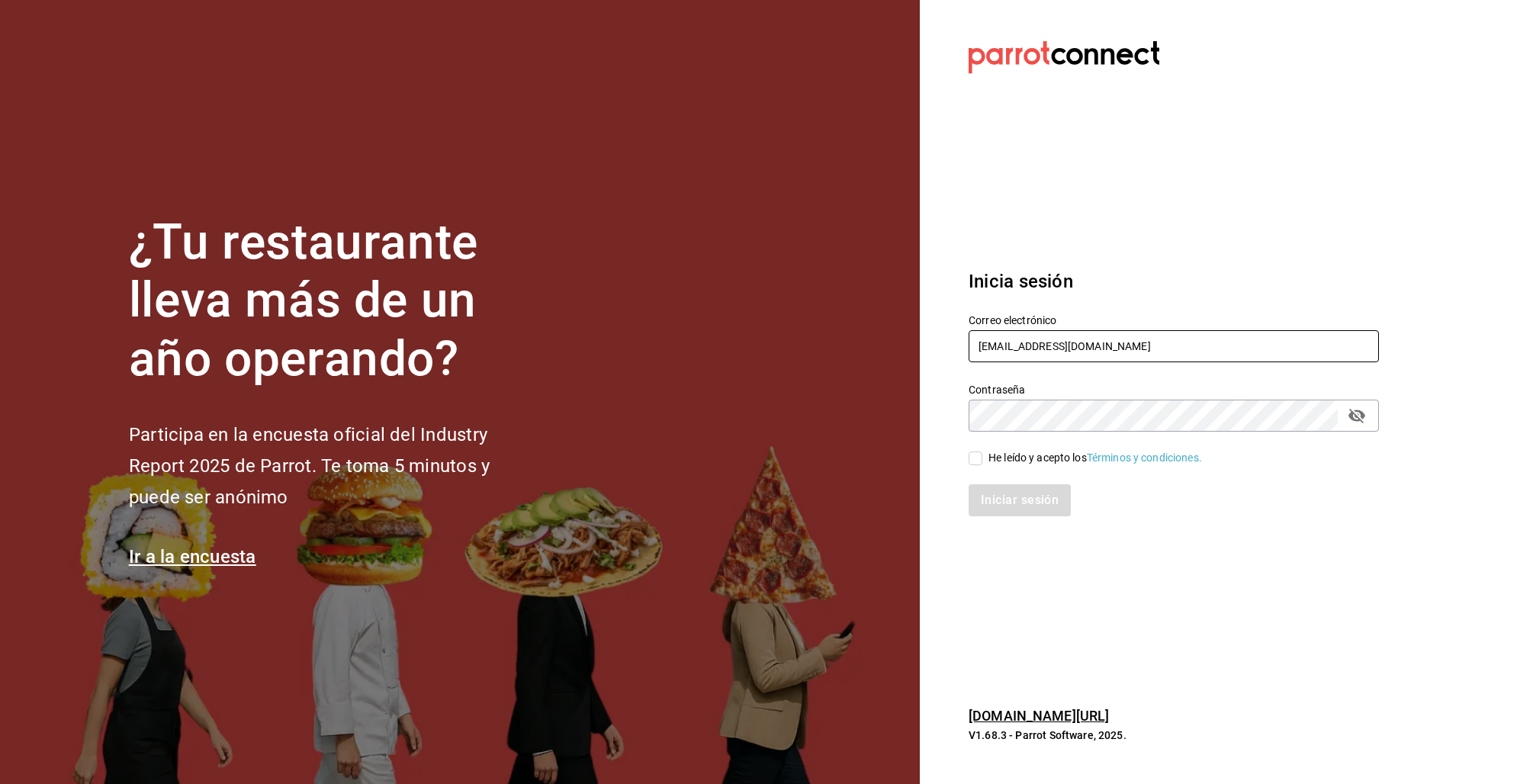
click at [1049, 351] on input "casaencanto@cuernavaca.com" at bounding box center [1173, 346] width 410 height 32
click at [1048, 351] on input "casaencanto@cuernavaca.com" at bounding box center [1173, 346] width 410 height 32
click at [1047, 349] on input "casaencanto@cuernavaca.com" at bounding box center [1173, 346] width 410 height 32
click at [1044, 344] on input "casaencanto@cuernavaca.com" at bounding box center [1173, 346] width 410 height 32
click at [1041, 352] on input "casaencanto@cuernavaca.com" at bounding box center [1173, 346] width 410 height 32
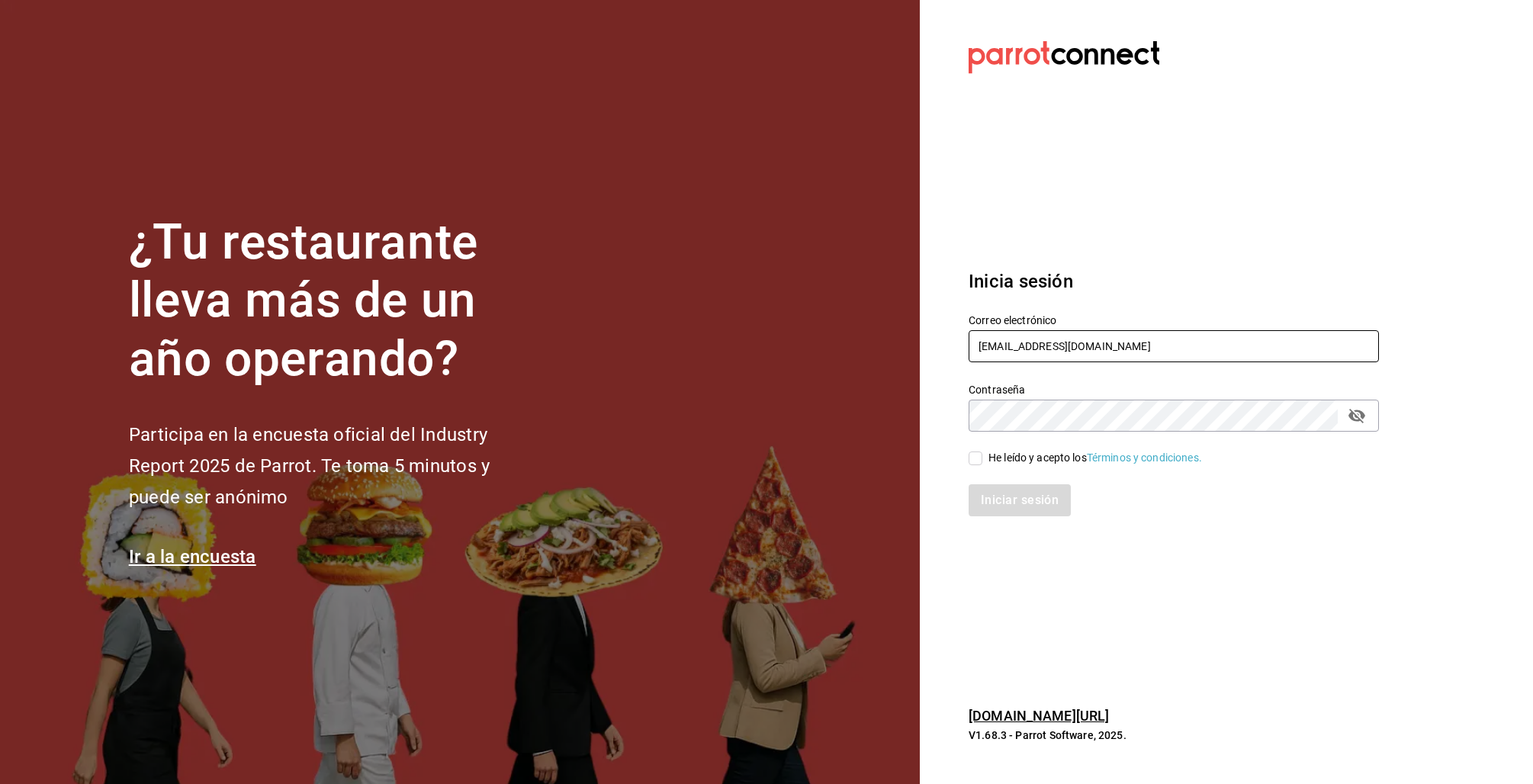
click at [1041, 351] on input "casaencanto@cuernavaca.com" at bounding box center [1173, 346] width 410 height 32
type input "losgallazos@taqueria.com"
click at [948, 454] on section "Datos incorrectos. Verifica que tu Correo o Contraseña estén bien escritos. Ini…" at bounding box center [1167, 392] width 496 height 784
drag, startPoint x: 988, startPoint y: 453, endPoint x: 994, endPoint y: 493, distance: 40.4
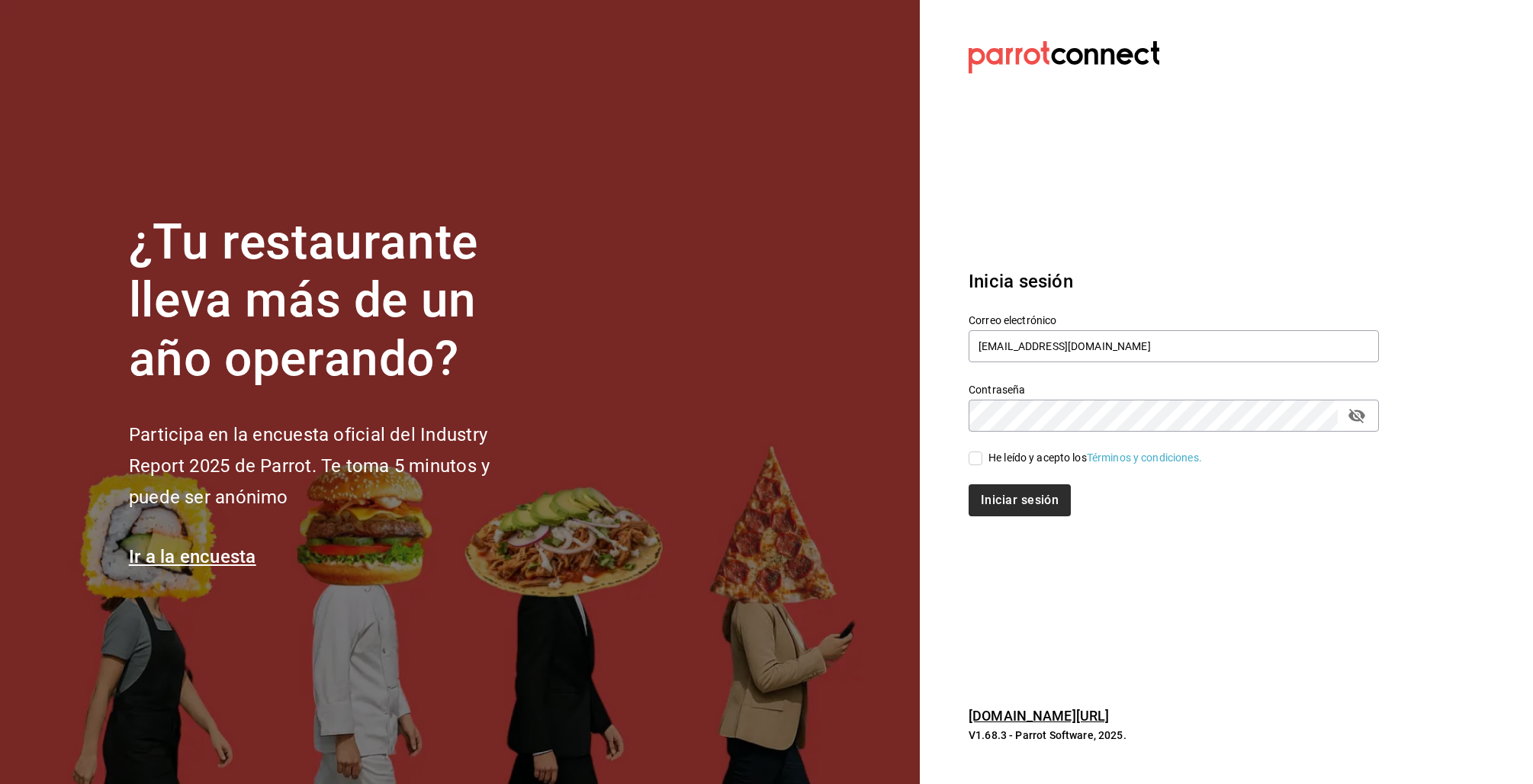
click at [989, 453] on div "He leído y acepto los Términos y condiciones." at bounding box center [1095, 457] width 213 height 16
click at [982, 453] on input "He leído y acepto los Términos y condiciones." at bounding box center [975, 458] width 14 height 14
checkbox input "true"
click at [997, 519] on div "Inicia sesión Correo electrónico losgallazos@taqueria.com Contraseña Contraseña…" at bounding box center [1173, 392] width 410 height 286
click at [999, 509] on button "Iniciar sesión" at bounding box center [1020, 500] width 104 height 32
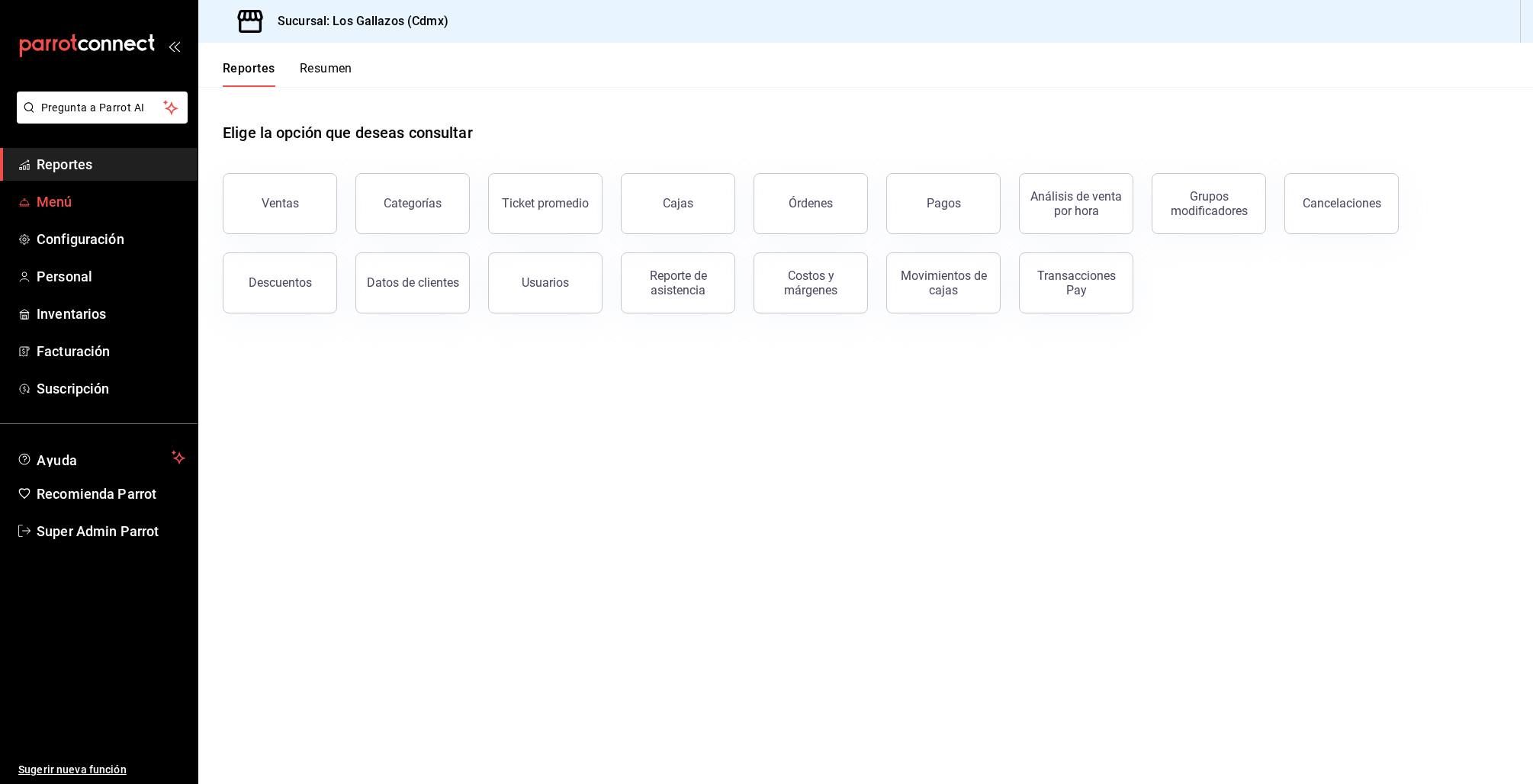
click at [79, 216] on link "Menú" at bounding box center [98, 201] width 198 height 32
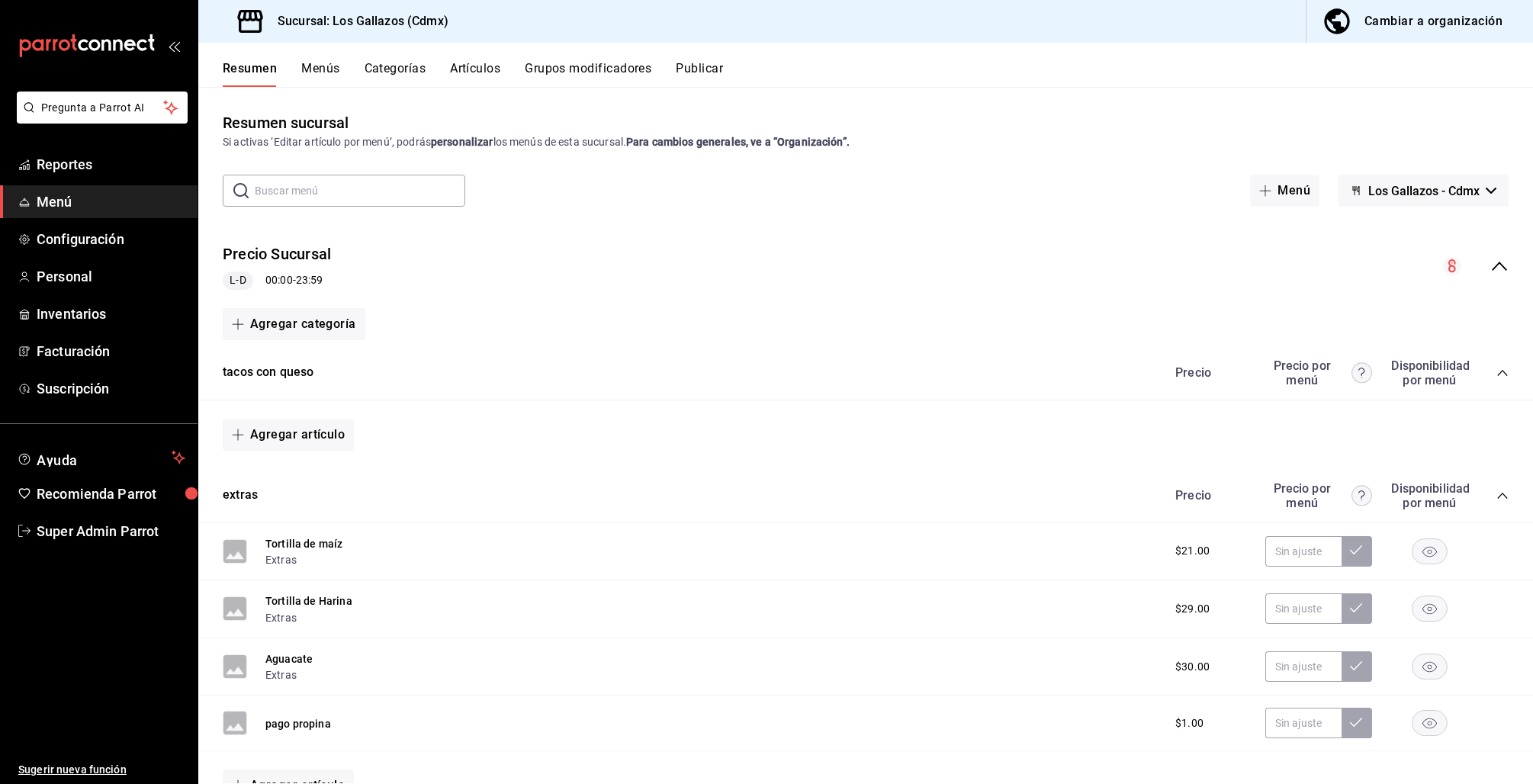
click at [1490, 262] on icon "collapse-menu-row" at bounding box center [1499, 266] width 18 height 18
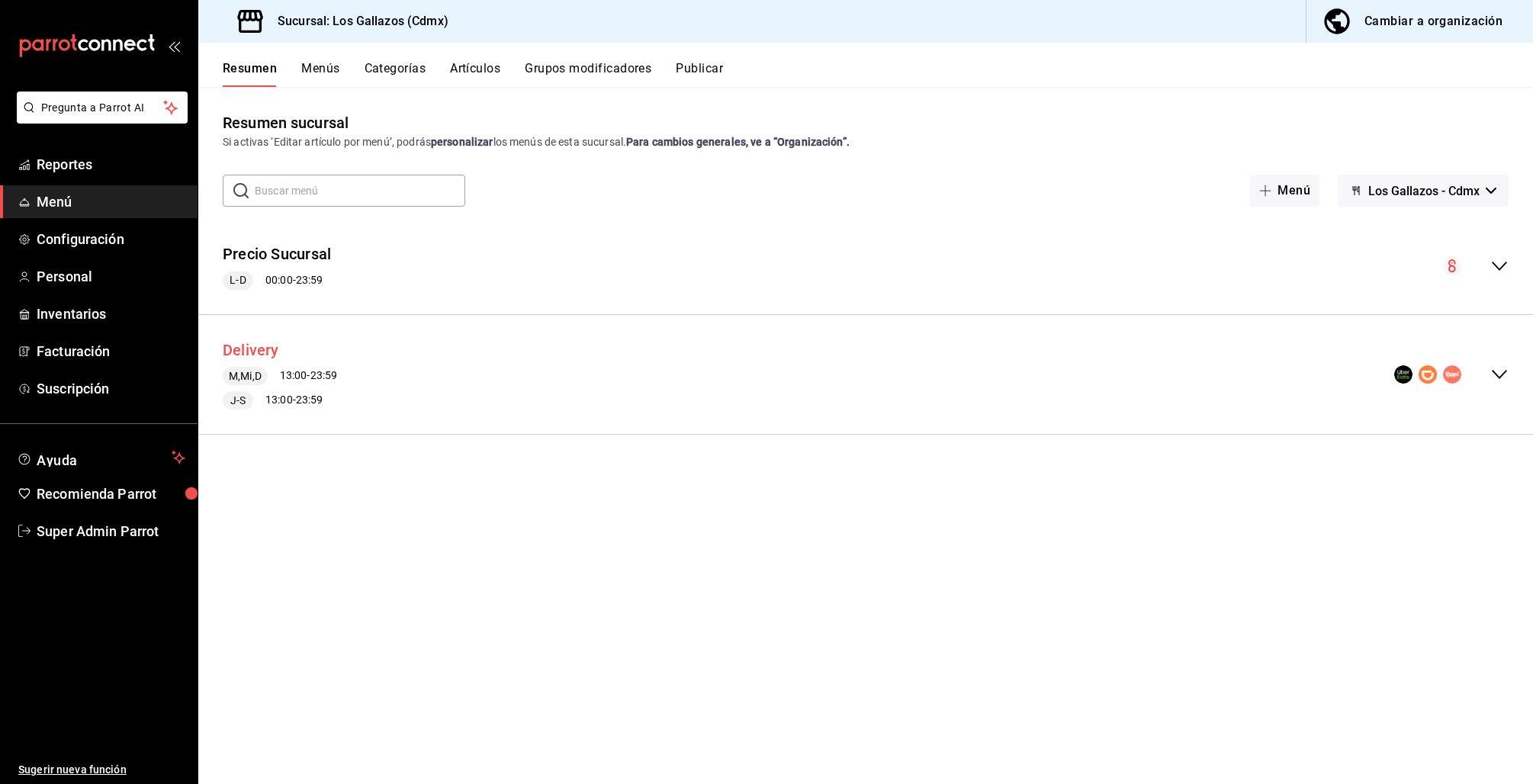
click at [258, 352] on button "Delivery" at bounding box center [251, 349] width 56 height 22
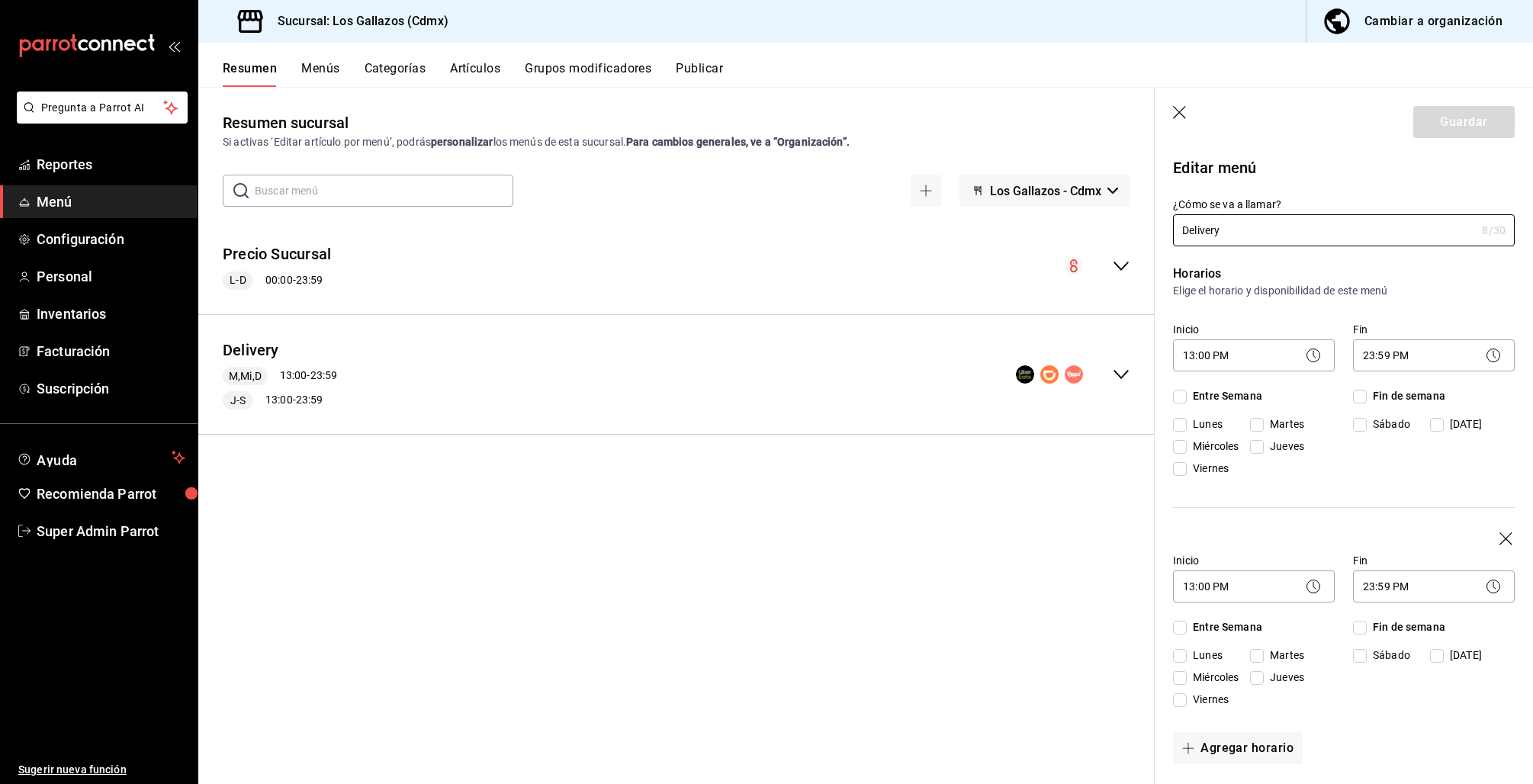
checkbox input "true"
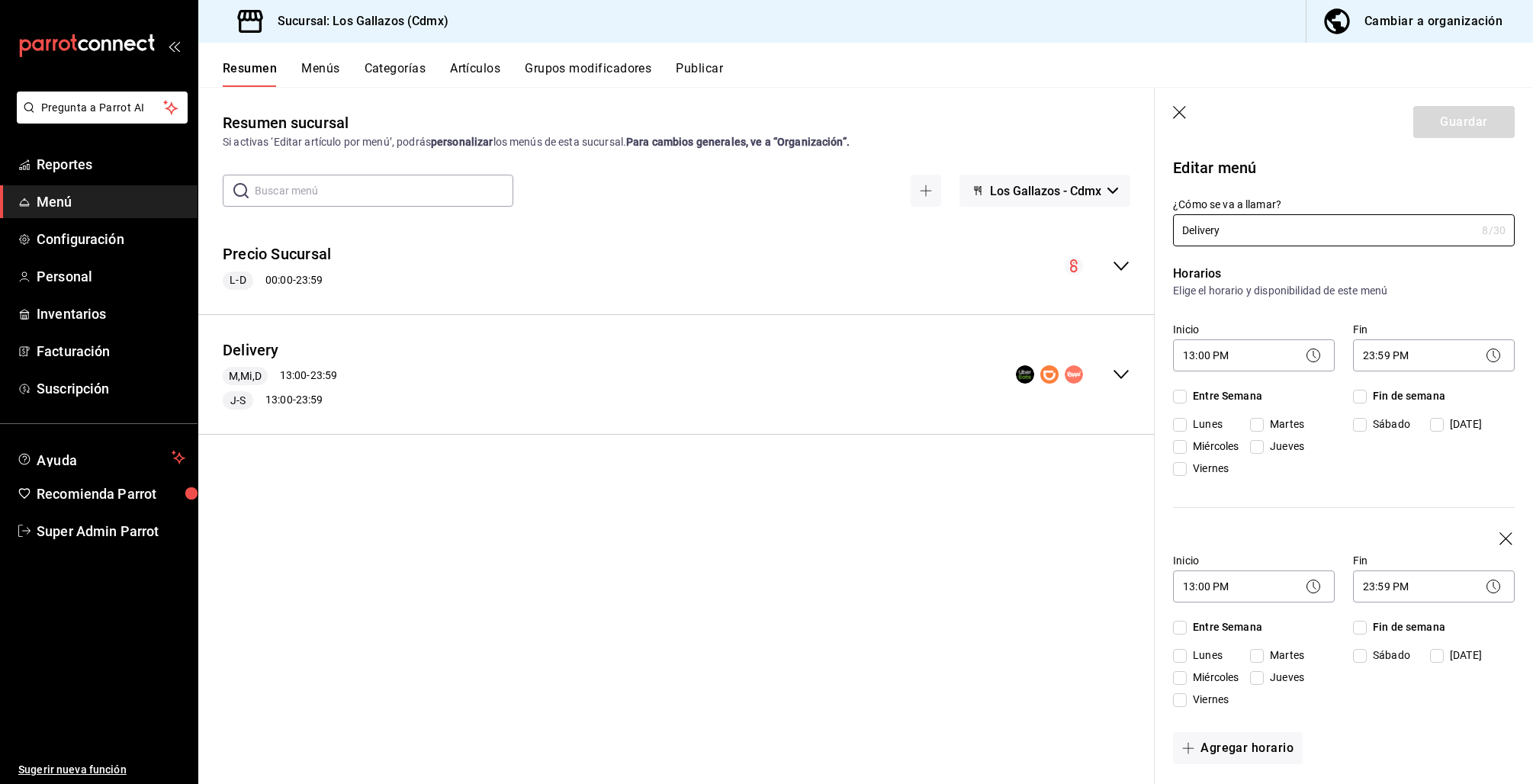
checkbox input "true"
click at [1396, 353] on body "Pregunta a Parrot AI Reportes Menú Configuración Personal Inventarios Facturaci…" at bounding box center [766, 392] width 1533 height 784
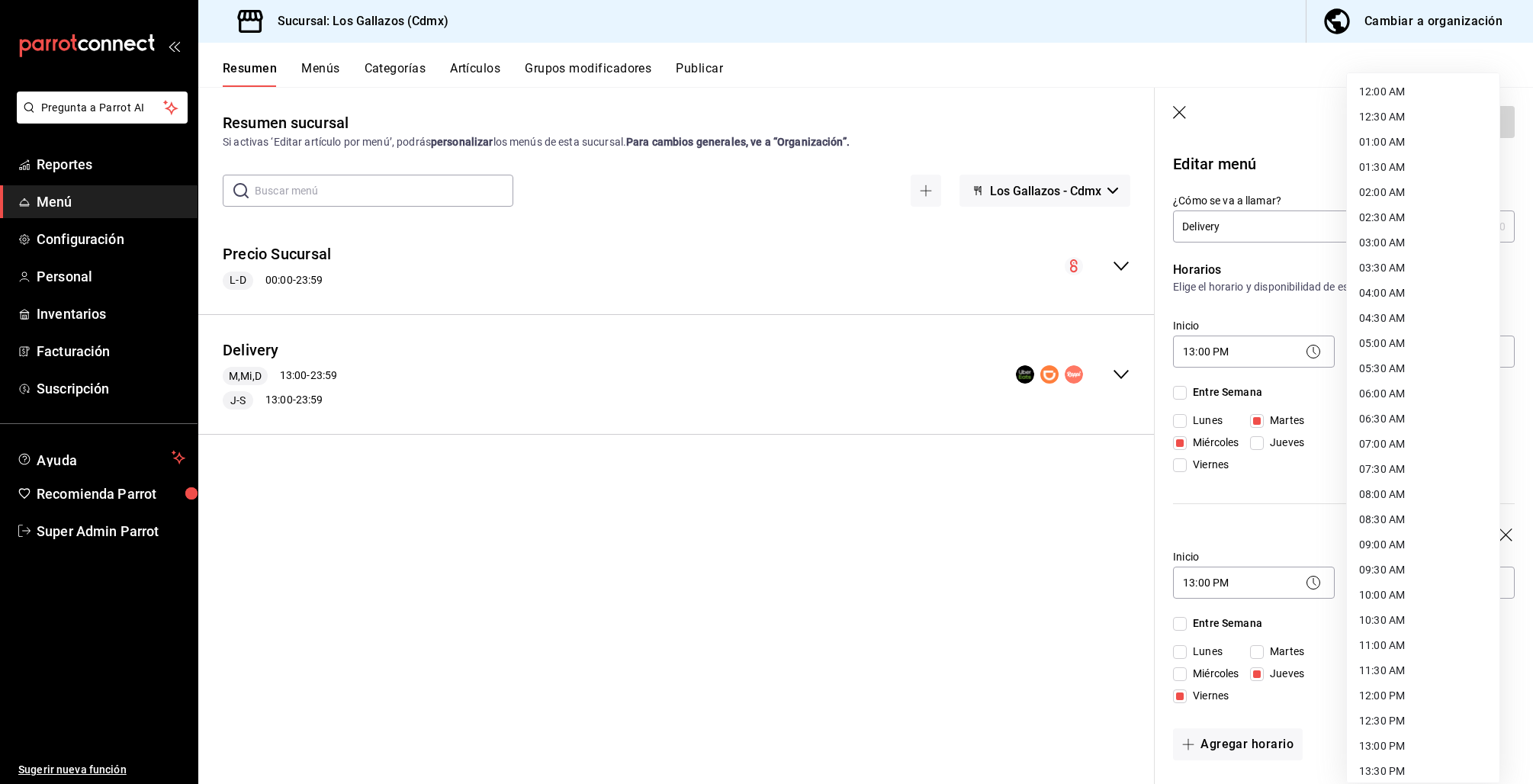
scroll to position [536, 0]
click at [1401, 712] on li "23:00 PM" at bounding box center [1423, 714] width 153 height 25
type input "23:00"
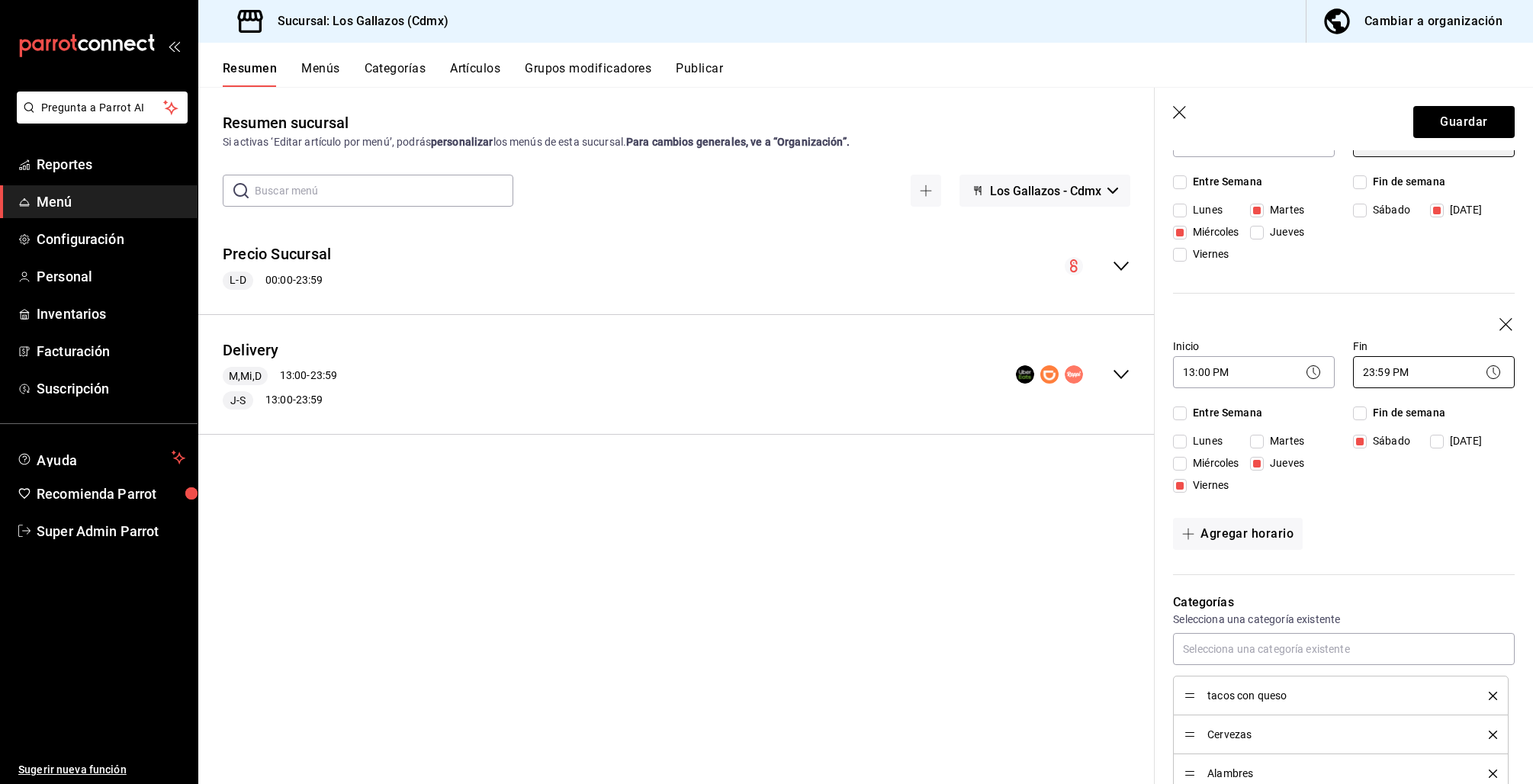
scroll to position [244, 0]
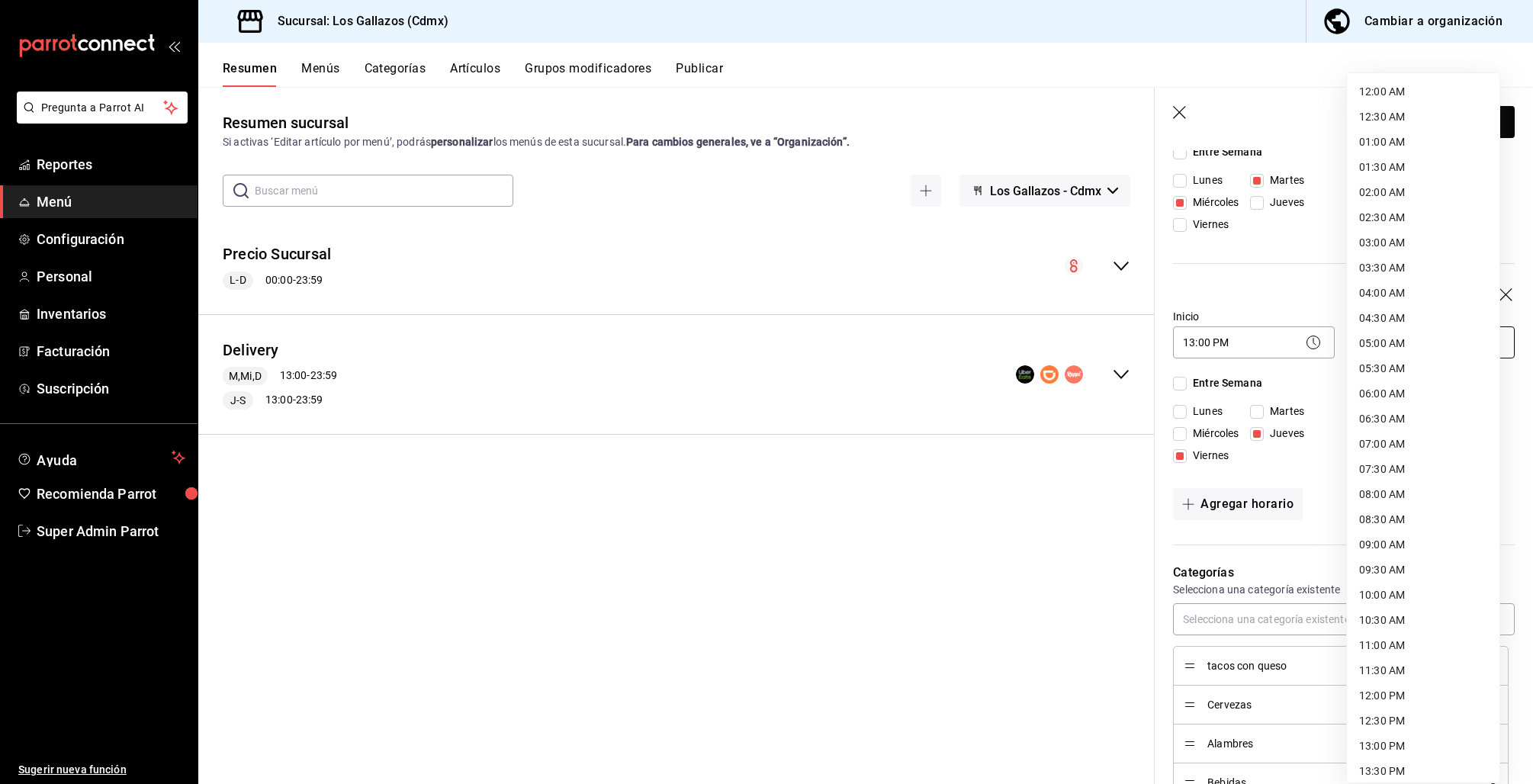
click at [1400, 345] on body "Pregunta a Parrot AI Reportes Menú Configuración Personal Inventarios Facturaci…" at bounding box center [766, 392] width 1533 height 784
click at [1399, 765] on li "23:59 PM" at bounding box center [1423, 764] width 153 height 25
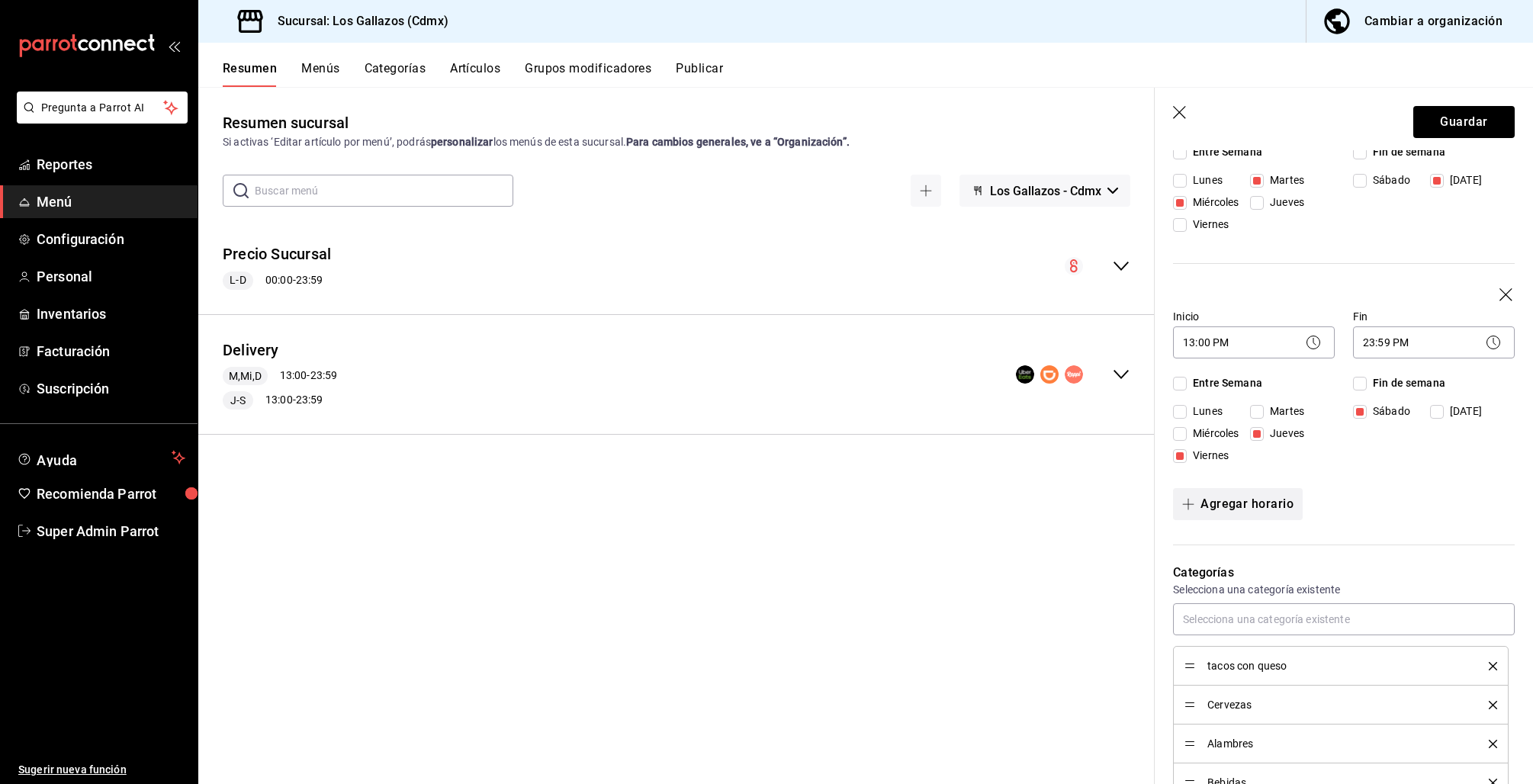
click at [1231, 510] on button "Agregar horario" at bounding box center [1238, 504] width 130 height 32
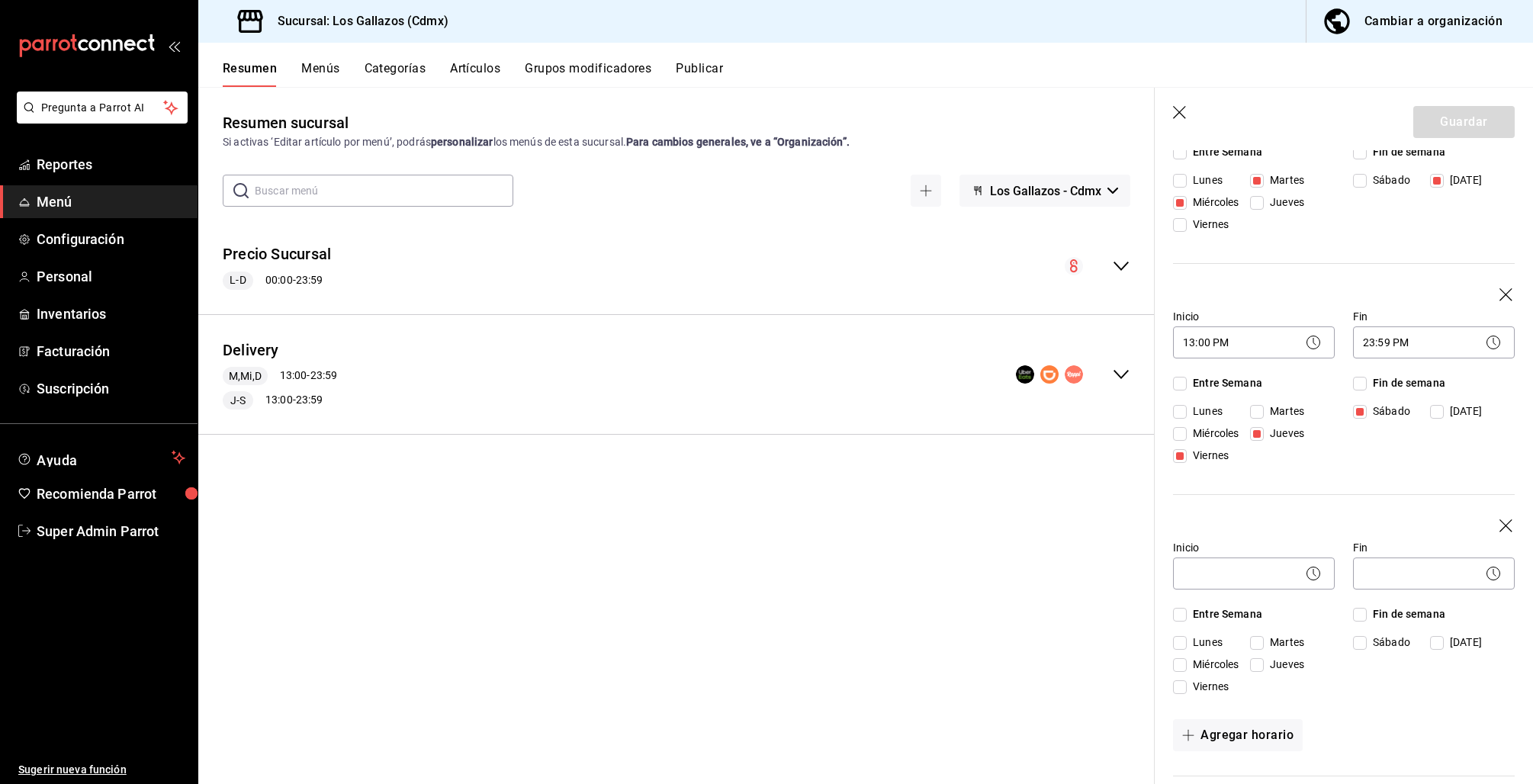
click at [1434, 643] on input "Domingo" at bounding box center [1436, 643] width 14 height 14
checkbox input "true"
click at [1189, 233] on span "Viernes" at bounding box center [1207, 225] width 42 height 16
click at [1186, 687] on input "Viernes" at bounding box center [1180, 687] width 14 height 14
checkbox input "true"
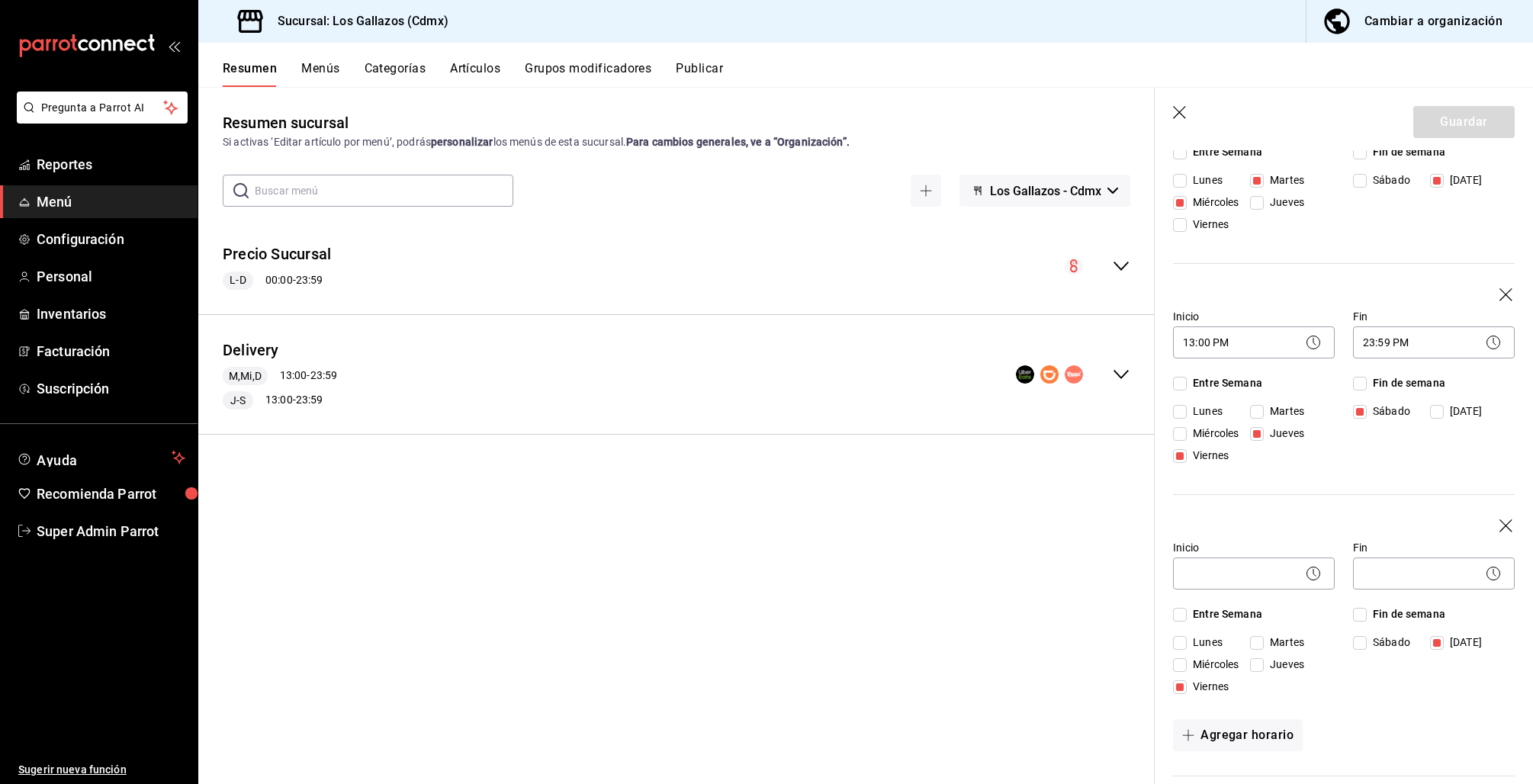
click at [1353, 643] on input "Sábado" at bounding box center [1360, 643] width 14 height 14
checkbox input "true"
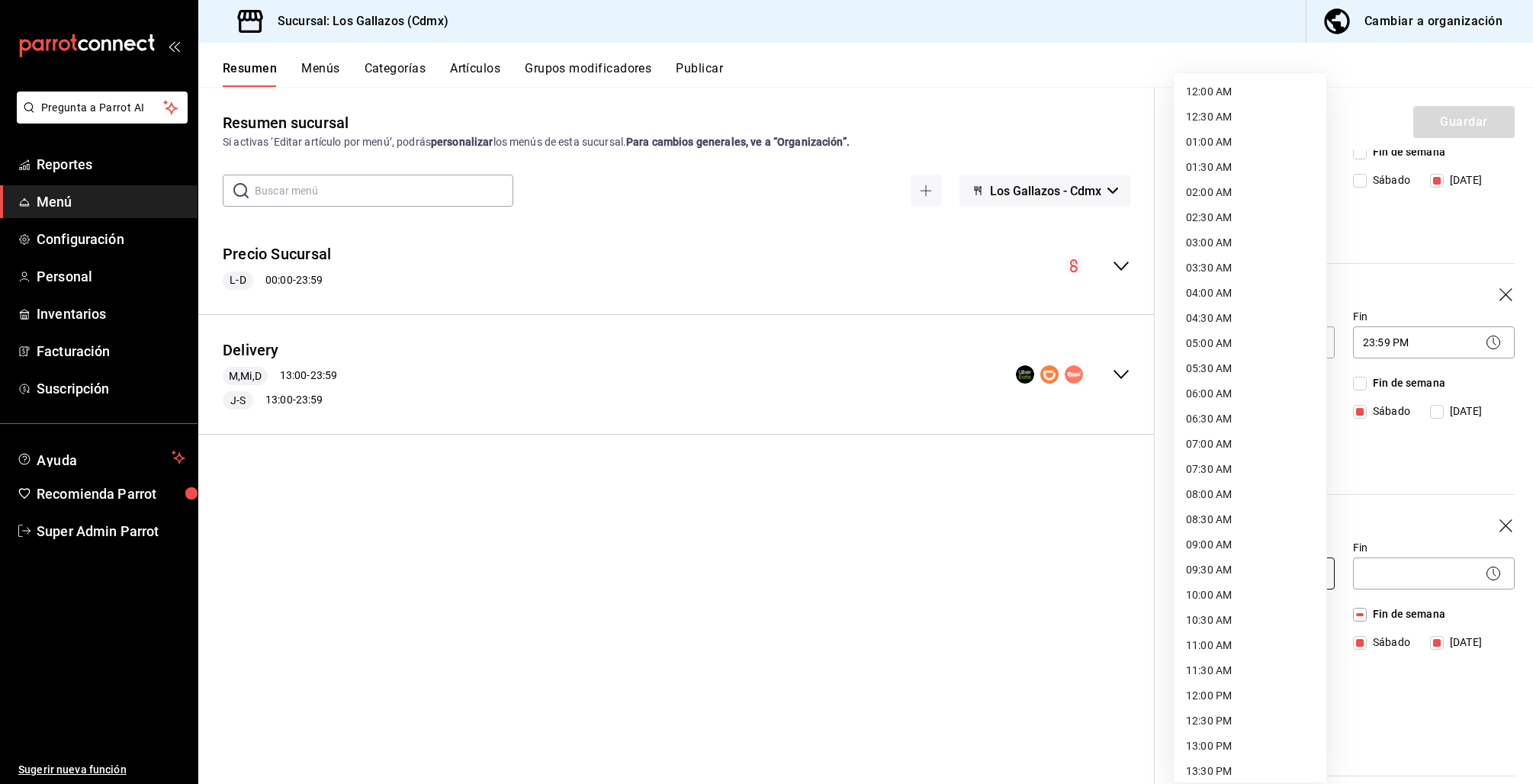
click at [1189, 586] on body "Pregunta a Parrot AI Reportes Menú Configuración Personal Inventarios Facturaci…" at bounding box center [766, 392] width 1533 height 784
click at [1218, 84] on li "12:00 AM" at bounding box center [1250, 91] width 153 height 25
type input "00:00"
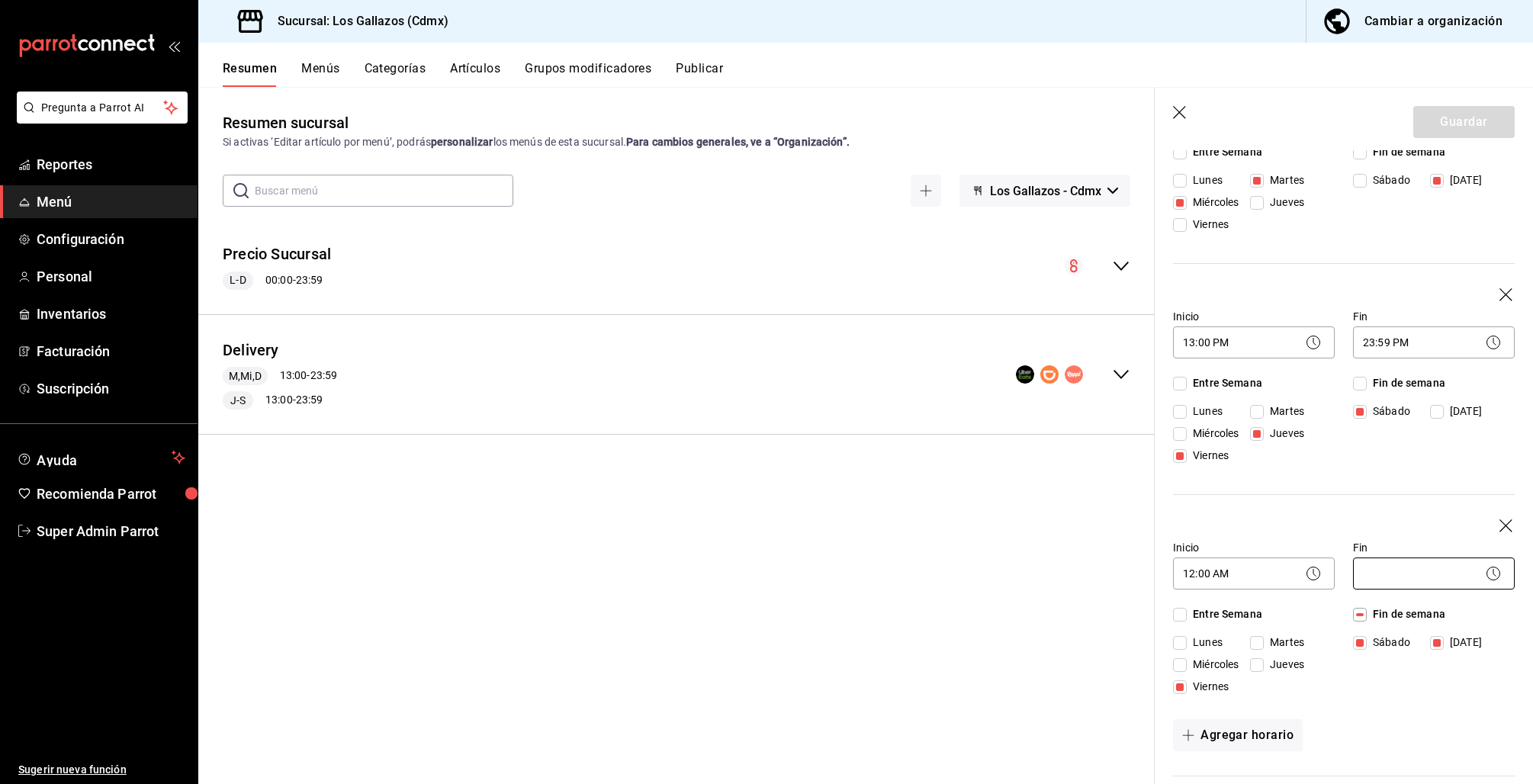
click at [1385, 572] on body "Pregunta a Parrot AI Reportes Menú Configuración Personal Inventarios Facturaci…" at bounding box center [766, 392] width 1533 height 784
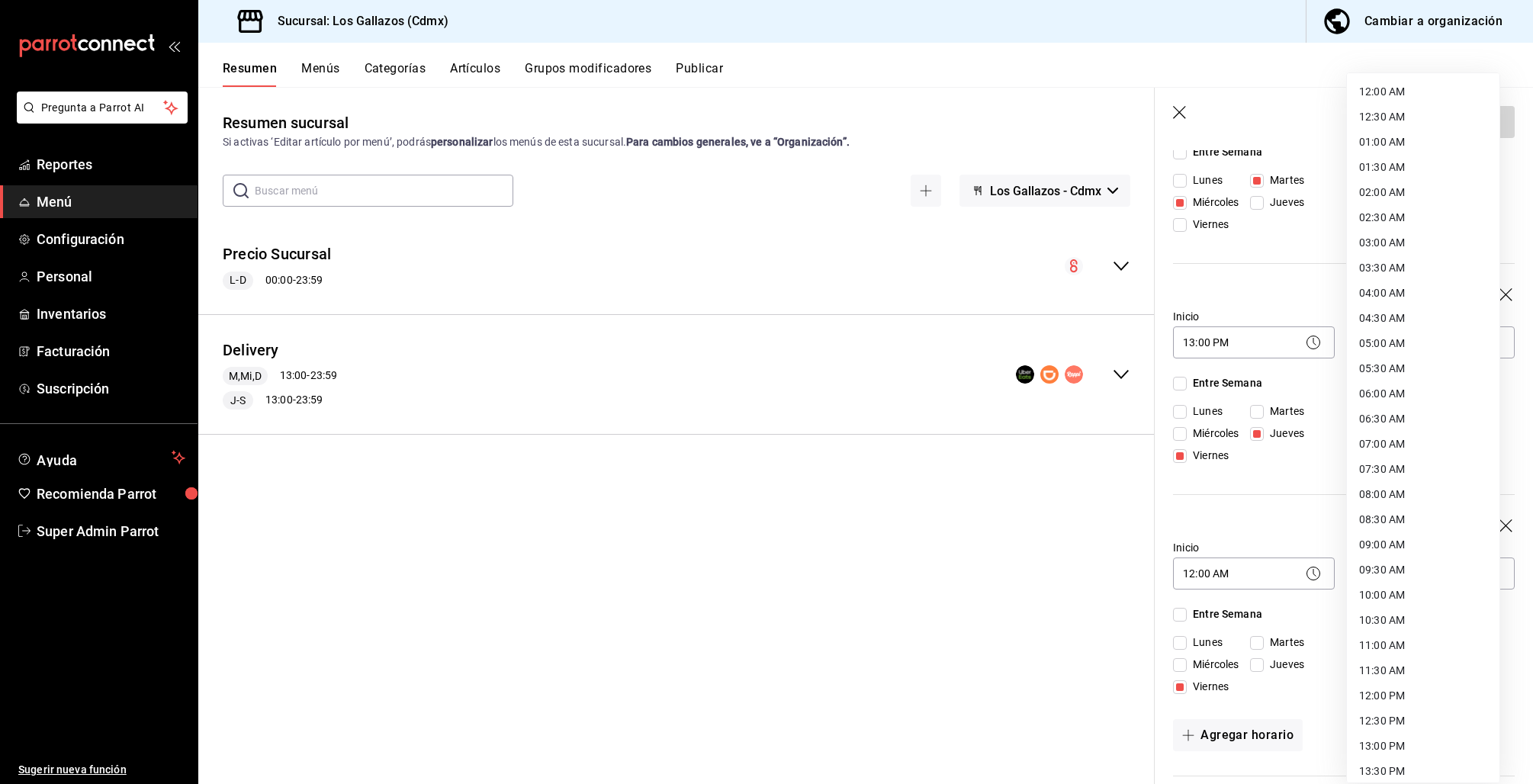
click at [1398, 196] on li "02:00 AM" at bounding box center [1423, 192] width 153 height 25
type input "02:00"
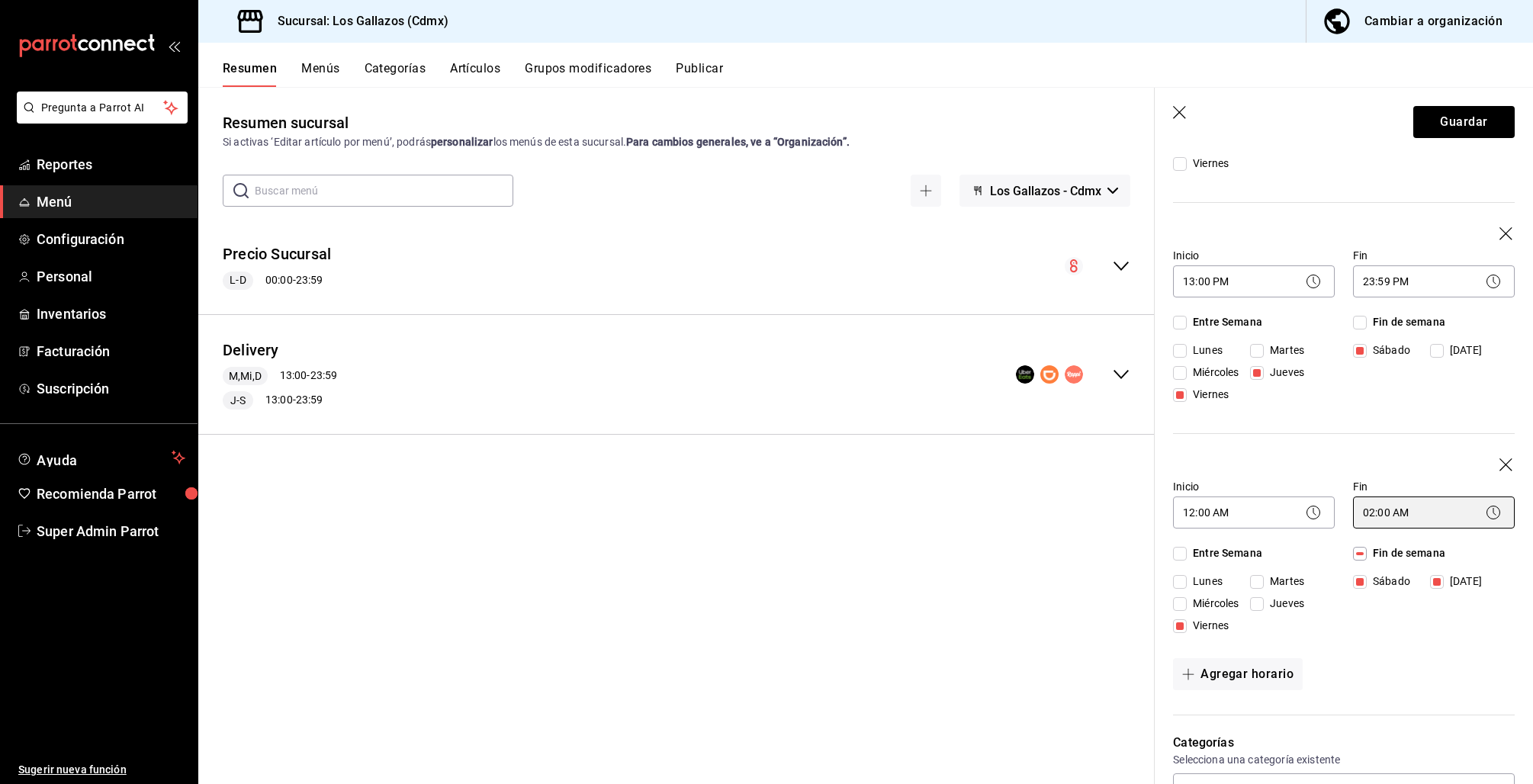
scroll to position [306, 0]
click at [1431, 115] on button "Guardar" at bounding box center [1464, 122] width 102 height 32
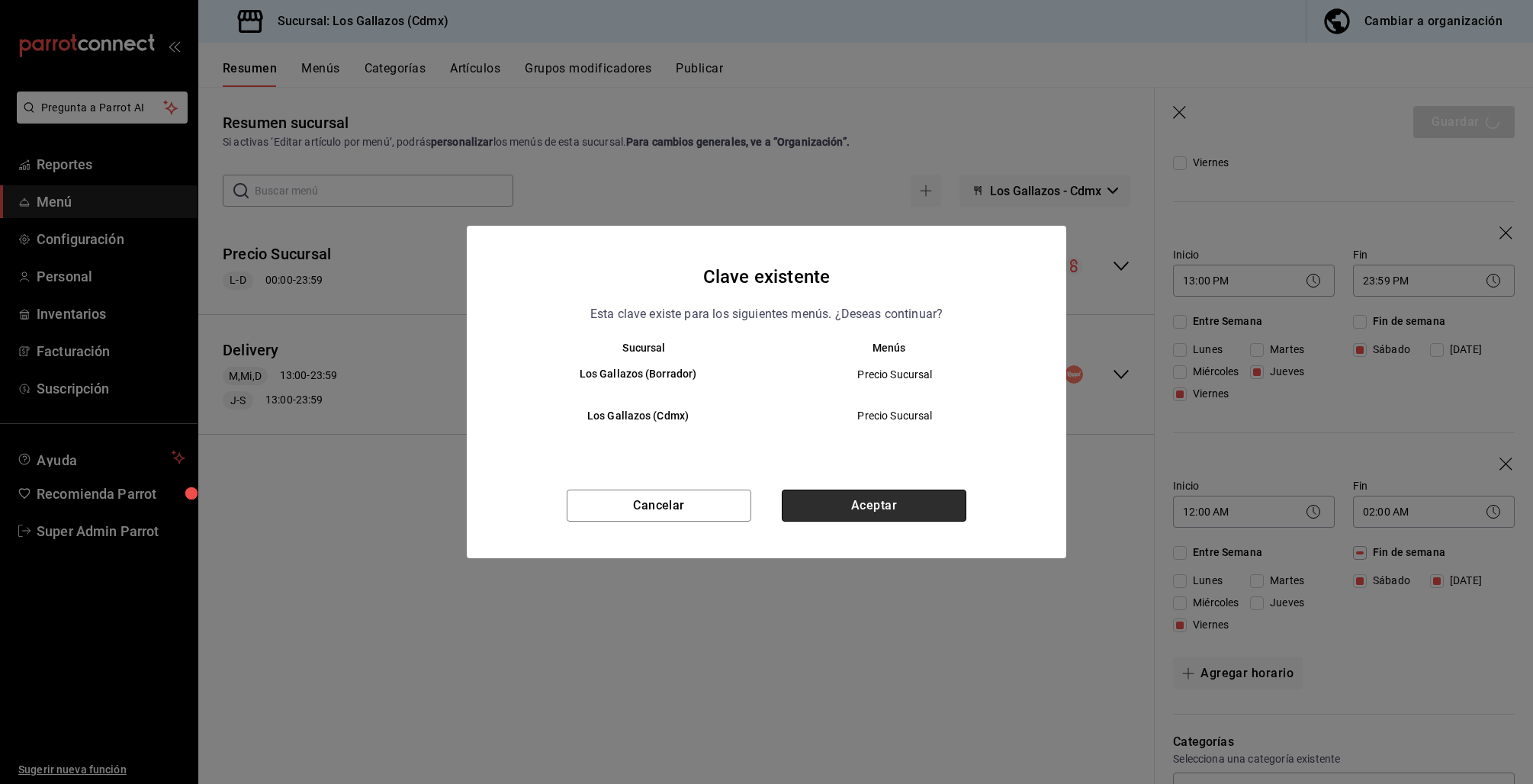
click at [961, 507] on button "Aceptar" at bounding box center [874, 506] width 184 height 32
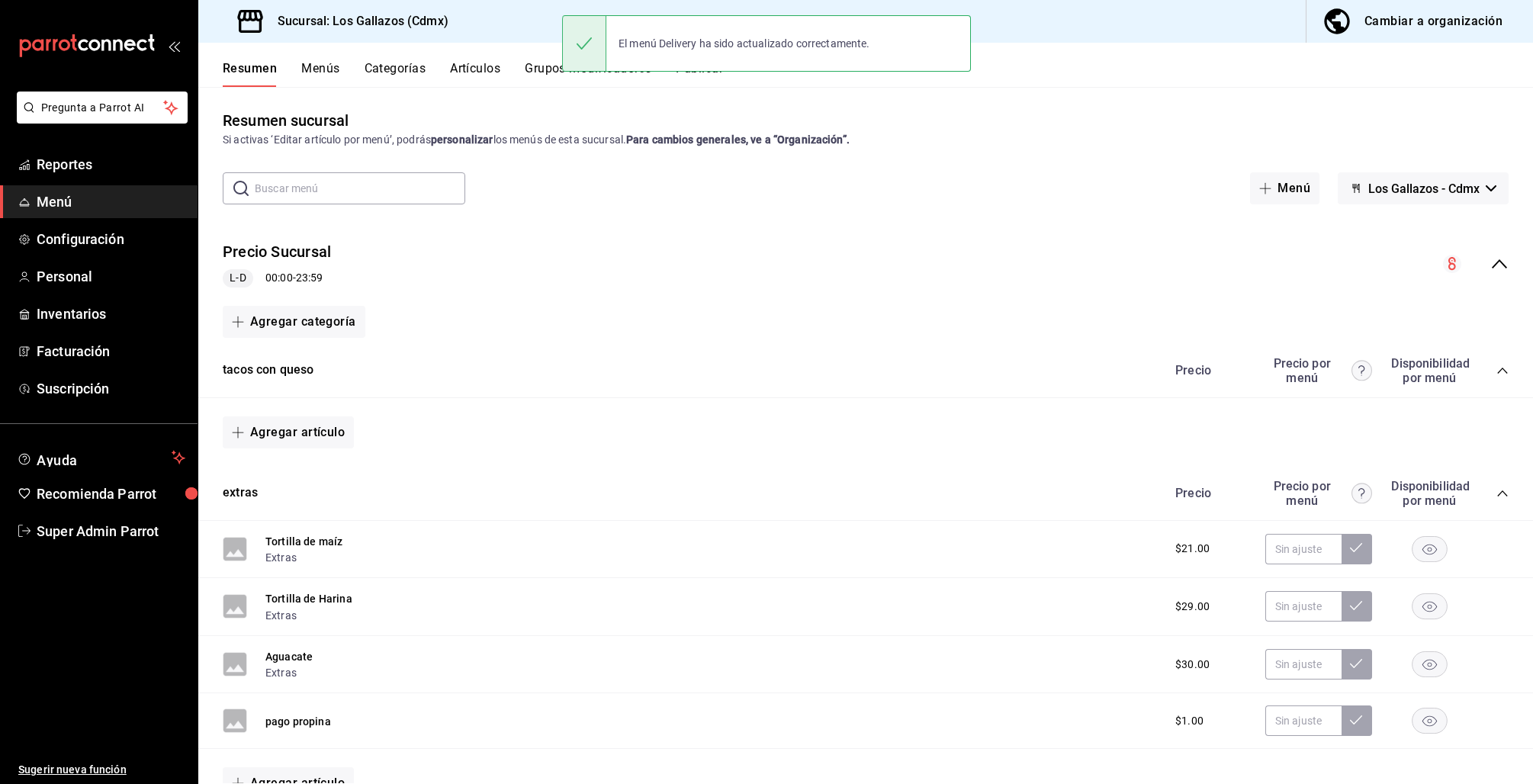
scroll to position [4, 0]
click at [1493, 264] on div "Precio Sucursal L-D 00:00 - 23:59" at bounding box center [866, 263] width 1335 height 71
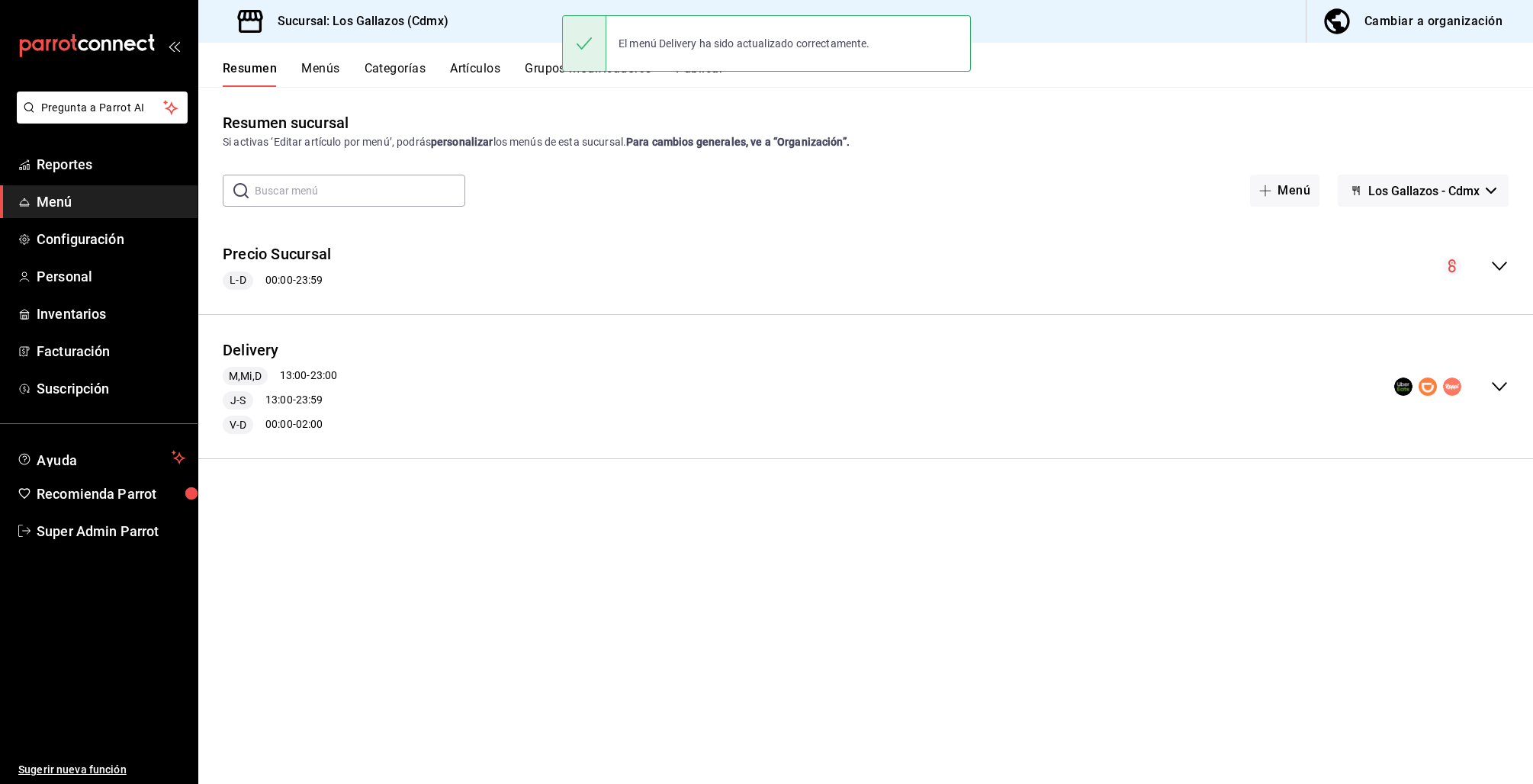
scroll to position [0, 0]
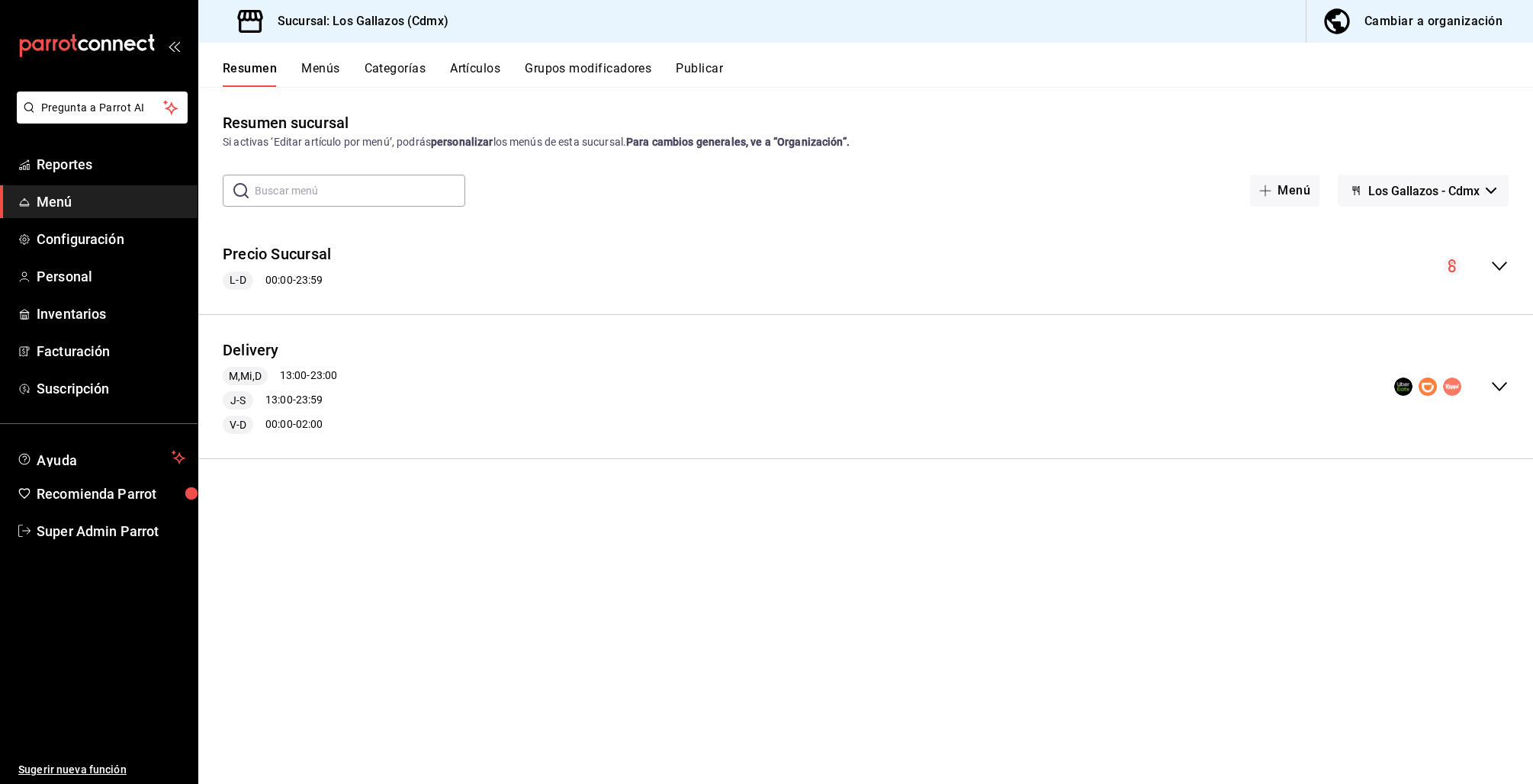
click at [100, 526] on span "Super Admin Parrot" at bounding box center [111, 530] width 148 height 20
click at [100, 526] on html "Pregunta a Parrot AI Reportes Menú Configuración Personal Inventarios Facturaci…" at bounding box center [766, 392] width 1533 height 784
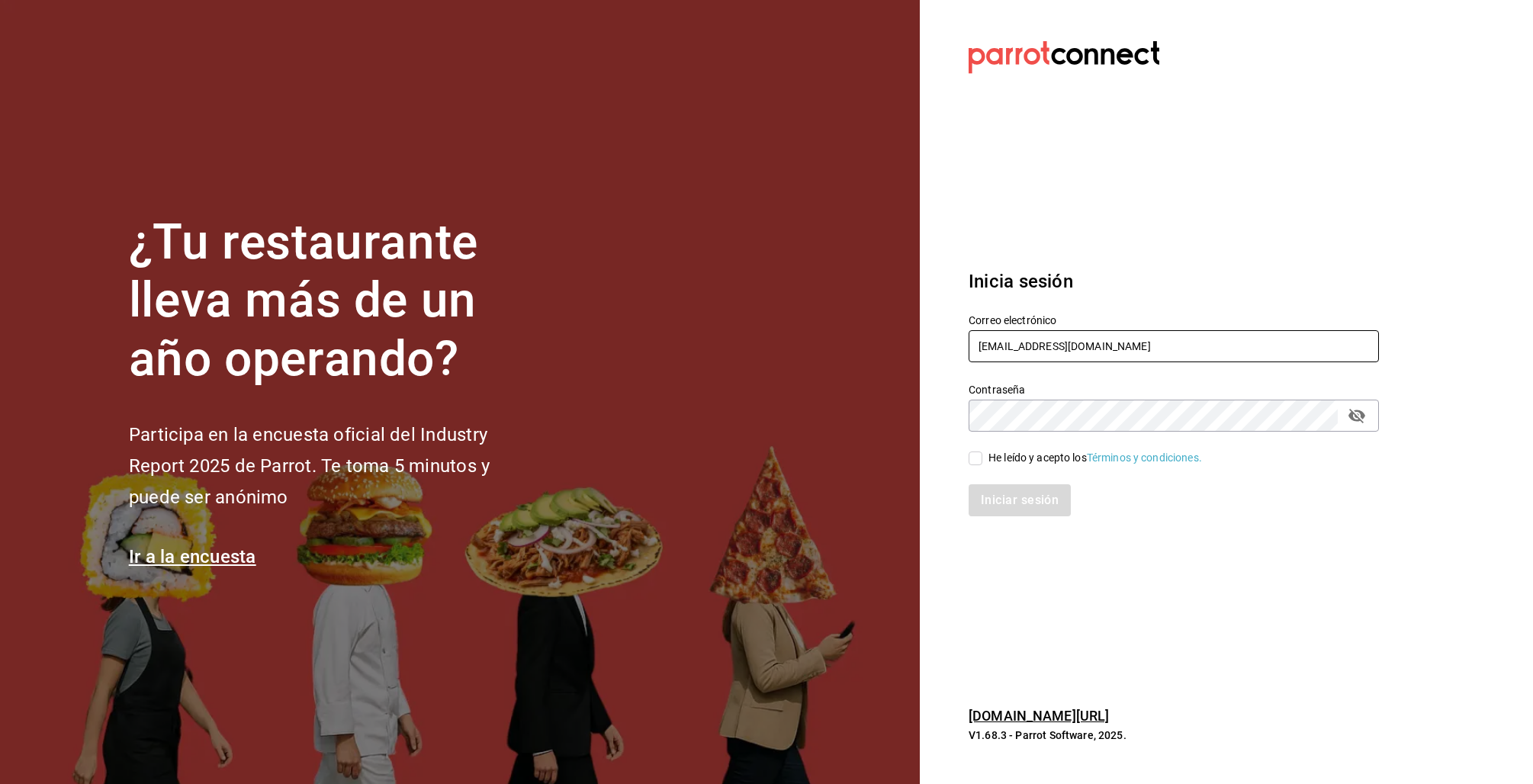
click at [998, 356] on input "losgallazos@taqueria.com" at bounding box center [1173, 346] width 410 height 32
type input "j"
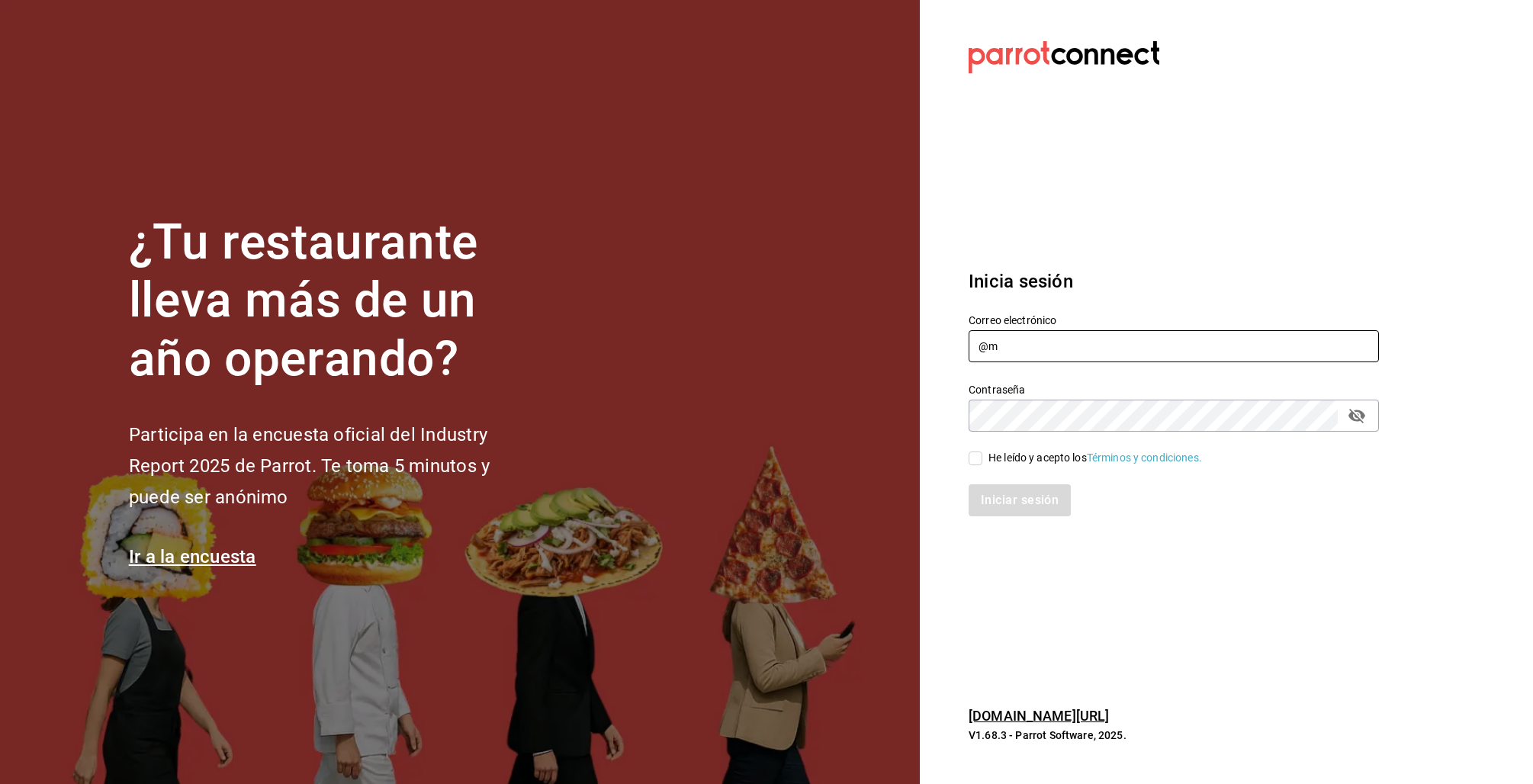
type input "@"
type input "[EMAIL_ADDRESS][DOMAIN_NAME]"
click at [998, 454] on div "He leído y acepto los Términos y condiciones." at bounding box center [1095, 457] width 213 height 16
click at [982, 454] on input "He leído y acepto los Términos y condiciones." at bounding box center [975, 458] width 14 height 14
checkbox input "true"
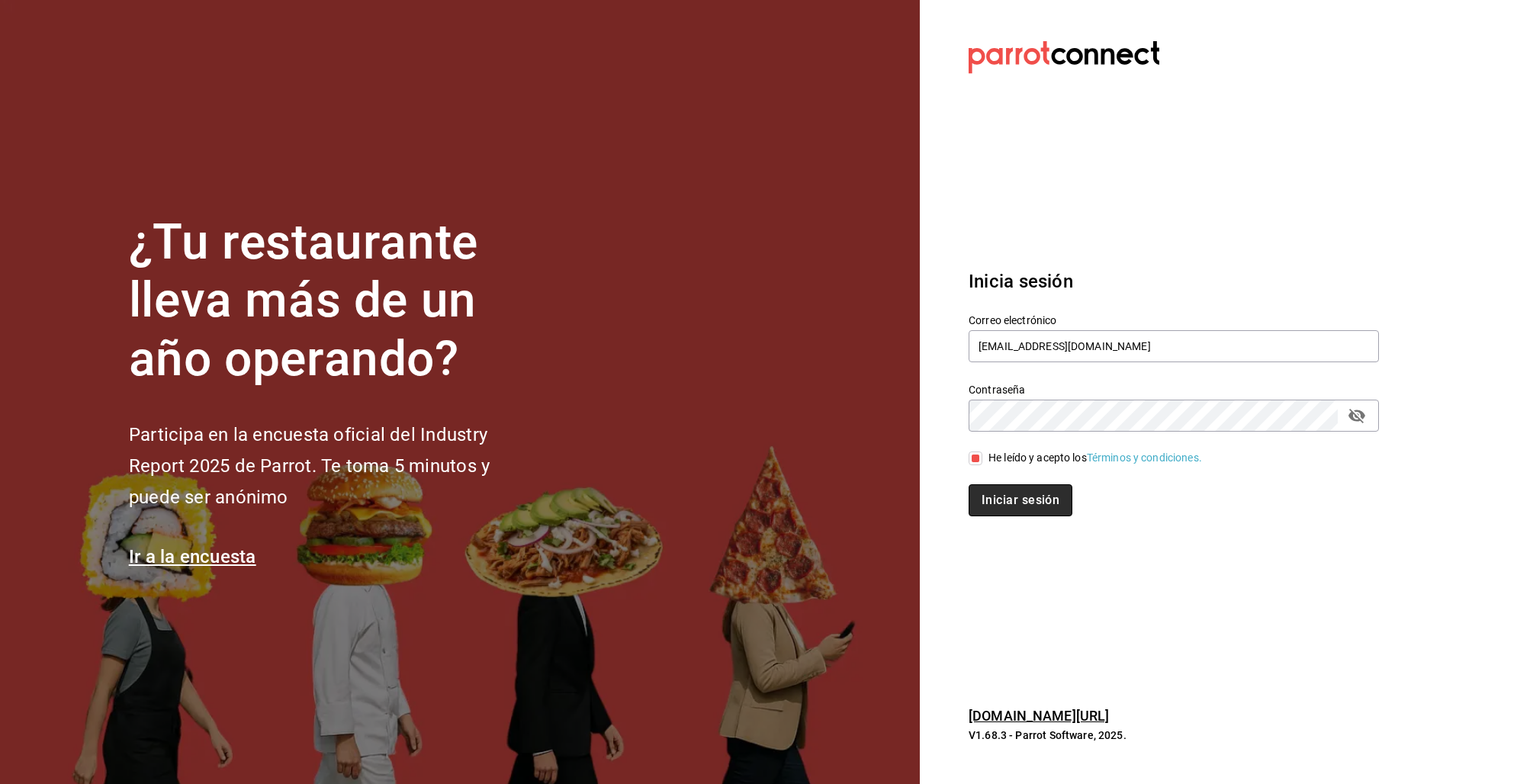
click at [1011, 507] on button "Iniciar sesión" at bounding box center [1020, 500] width 104 height 32
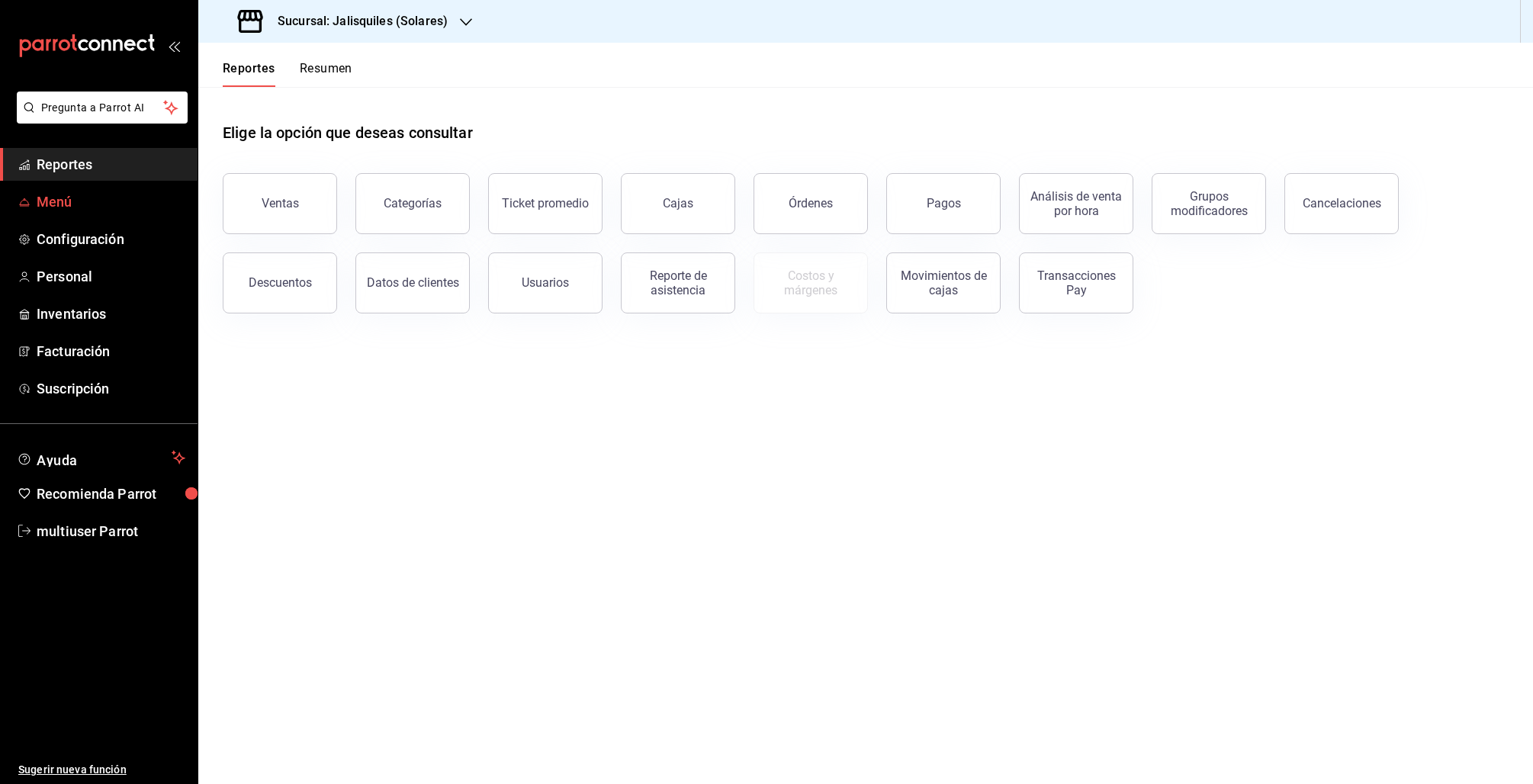
click at [76, 191] on span "Menú" at bounding box center [111, 201] width 148 height 20
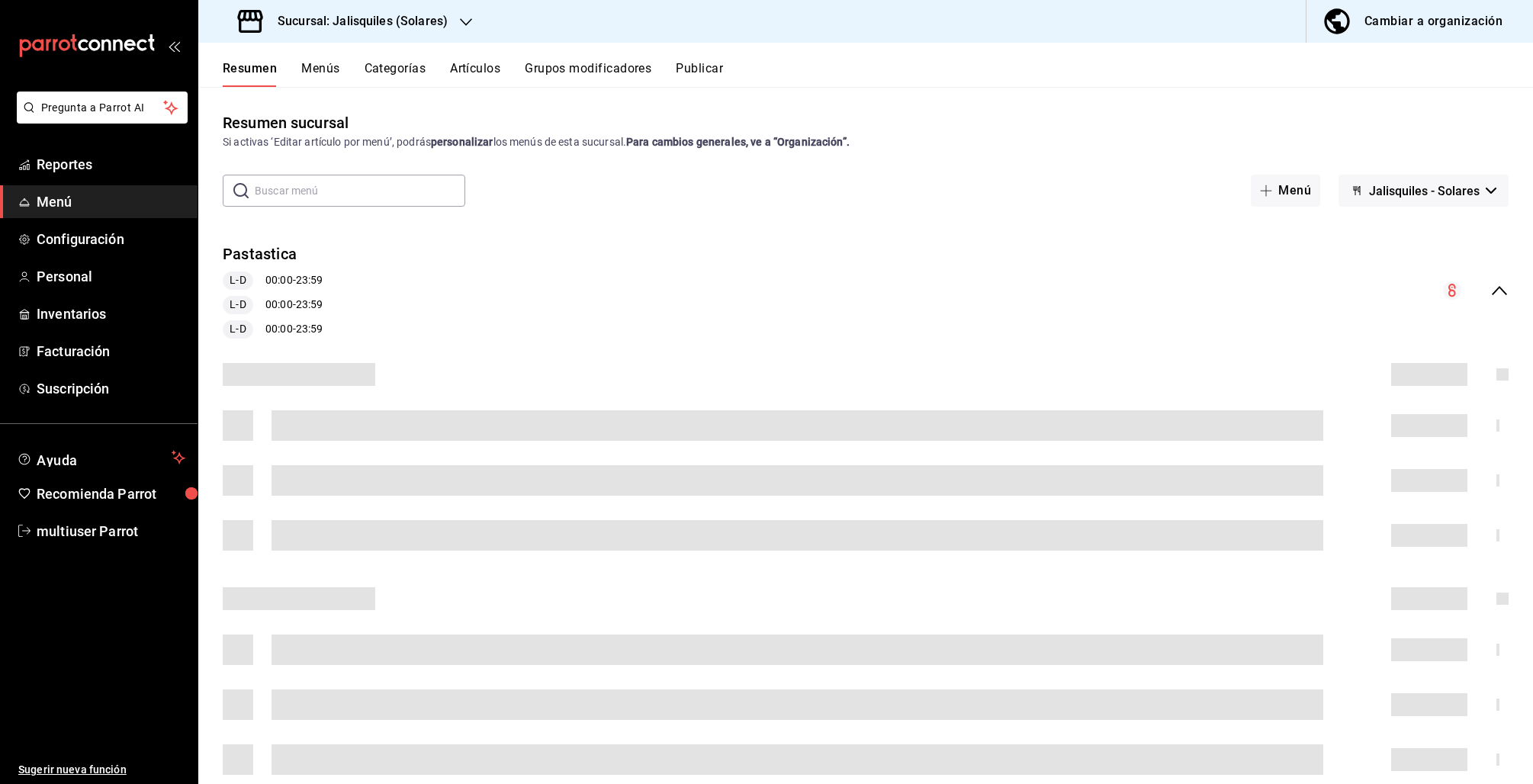
click at [1508, 189] on div "​ ​ Menú Jalisquiles - Solares" at bounding box center [866, 191] width 1335 height 32
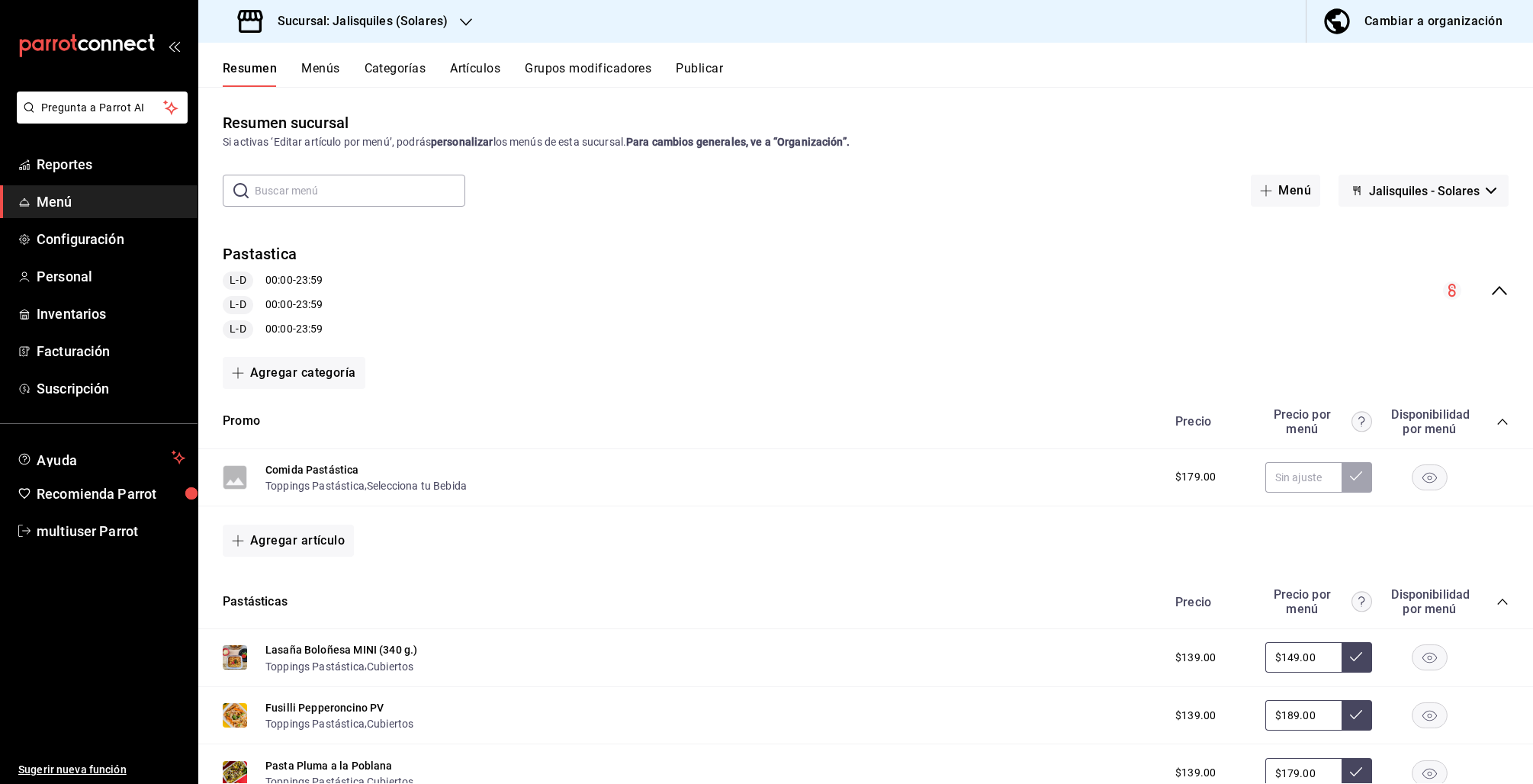
click at [1484, 190] on button "Jalisquiles - Solares" at bounding box center [1423, 191] width 170 height 32
click at [427, 27] on div at bounding box center [766, 392] width 1533 height 784
click at [345, 47] on div "Resumen Menús Categorías Artículos Grupos modificadores Publicar" at bounding box center [866, 65] width 1335 height 44
click at [361, 32] on div "Sucursal: Jalisquiles (Solares)" at bounding box center [344, 21] width 268 height 43
click at [267, 97] on span "Jalisquiles (GDL)" at bounding box center [251, 100] width 82 height 16
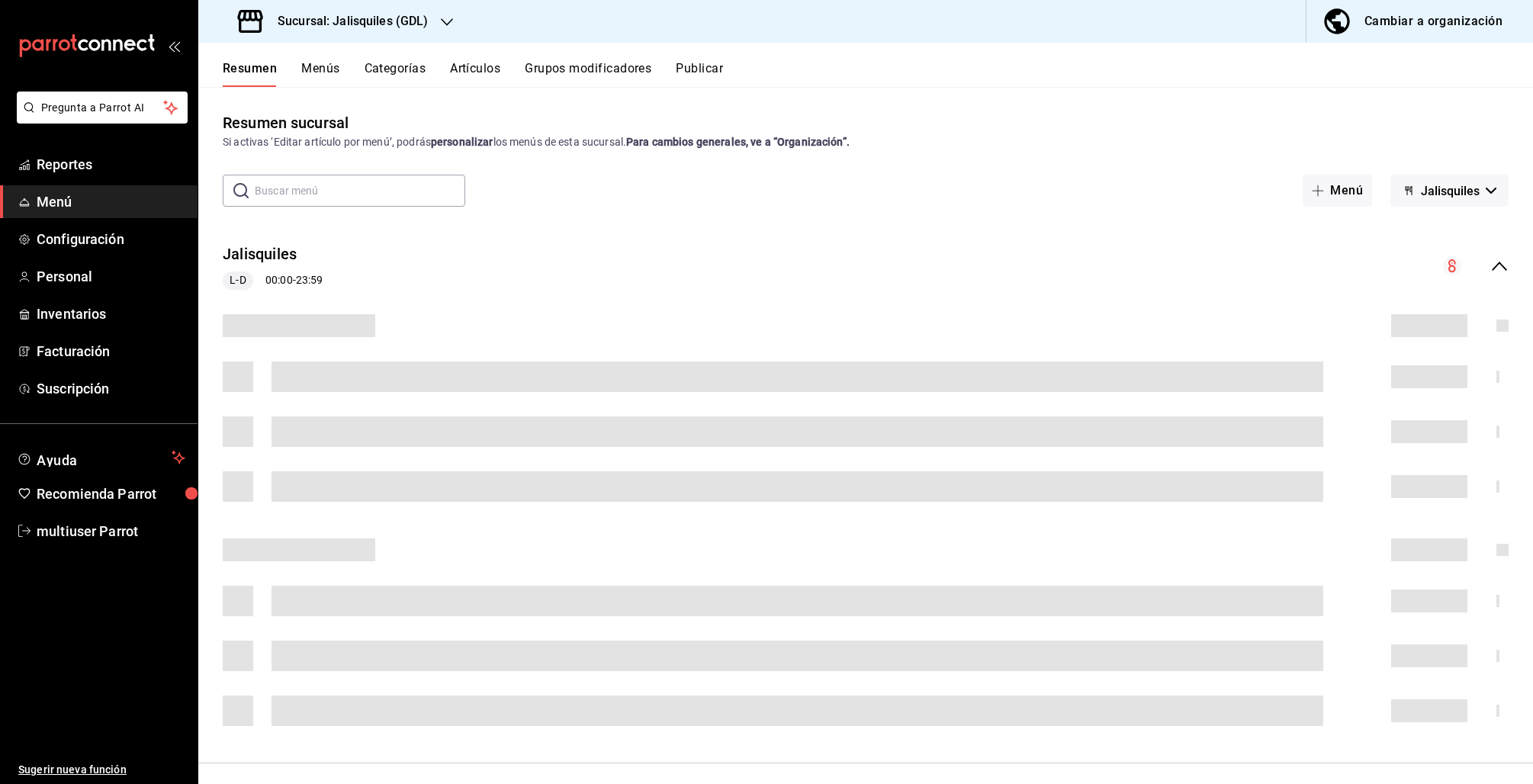
click at [1410, 194] on icon "button" at bounding box center [1411, 191] width 3 height 9
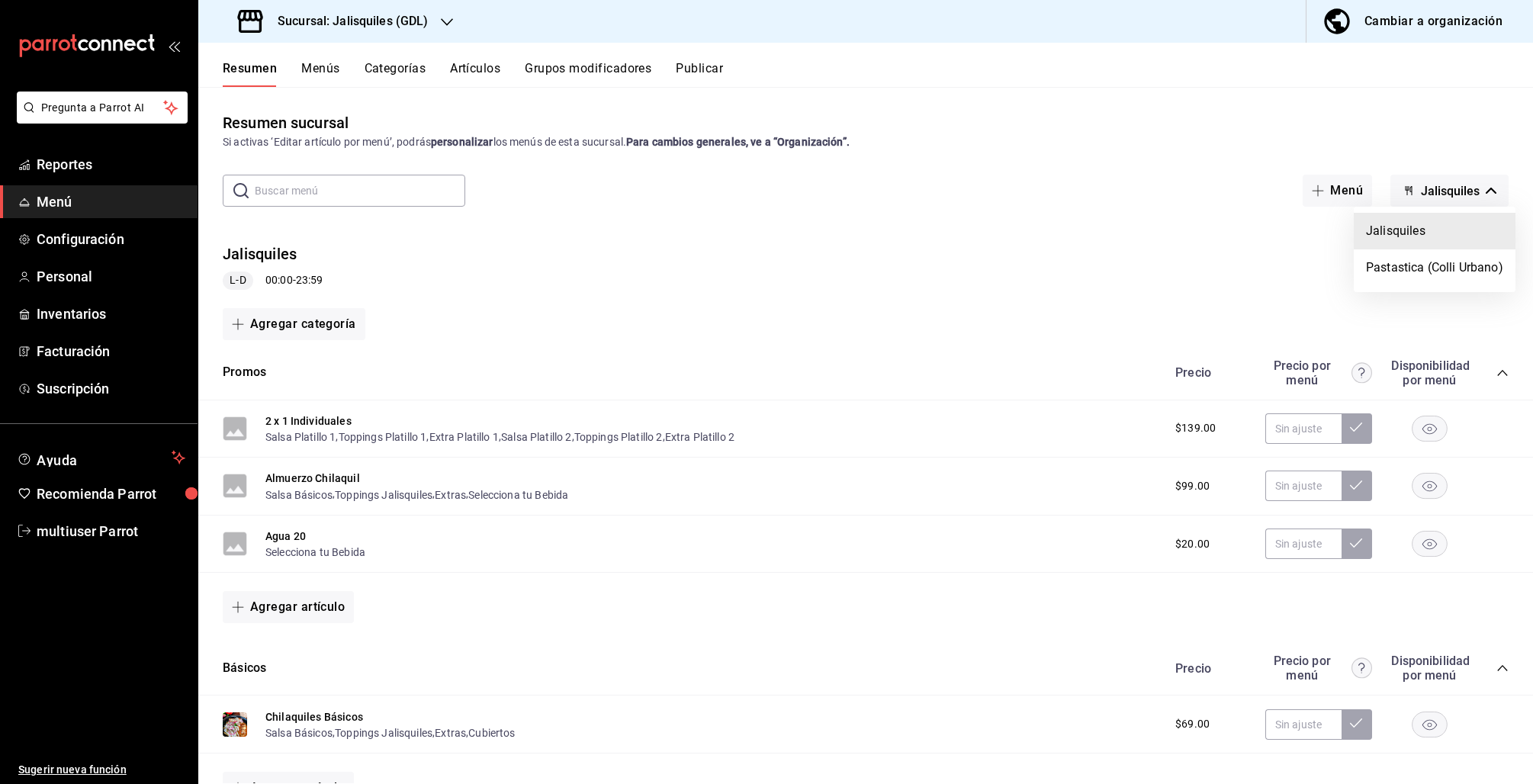
click at [405, 39] on div at bounding box center [766, 392] width 1533 height 784
click at [399, 25] on body "Pregunta a Parrot AI Reportes Menú Configuración Personal Inventarios Facturaci…" at bounding box center [766, 392] width 1533 height 784
click at [369, 34] on div "Sucursal: Jalisquiles (GDL)" at bounding box center [335, 21] width 248 height 43
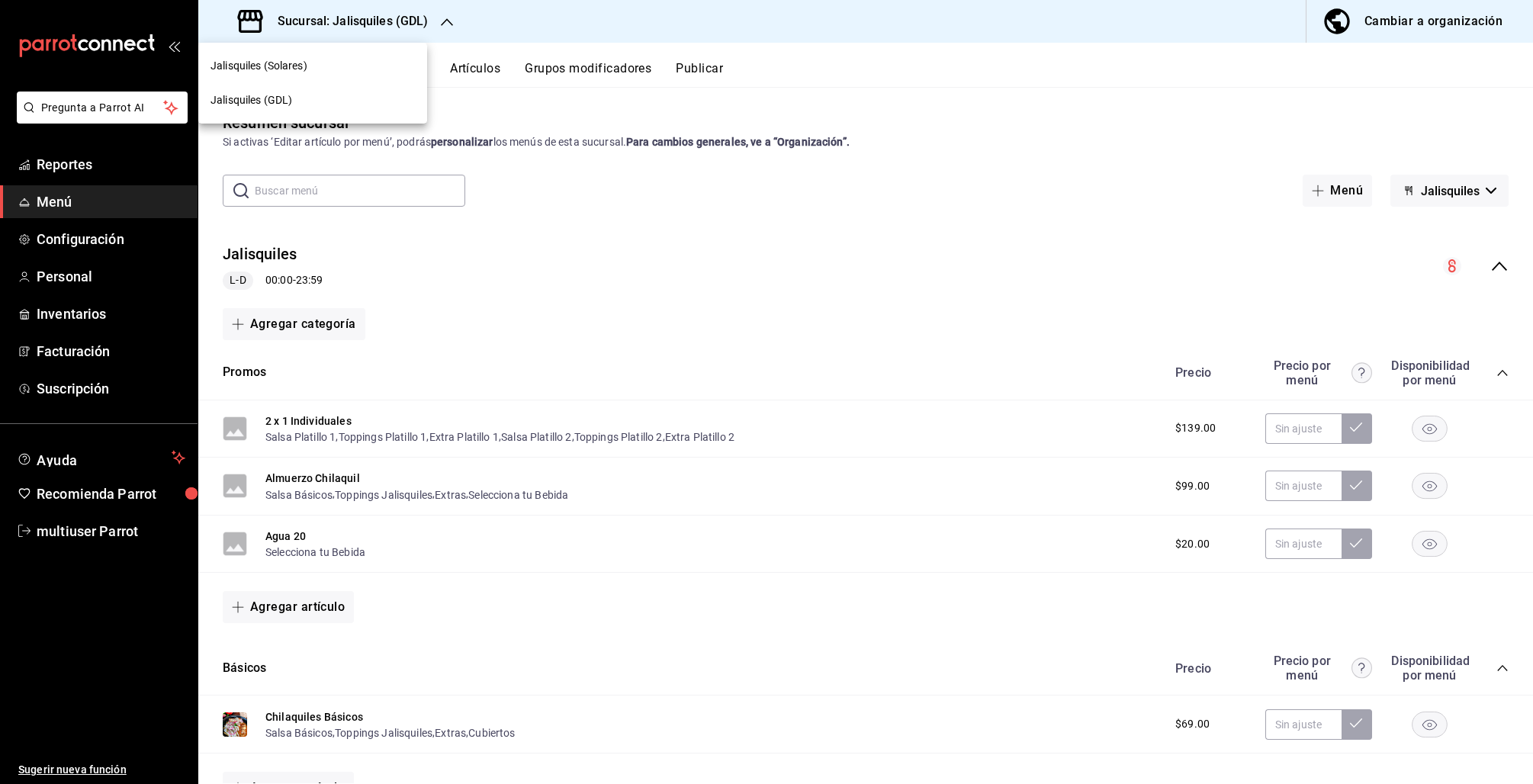
drag, startPoint x: 234, startPoint y: 90, endPoint x: 246, endPoint y: 90, distance: 12.0
click at [234, 90] on div "Jalisquiles (GDL)" at bounding box center [313, 100] width 229 height 34
click at [443, 22] on icon "button" at bounding box center [447, 22] width 12 height 8
click at [323, 56] on div "Jalisquiles (Solares)" at bounding box center [313, 66] width 229 height 34
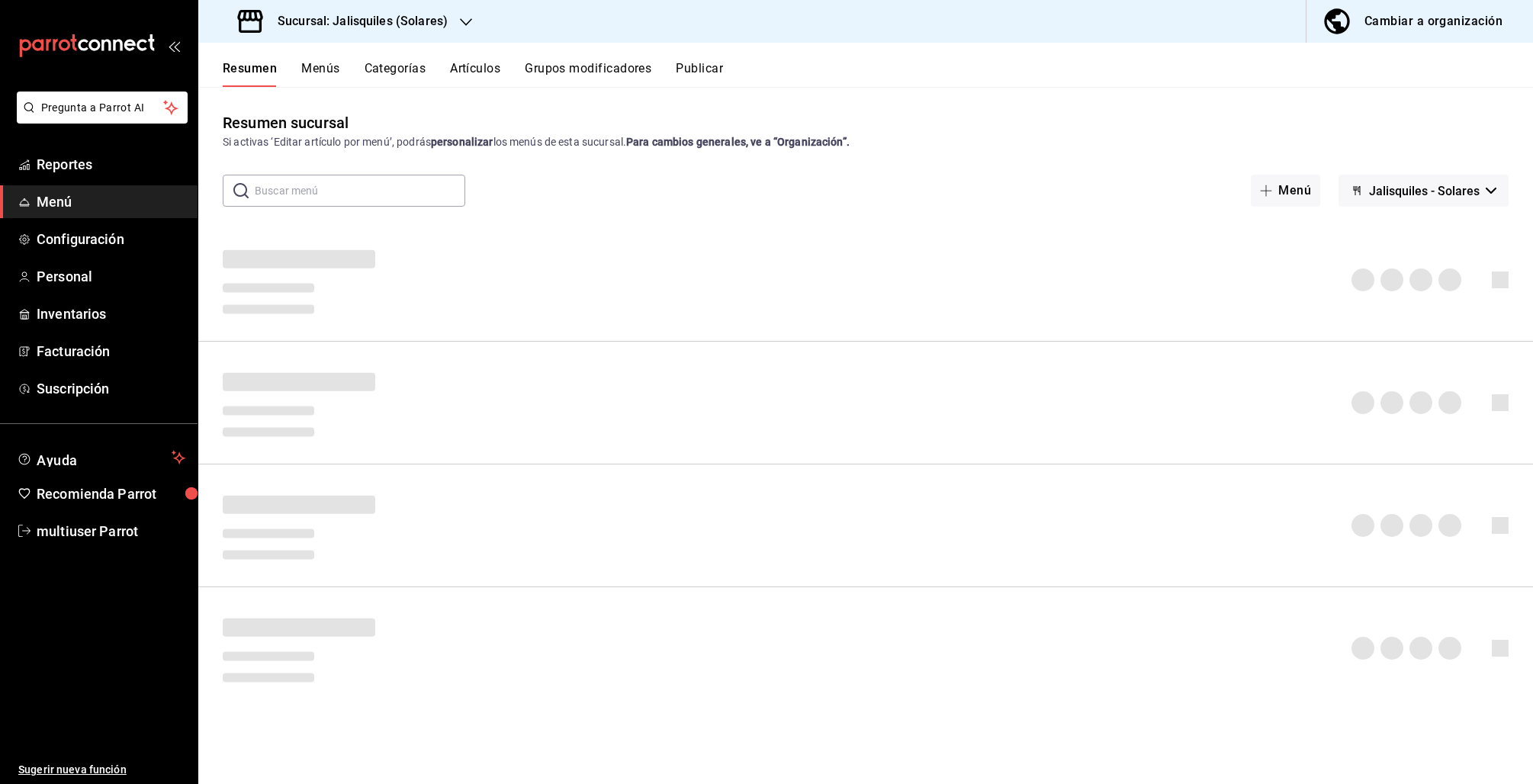
click at [1436, 194] on span "Jalisquiles - Solares" at bounding box center [1424, 191] width 111 height 15
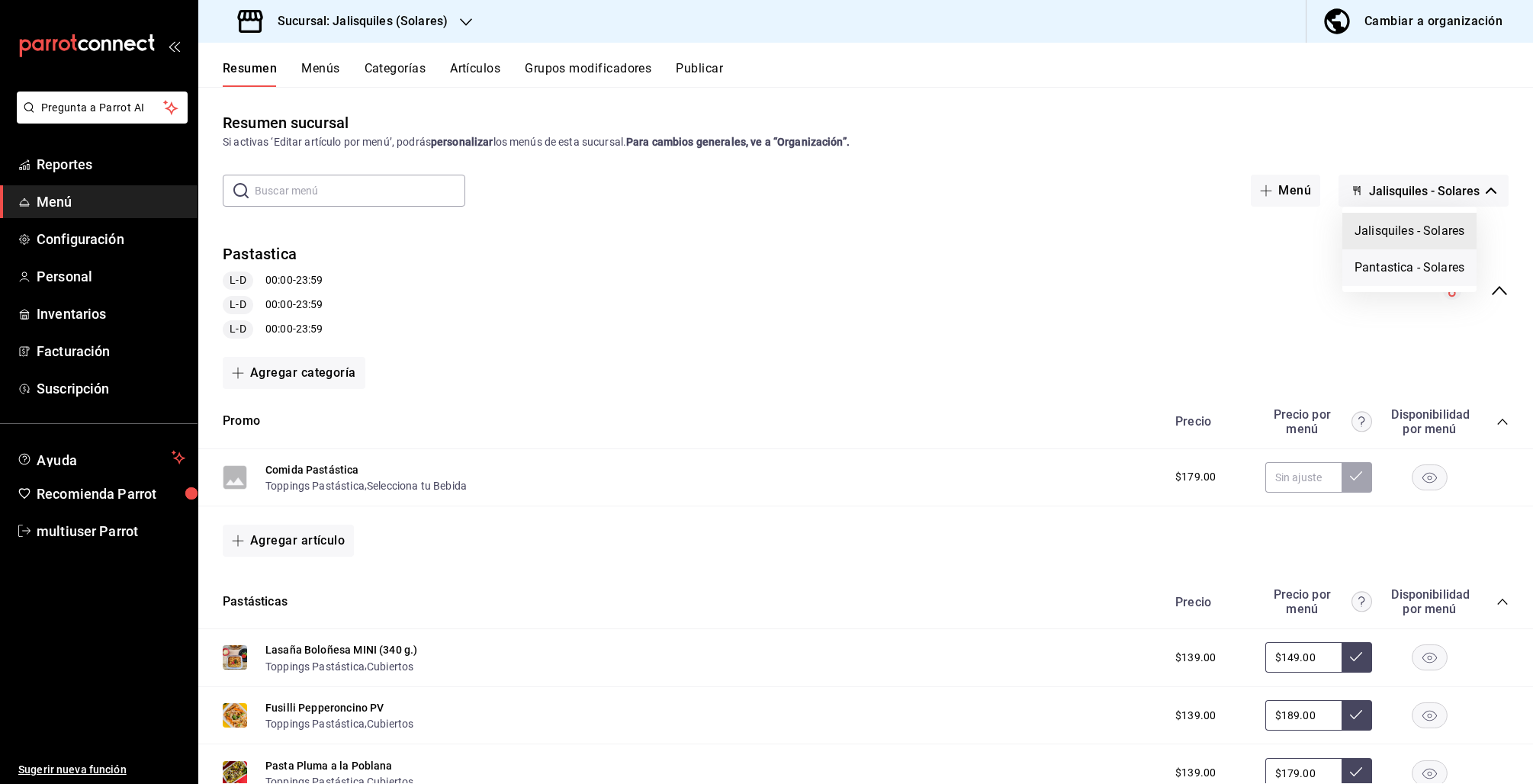
click at [1433, 264] on li "Pantastica - Solares" at bounding box center [1409, 268] width 134 height 37
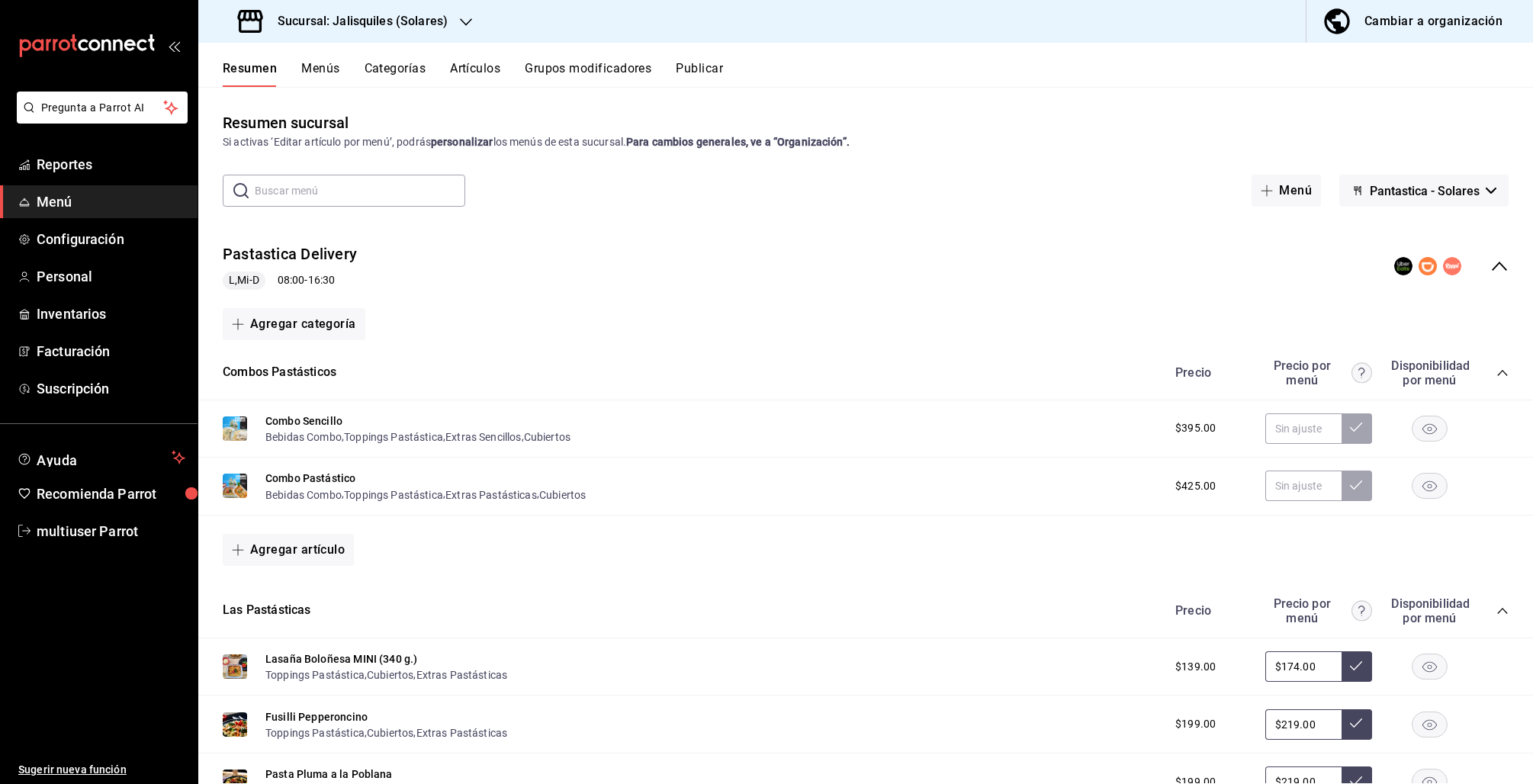
click at [710, 70] on button "Publicar" at bounding box center [700, 74] width 47 height 26
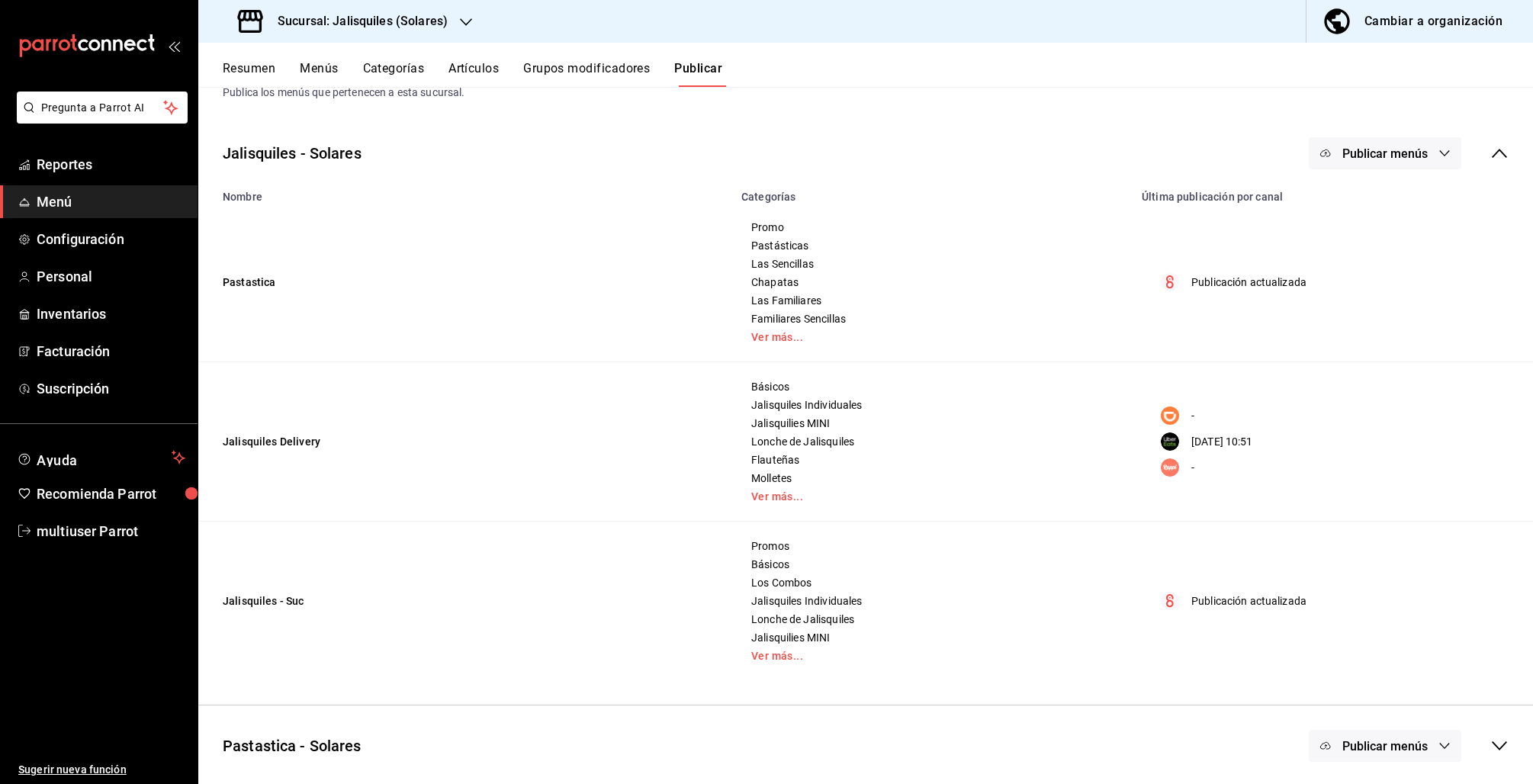
scroll to position [48, 0]
click at [1490, 745] on icon at bounding box center [1499, 747] width 18 height 18
click at [264, 73] on button "Resumen" at bounding box center [249, 74] width 53 height 26
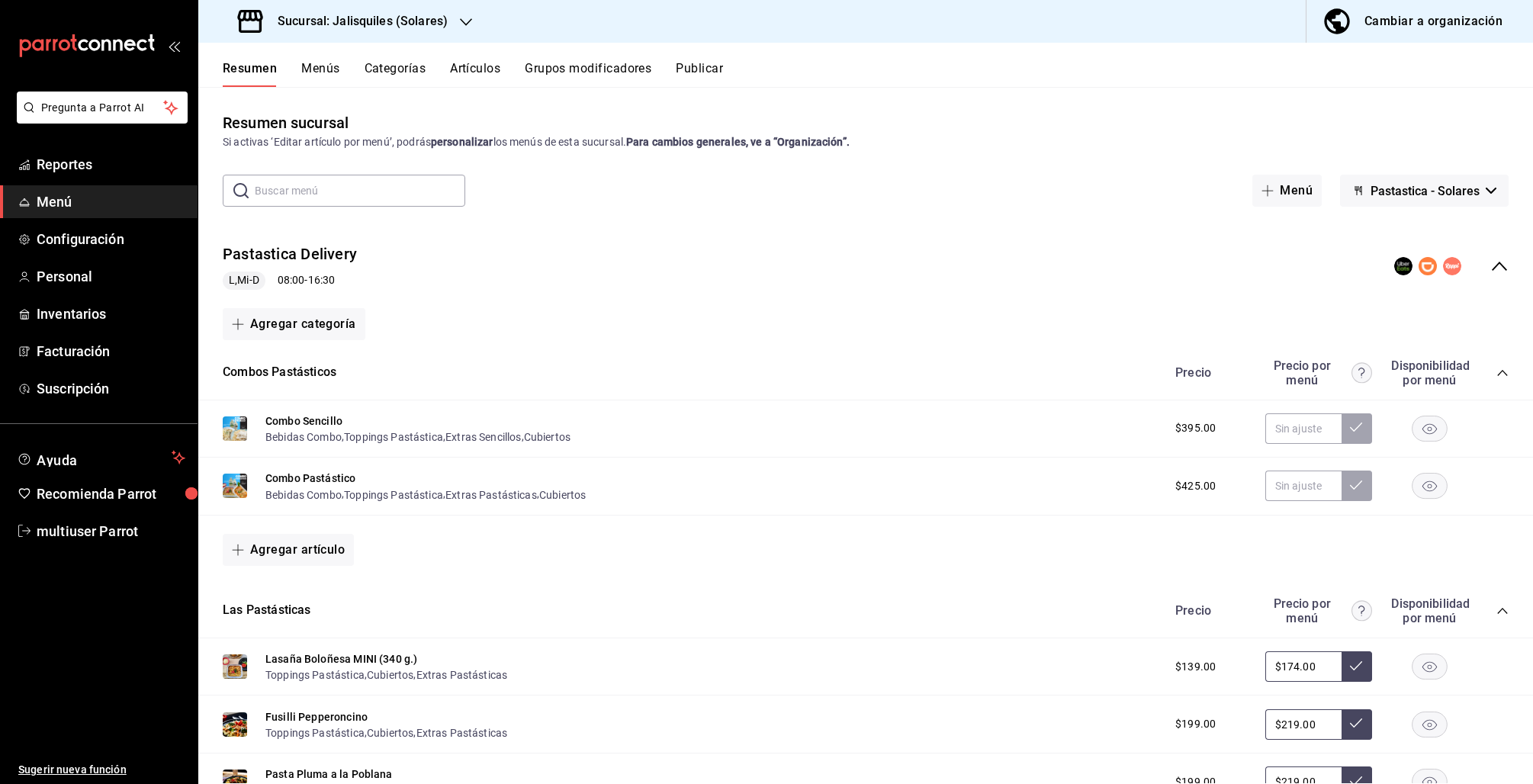
click at [1490, 258] on icon "collapse-menu-row" at bounding box center [1499, 266] width 18 height 18
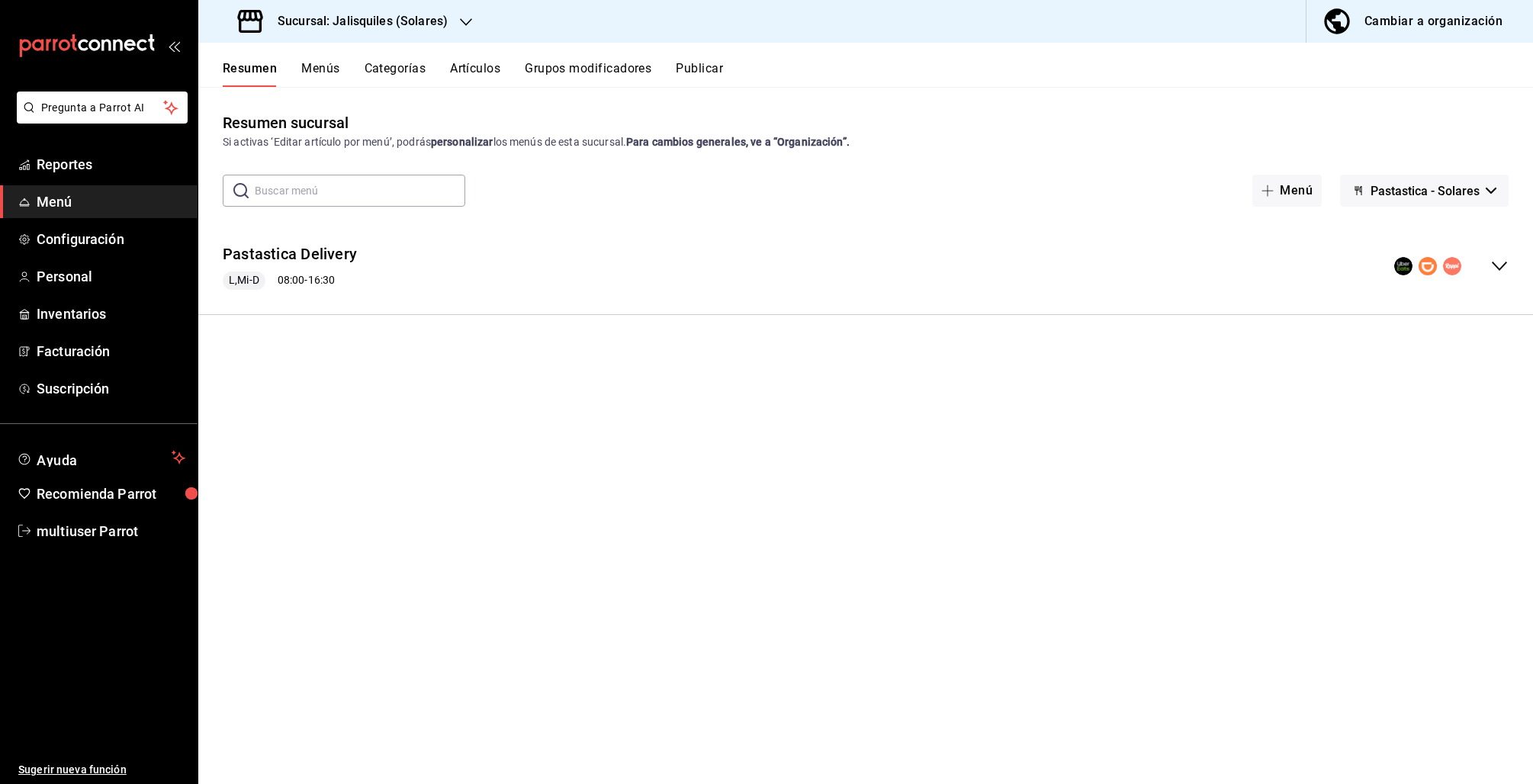
click at [1496, 264] on icon "collapse-menu-row" at bounding box center [1499, 266] width 18 height 18
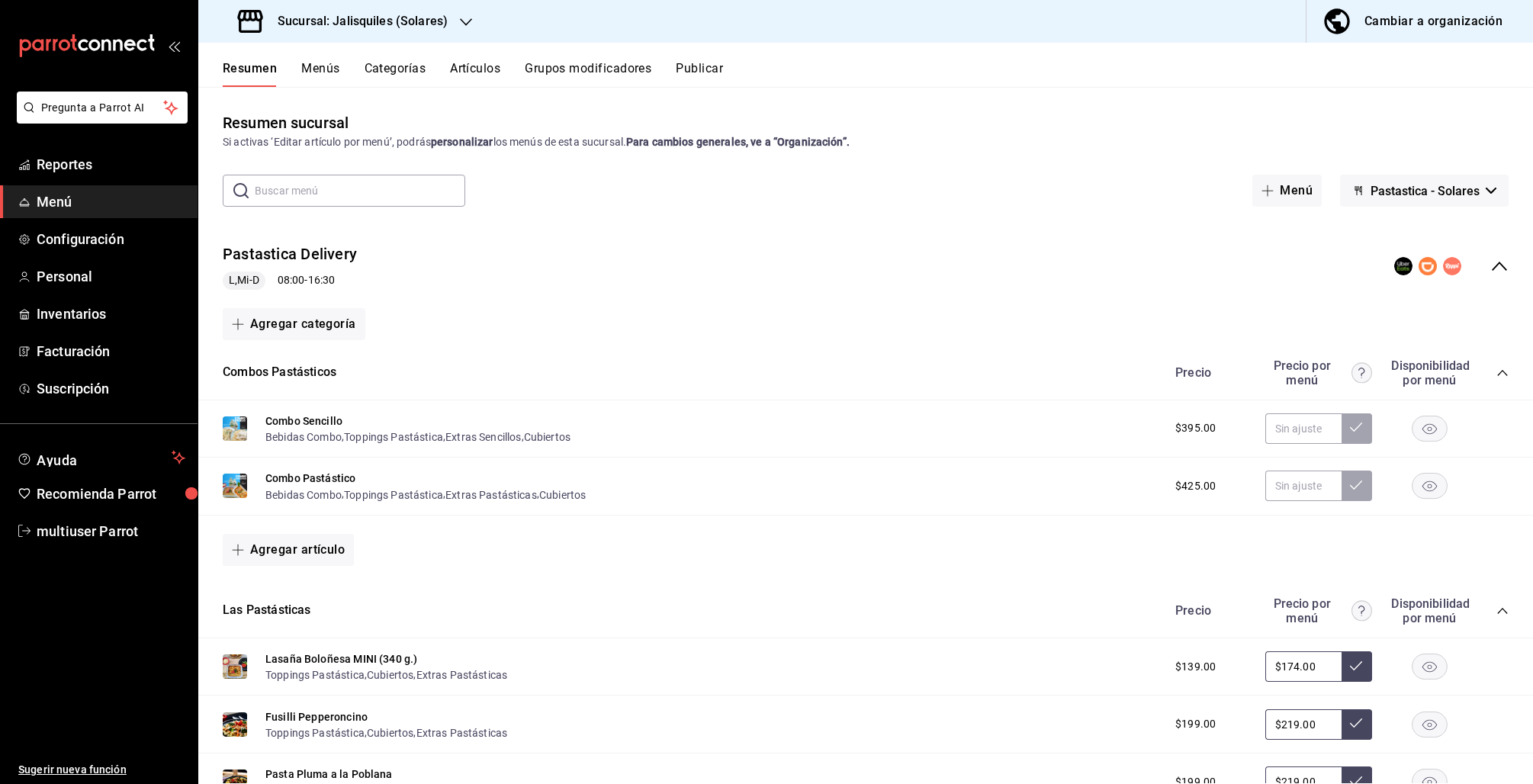
click at [703, 83] on button "Publicar" at bounding box center [700, 74] width 47 height 26
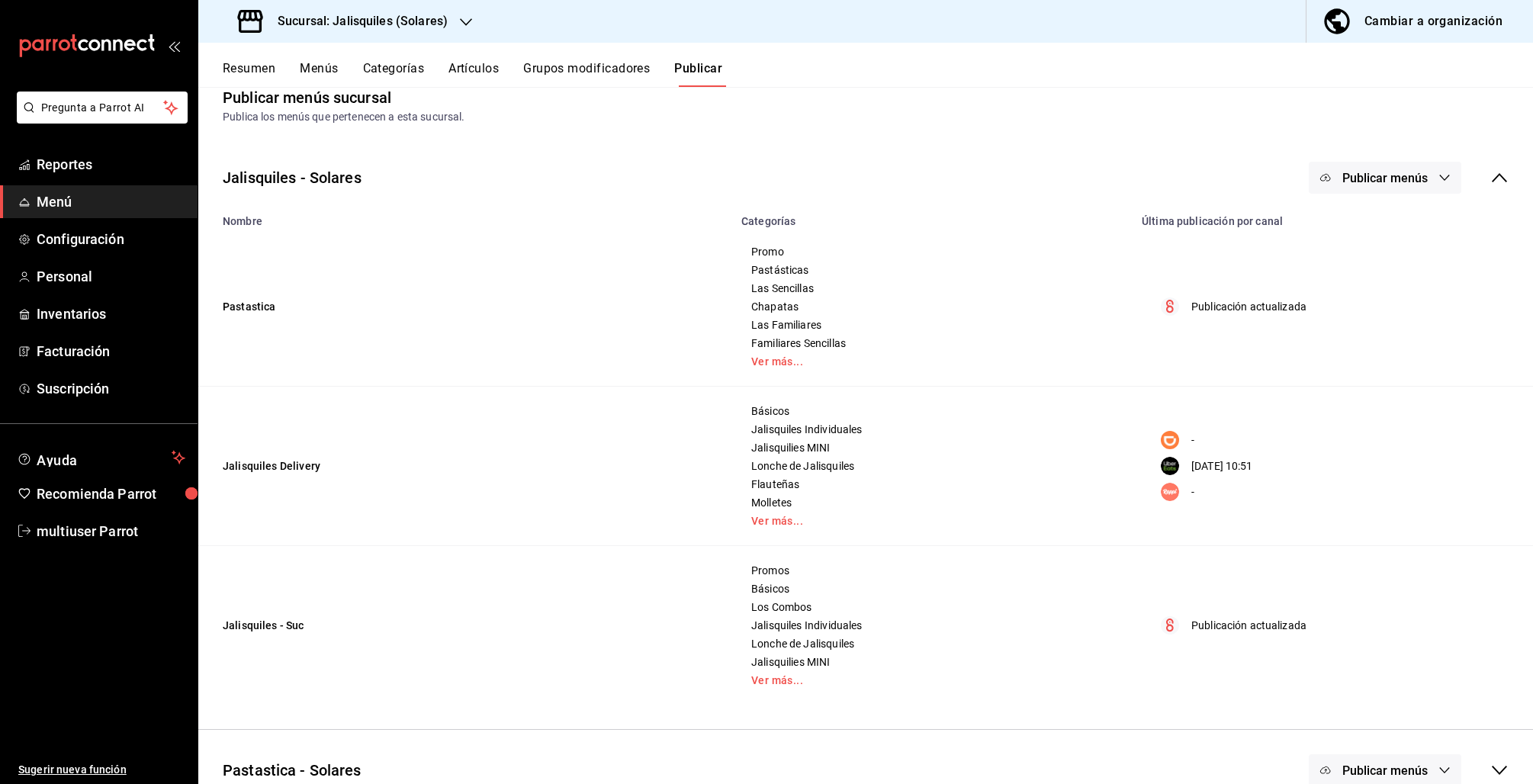
scroll to position [52, 0]
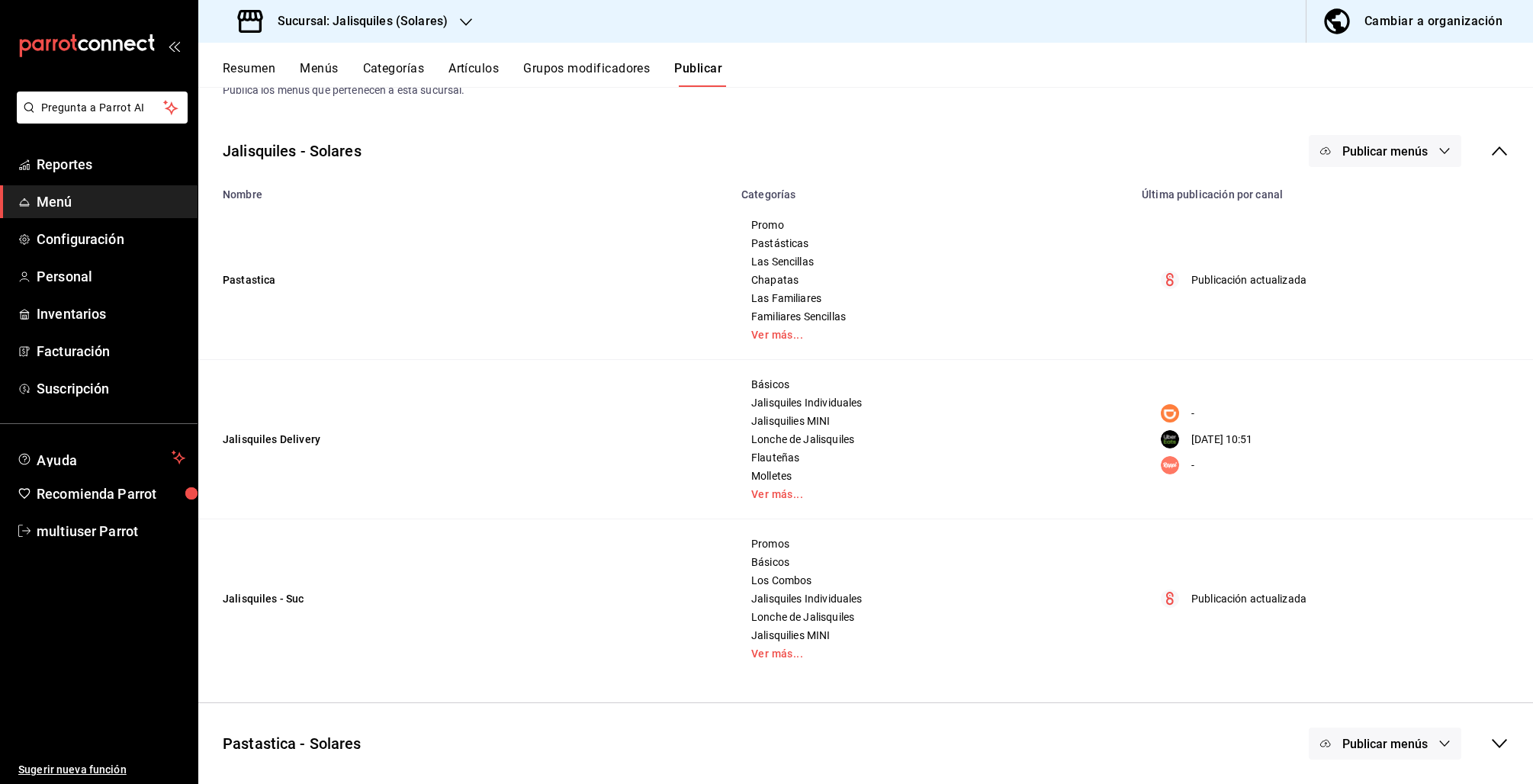
click at [1373, 750] on span "Publicar menús" at bounding box center [1385, 744] width 85 height 15
click at [1351, 700] on div at bounding box center [1347, 708] width 43 height 25
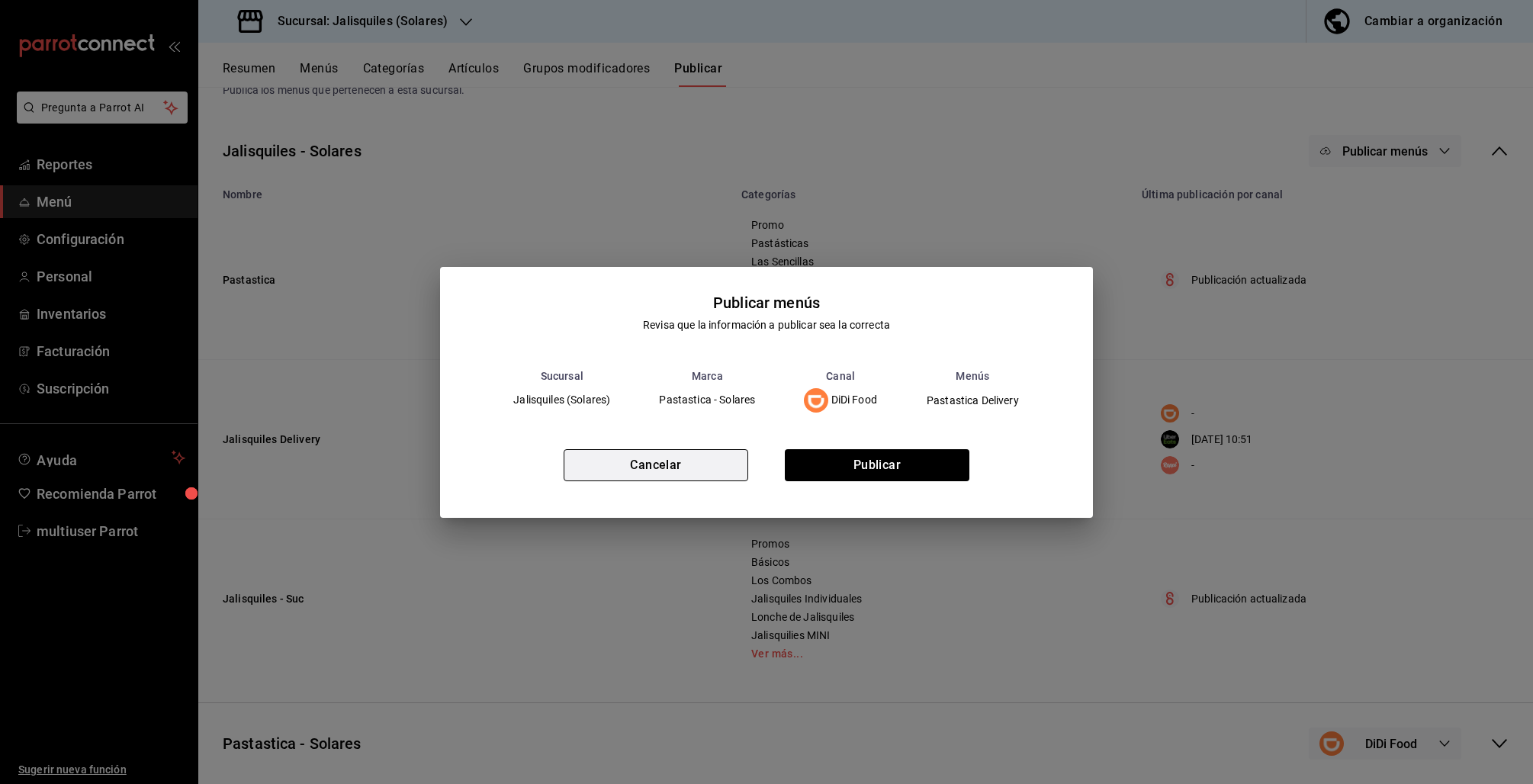
click at [594, 450] on button "Cancelar" at bounding box center [656, 465] width 184 height 32
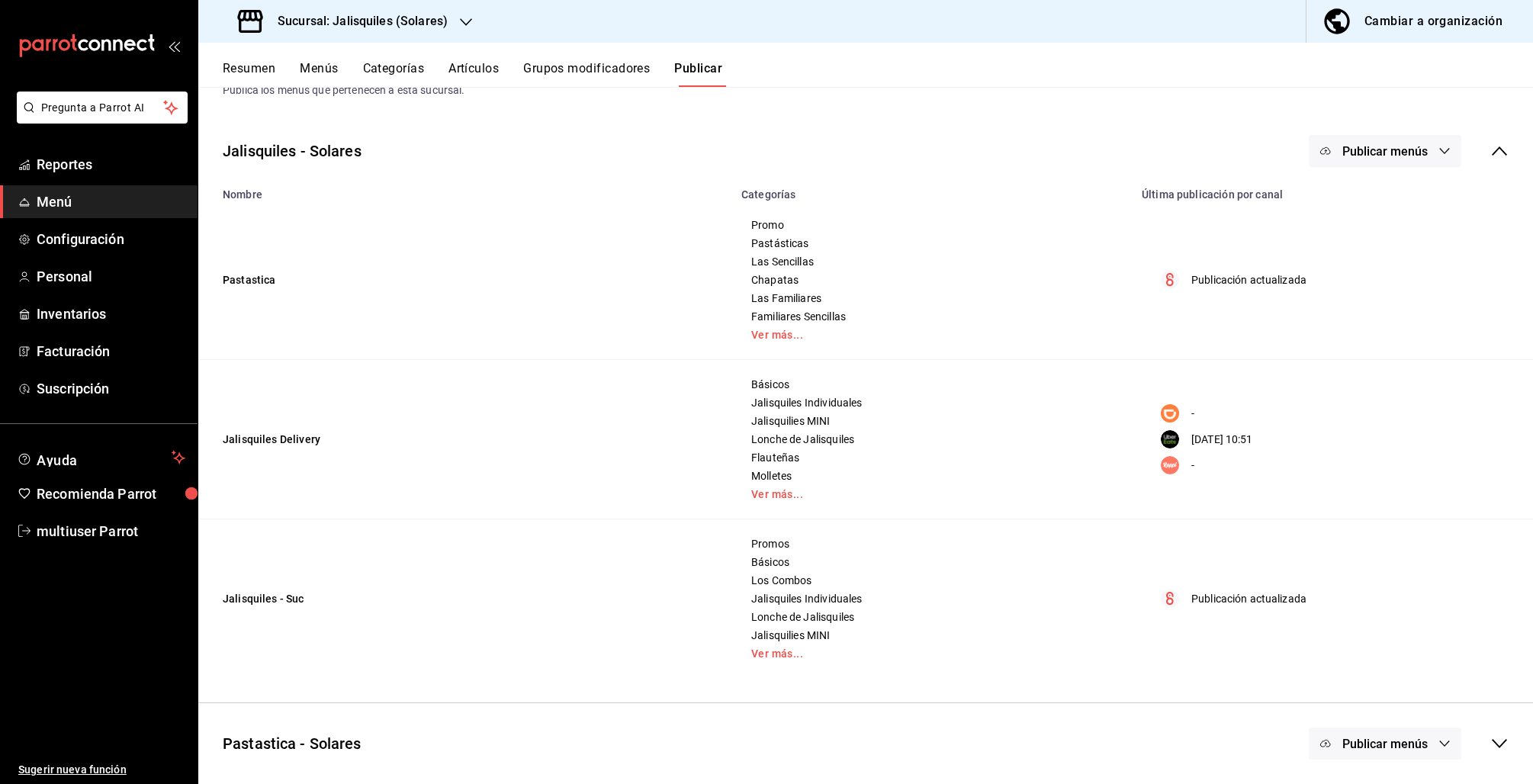
click at [1404, 752] on button "Publicar menús" at bounding box center [1385, 744] width 153 height 32
click at [1351, 658] on div at bounding box center [1347, 665] width 43 height 25
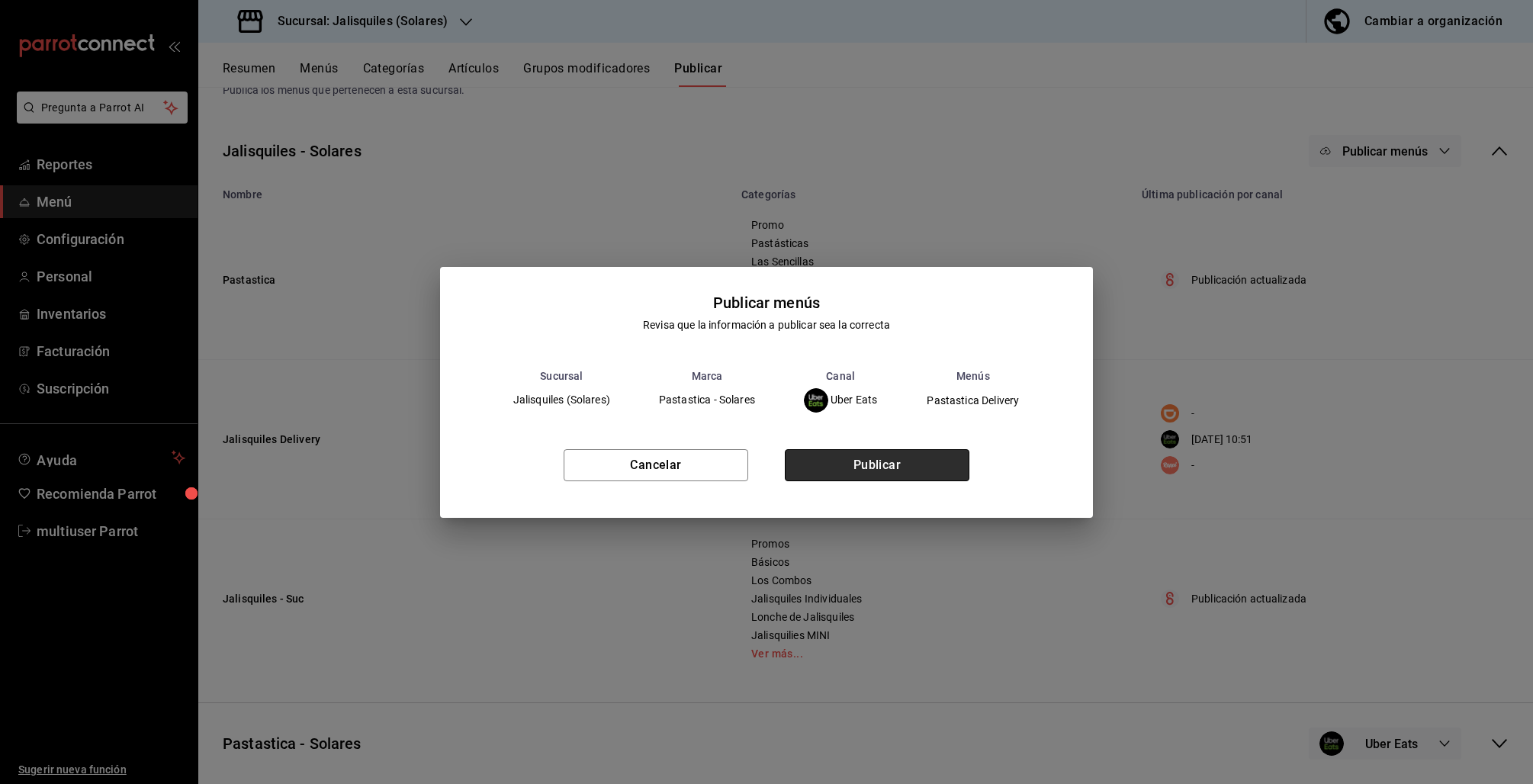
click at [853, 466] on button "Publicar" at bounding box center [877, 465] width 184 height 32
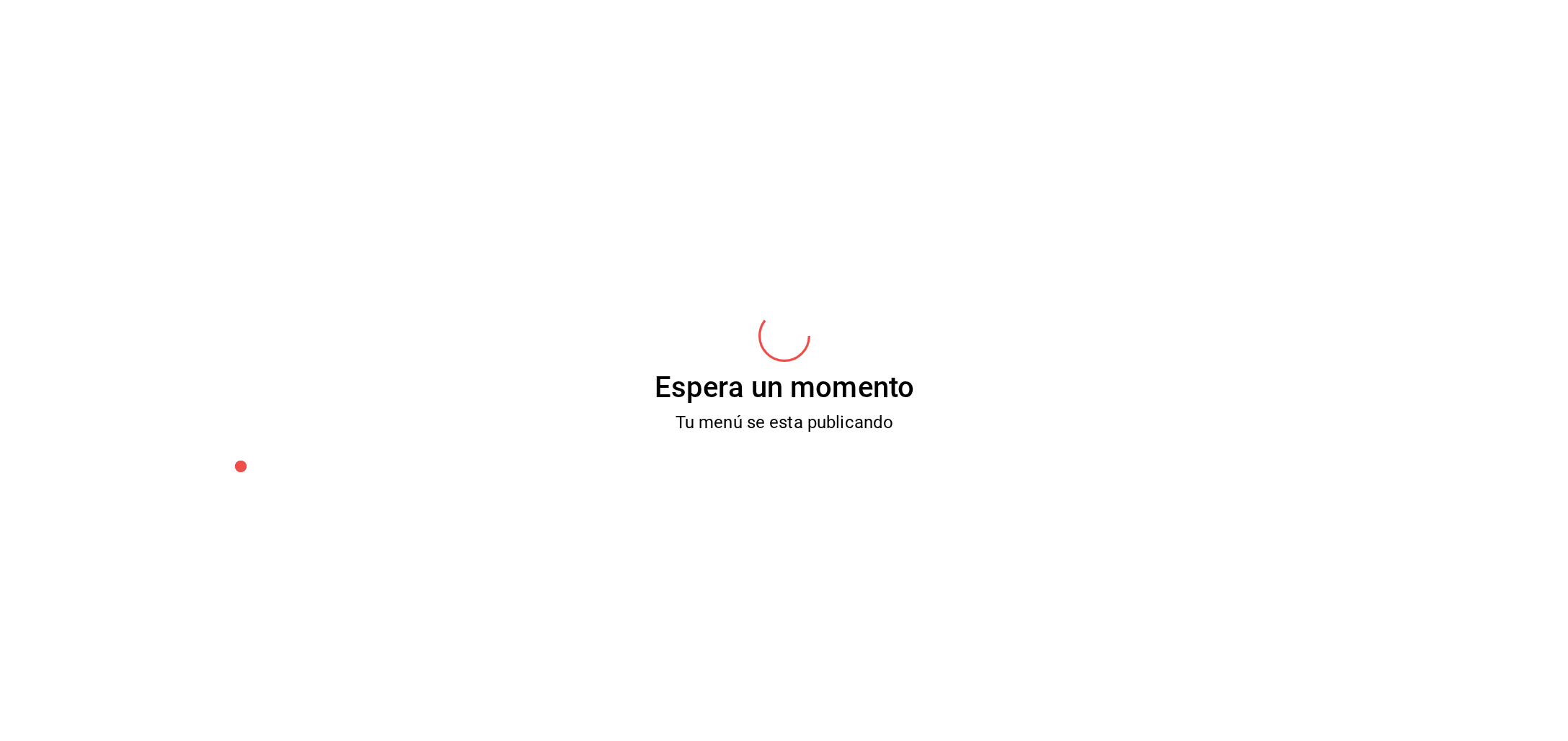
scroll to position [0, 0]
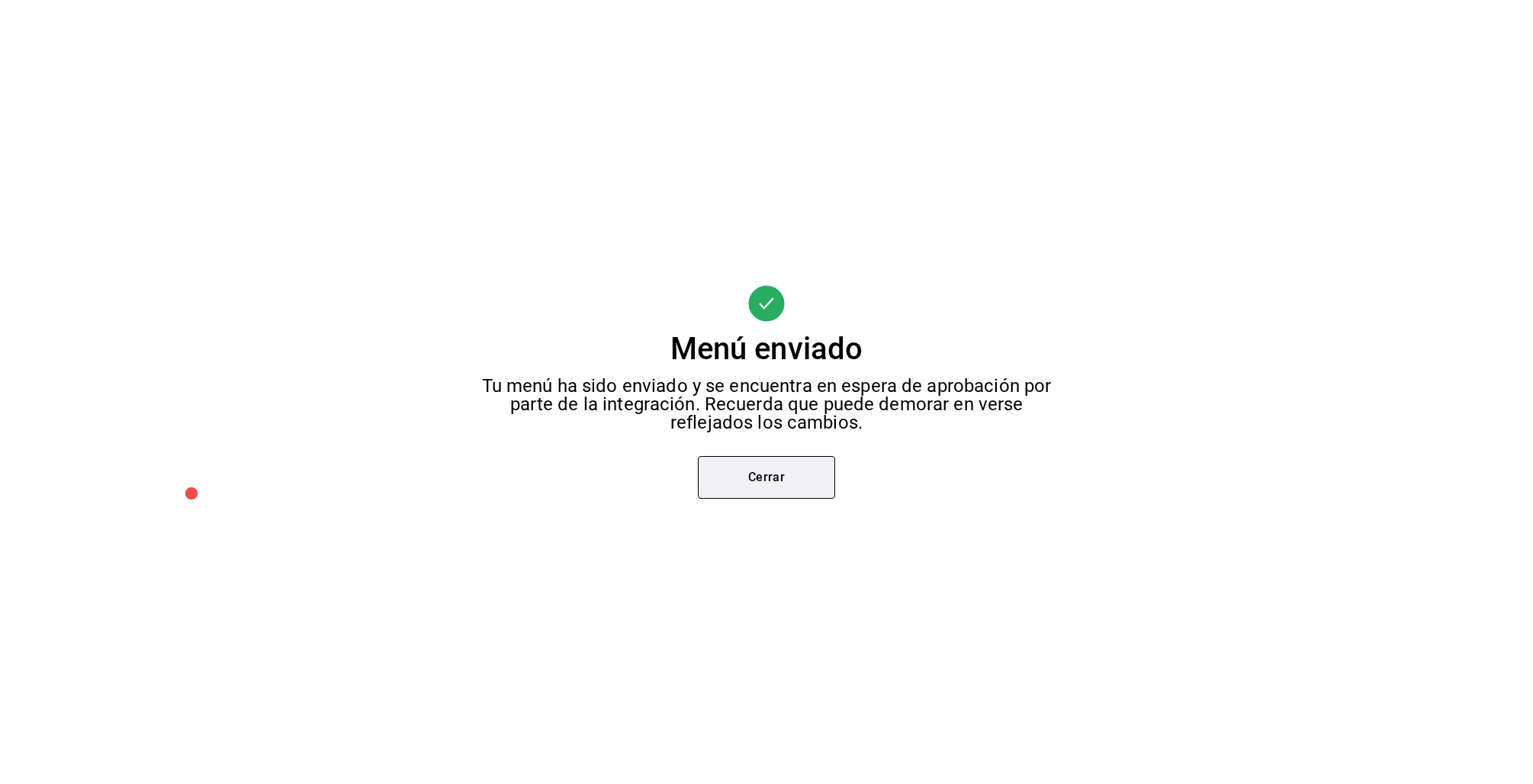
click at [743, 457] on button "Cerrar" at bounding box center [766, 477] width 137 height 43
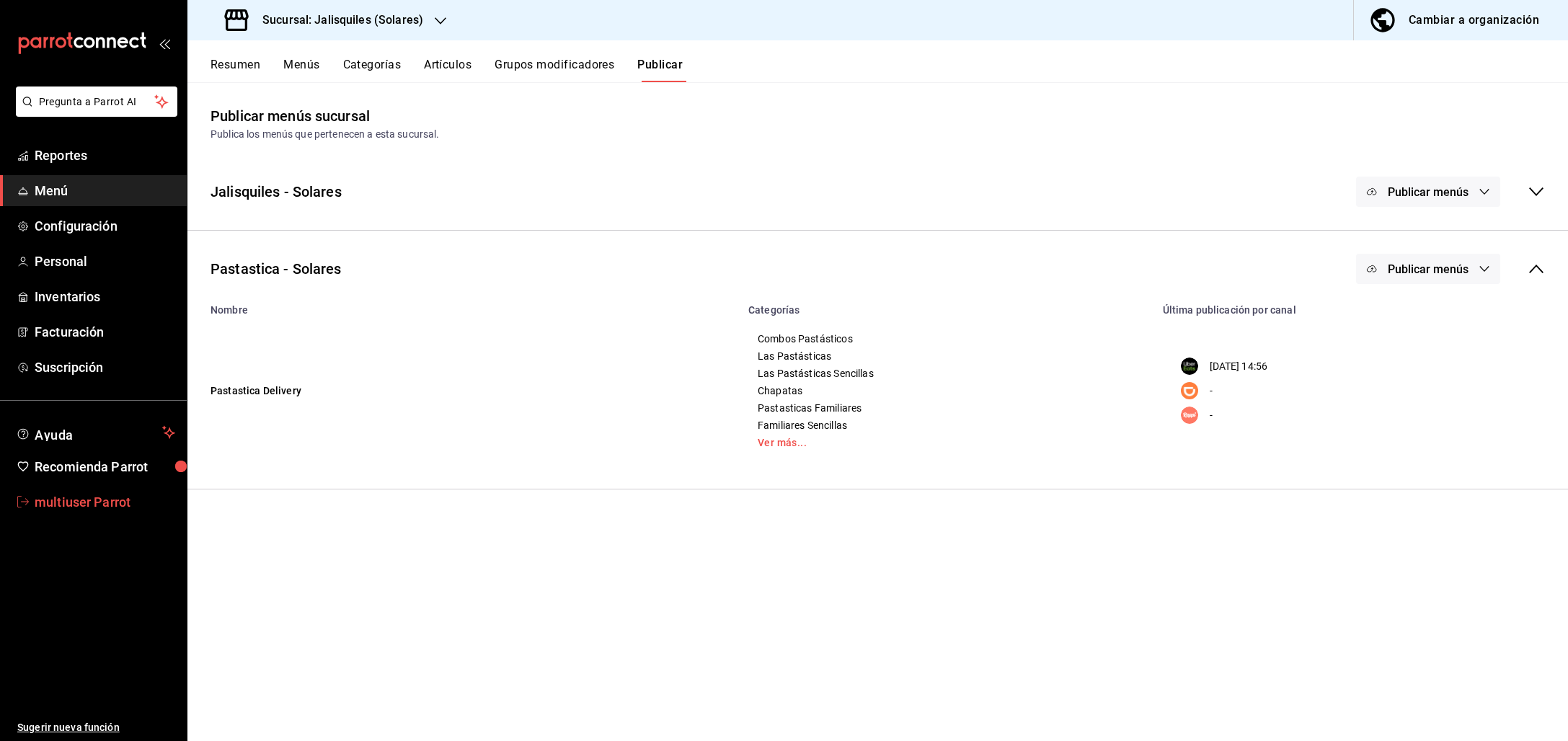
click at [96, 501] on span "multiuser Parrot" at bounding box center [105, 501] width 140 height 19
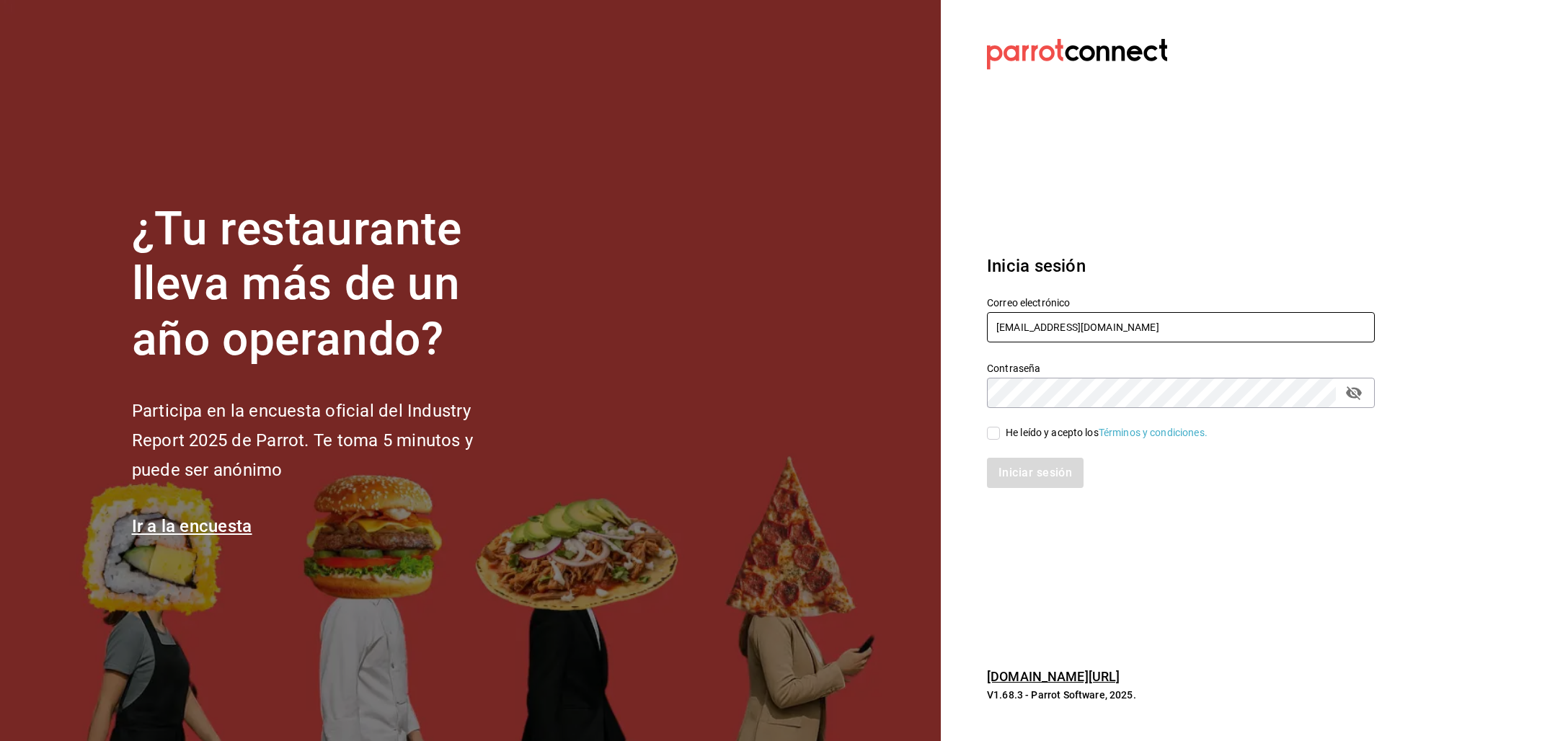
click at [1064, 322] on input "multiuser@jalisquiles.com" at bounding box center [1180, 327] width 388 height 30
click at [1063, 323] on input "multiuser@jalisquiles.com" at bounding box center [1180, 327] width 388 height 30
type input "[EMAIL_ADDRESS][DOMAIN_NAME]"
click at [1044, 420] on div "He leído y acepto los Términos y condiciones." at bounding box center [1172, 425] width 405 height 33
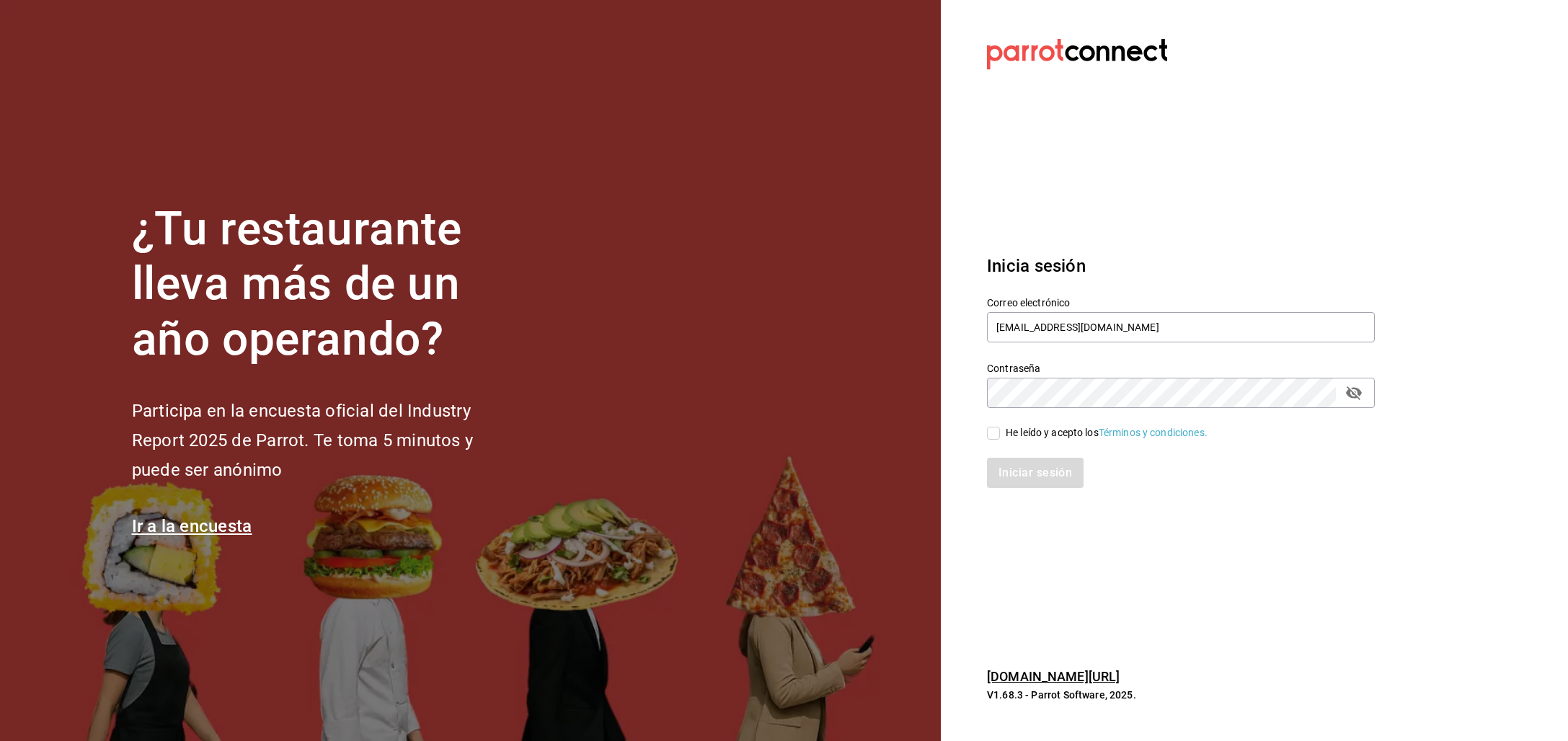
click at [1028, 433] on div "He leído y acepto los Términos y condiciones." at bounding box center [1106, 432] width 202 height 15
click at [1000, 433] on input "He leído y acepto los Términos y condiciones." at bounding box center [994, 433] width 13 height 13
checkbox input "true"
click at [1026, 461] on button "Iniciar sesión" at bounding box center [1036, 473] width 98 height 30
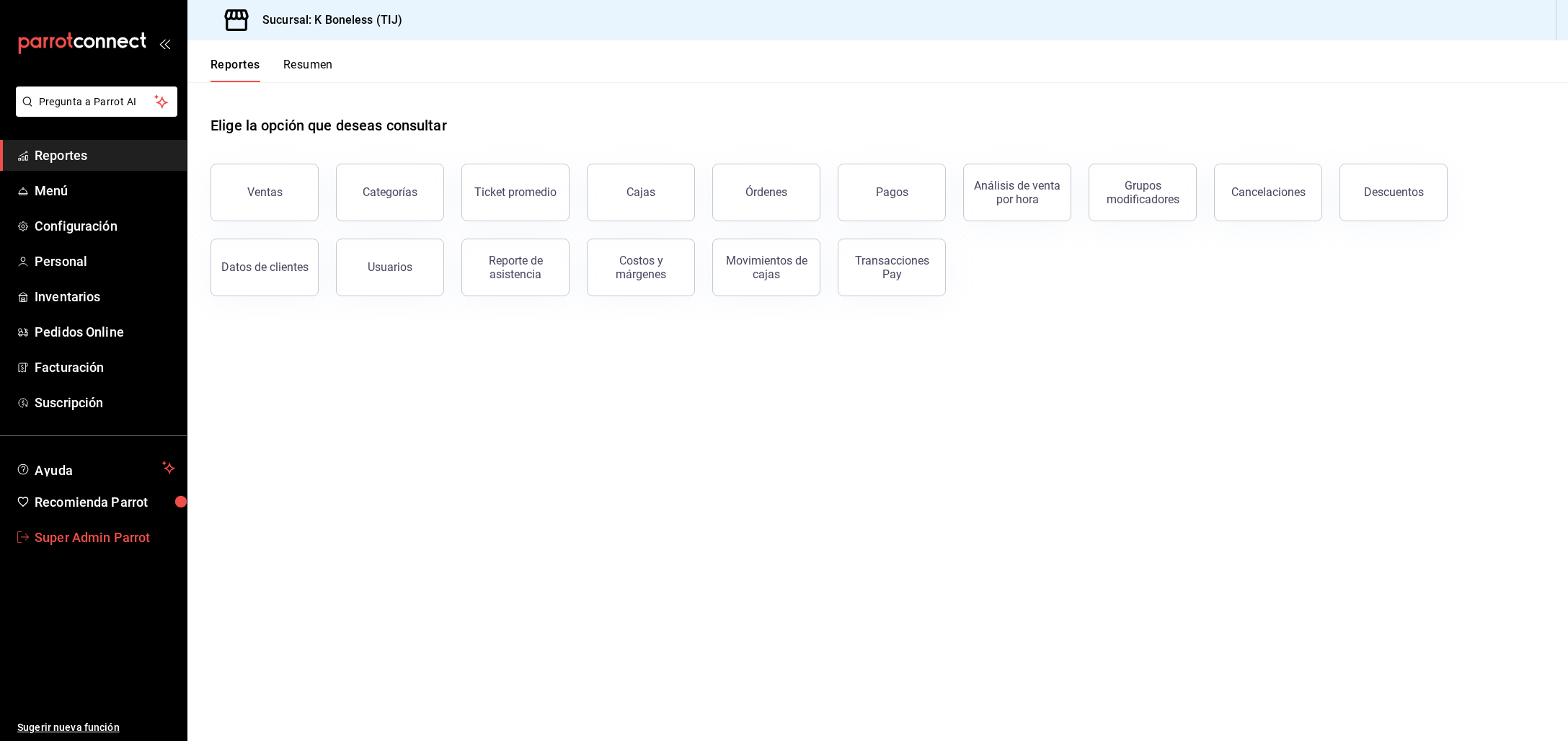
click at [85, 541] on span "Super Admin Parrot" at bounding box center [105, 537] width 140 height 19
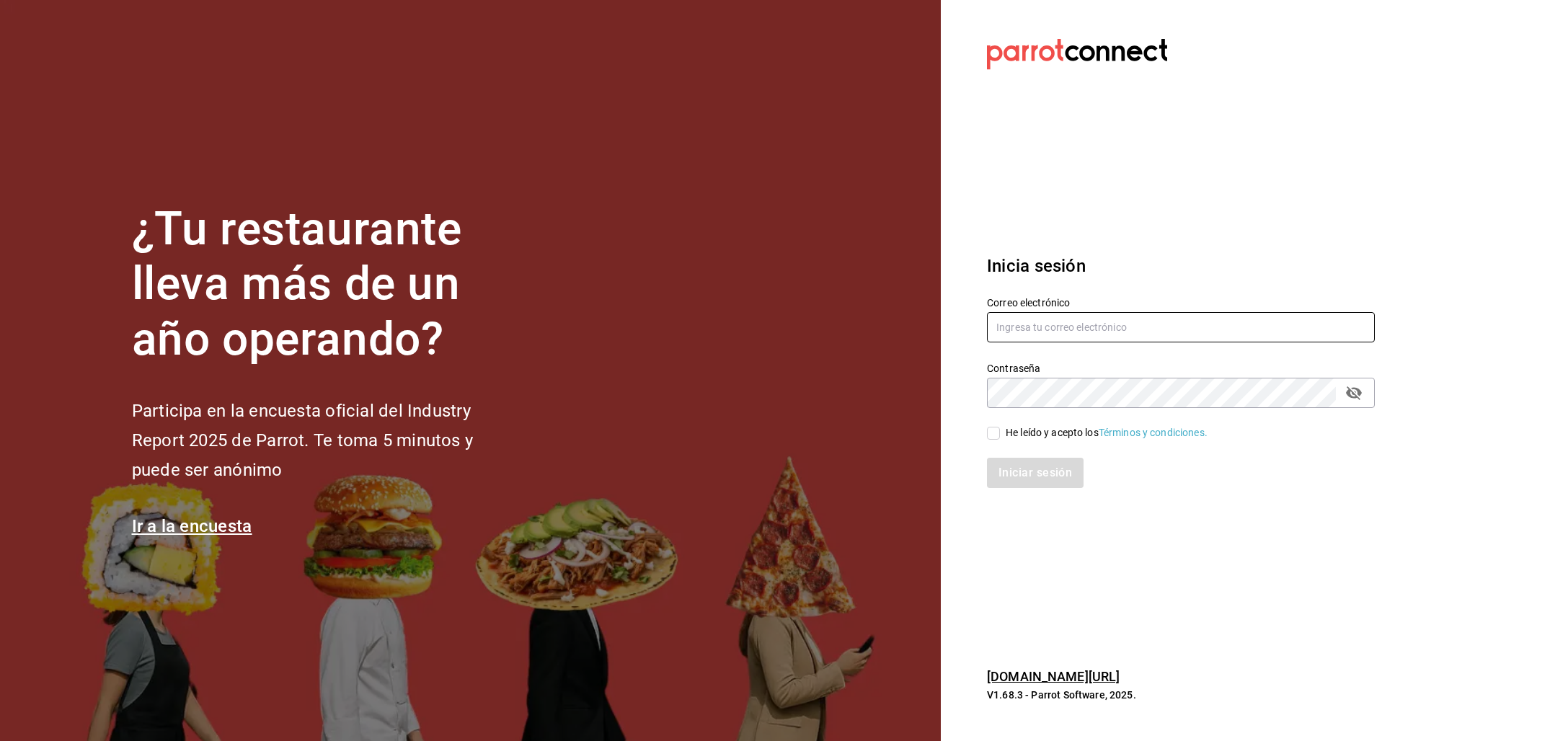
type input "[EMAIL_ADDRESS][DOMAIN_NAME]"
click at [1009, 421] on div "He leído y acepto los Términos y condiciones." at bounding box center [1172, 425] width 405 height 33
click at [1001, 434] on span "He leído y acepto los Términos y condiciones." at bounding box center [1104, 432] width 208 height 15
click at [1000, 434] on input "He leído y acepto los Términos y condiciones." at bounding box center [994, 433] width 13 height 13
checkbox input "true"
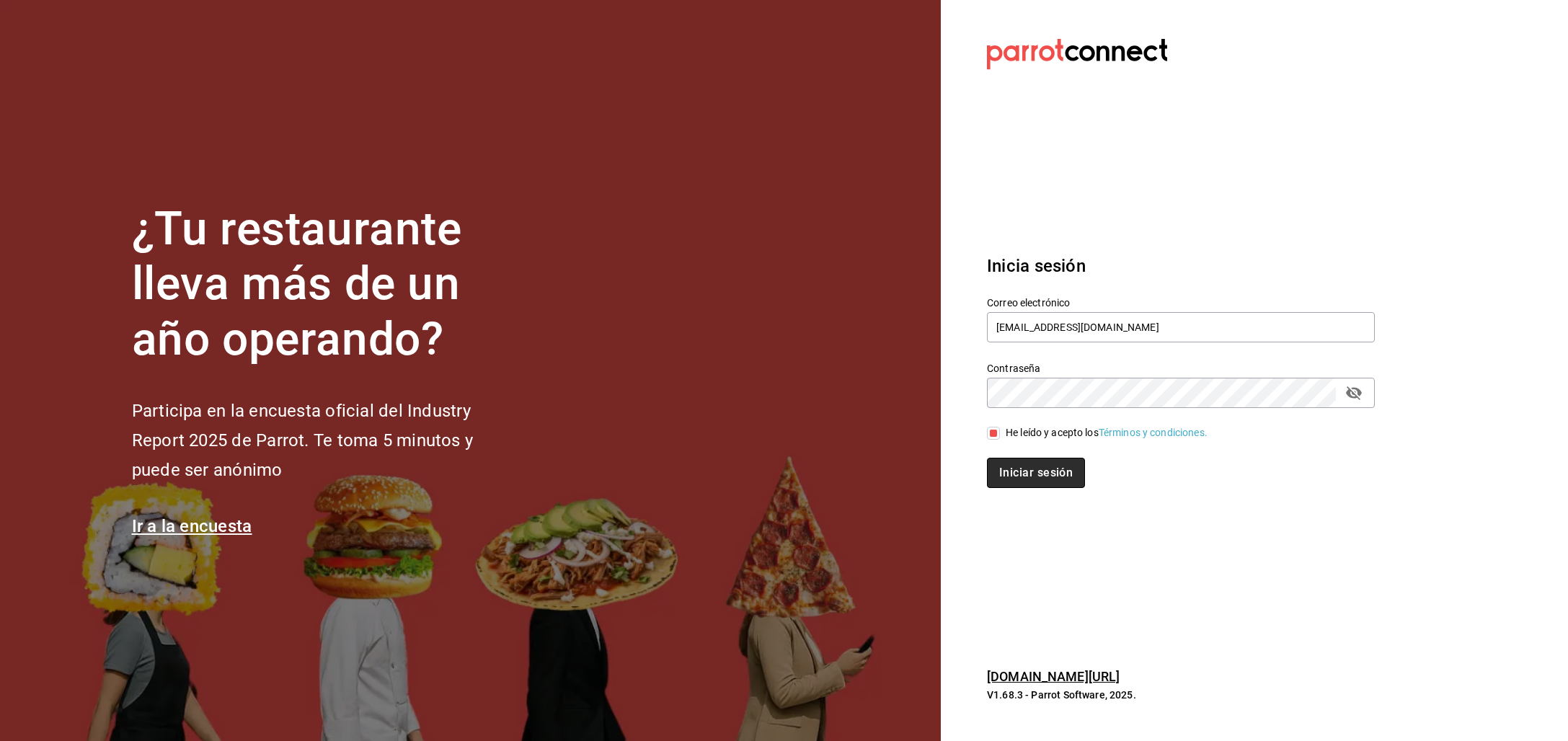
click at [1007, 469] on button "Iniciar sesión" at bounding box center [1036, 473] width 98 height 30
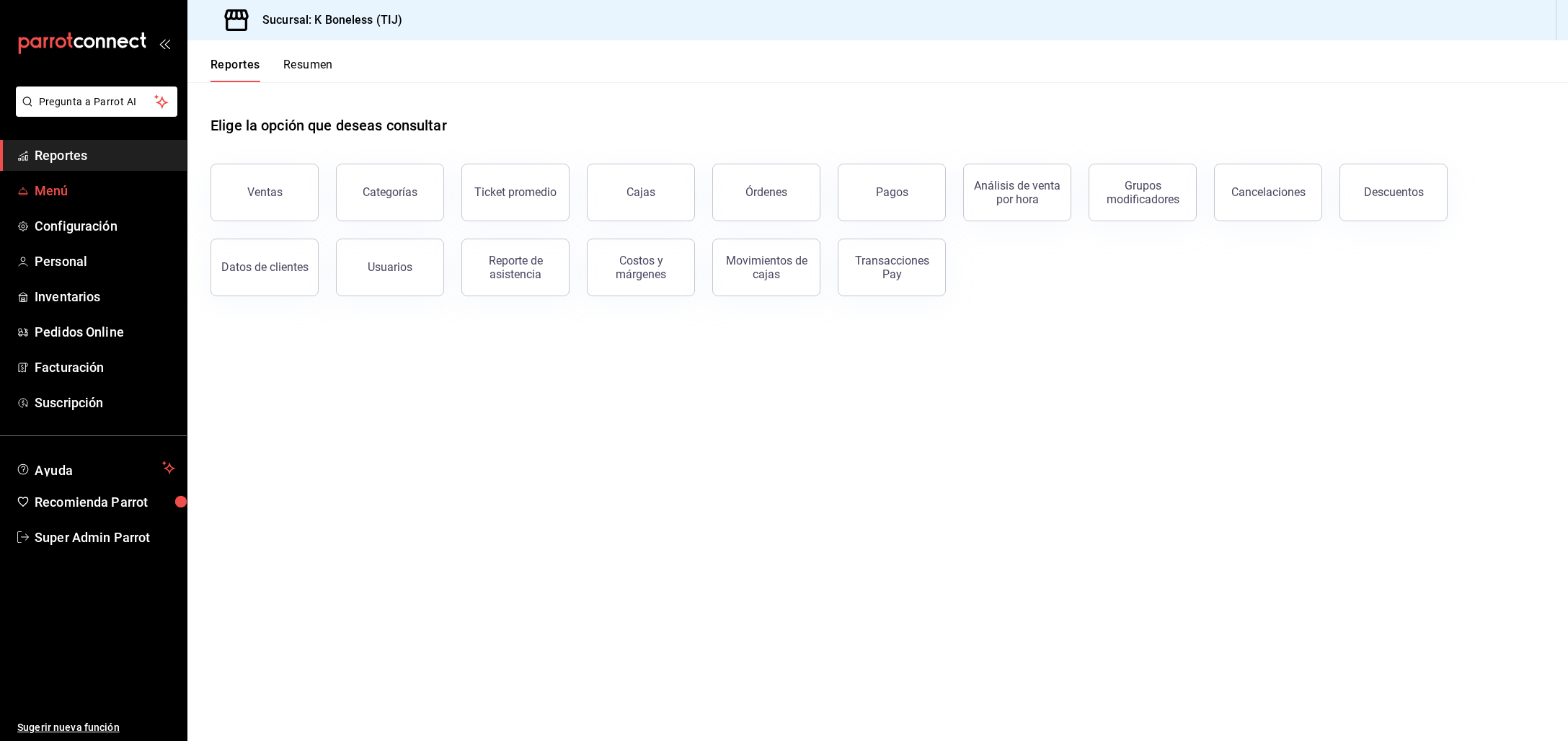
click at [59, 199] on span "Menú" at bounding box center [105, 190] width 140 height 19
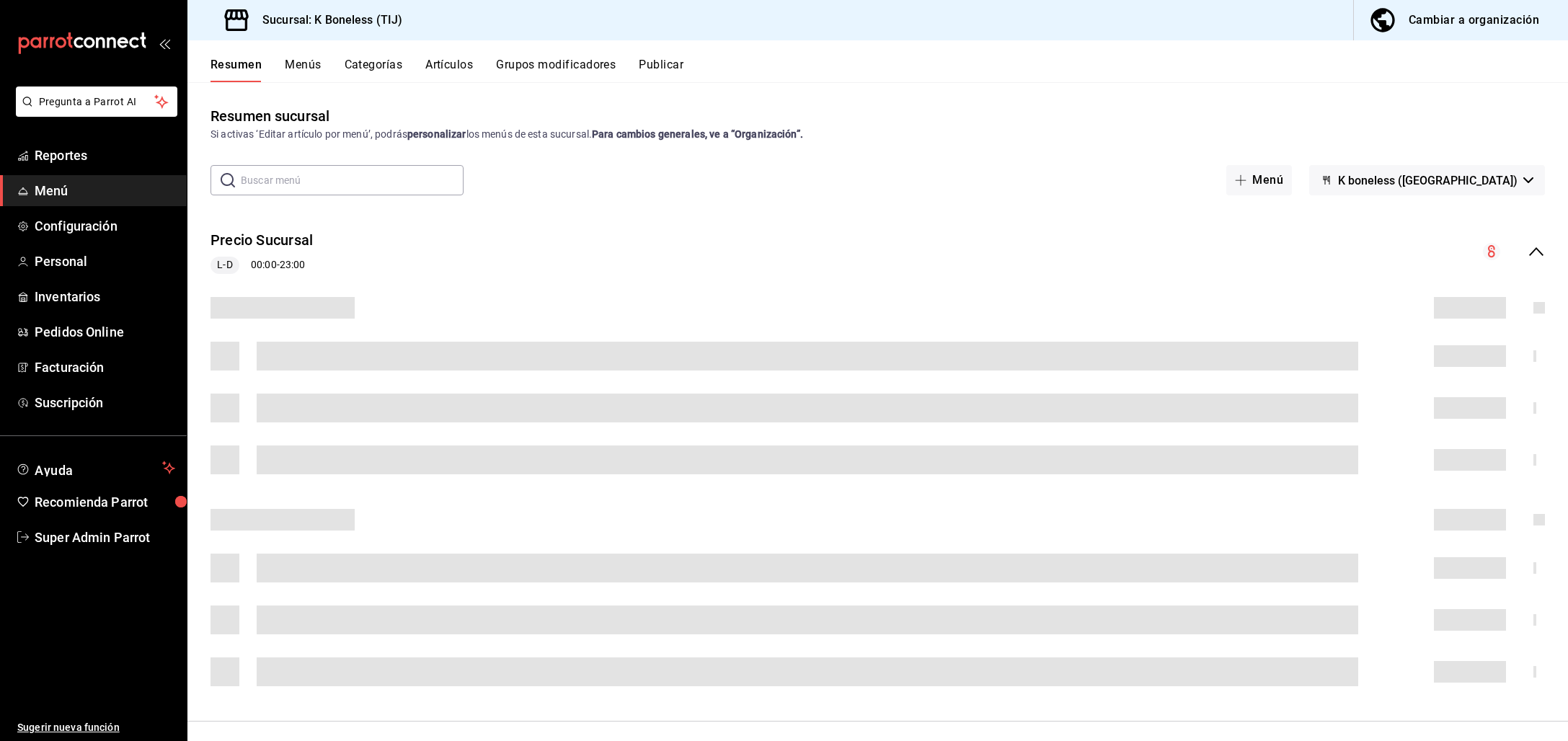
click at [1467, 183] on span "K boneless ([GEOGRAPHIC_DATA])" at bounding box center [1428, 180] width 179 height 14
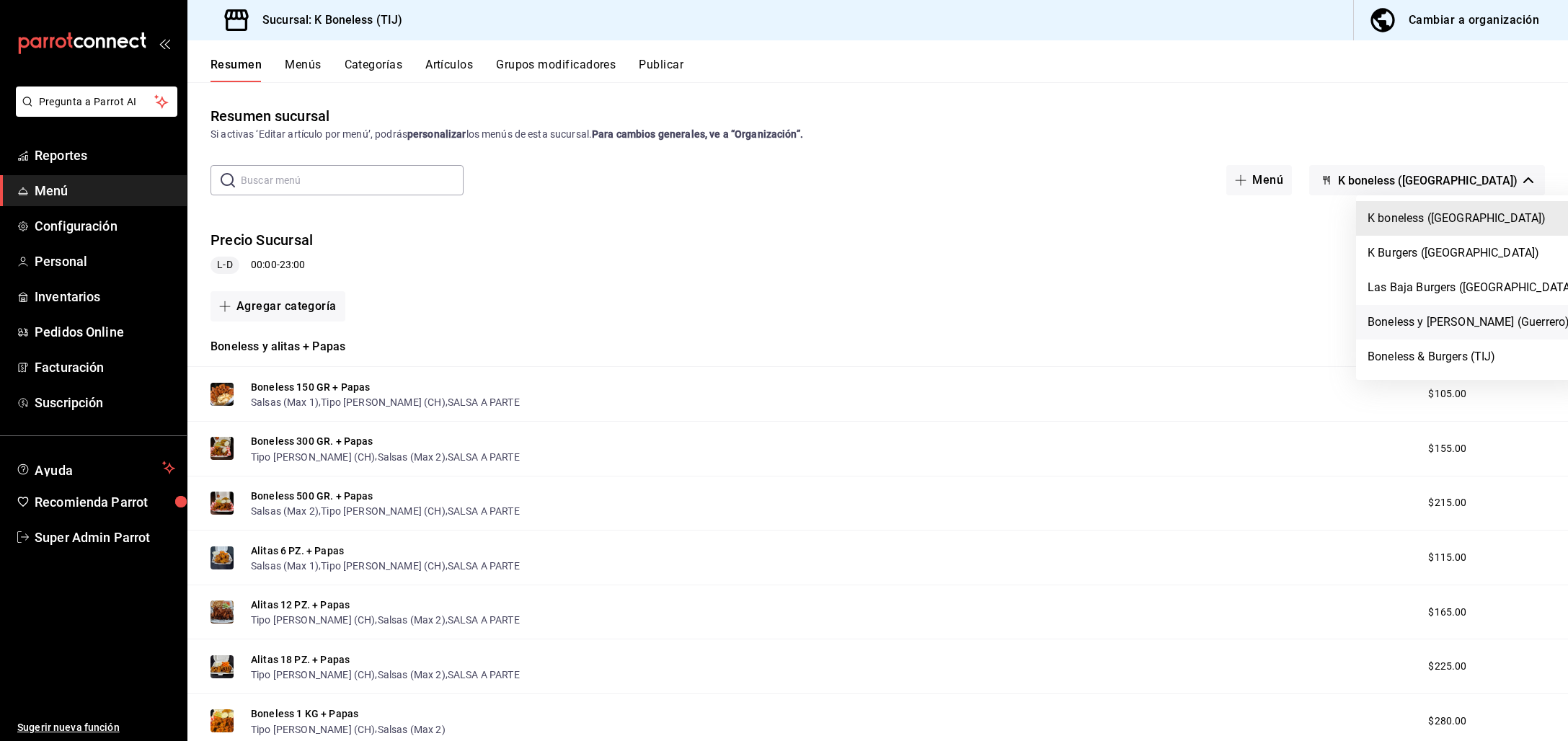
click at [1431, 314] on li "Boneless y [PERSON_NAME] (Guerrero)" at bounding box center [1473, 322] width 233 height 35
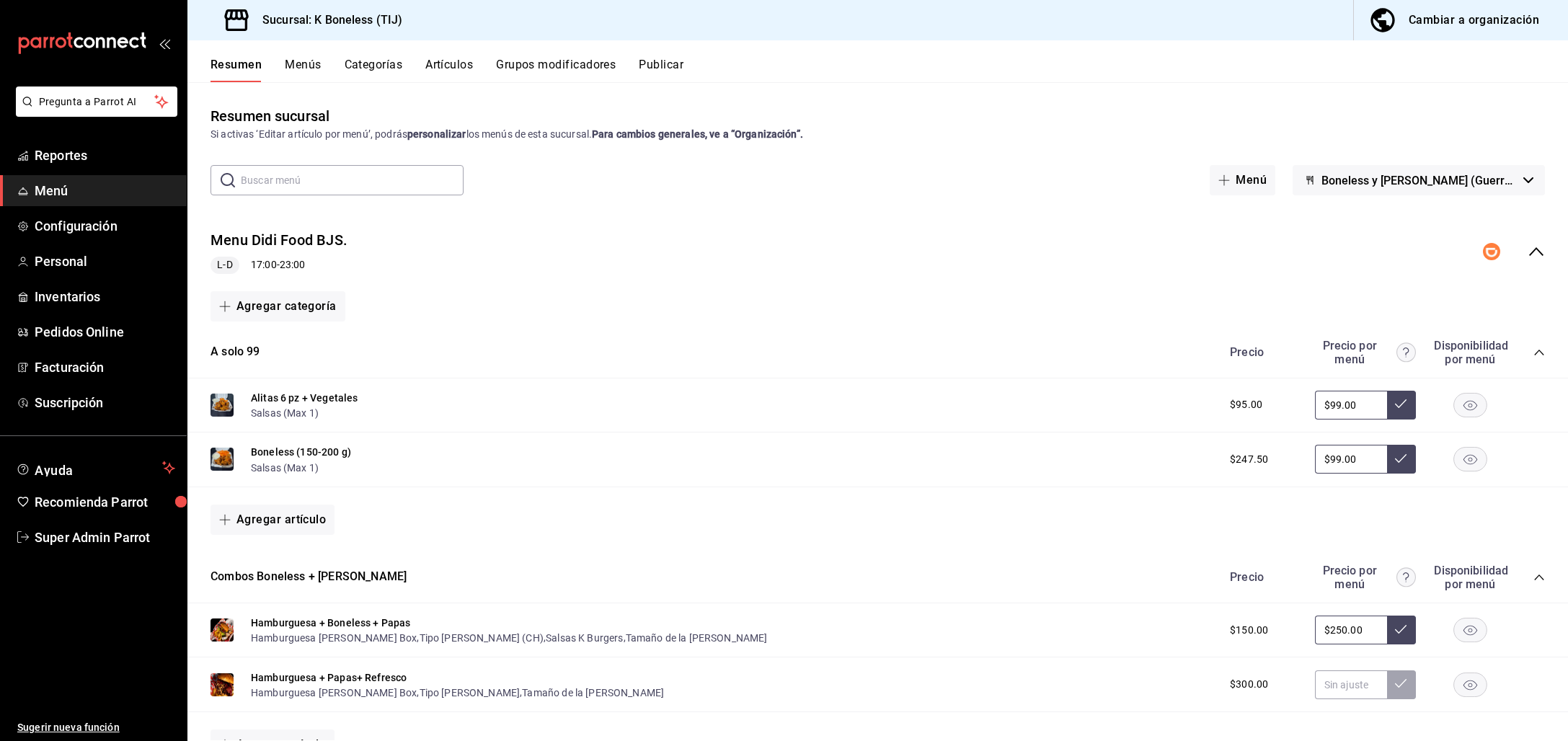
click at [1419, 173] on button "Boneless y [PERSON_NAME] (Guerrero)" at bounding box center [1419, 180] width 252 height 30
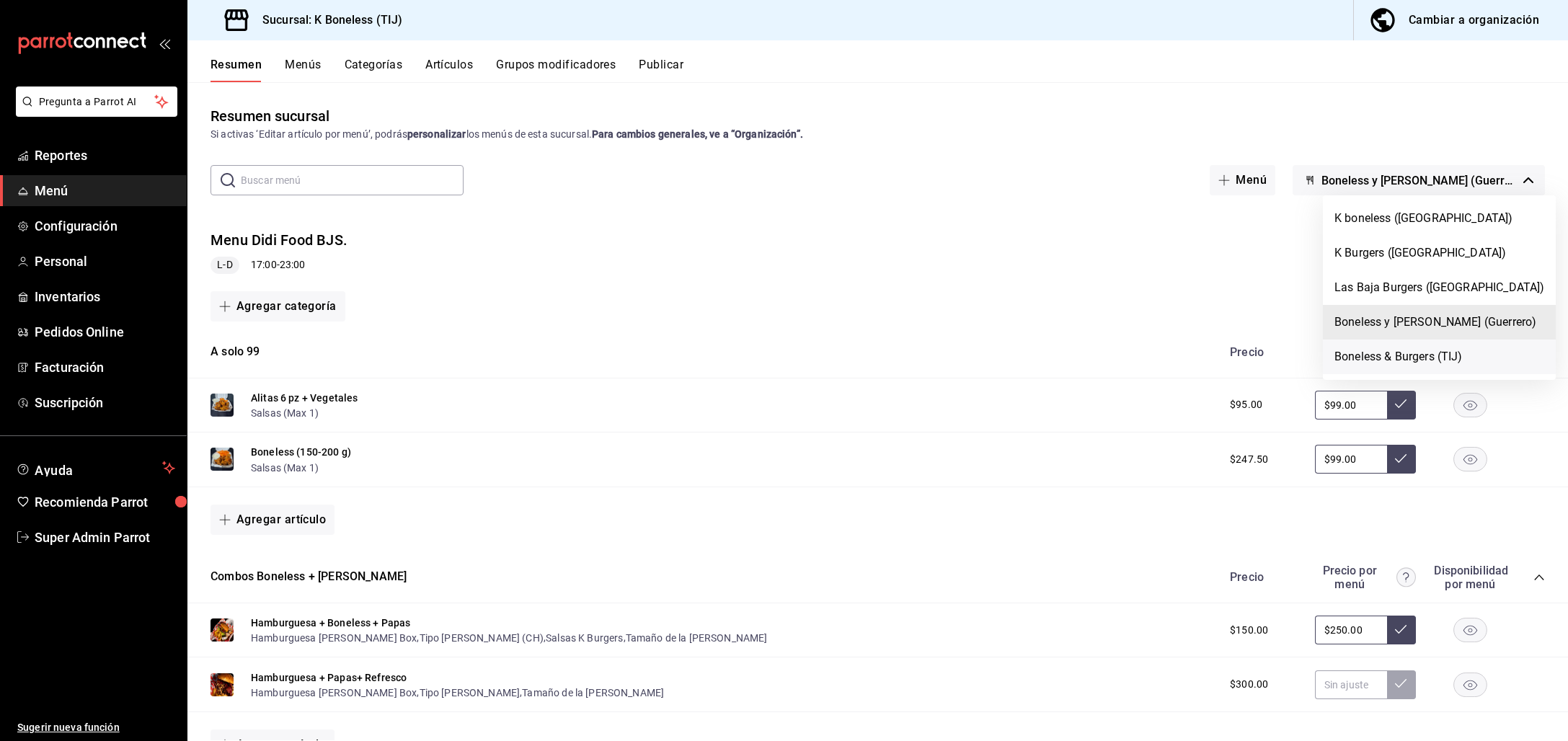
click at [1422, 362] on li "Boneless & Burgers (TIJ)" at bounding box center [1439, 357] width 233 height 35
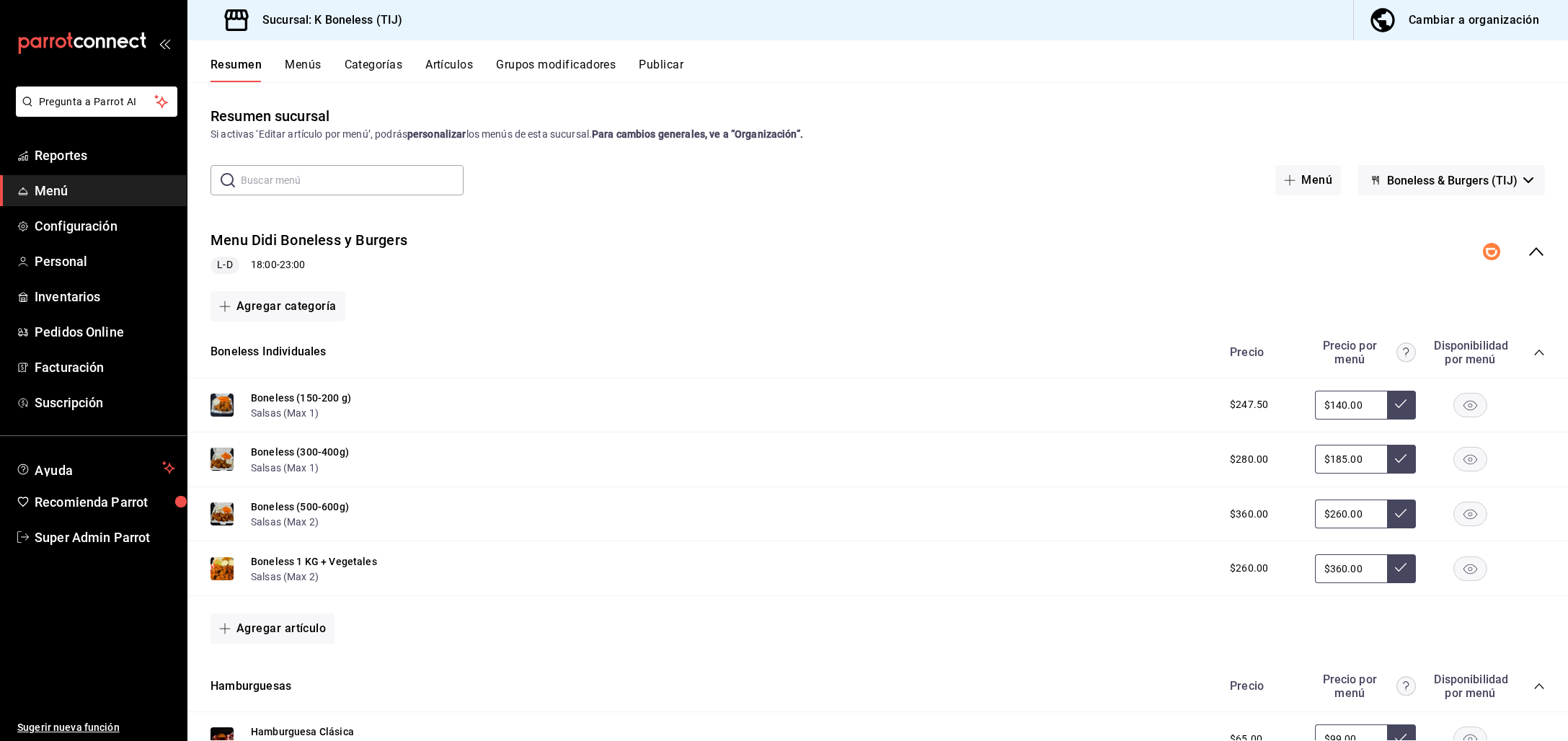
click at [1527, 256] on icon "collapse-menu-row" at bounding box center [1536, 251] width 17 height 17
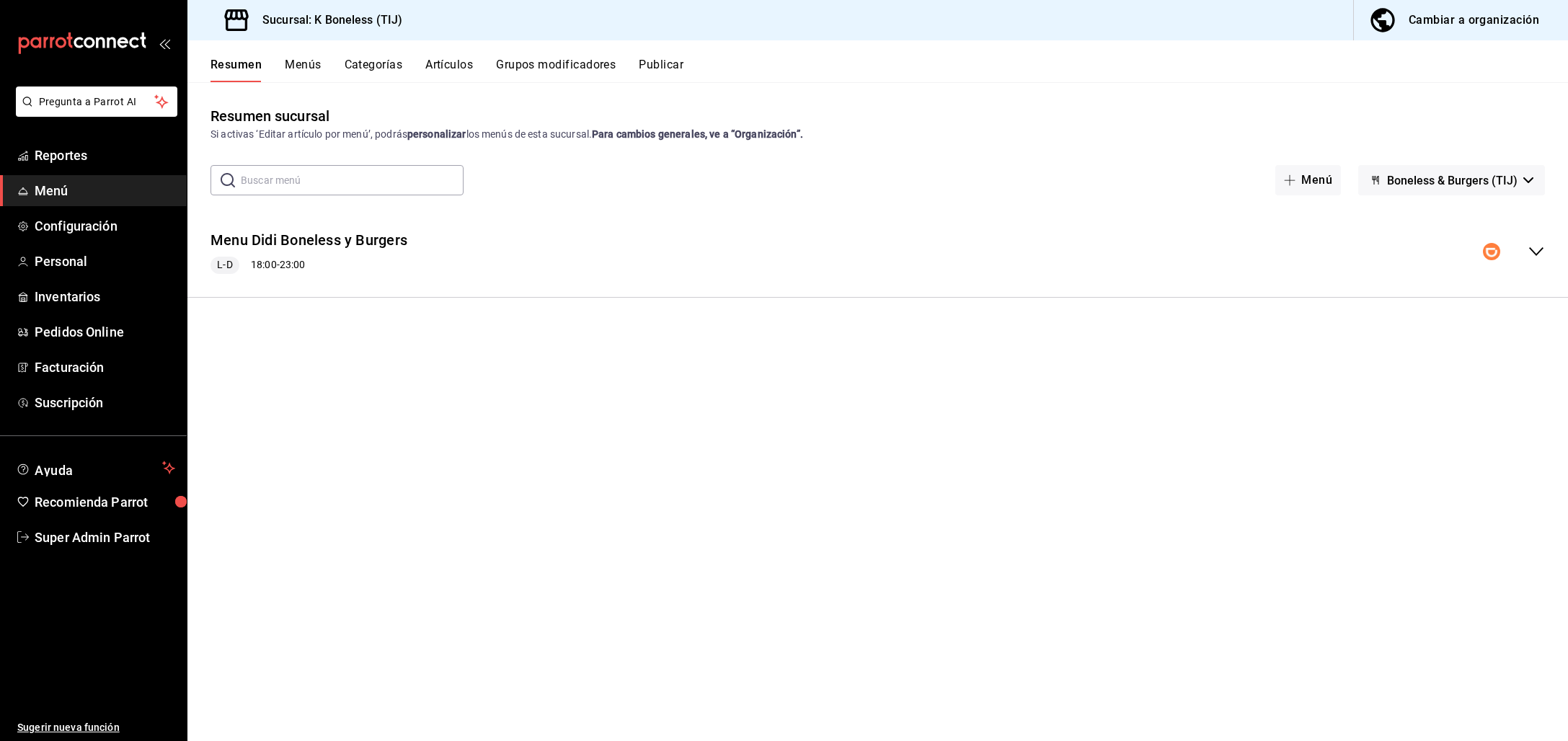
click at [302, 58] on button "Menús" at bounding box center [302, 70] width 36 height 25
click at [652, 63] on button "Publicar" at bounding box center [661, 70] width 45 height 25
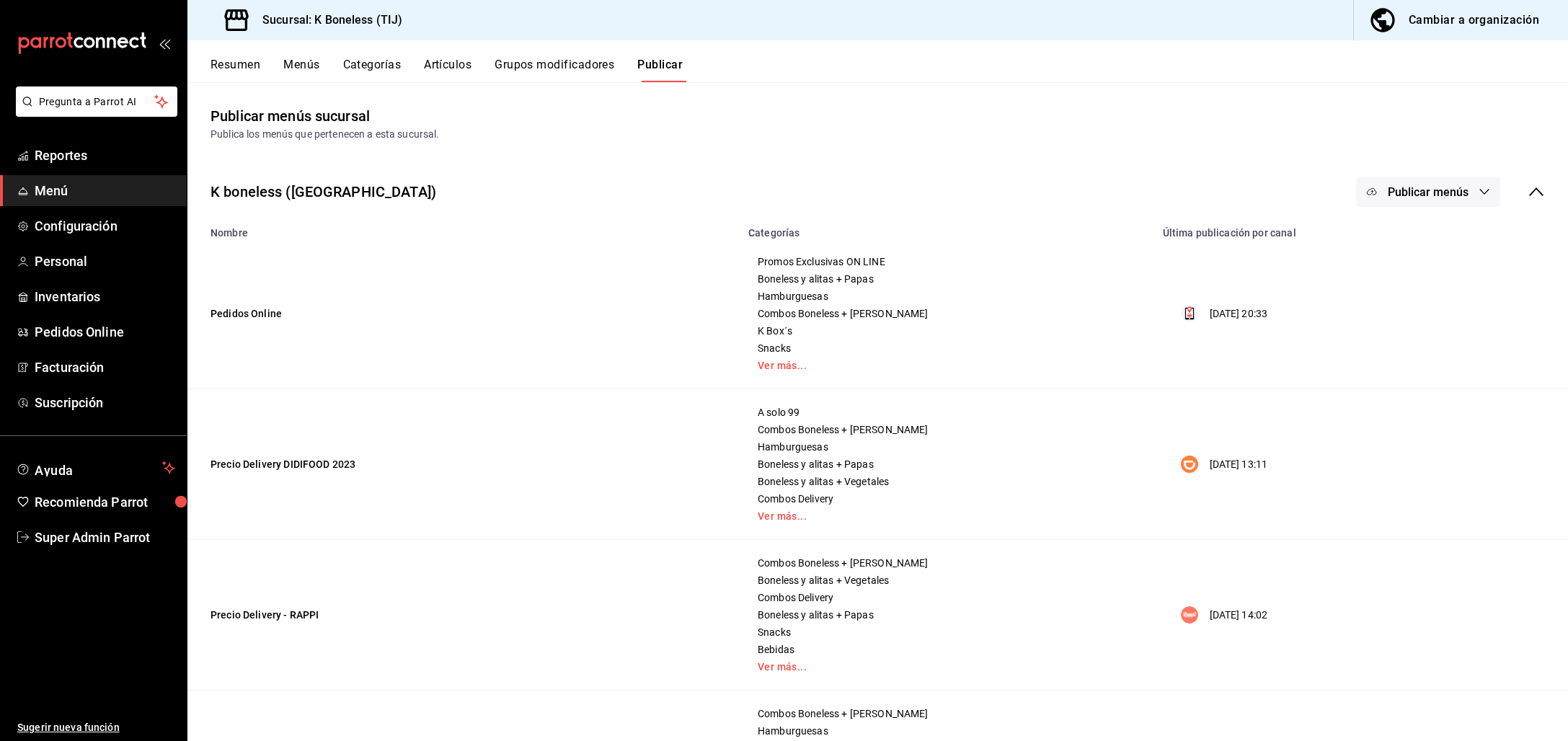
click at [1527, 187] on icon at bounding box center [1536, 192] width 17 height 17
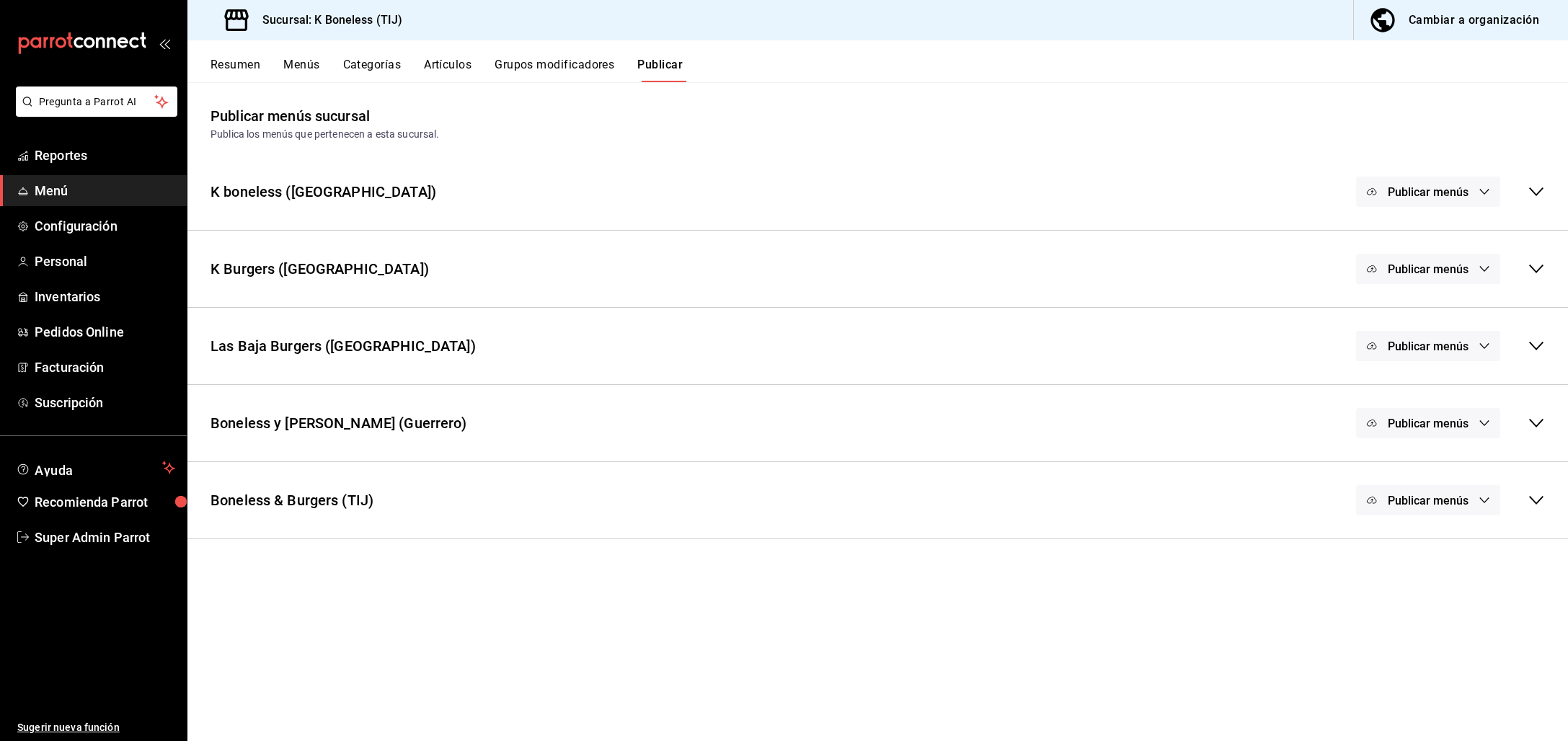
click at [1422, 503] on span "Publicar menús" at bounding box center [1428, 500] width 81 height 14
click at [1408, 539] on div at bounding box center [1406, 548] width 41 height 23
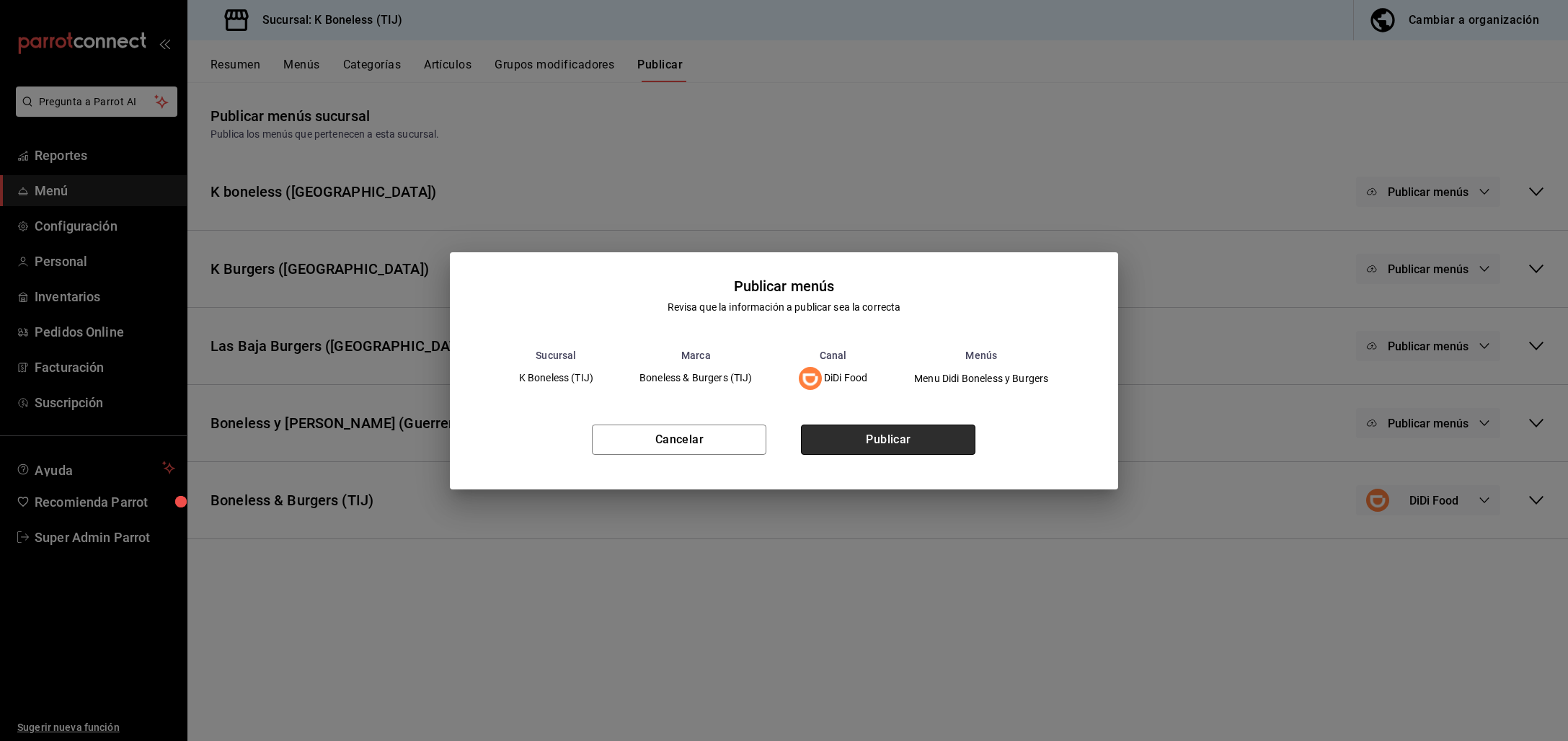
click at [908, 434] on button "Publicar" at bounding box center [888, 440] width 174 height 30
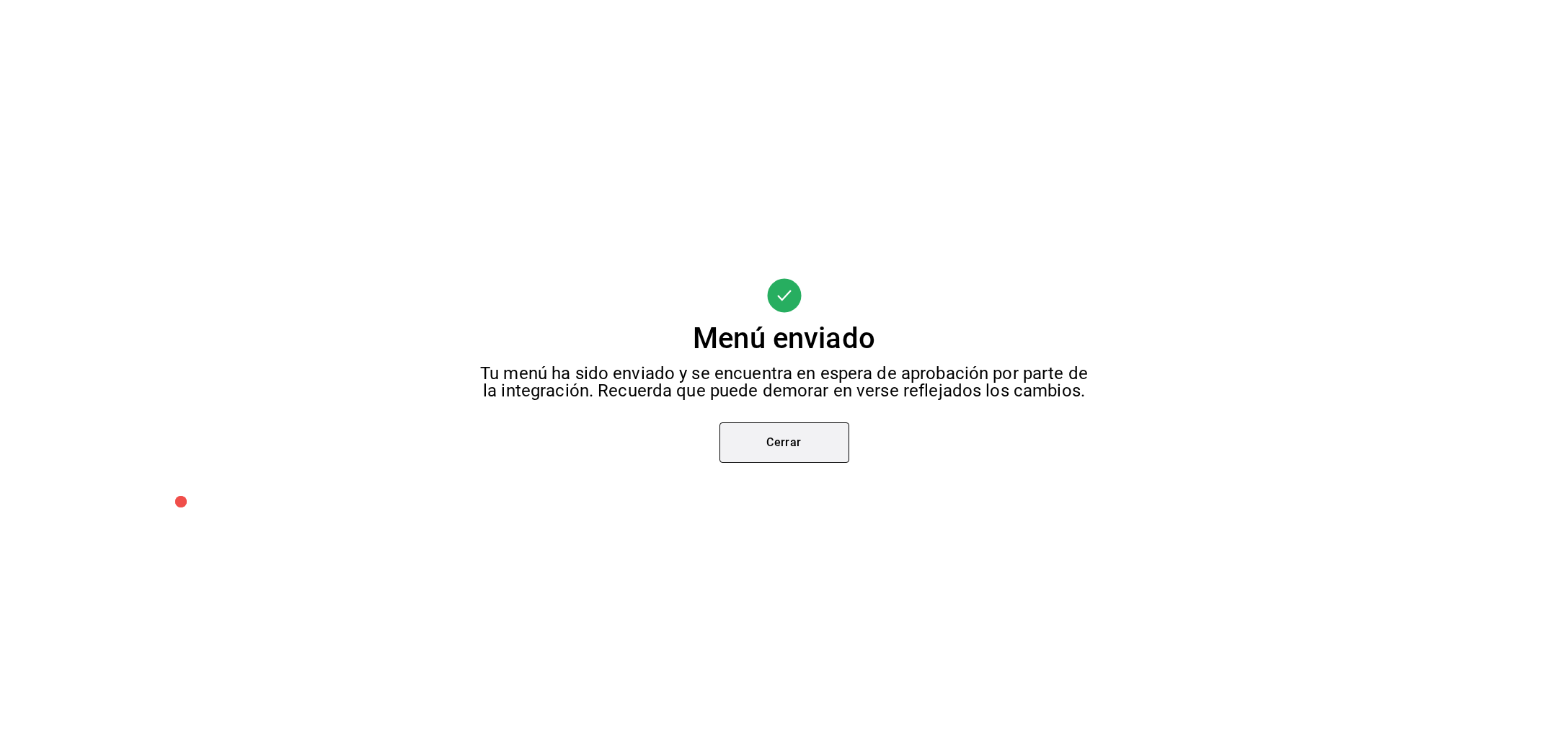
click at [752, 453] on button "Cerrar" at bounding box center [784, 442] width 129 height 41
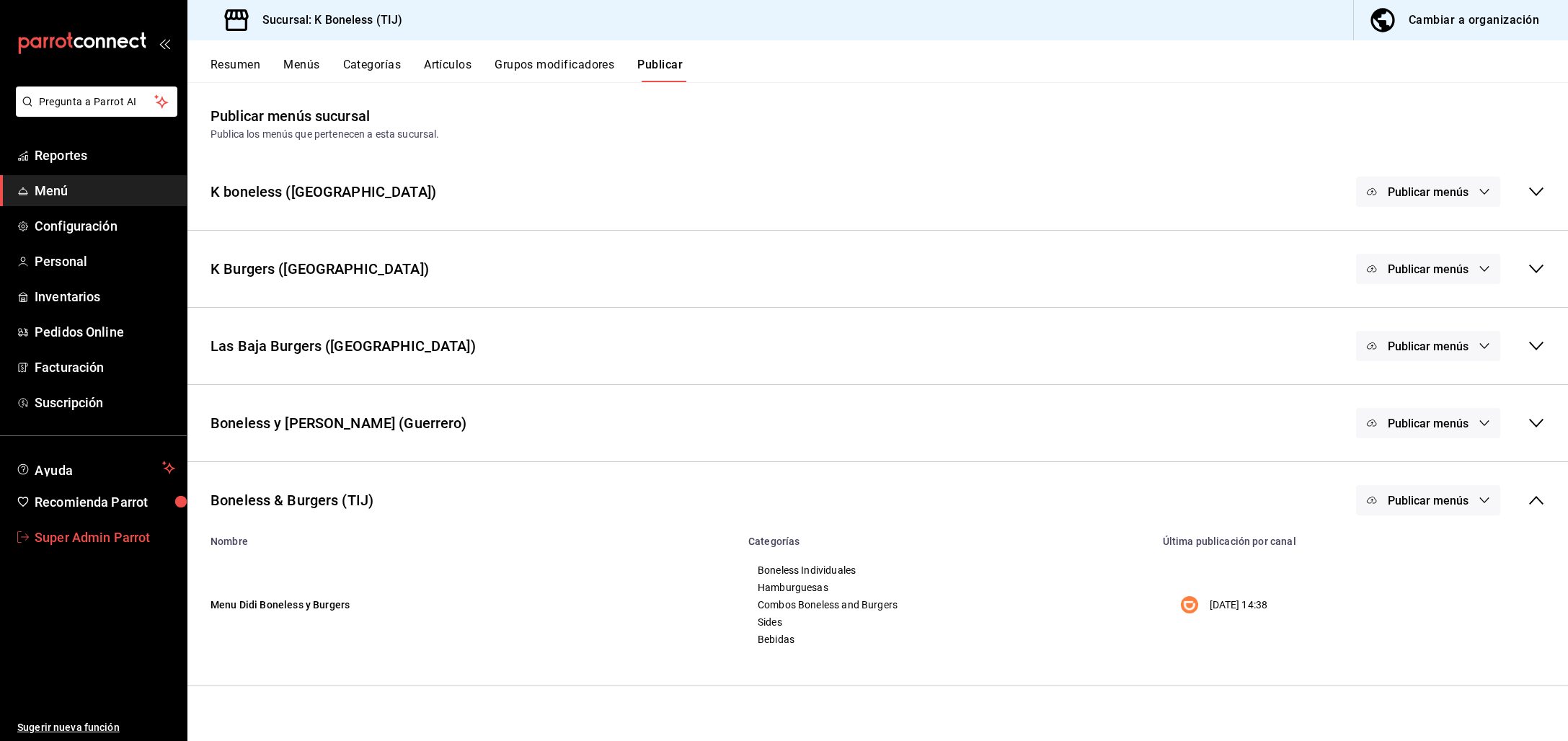
click at [100, 539] on span "Super Admin Parrot" at bounding box center [105, 537] width 140 height 19
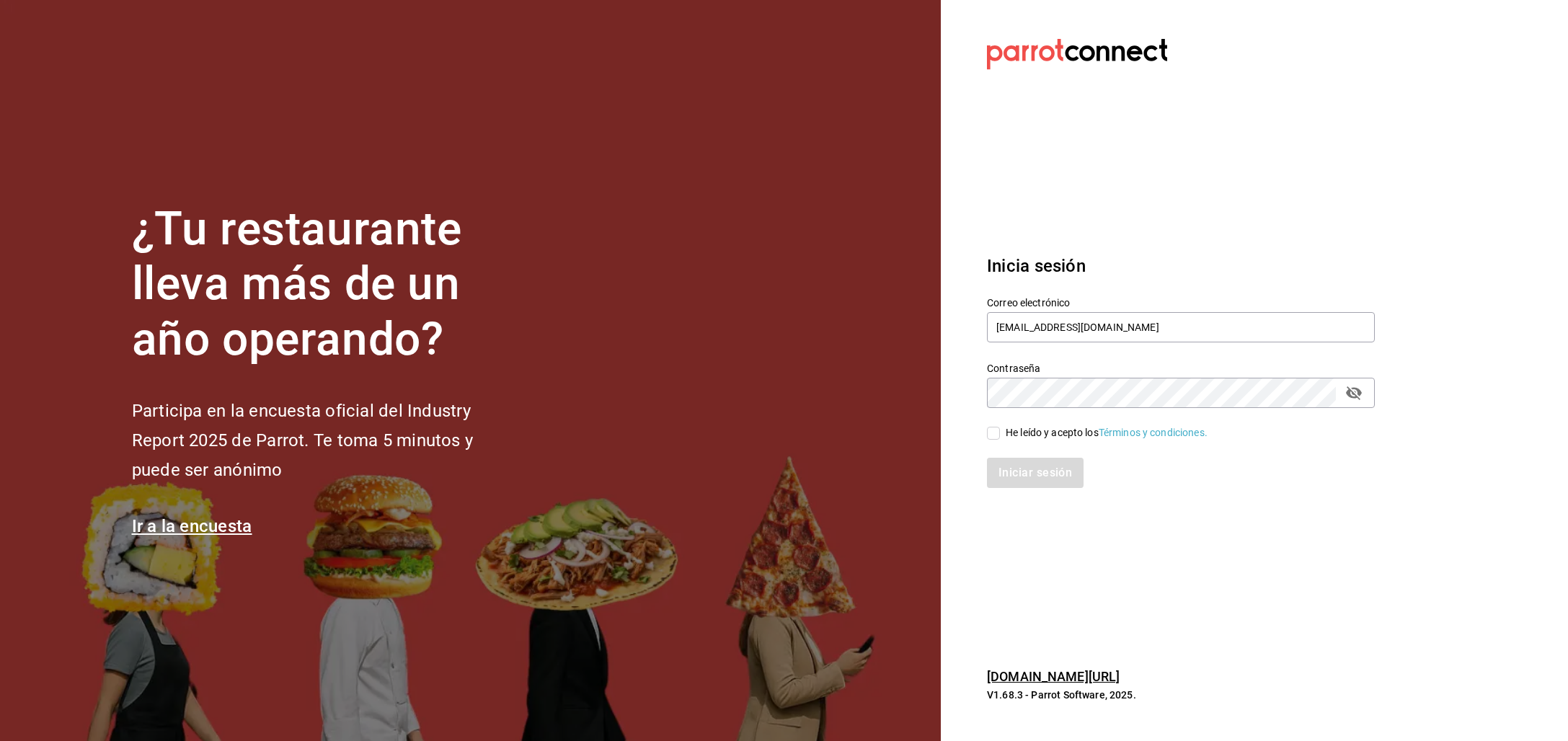
click at [1124, 349] on div "Contraseña Contraseña" at bounding box center [1172, 376] width 405 height 63
click at [1125, 330] on input "kboneless@tij.com" at bounding box center [1180, 327] width 388 height 30
type input "[EMAIL_ADDRESS][DOMAIN_NAME]"
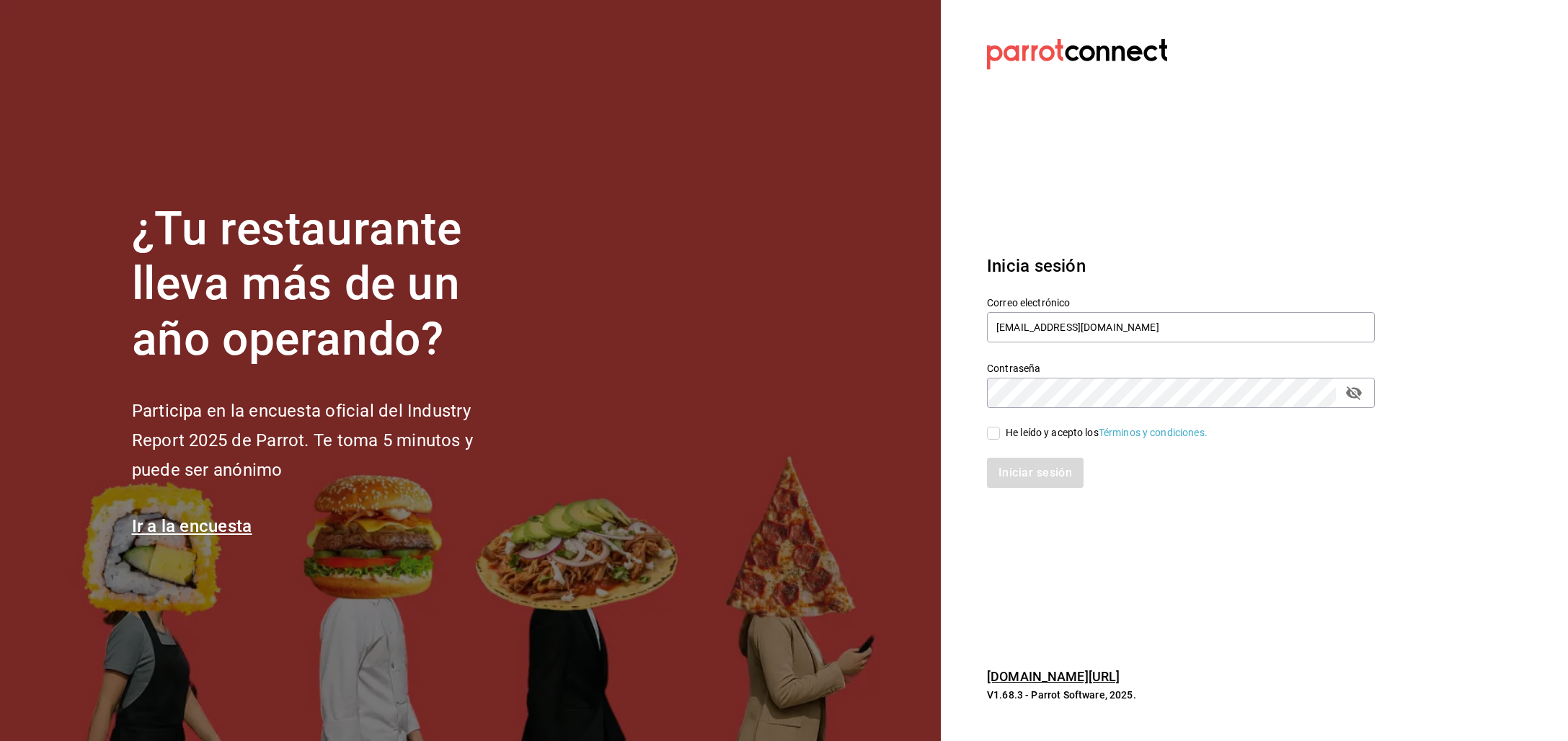
click at [964, 421] on section "Datos incorrectos. Verifica que tu Correo o Contraseña estén bien escritos. Ini…" at bounding box center [1175, 370] width 469 height 741
click at [990, 431] on input "He leído y acepto los Términos y condiciones." at bounding box center [994, 433] width 13 height 13
checkbox input "true"
click at [1002, 460] on button "Iniciar sesión" at bounding box center [1036, 473] width 98 height 30
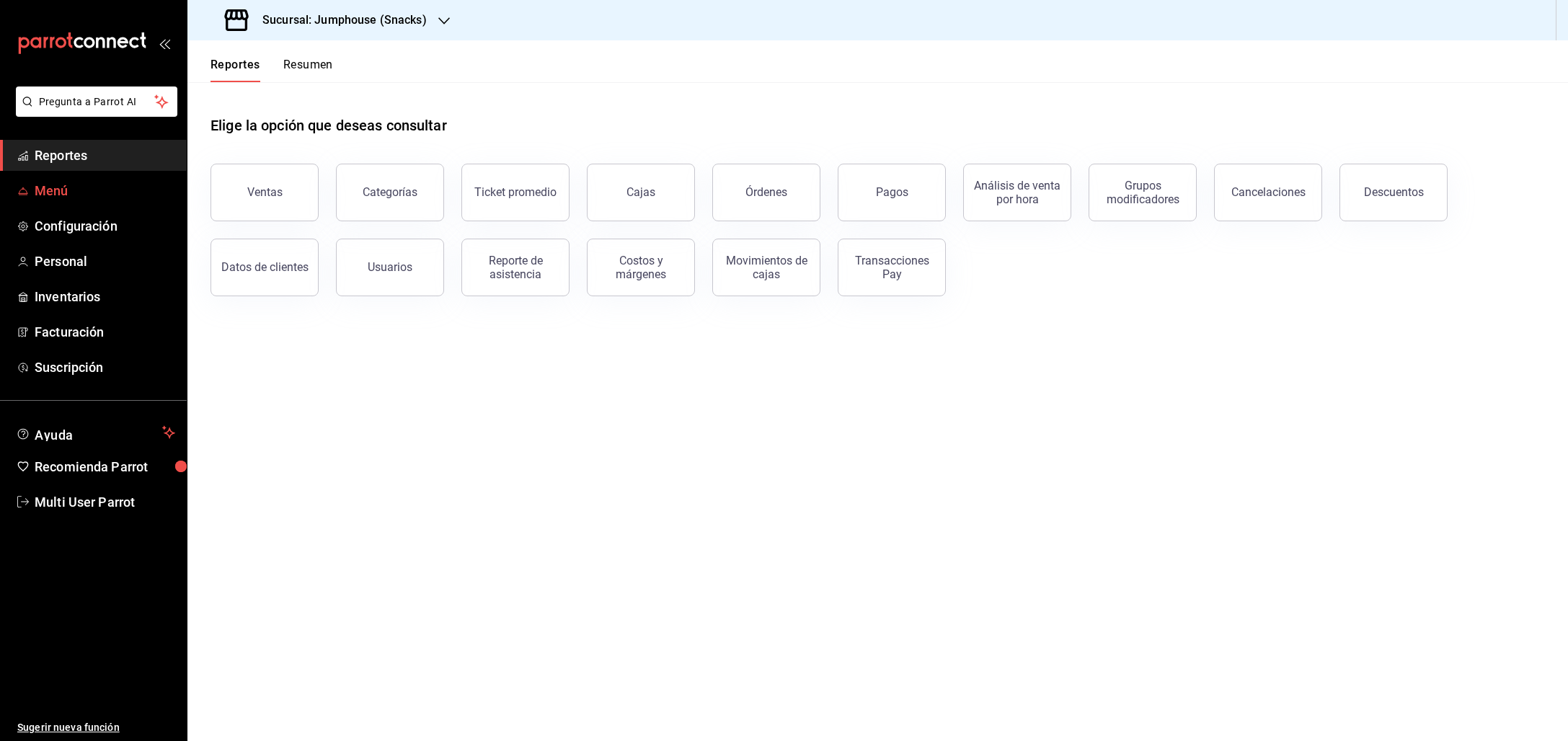
click at [46, 188] on span "Menú" at bounding box center [105, 190] width 140 height 19
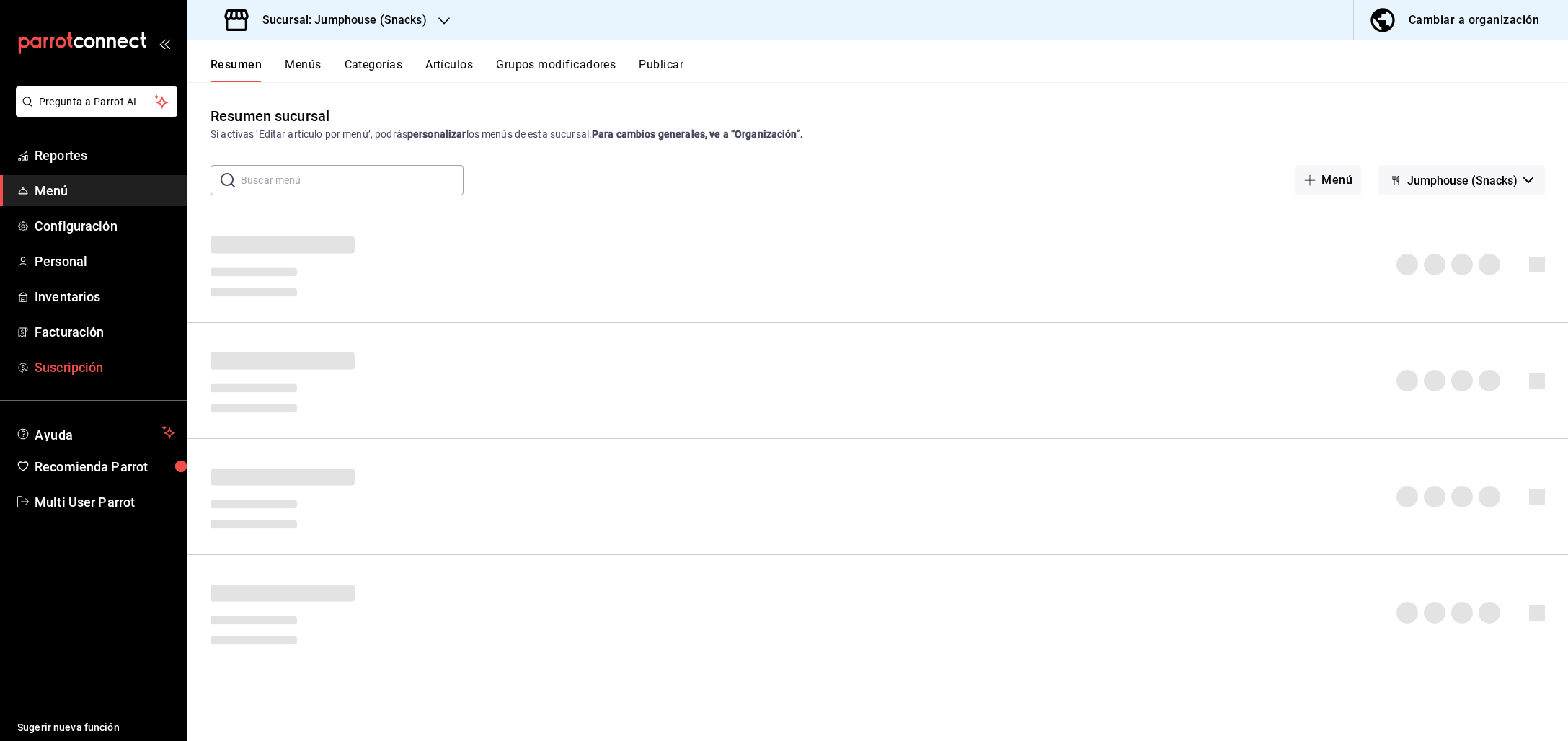
click at [97, 368] on span "Suscripción" at bounding box center [105, 367] width 140 height 19
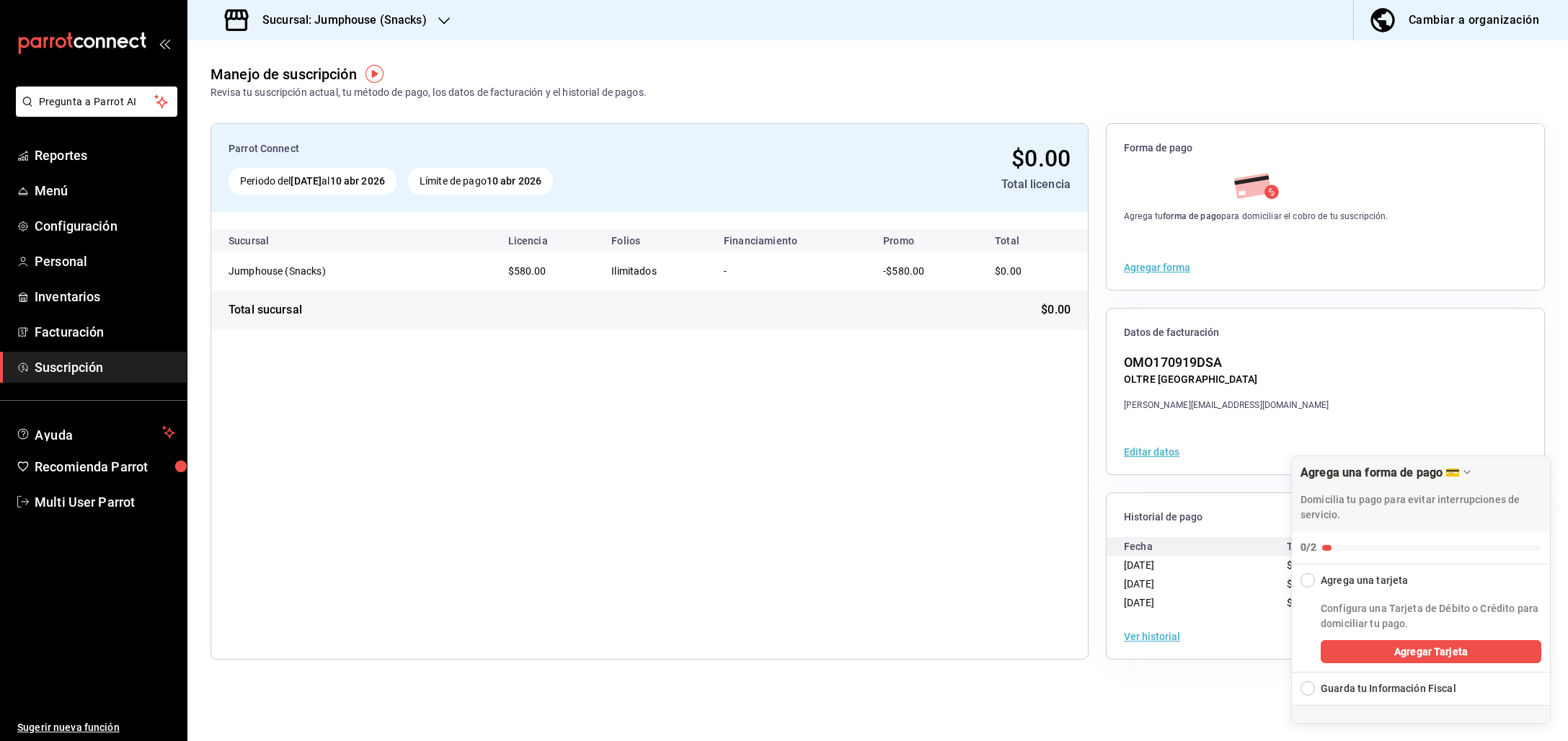
click at [386, 14] on h3 "Sucursal: Jumphouse (Snacks)" at bounding box center [339, 20] width 176 height 17
click at [282, 100] on span "Jumphouse (Recepción)" at bounding box center [255, 95] width 111 height 15
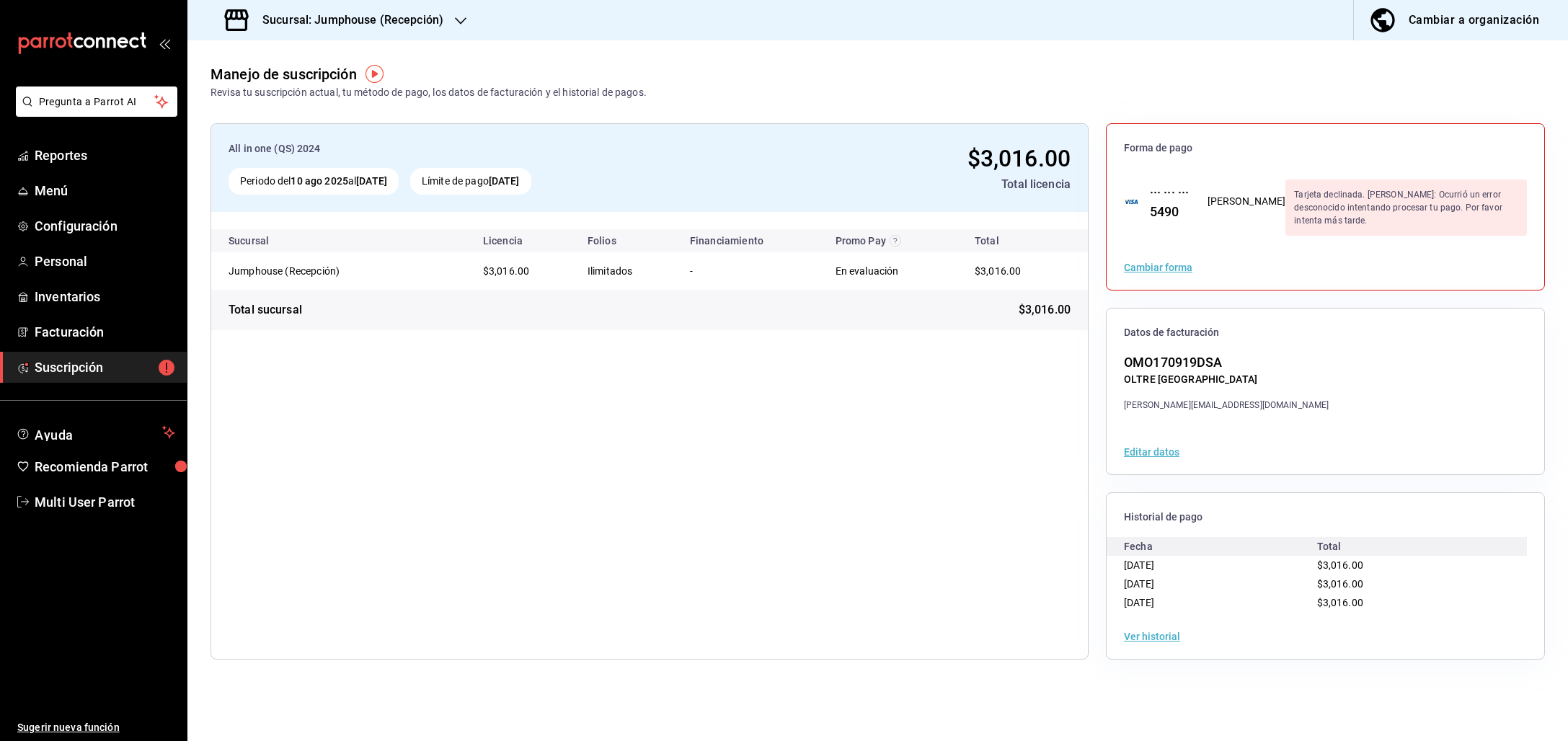
click at [1149, 637] on button "Ver historial" at bounding box center [1152, 636] width 56 height 10
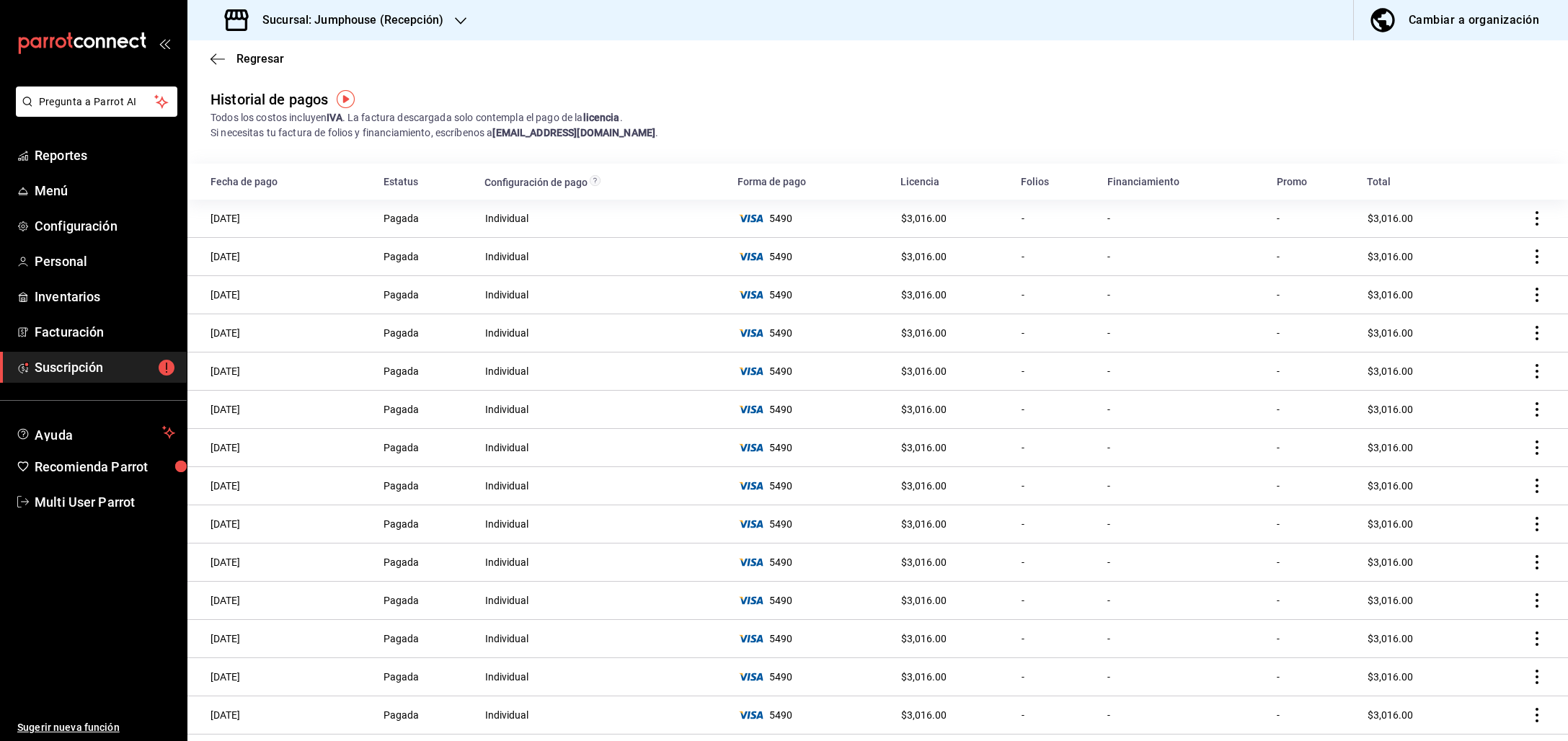
click at [73, 506] on span "Multi User Parrot" at bounding box center [105, 501] width 140 height 19
click at [73, 506] on html "Pregunta a Parrot AI Reportes Menú Configuración Personal Inventarios Facturaci…" at bounding box center [784, 370] width 1568 height 741
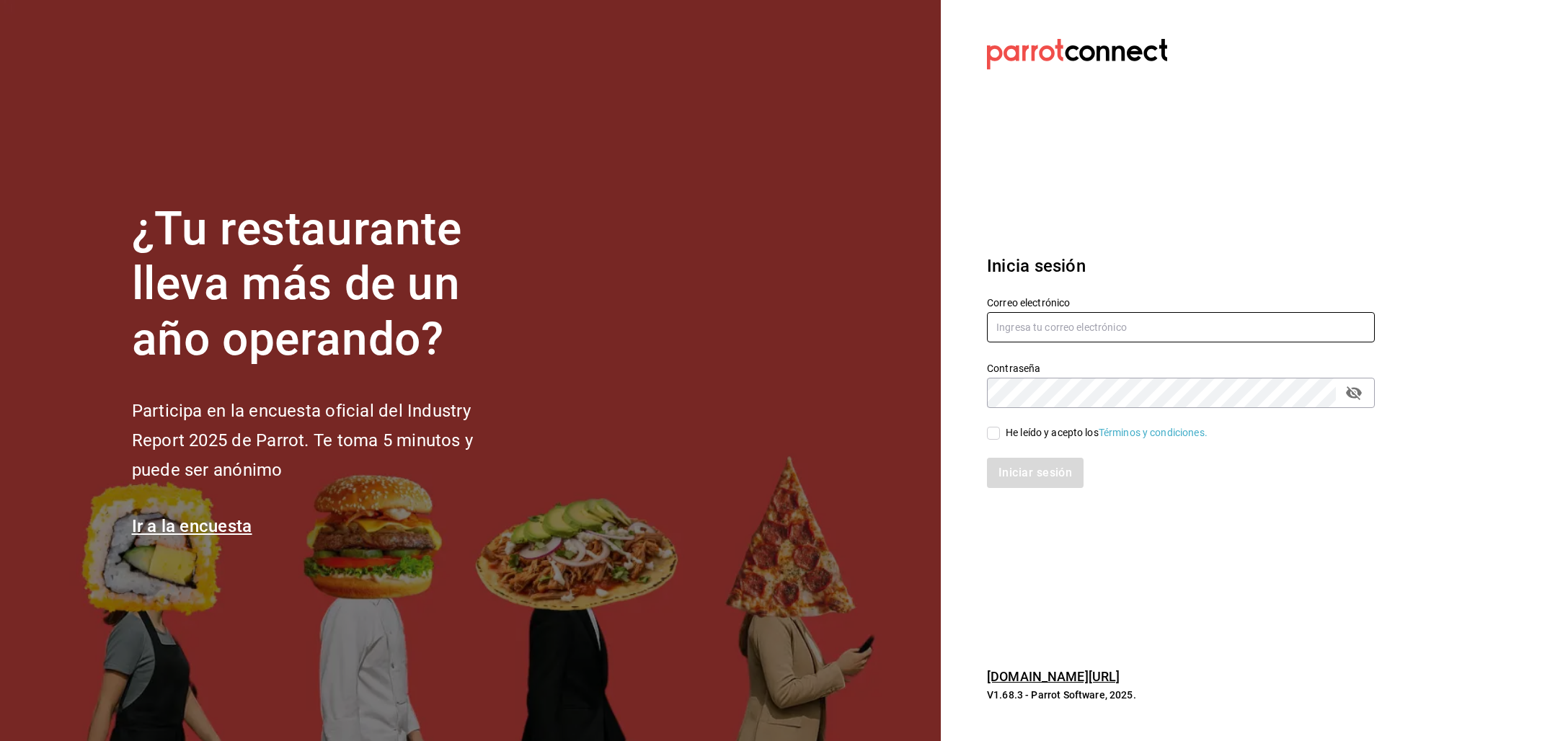
type input "[EMAIL_ADDRESS][DOMAIN_NAME]"
